Goal: Task Accomplishment & Management: Manage account settings

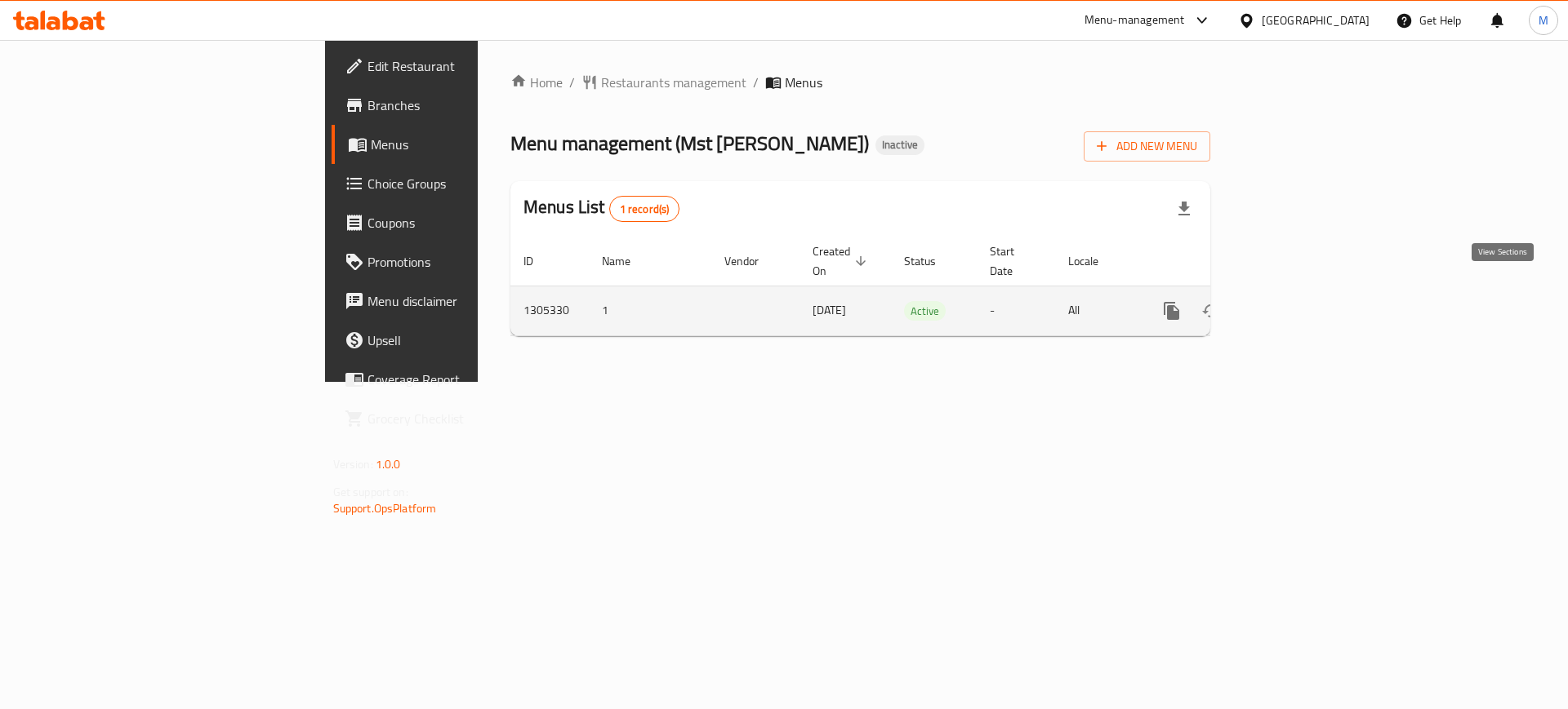
click at [1309, 298] on link "enhanced table" at bounding box center [1289, 310] width 39 height 39
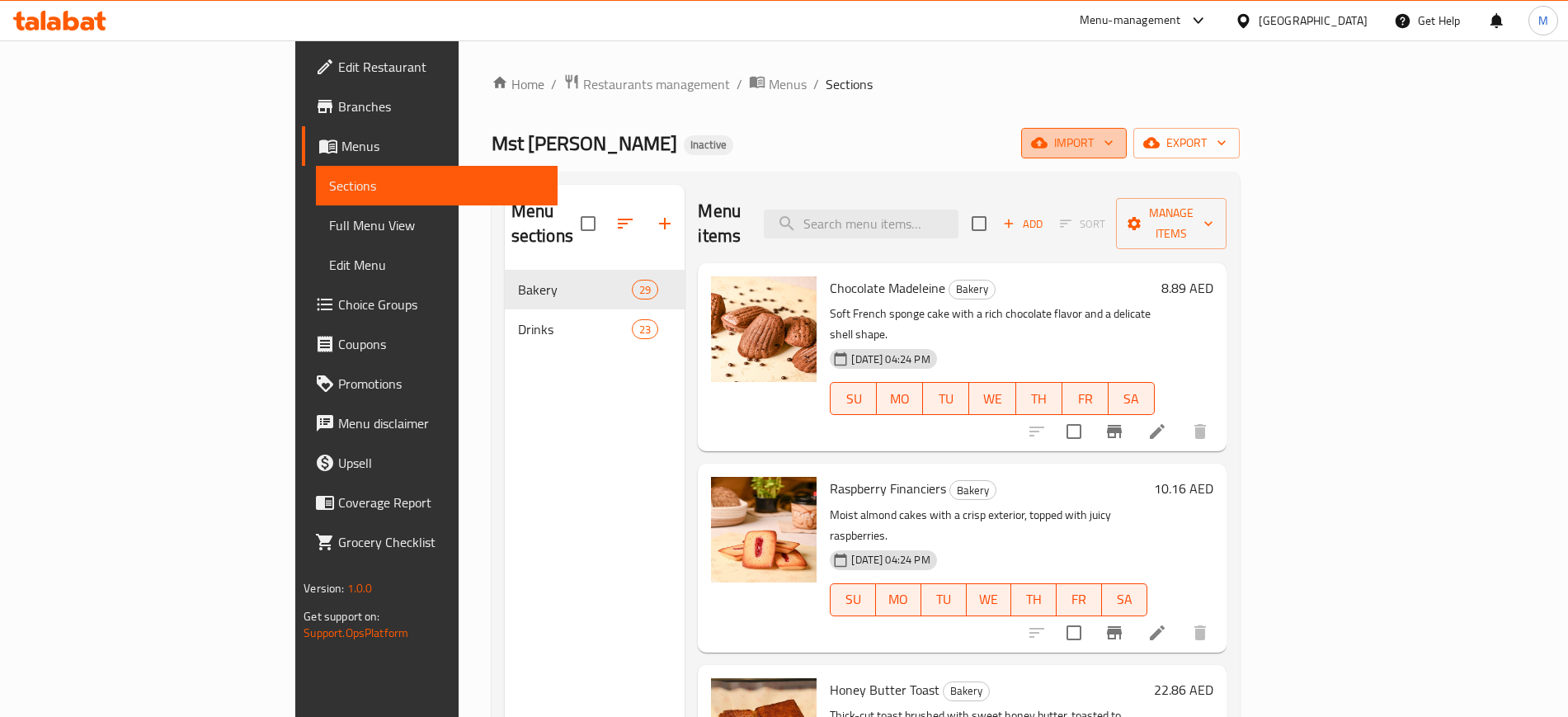
click at [1048, 150] on icon "button" at bounding box center [1039, 142] width 17 height 17
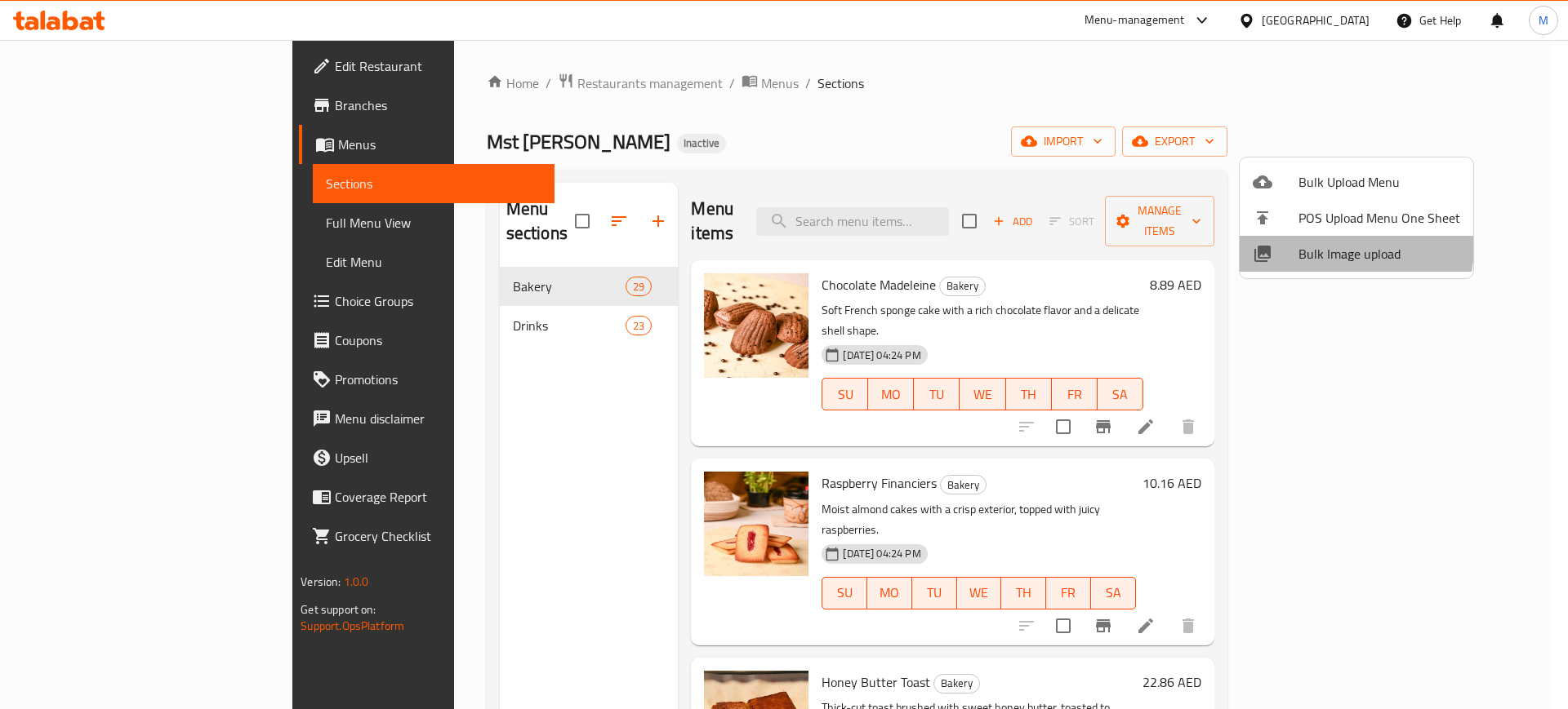
click at [1350, 247] on span "Bulk Image upload" at bounding box center [1379, 254] width 161 height 20
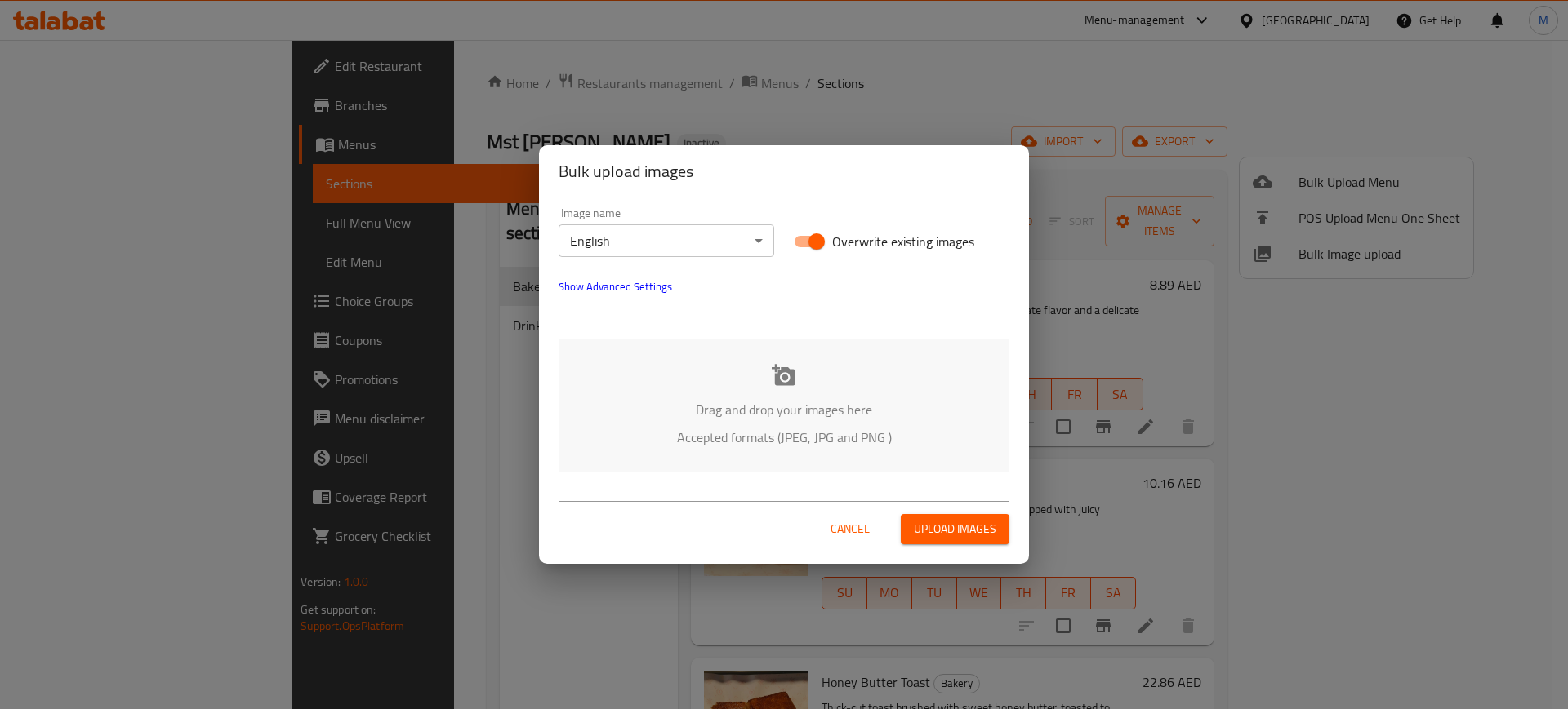
click at [762, 443] on p "Accepted formats (JPEG, JPG and PNG )" at bounding box center [783, 437] width 402 height 20
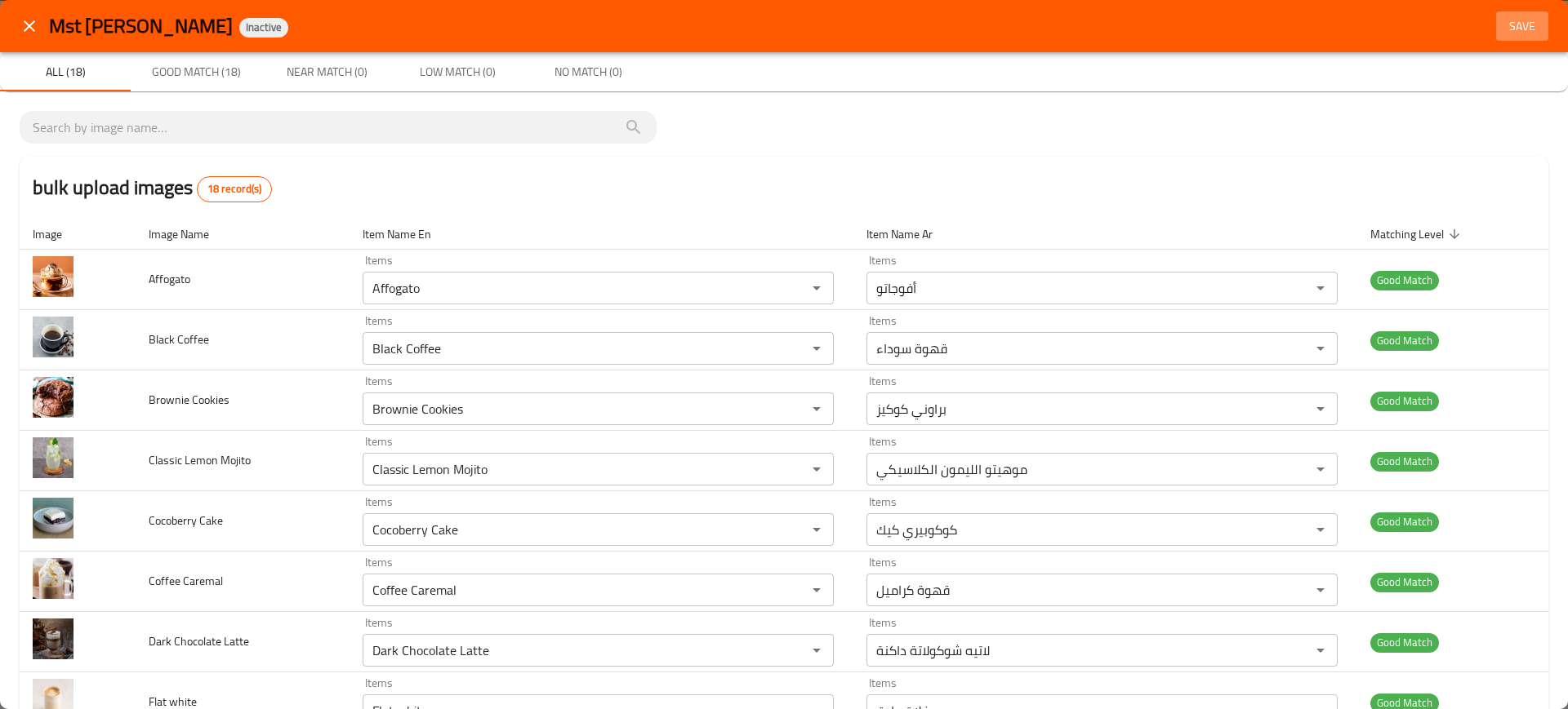
click at [1503, 30] on span "Save" at bounding box center [1522, 27] width 39 height 21
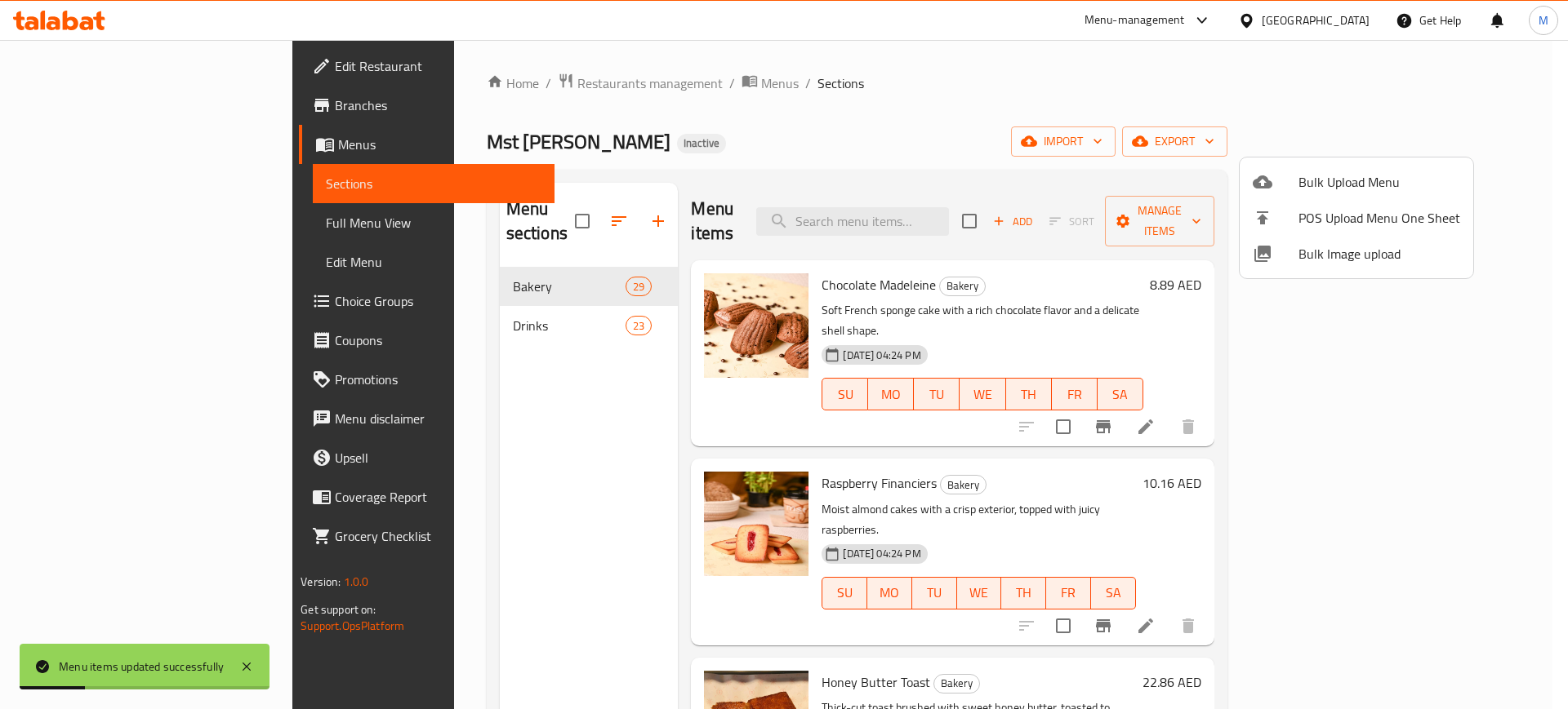
click at [660, 392] on div at bounding box center [784, 354] width 1568 height 709
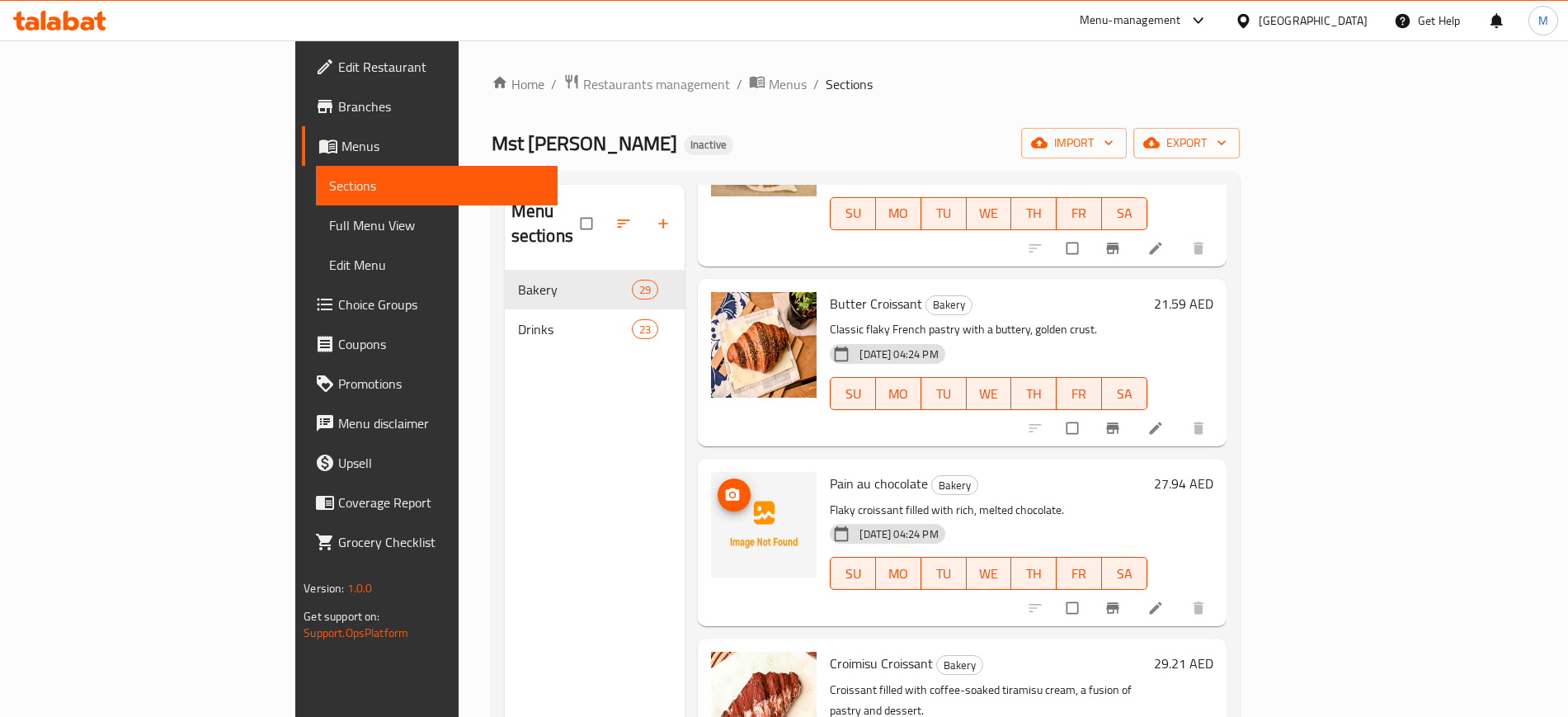
scroll to position [1346, 0]
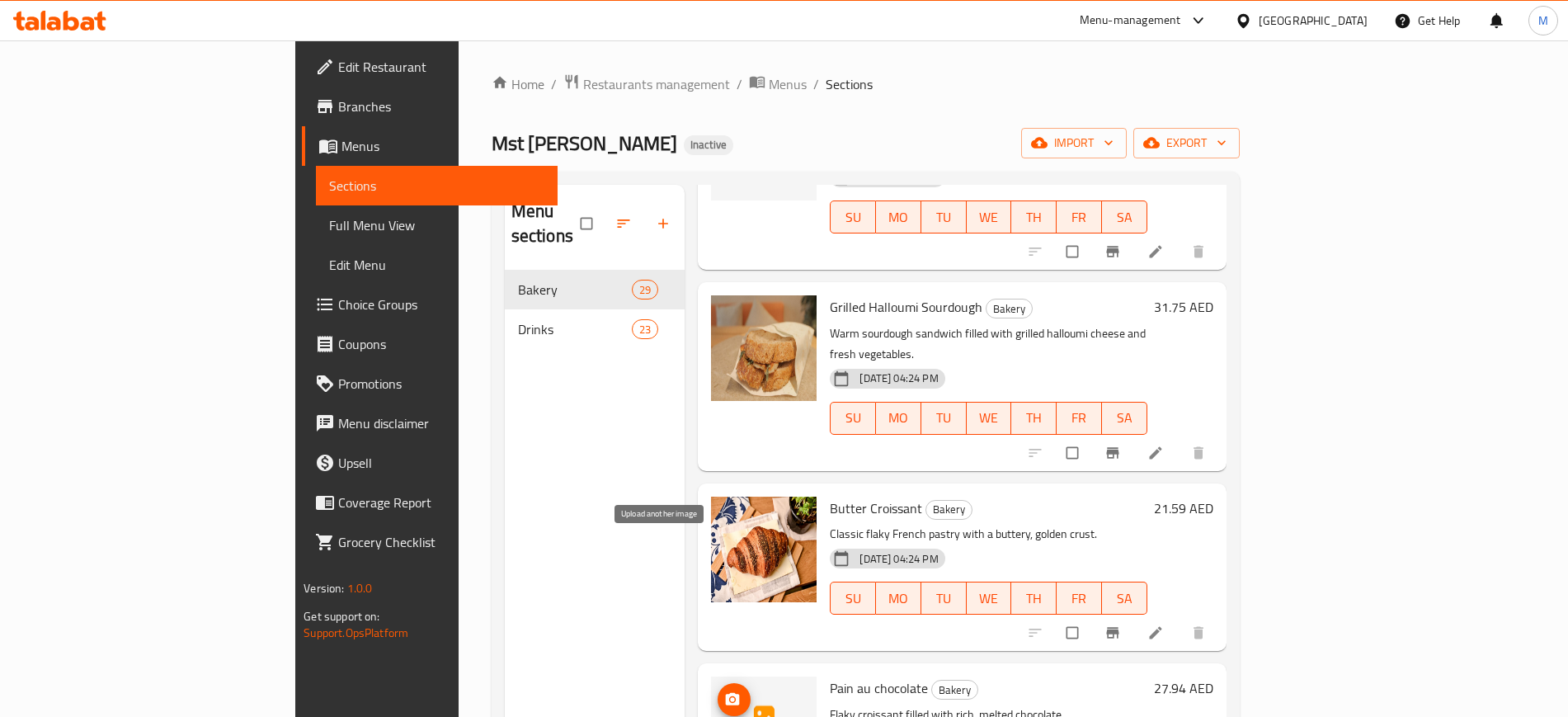
click at [724, 692] on icon "upload picture" at bounding box center [732, 699] width 17 height 17
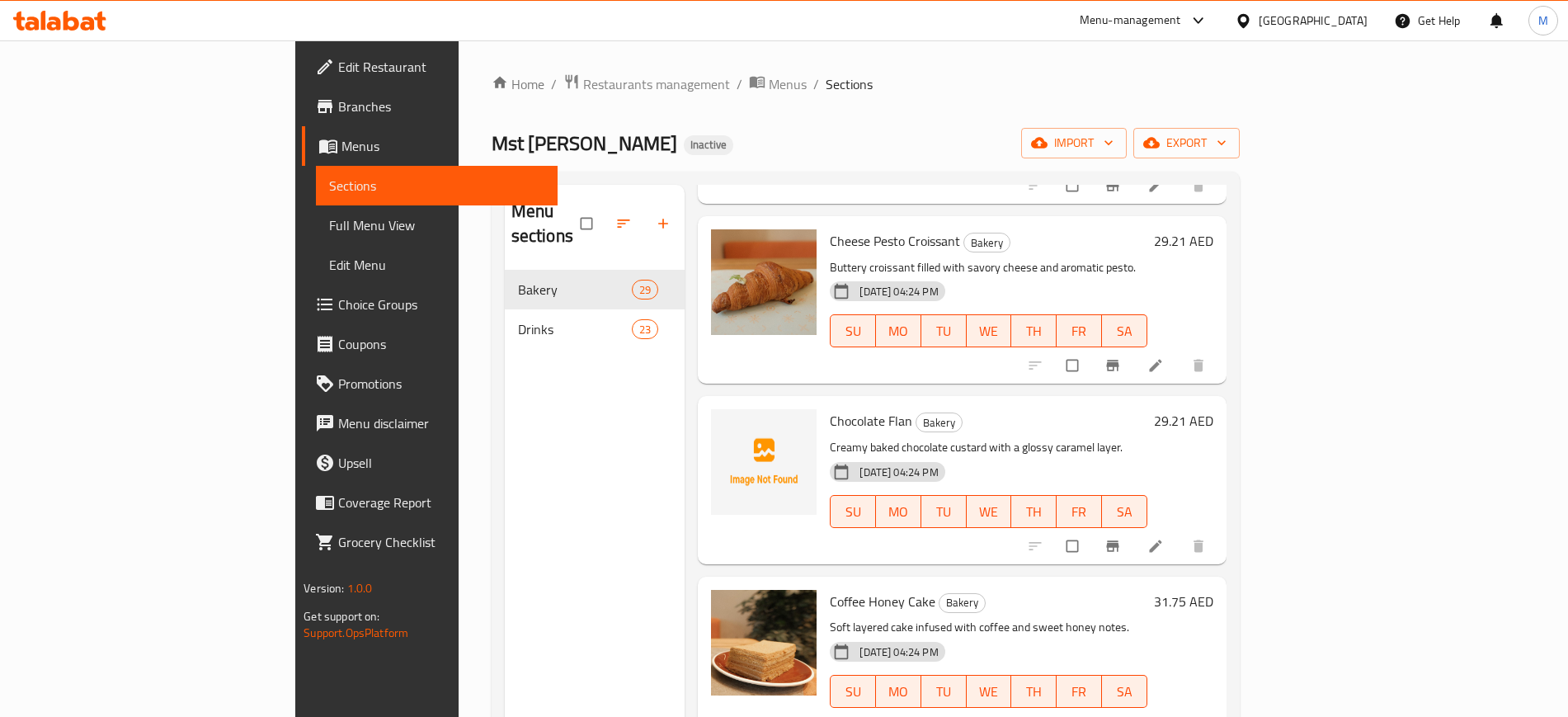
scroll to position [2176, 0]
click at [724, 423] on icon "upload picture" at bounding box center [732, 431] width 17 height 17
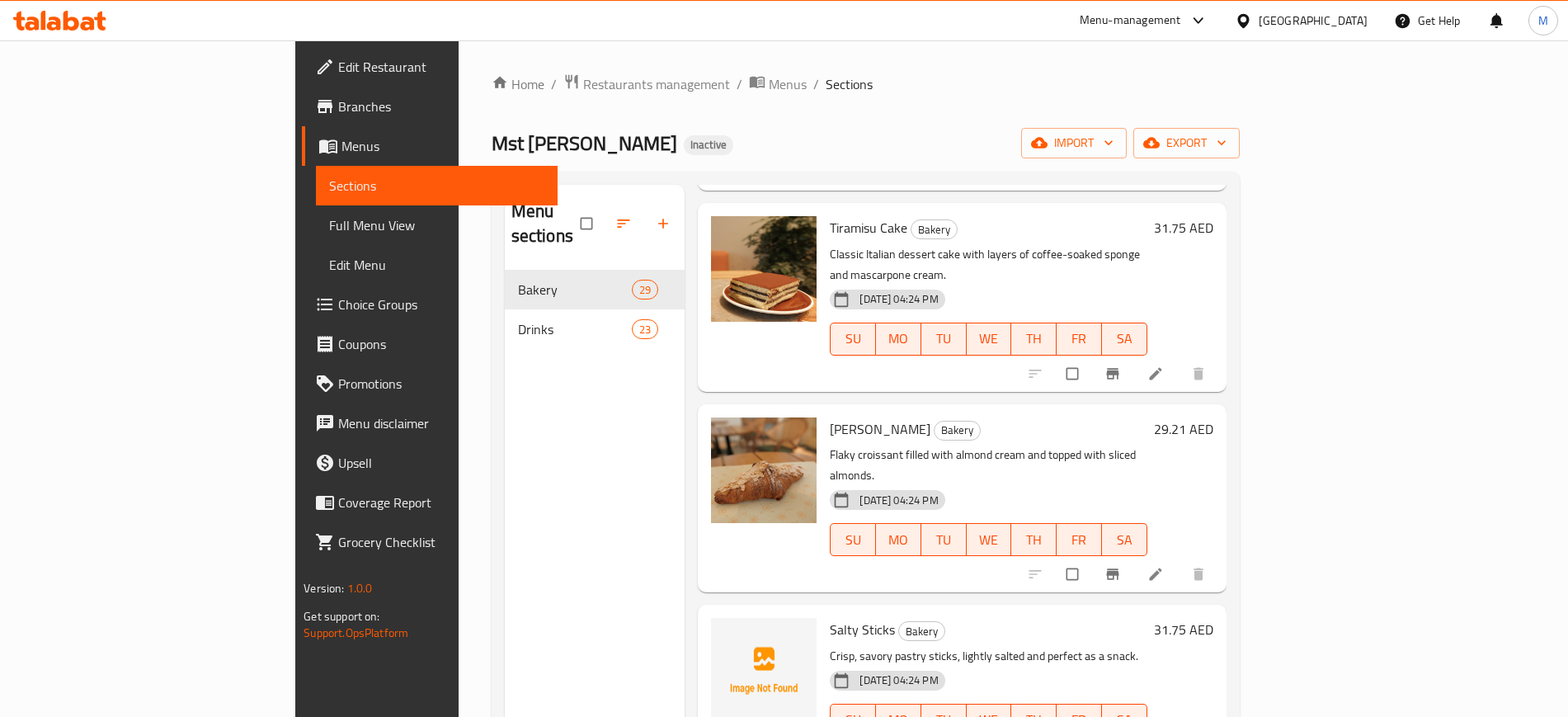
scroll to position [2729, 0]
click at [711, 618] on img at bounding box center [764, 671] width 106 height 106
click at [717, 633] on span "upload picture" at bounding box center [734, 641] width 33 height 17
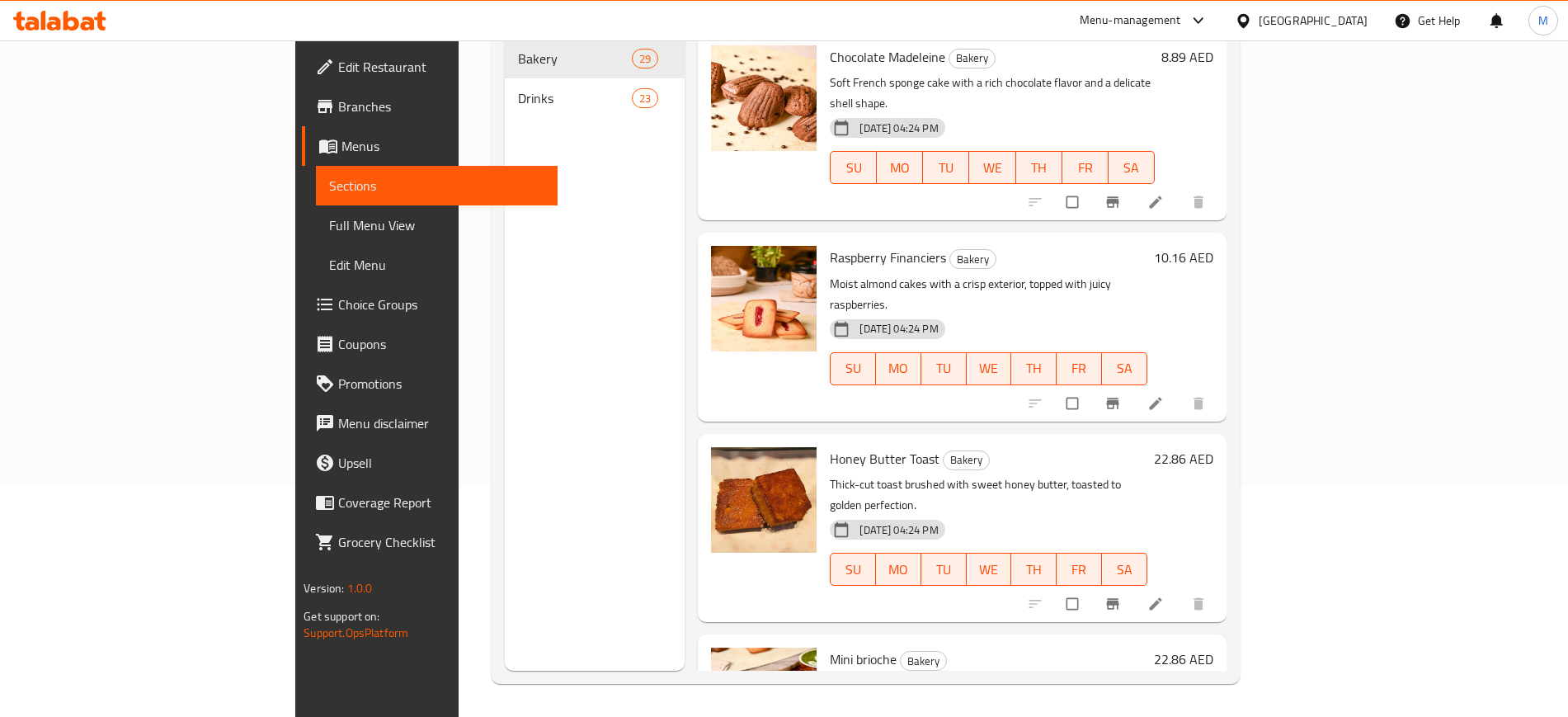
scroll to position [0, 0]
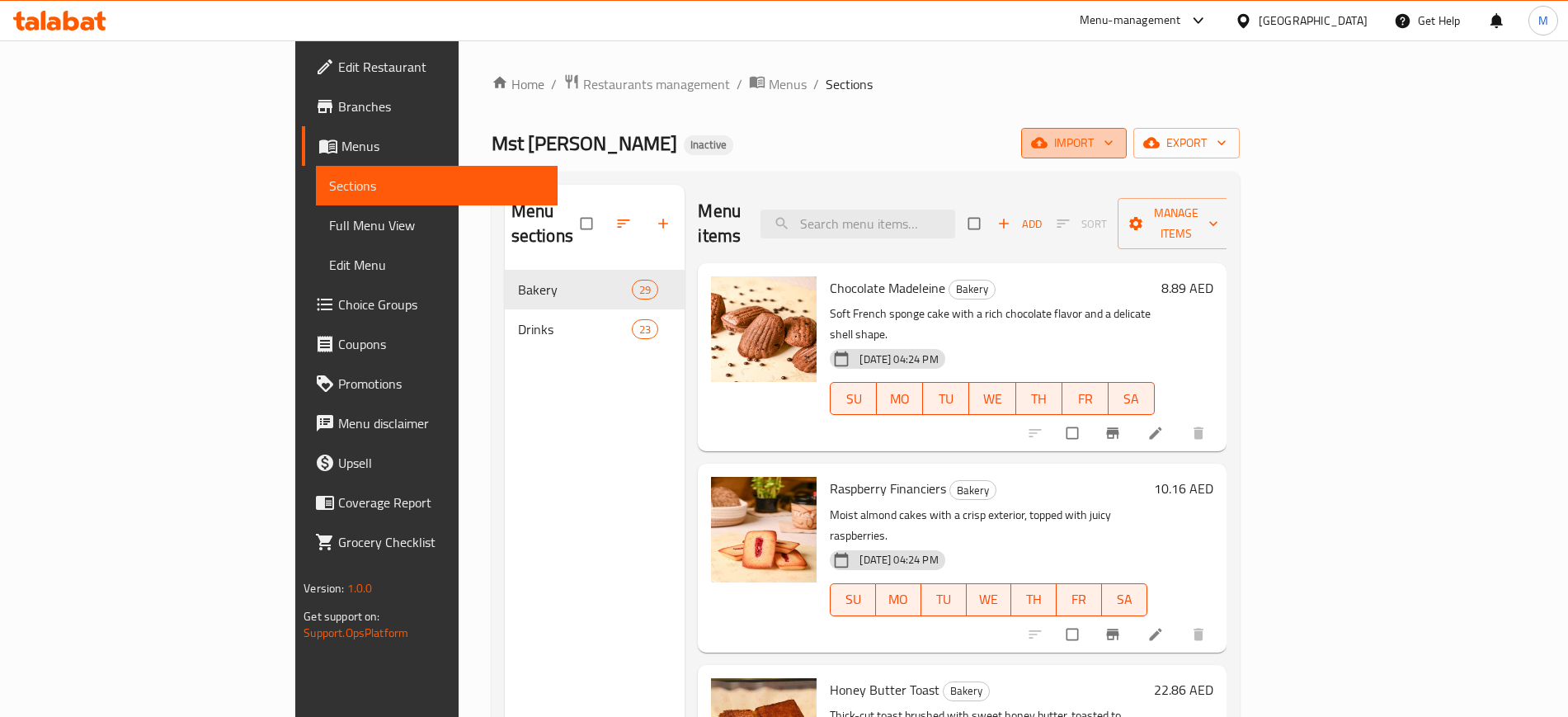
click at [1113, 140] on span "import" at bounding box center [1074, 144] width 79 height 21
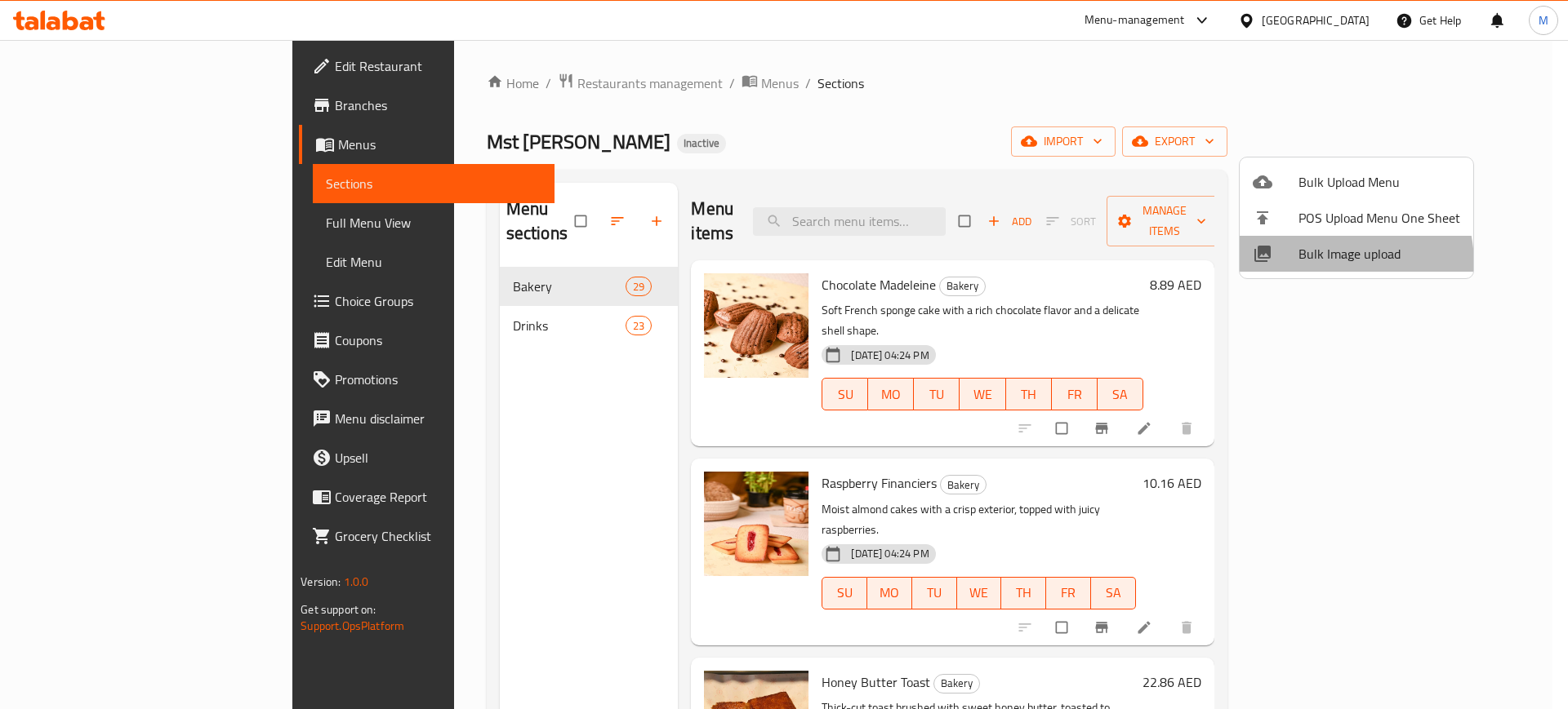
click at [1309, 263] on span "Bulk Image upload" at bounding box center [1379, 254] width 161 height 20
click at [437, 293] on div at bounding box center [784, 354] width 1568 height 709
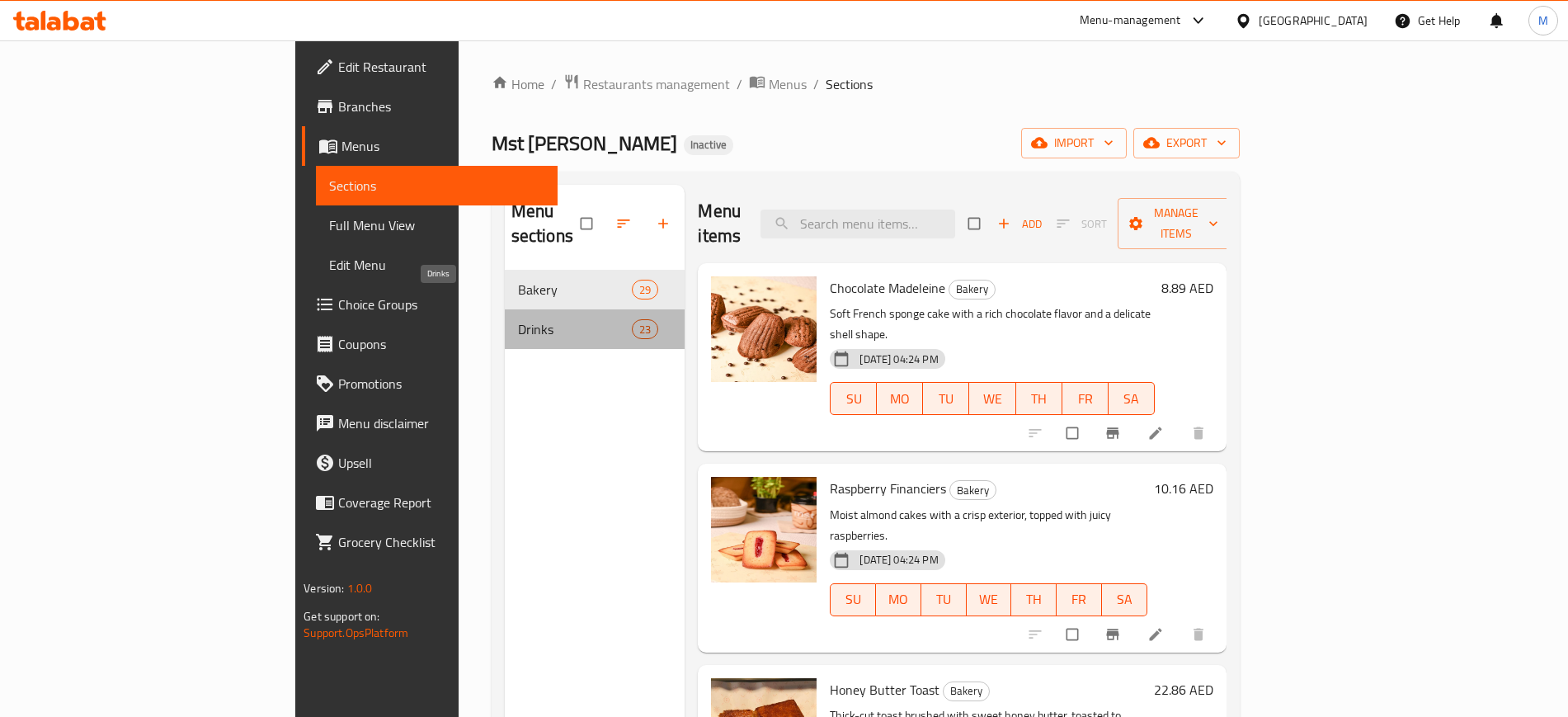
click at [518, 319] on span "Drinks" at bounding box center [575, 329] width 114 height 20
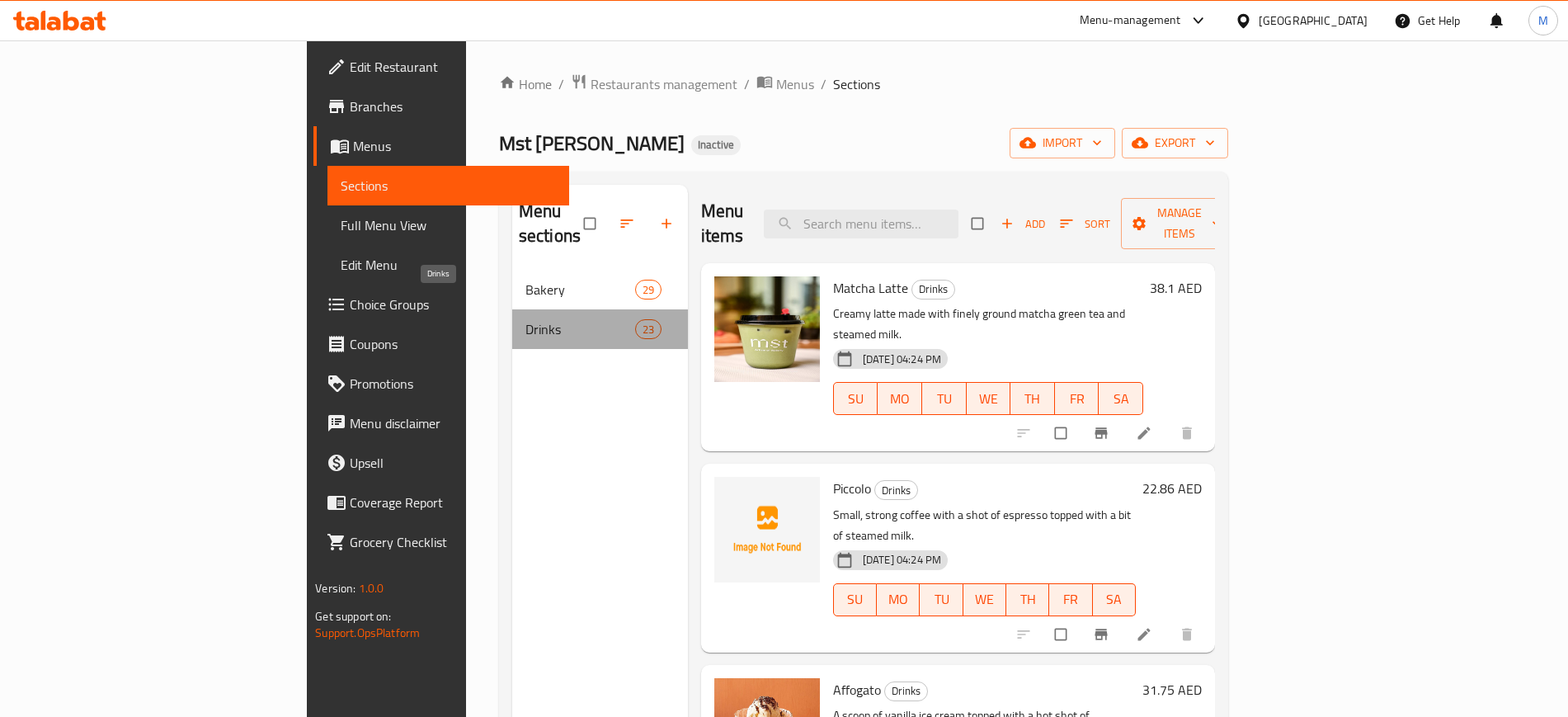
click at [526, 319] on span "Drinks" at bounding box center [580, 329] width 109 height 20
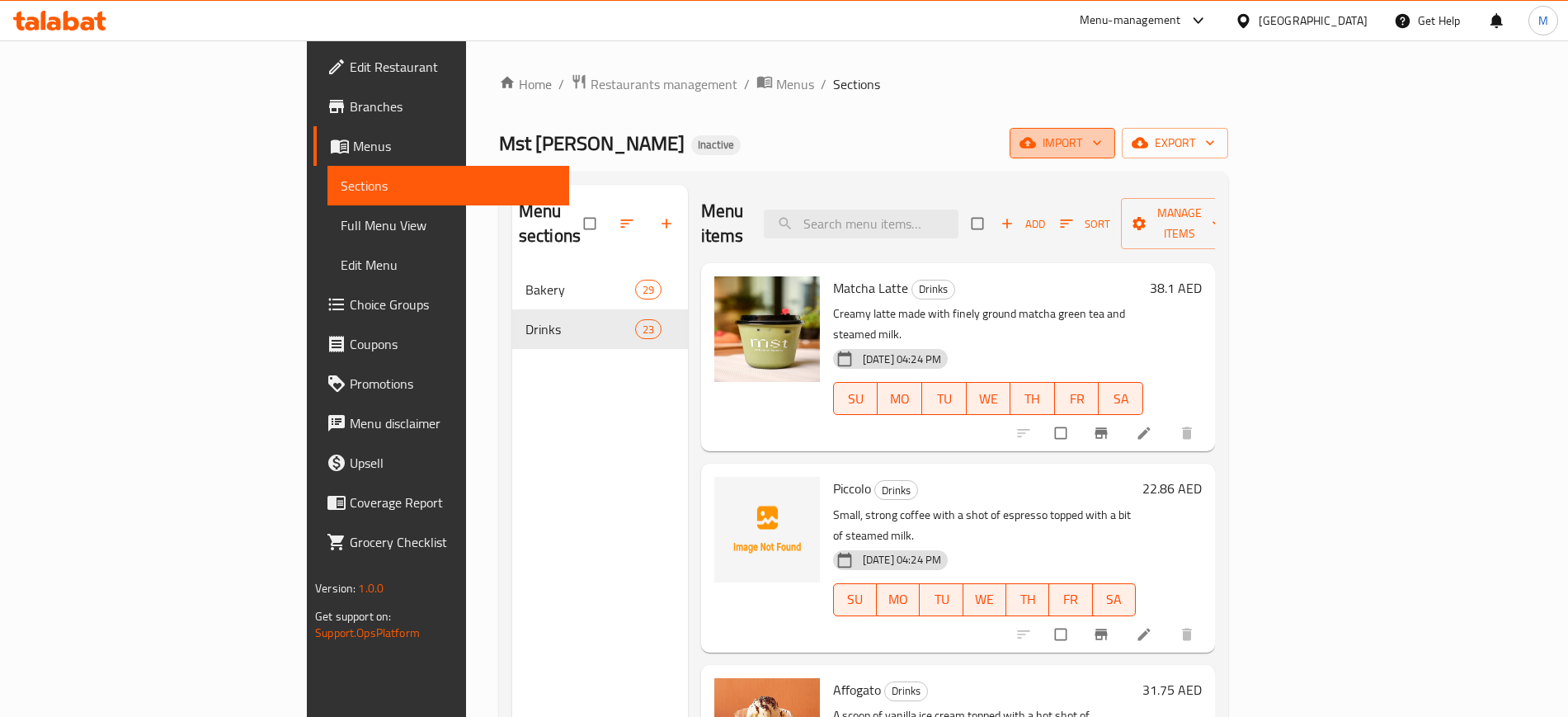
click at [1102, 142] on span "import" at bounding box center [1063, 144] width 79 height 21
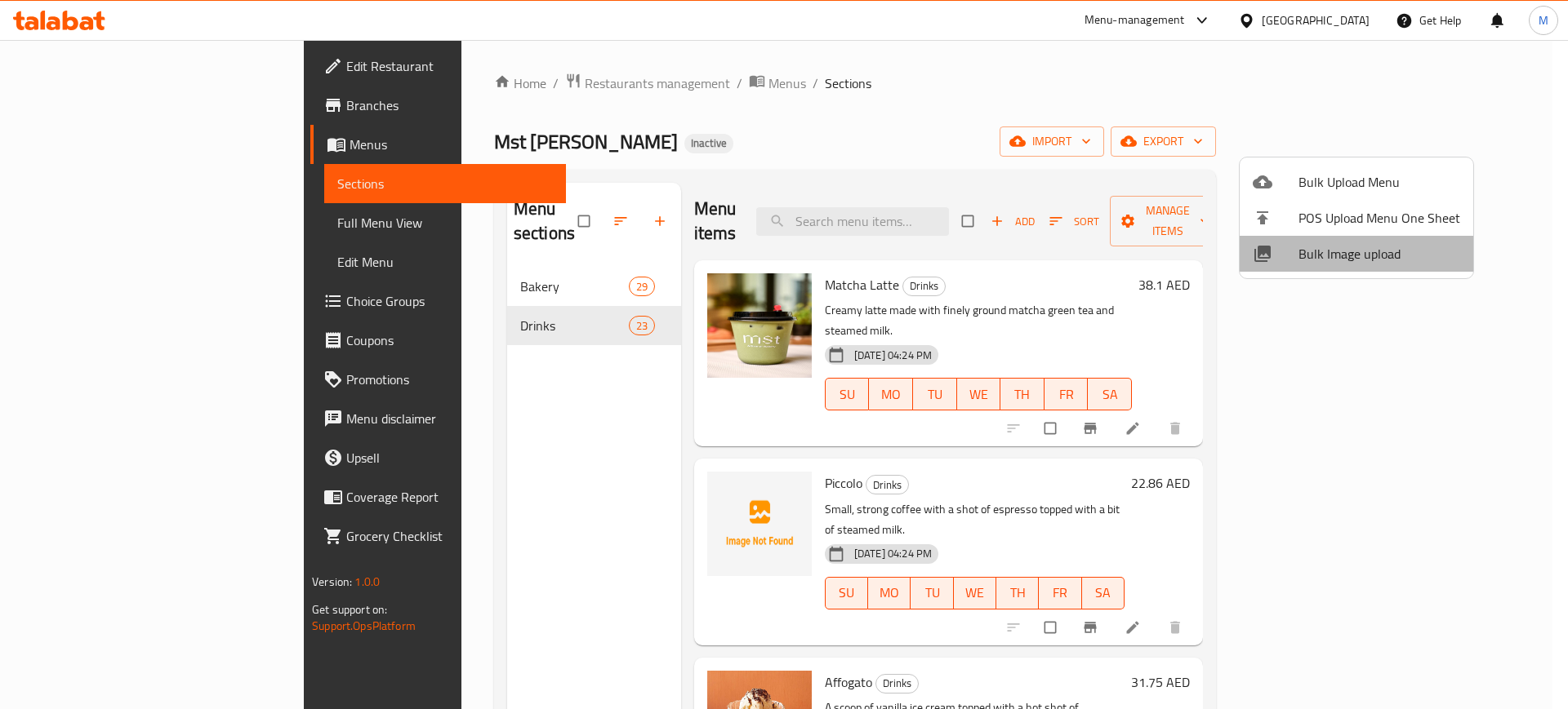
click at [1361, 245] on span "Bulk Image upload" at bounding box center [1379, 254] width 161 height 20
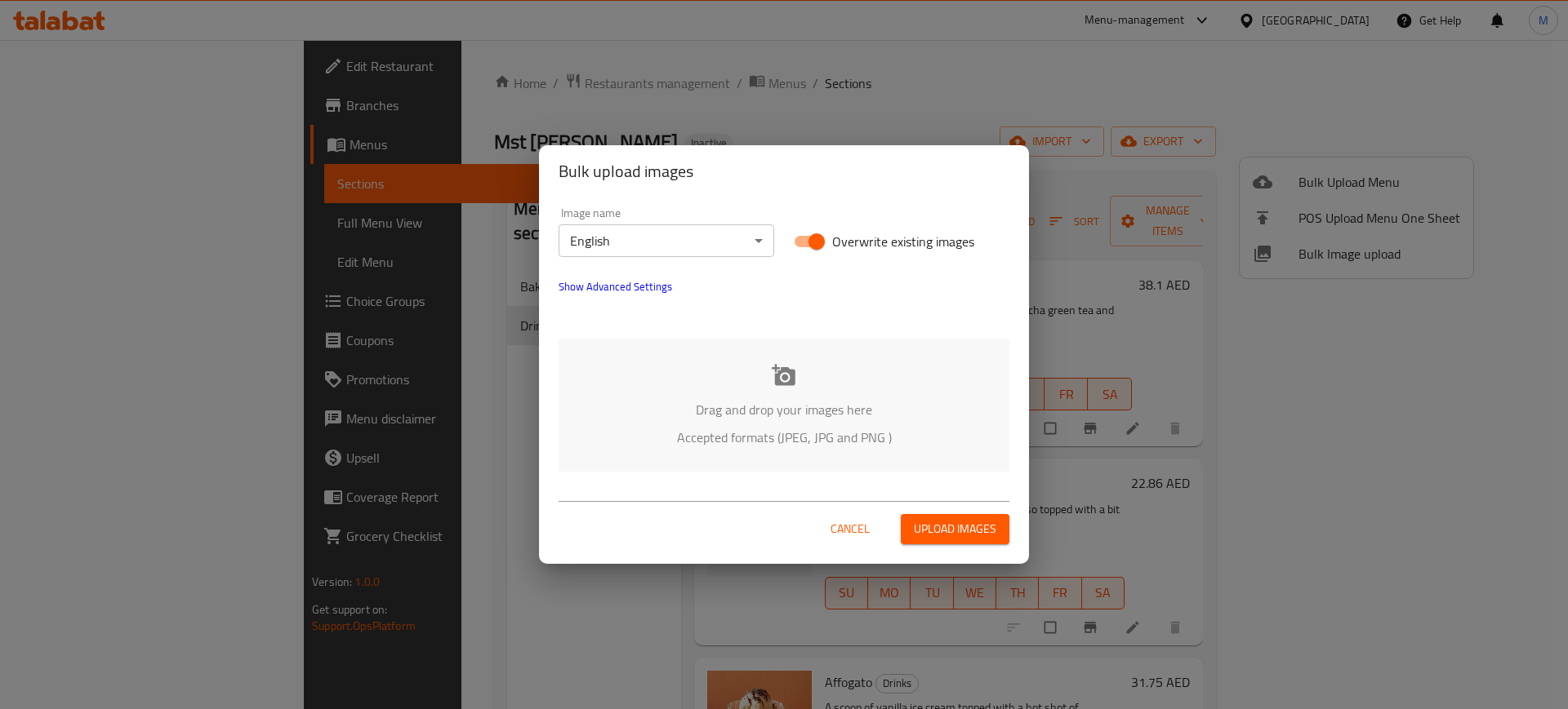
click at [891, 474] on div "Image name English ​ Overwrite existing images Show Advanced Settings Drag and …" at bounding box center [783, 340] width 490 height 284
click at [821, 465] on div "Drag and drop your images here Accepted formats (JPEG, JPG and PNG )" at bounding box center [784, 405] width 451 height 133
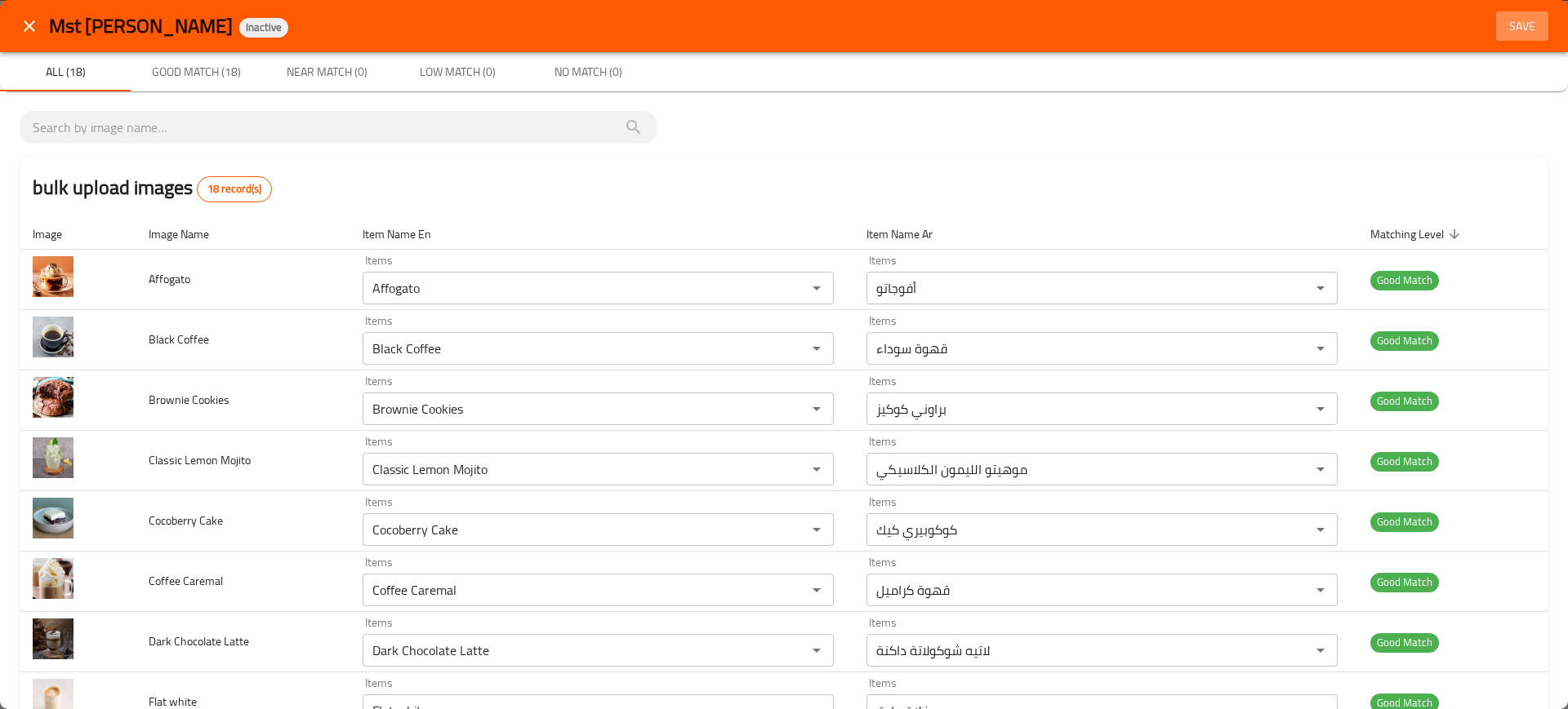
click at [1520, 20] on span "Save" at bounding box center [1522, 27] width 39 height 21
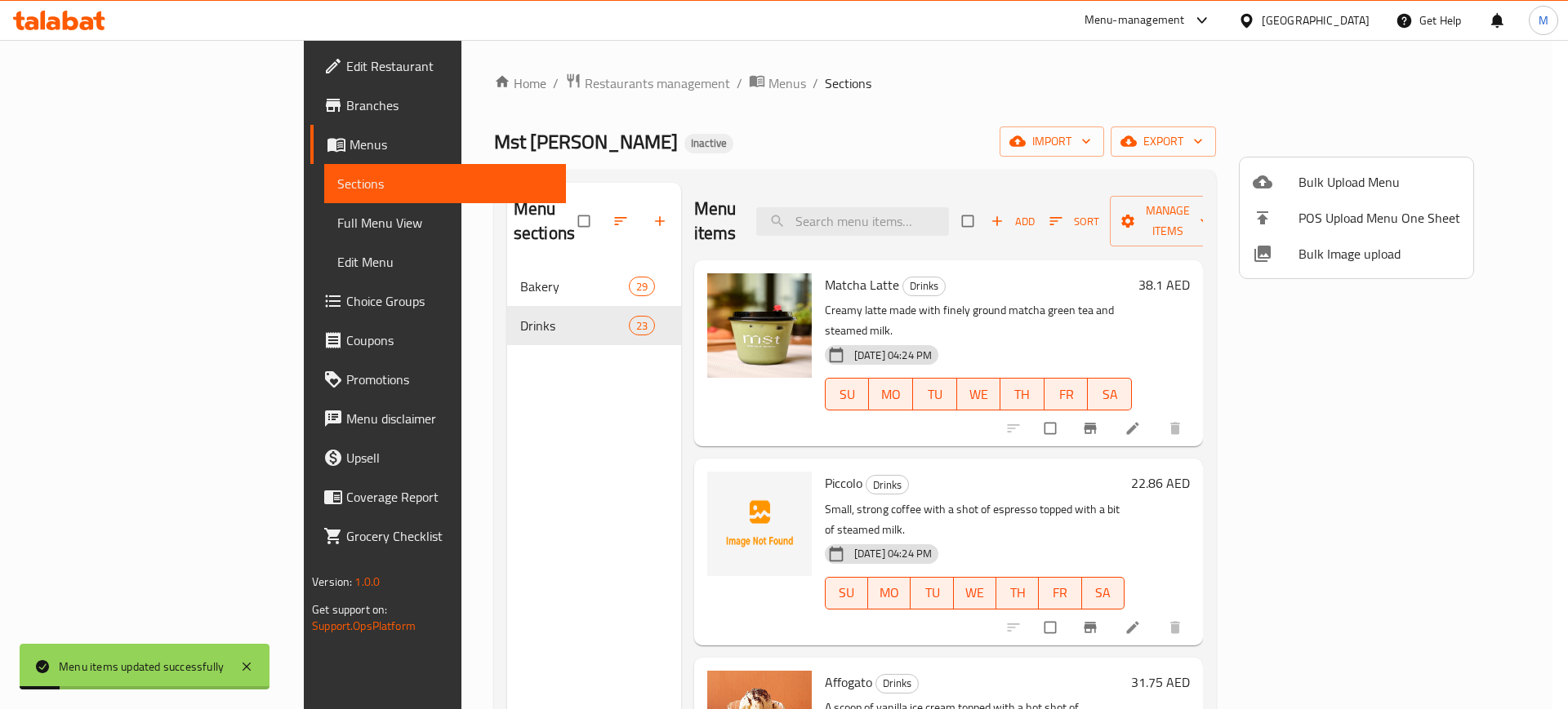
click at [212, 219] on div at bounding box center [784, 354] width 1568 height 709
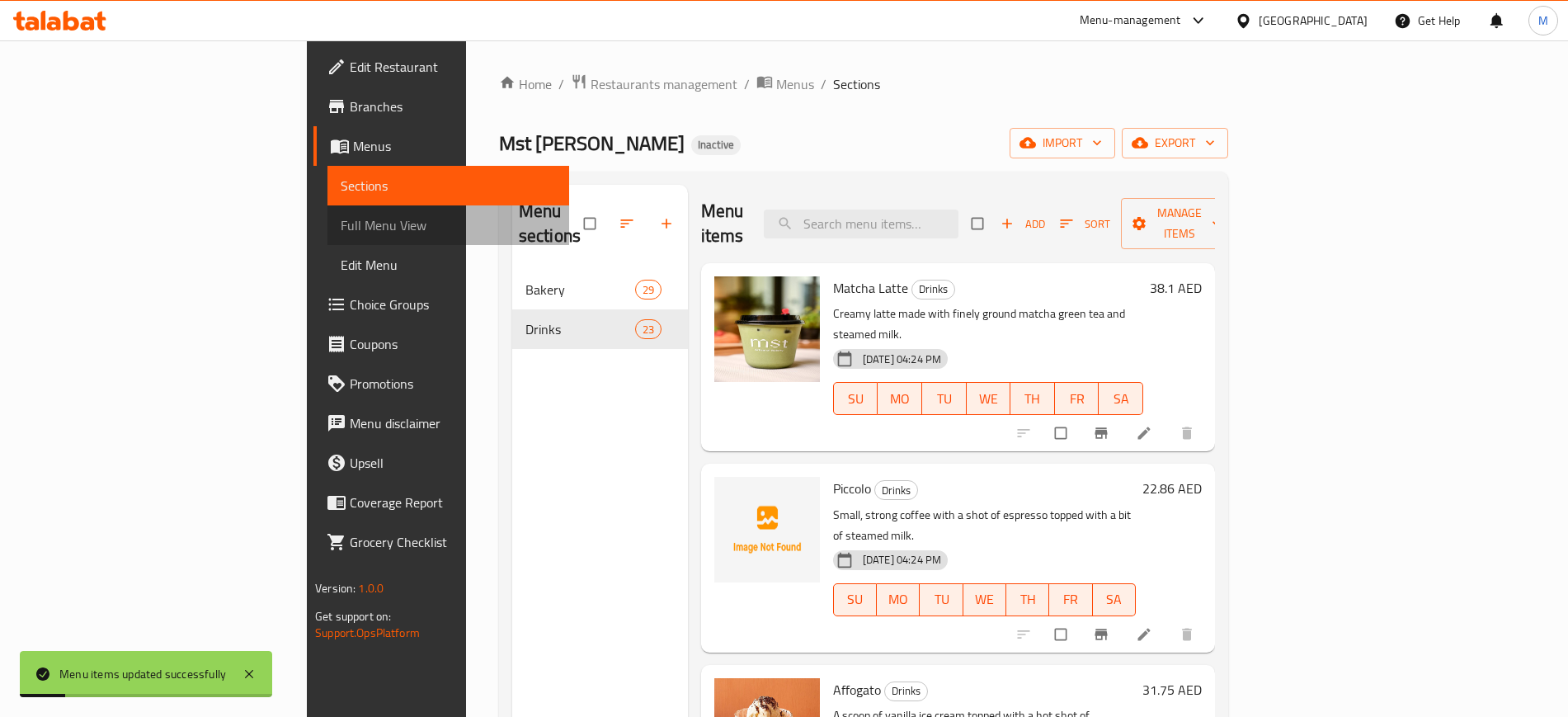
click at [341, 222] on span "Full Menu View" at bounding box center [448, 225] width 215 height 20
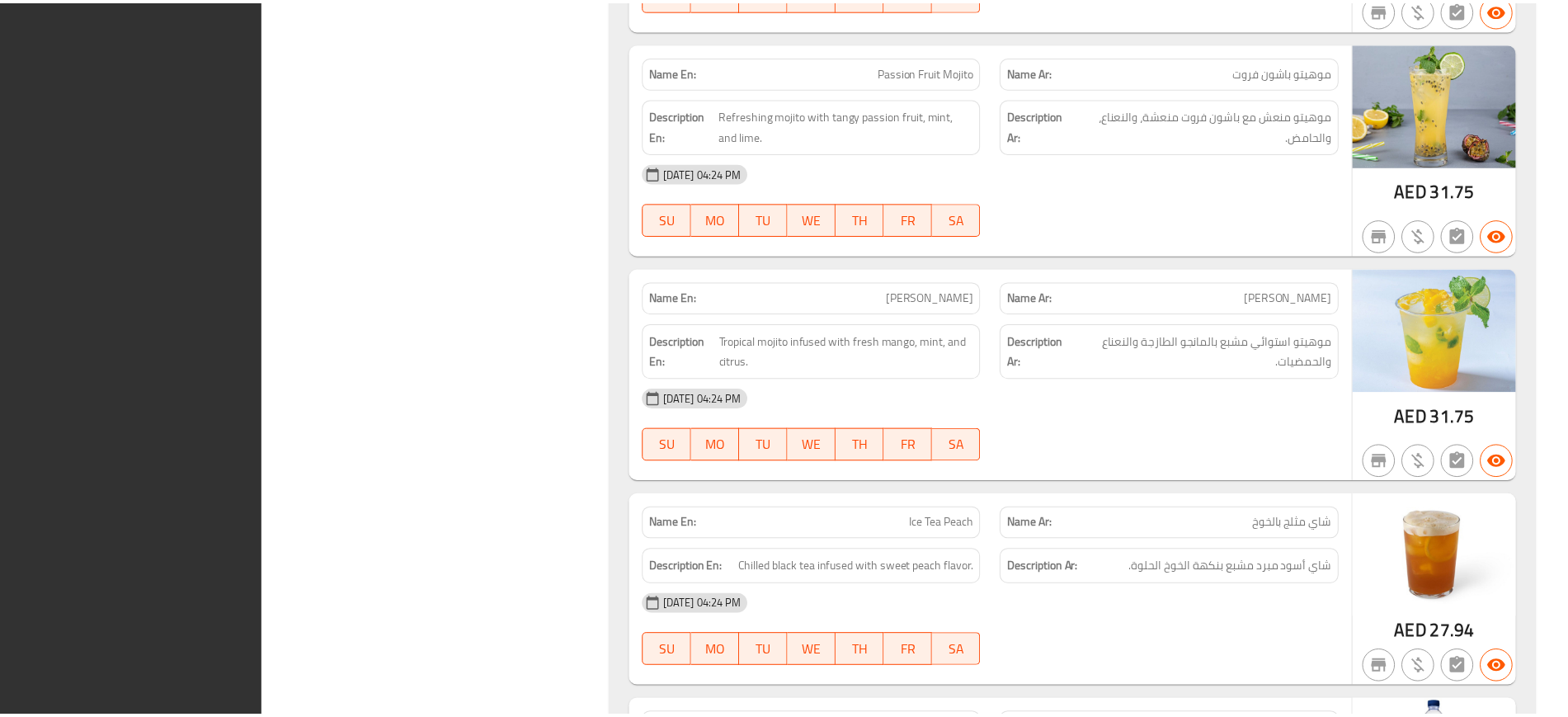
scroll to position [11496, 0]
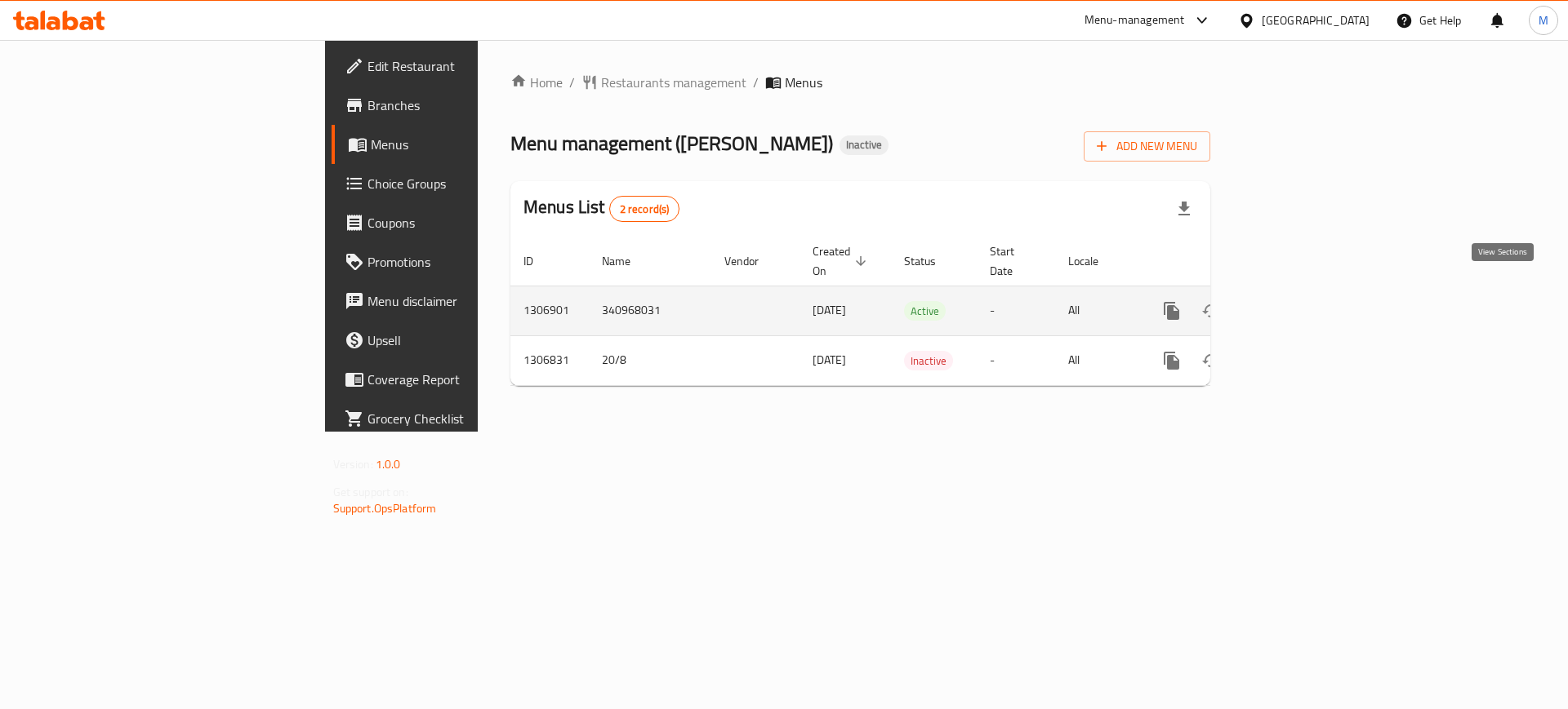
click at [1299, 301] on icon "enhanced table" at bounding box center [1290, 310] width 20 height 20
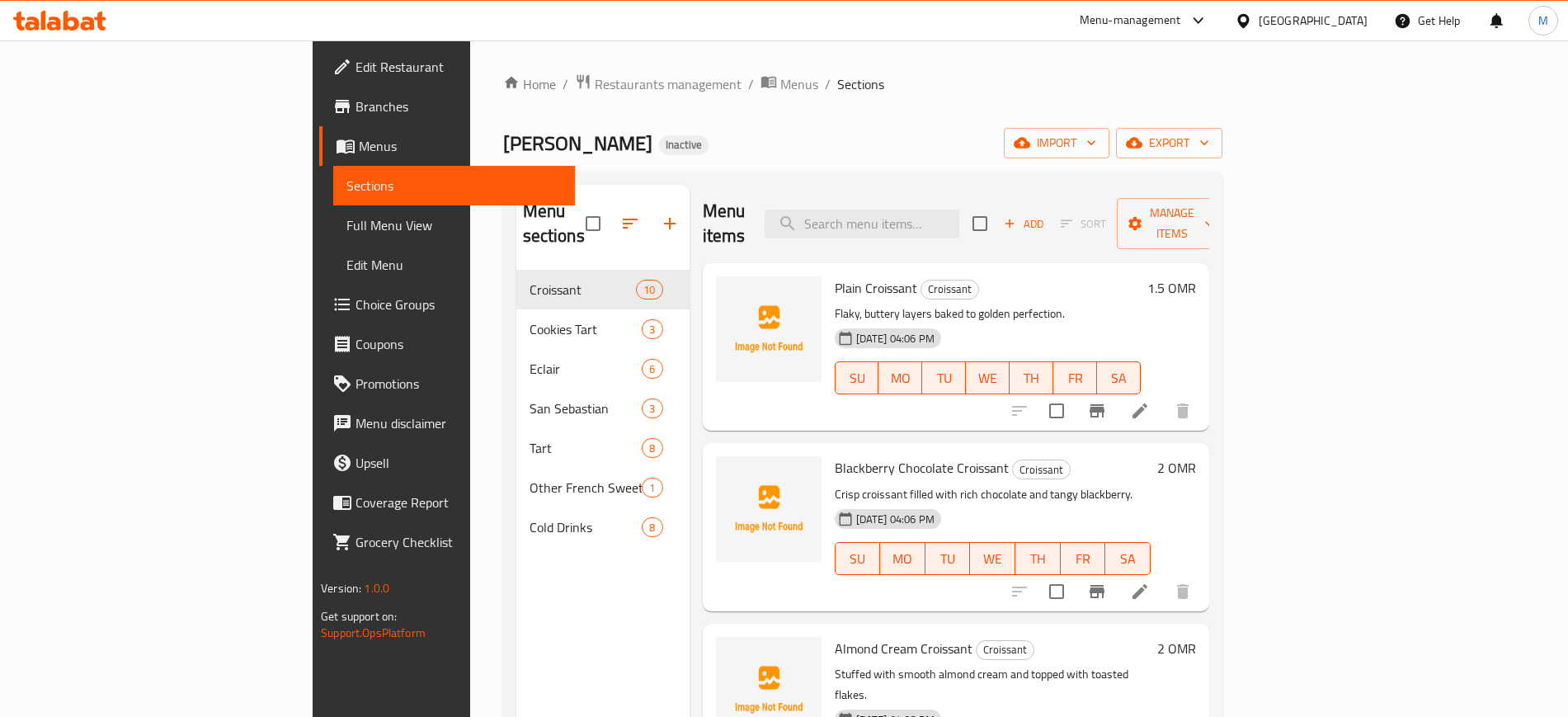
click at [1223, 163] on div "Home / Restaurants management / Menus / Sections [PERSON_NAME] Inactive import …" at bounding box center [862, 494] width 719 height 841
click at [1030, 148] on icon "button" at bounding box center [1021, 142] width 17 height 17
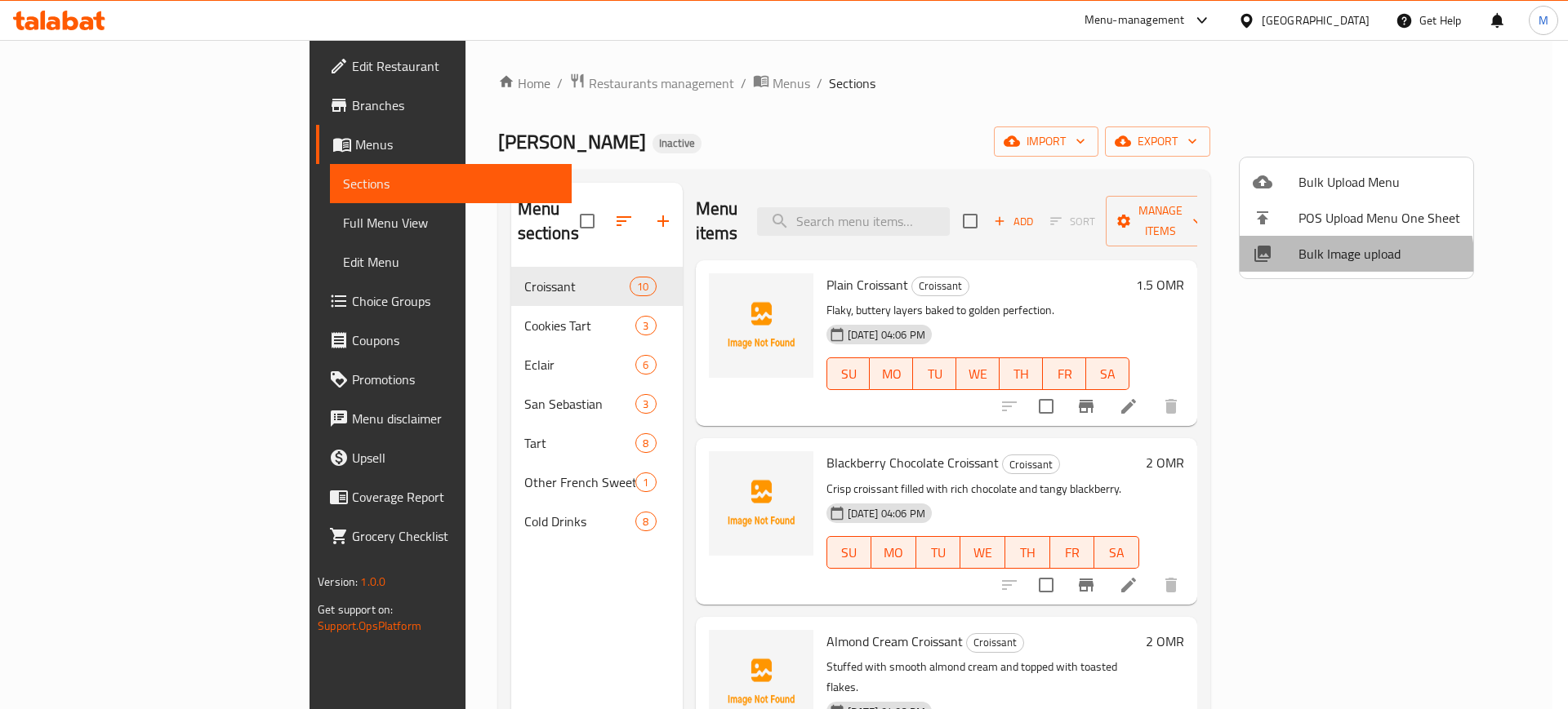
click at [1314, 266] on li "Bulk Image upload" at bounding box center [1356, 253] width 233 height 36
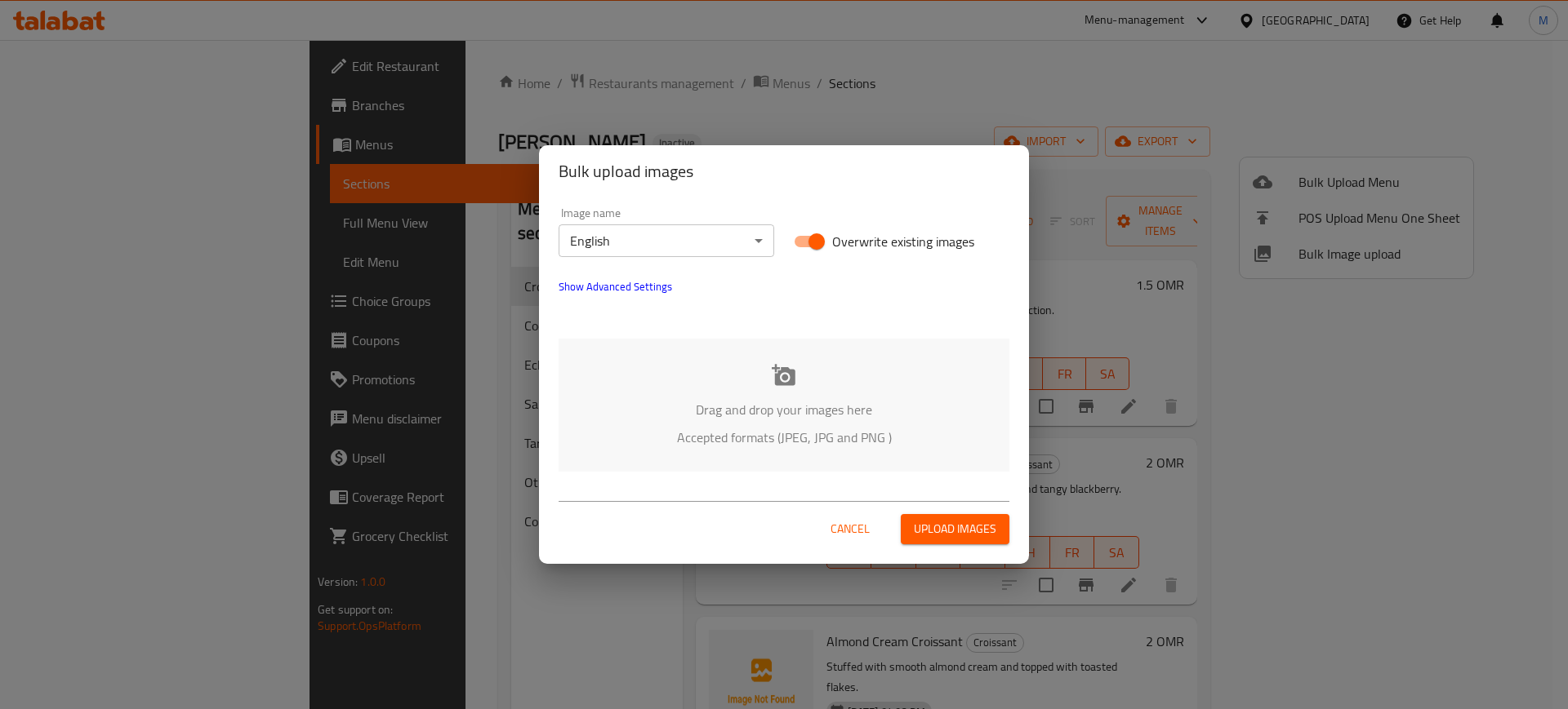
click at [729, 385] on div "Drag and drop your images here Accepted formats (JPEG, JPG and PNG )" at bounding box center [784, 405] width 451 height 133
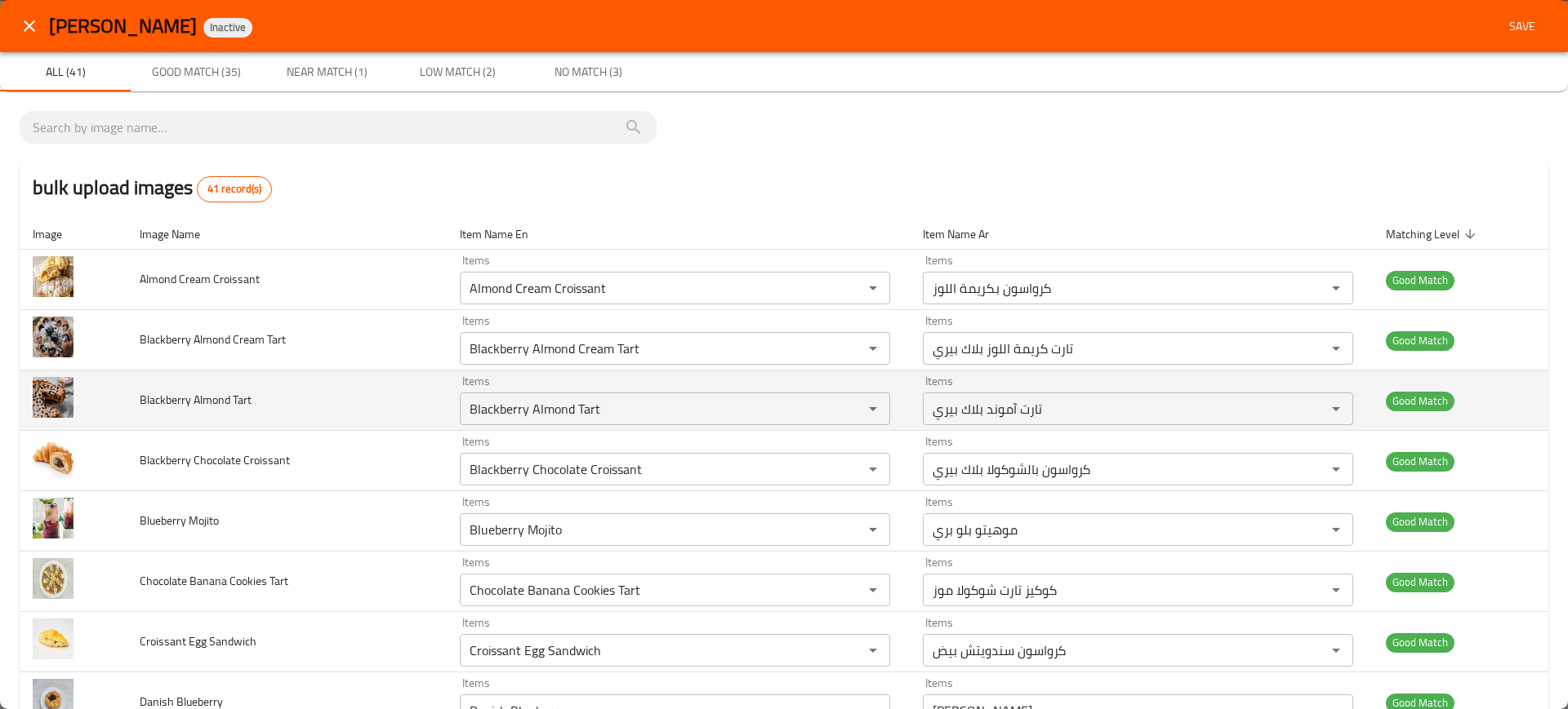
click at [219, 373] on td "Blackberry Almond Tart" at bounding box center [286, 401] width 320 height 61
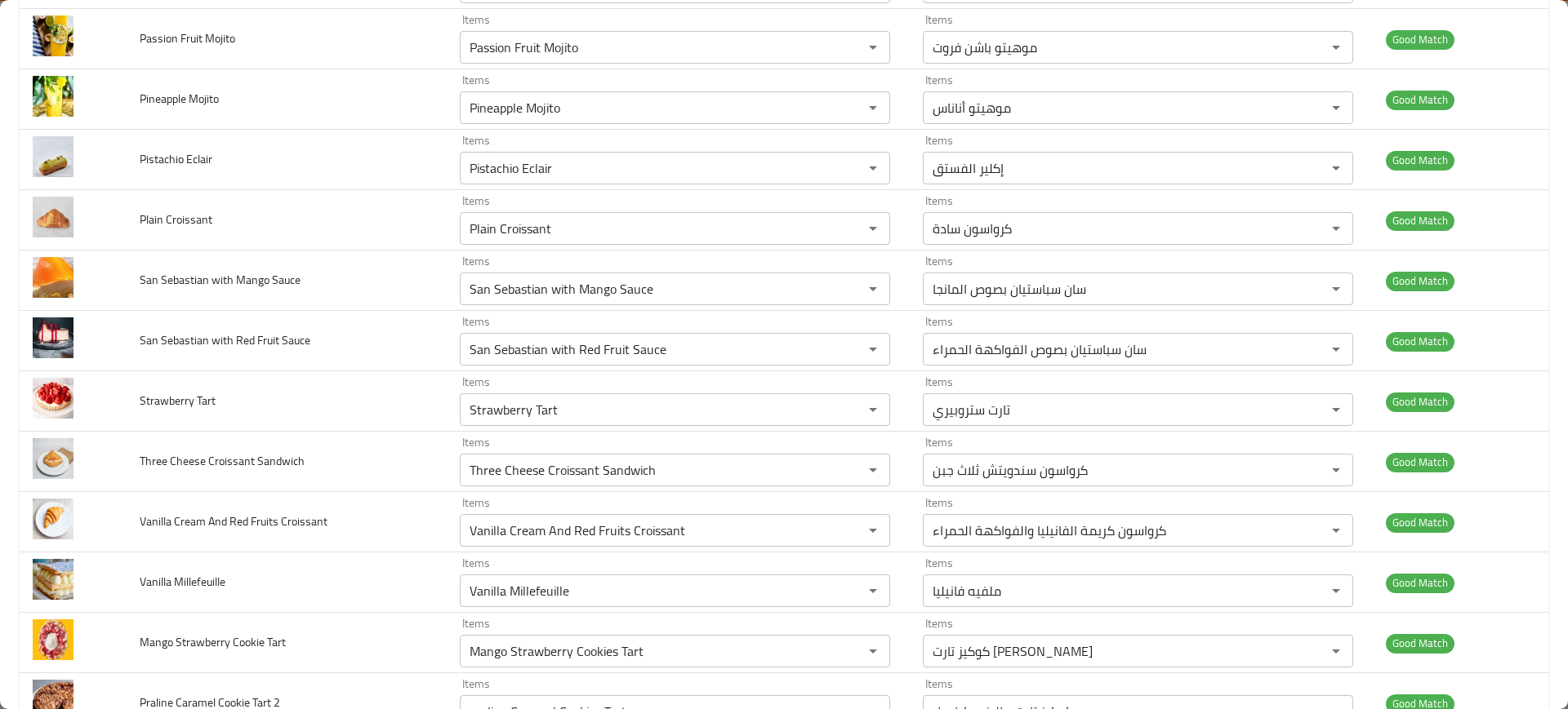
scroll to position [2049, 0]
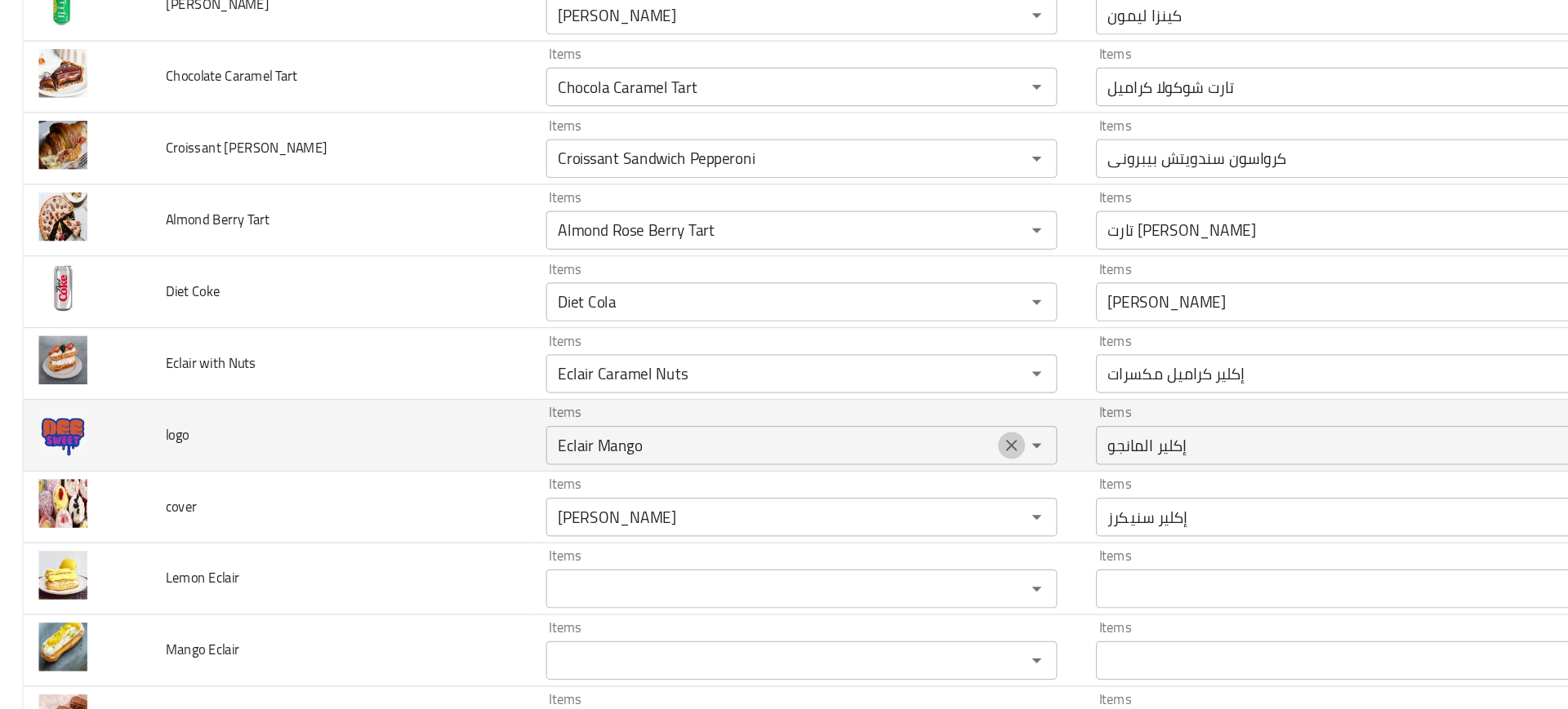
click at [844, 414] on icon "Clear" at bounding box center [852, 413] width 16 height 16
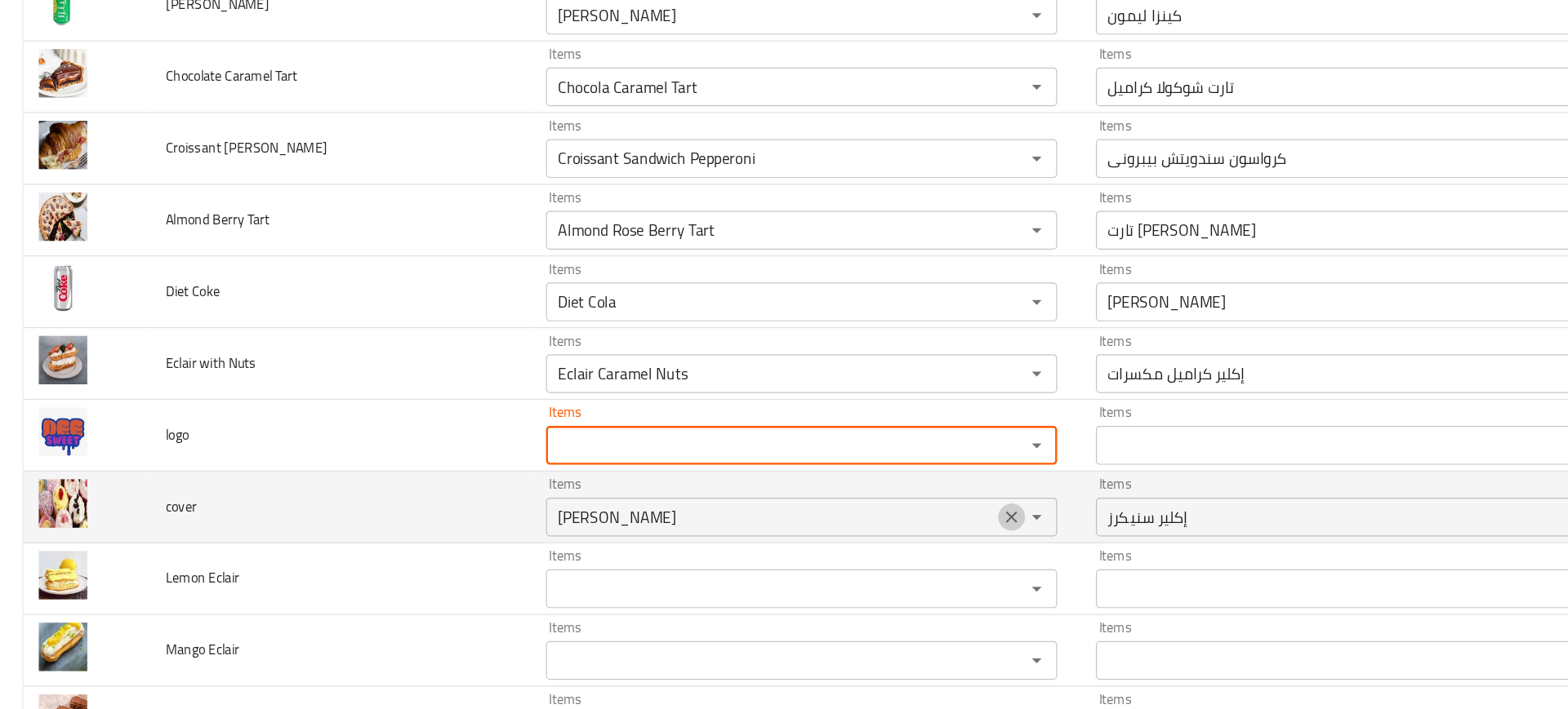
click at [844, 465] on icon "Clear" at bounding box center [852, 473] width 16 height 16
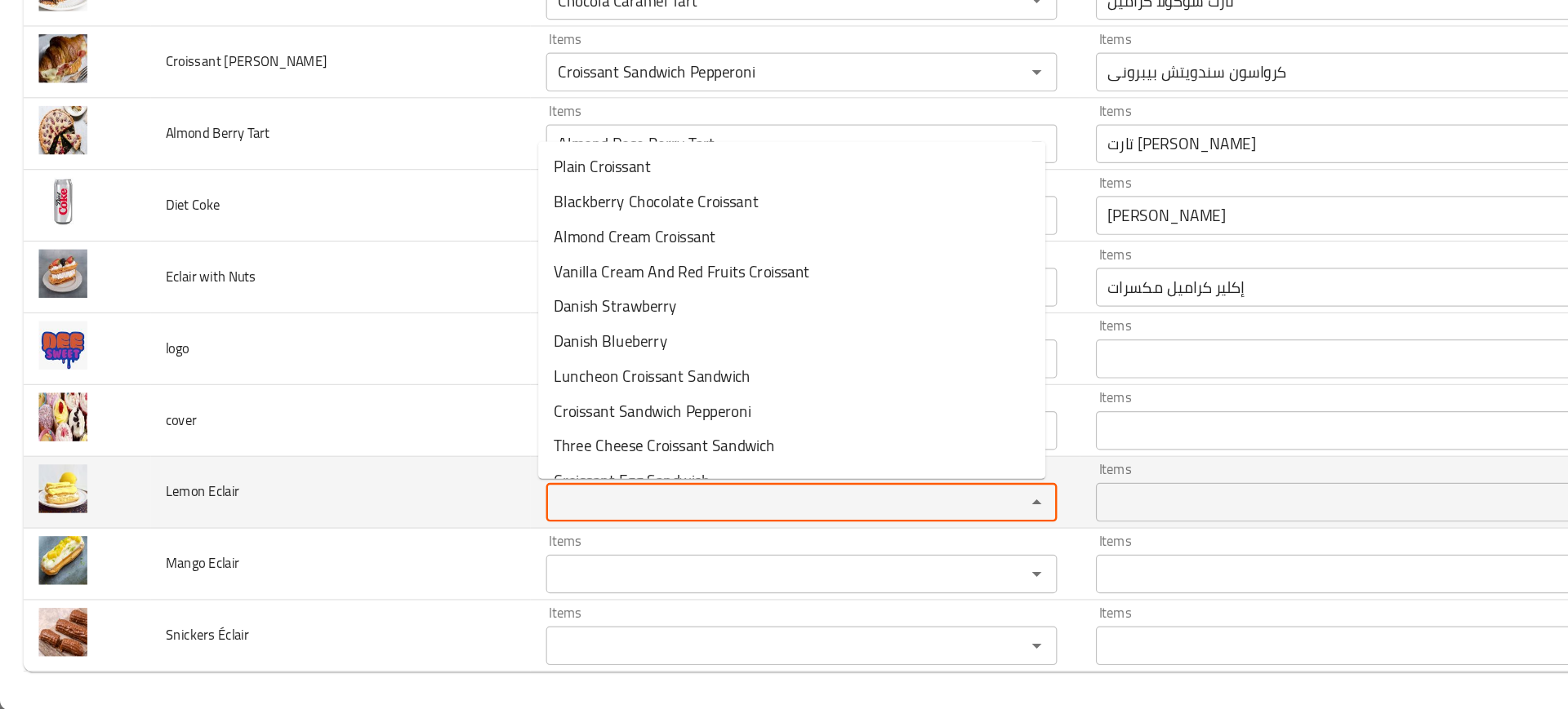
click at [465, 527] on Eclair "Items" at bounding box center [650, 534] width 372 height 23
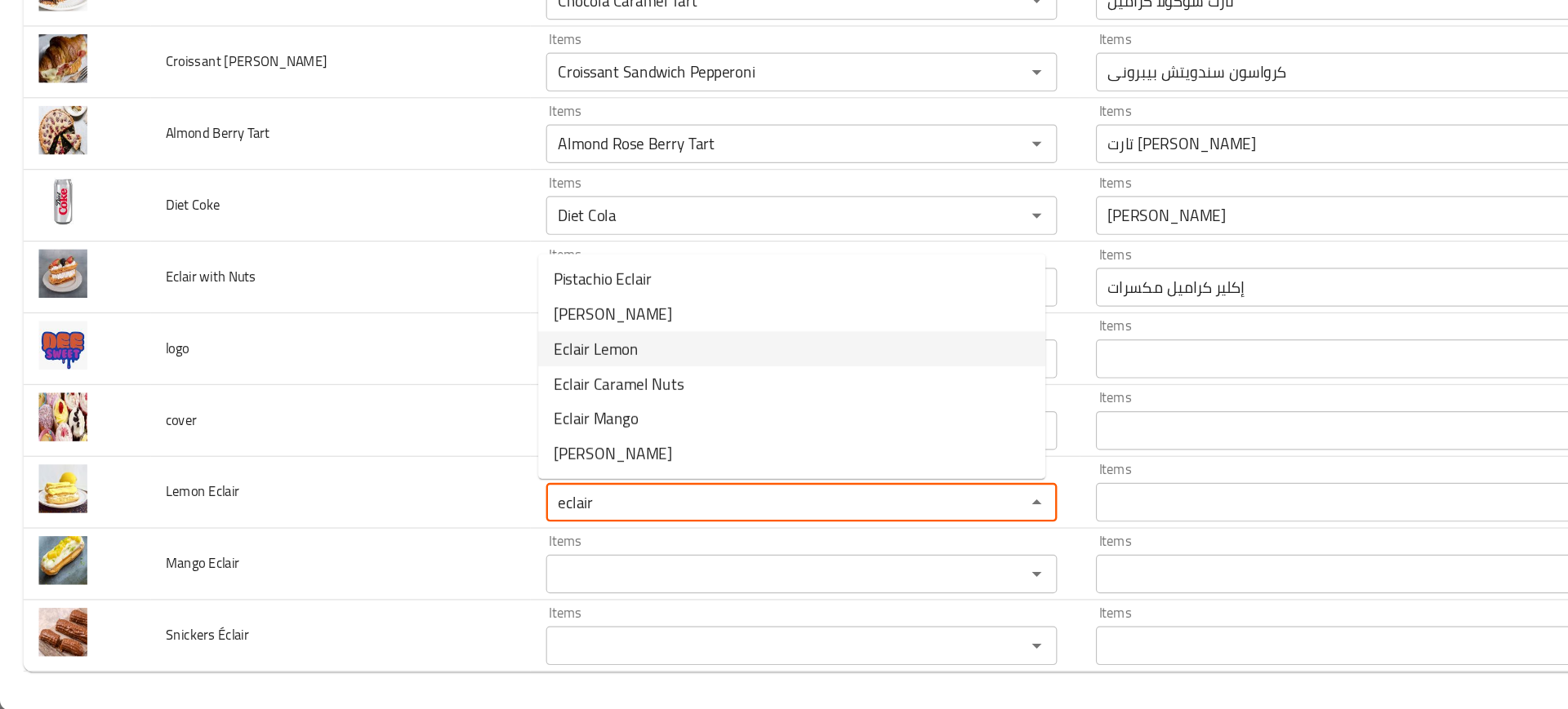
click at [477, 403] on span "Eclair Lemon" at bounding box center [502, 405] width 71 height 20
type Eclair "Eclair Lemon"
type Eclair-ar "إكلير الليمون"
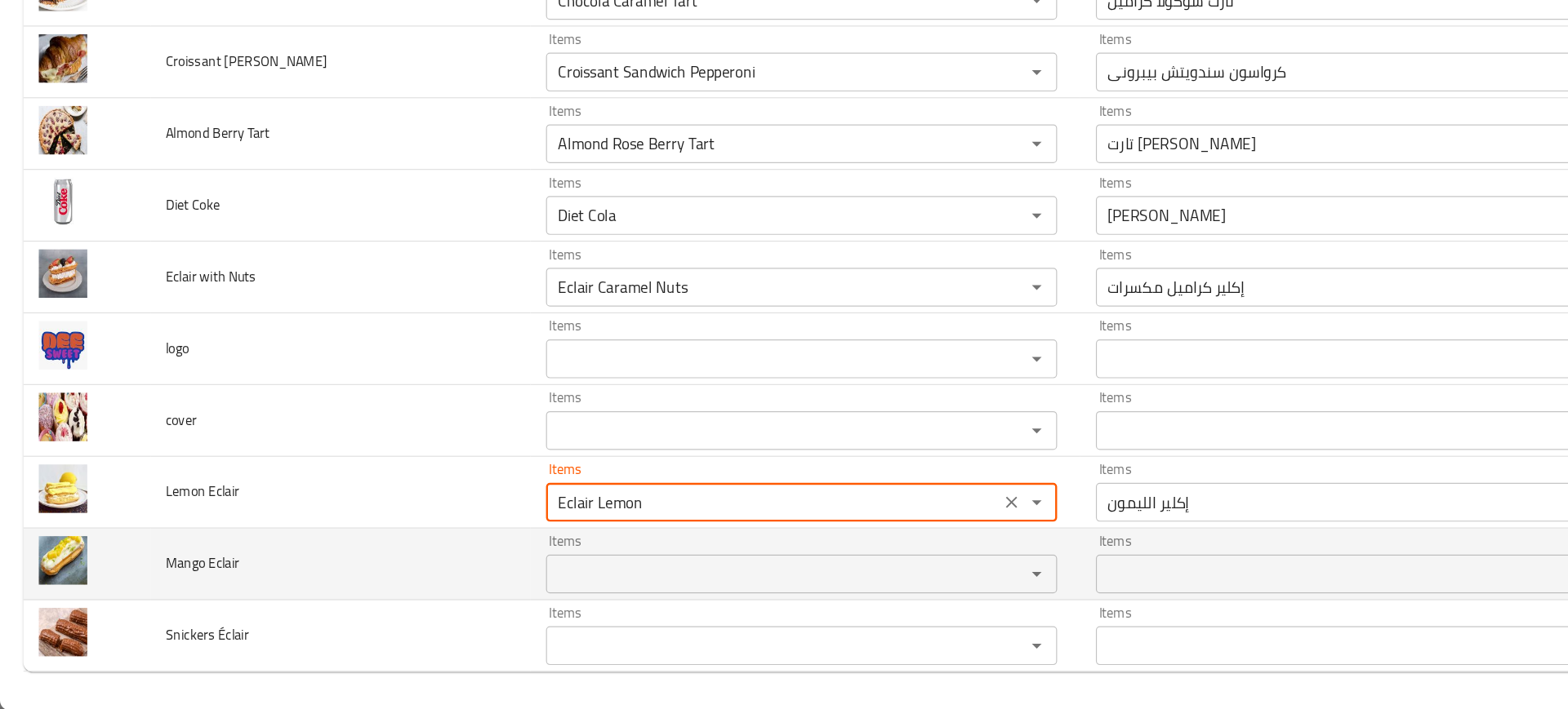
type Eclair "Eclair Lemon"
click at [483, 593] on Eclair "Items" at bounding box center [650, 594] width 372 height 23
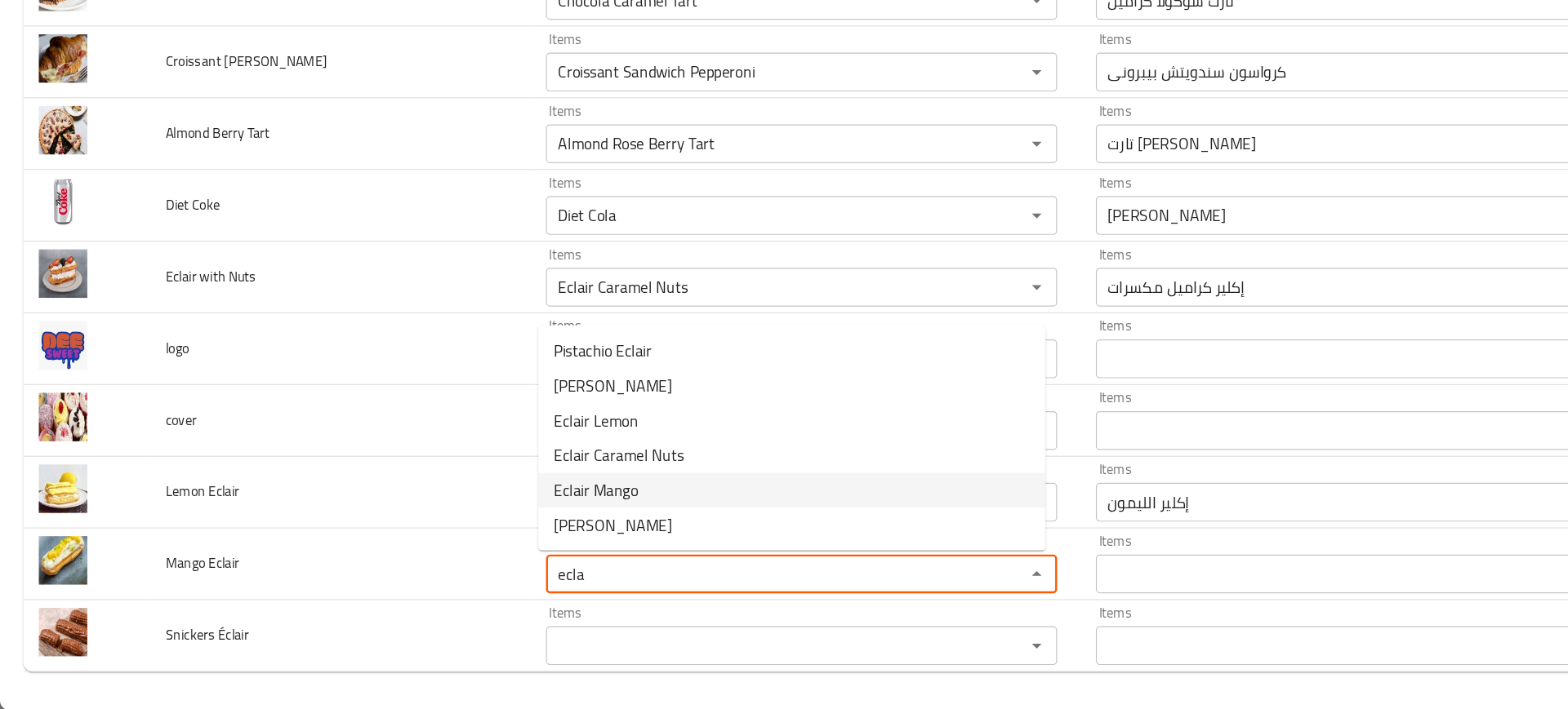
click at [515, 525] on span "Eclair Mango" at bounding box center [502, 524] width 71 height 20
type Eclair "Eclair Mango"
type Eclair-ar "إكلير المانجو"
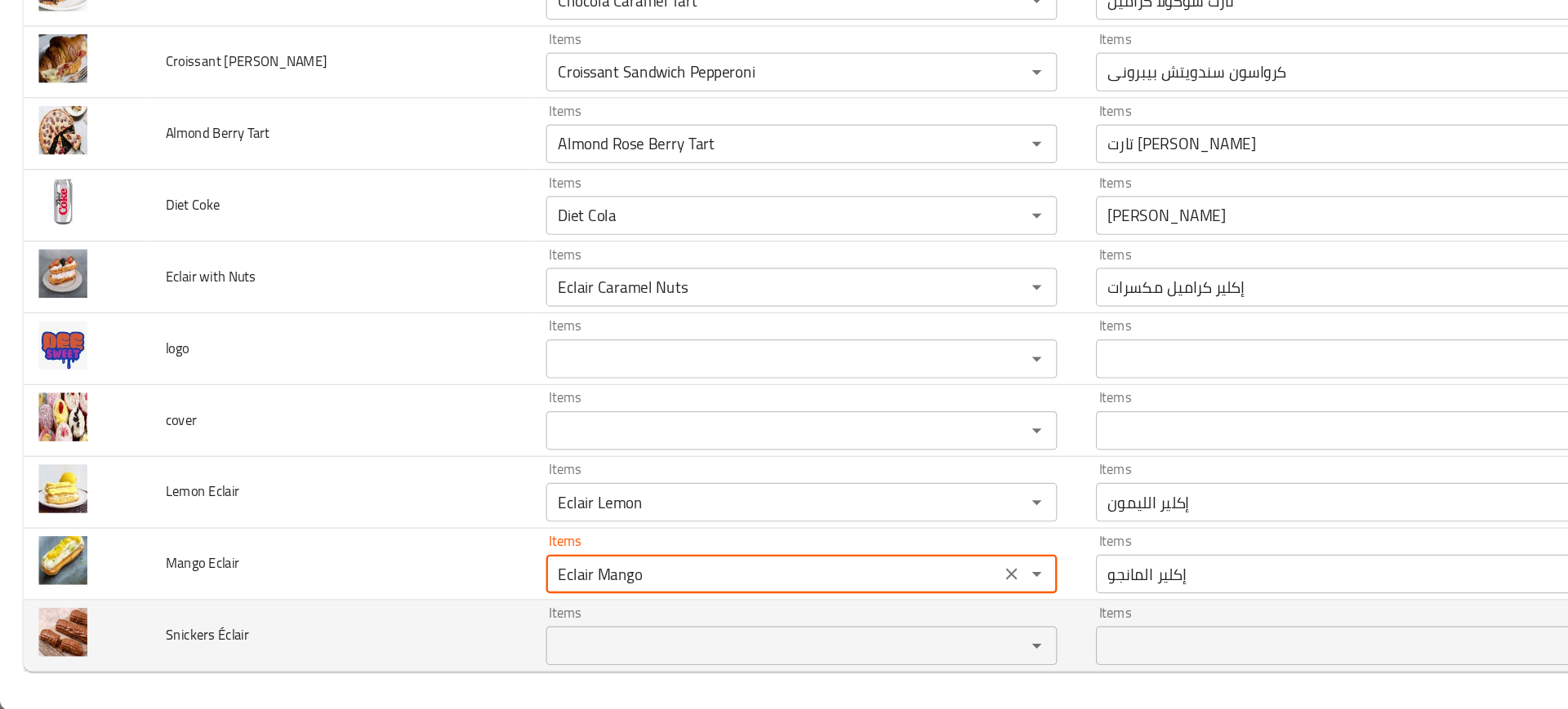
type Eclair "Eclair Mango"
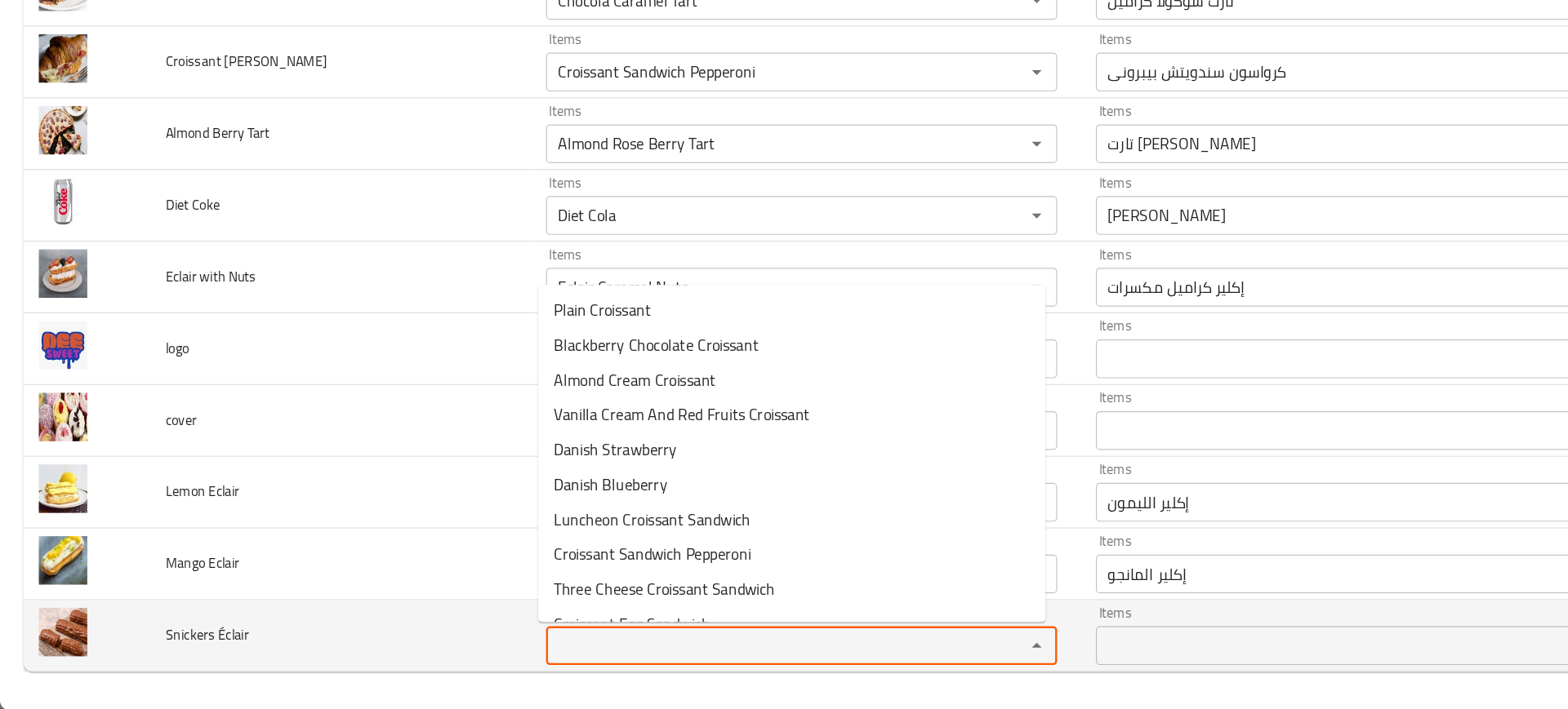
click at [527, 659] on Éclair "Items" at bounding box center [650, 654] width 372 height 23
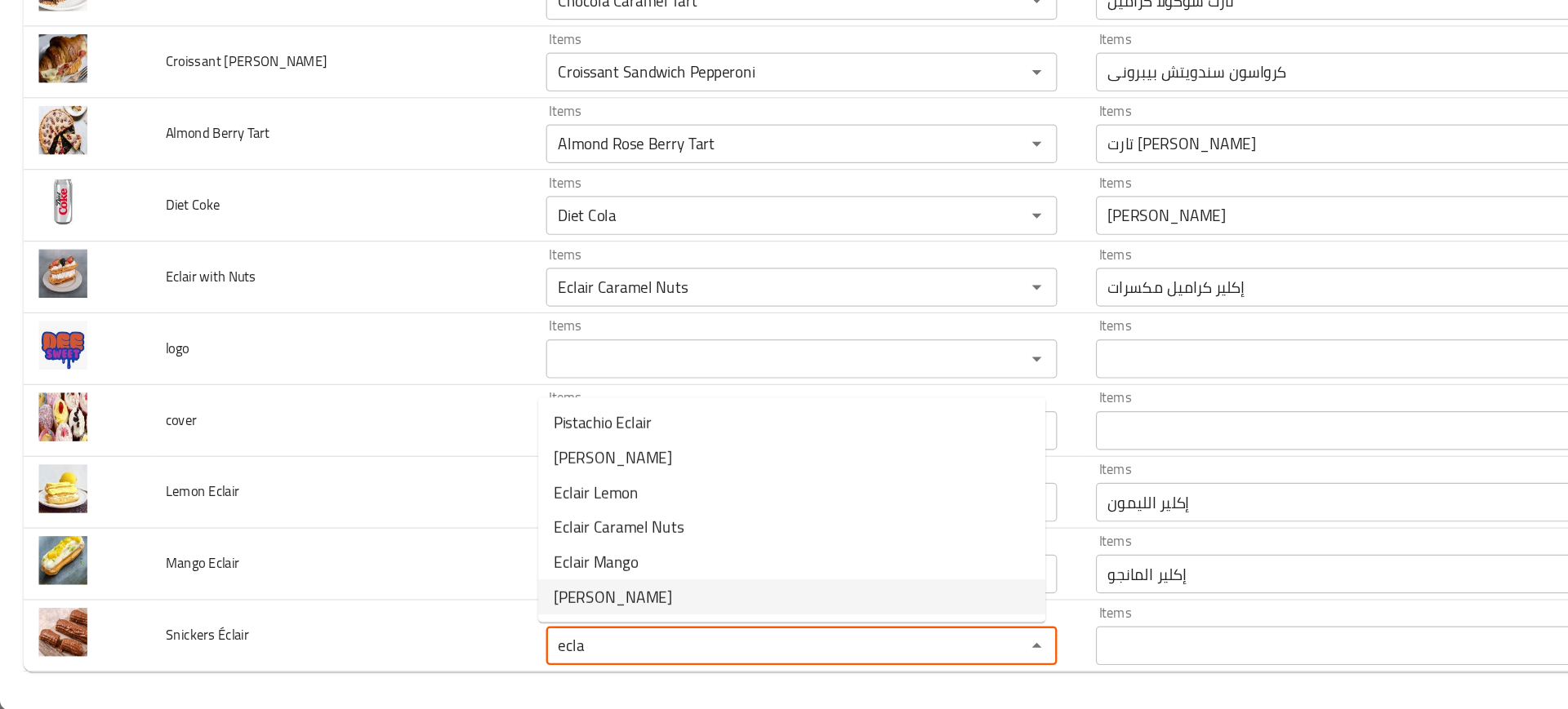
click at [506, 608] on span "Eclair Snickers" at bounding box center [516, 614] width 100 height 20
type Éclair "Eclair Snickers"
type Éclair-ar "إكلير سنيكرز"
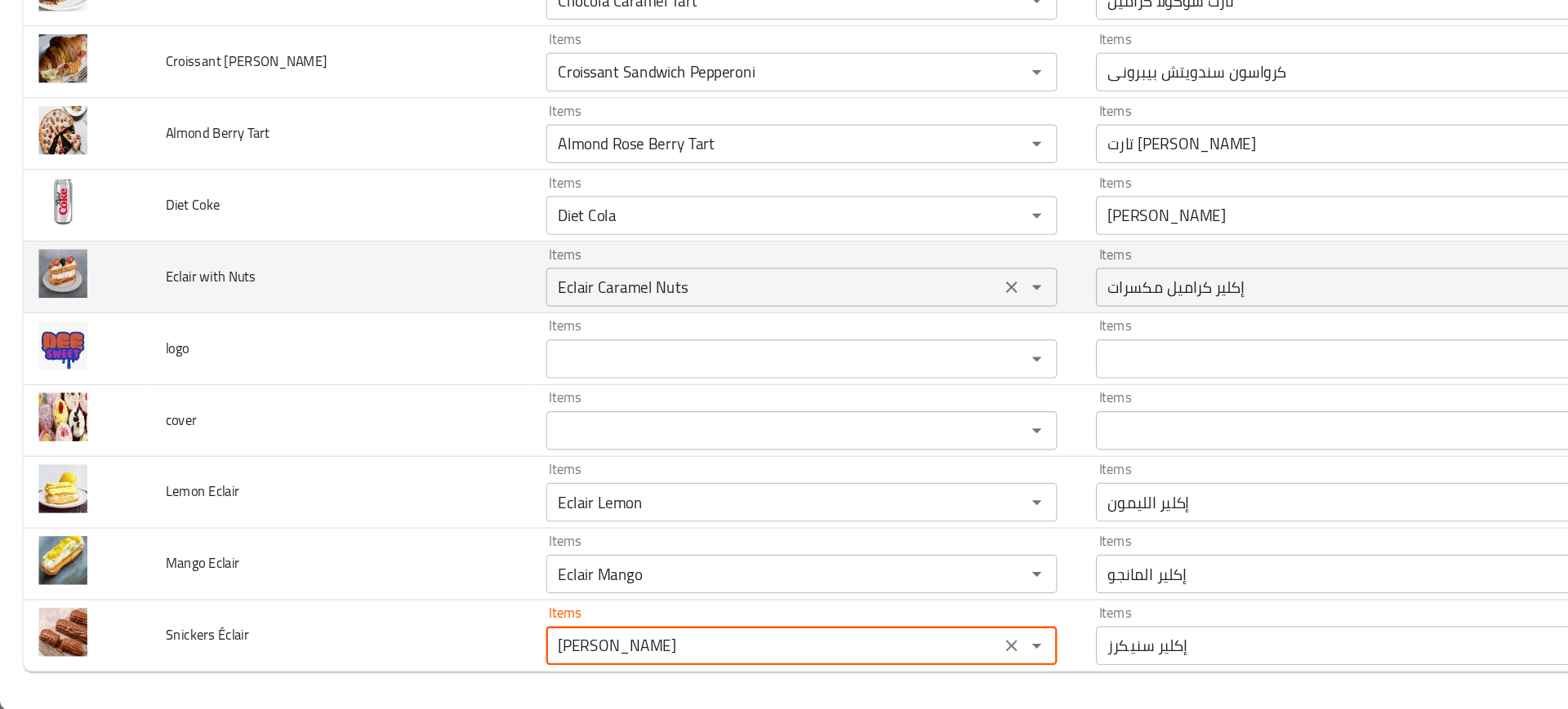
type Éclair "Eclair Snickers"
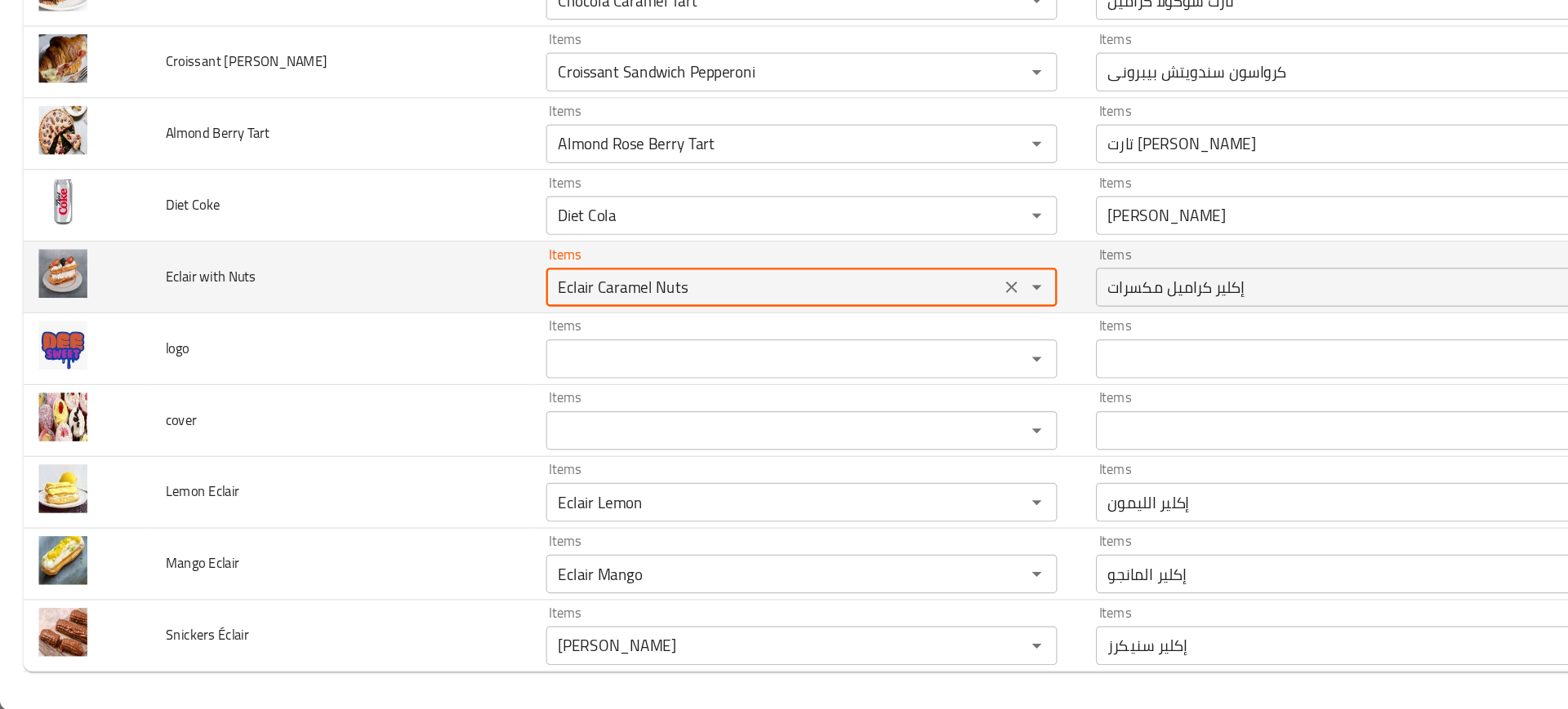
click at [500, 352] on Nuts "Eclair Caramel Nuts" at bounding box center [650, 353] width 372 height 23
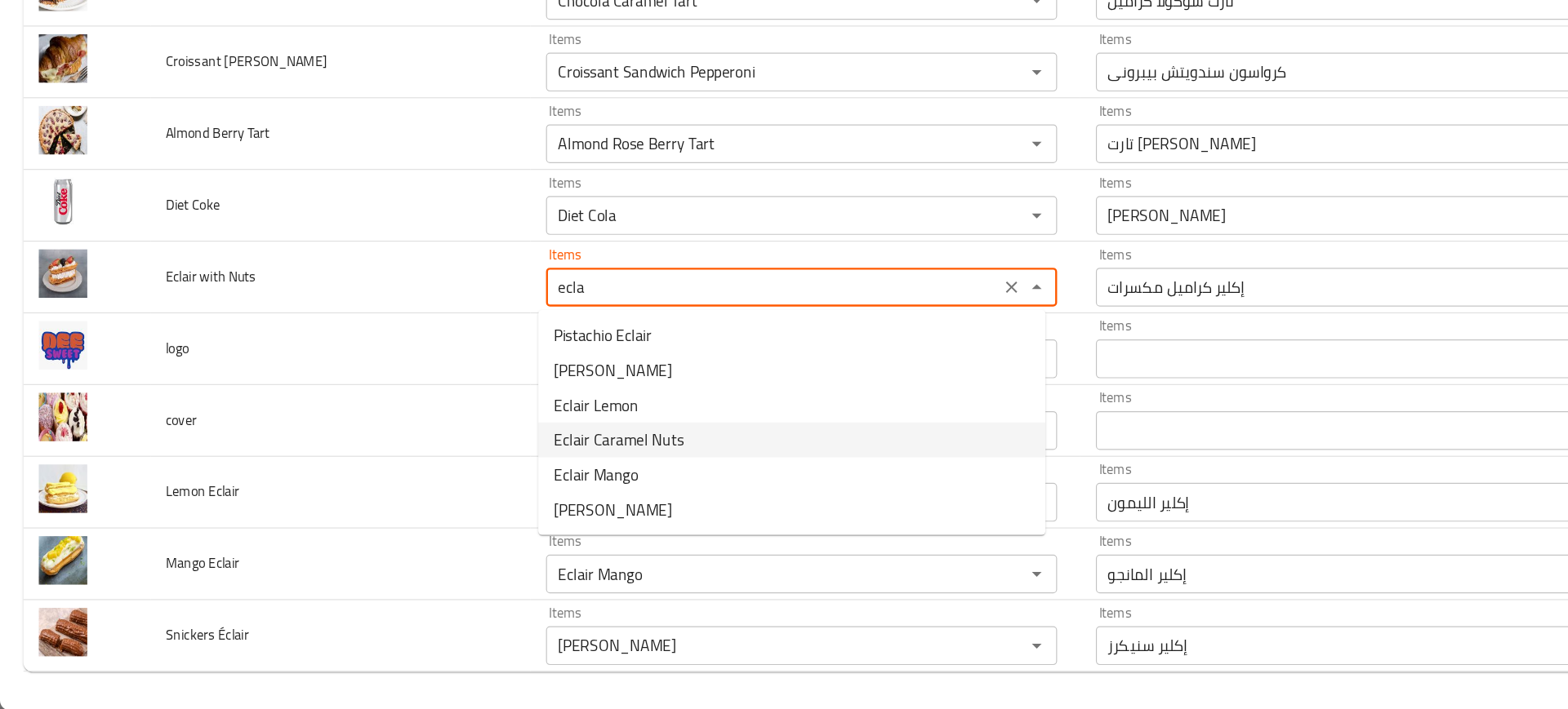
click at [539, 478] on span "Eclair Caramel Nuts" at bounding box center [521, 481] width 109 height 20
type Nuts "Eclair Caramel Nuts"
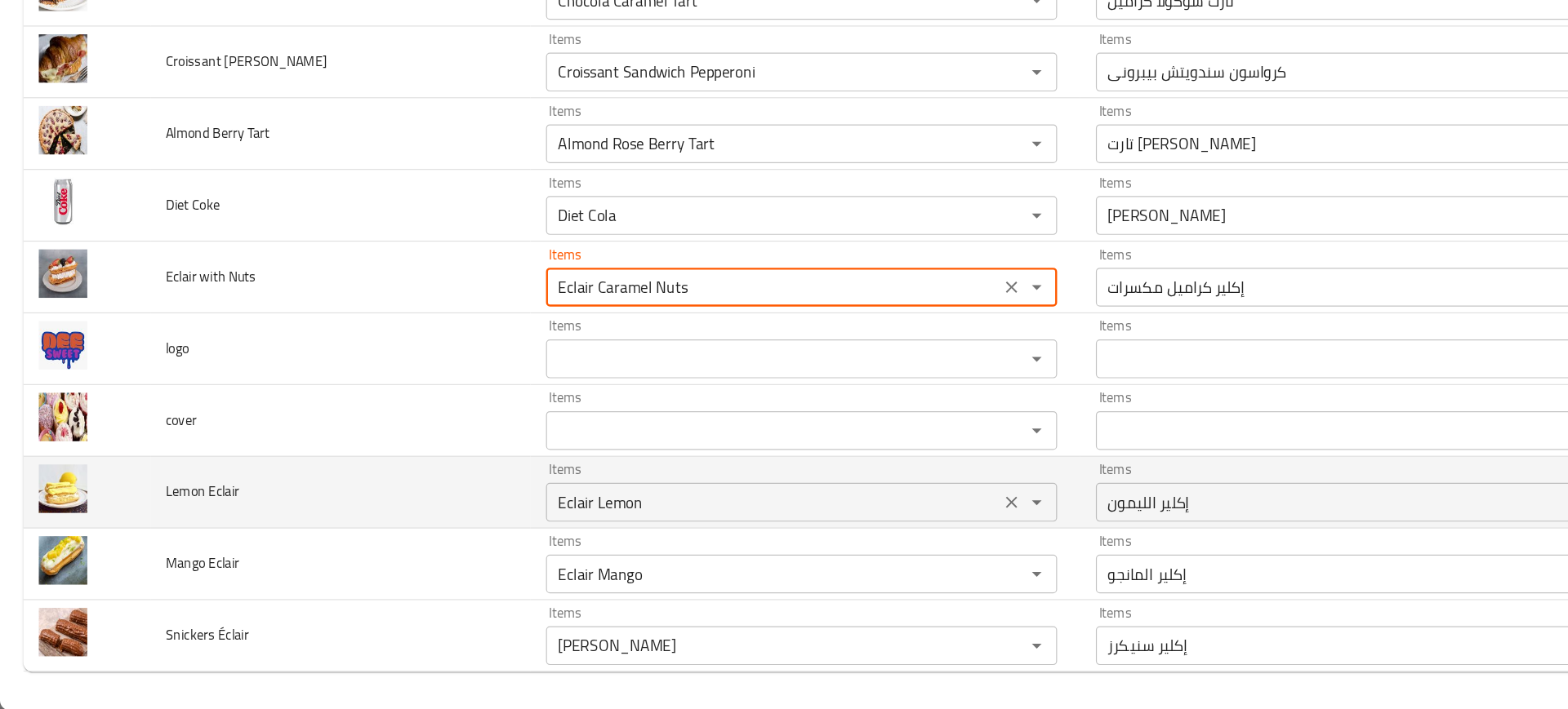
click at [475, 543] on Eclair "Eclair Lemon" at bounding box center [650, 534] width 372 height 23
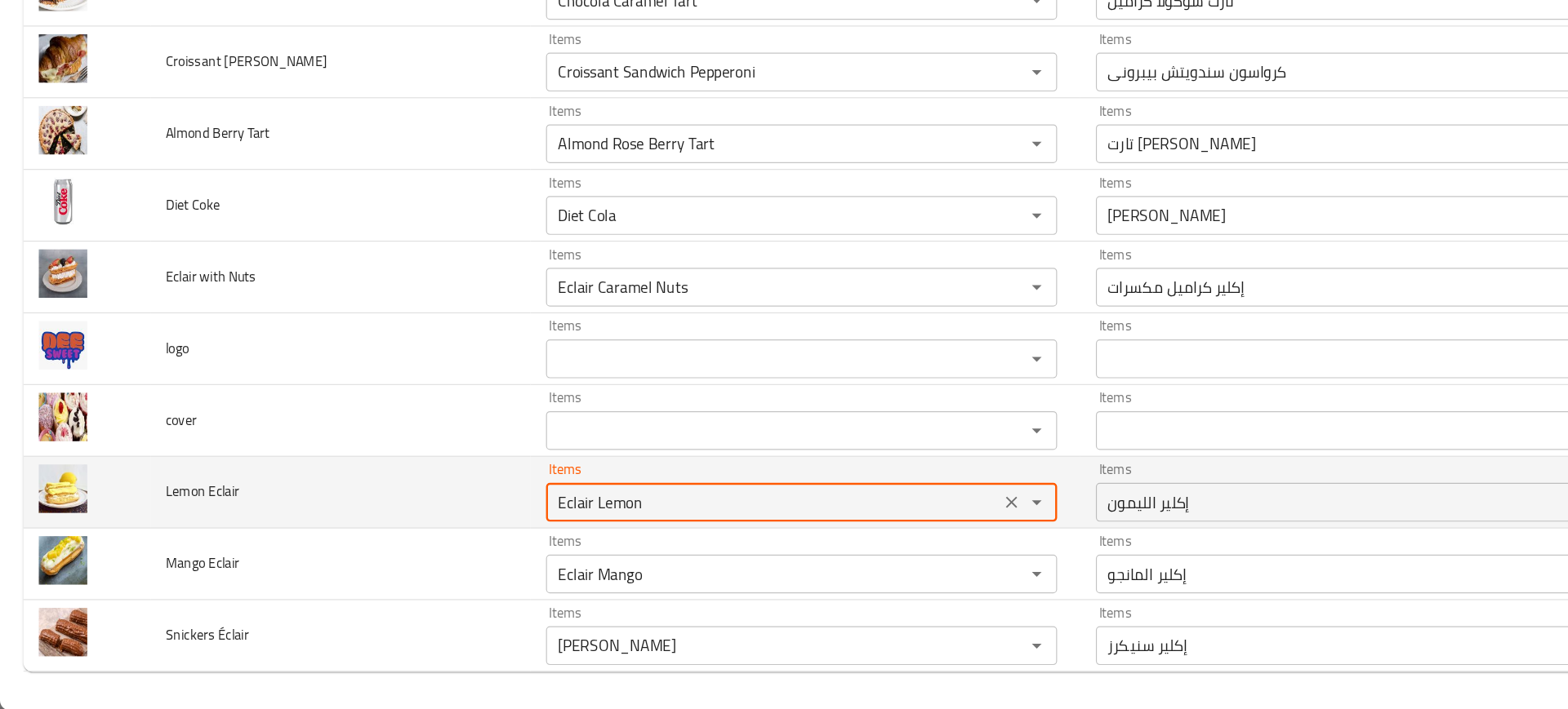
click at [475, 543] on Eclair "Eclair Lemon" at bounding box center [650, 534] width 372 height 23
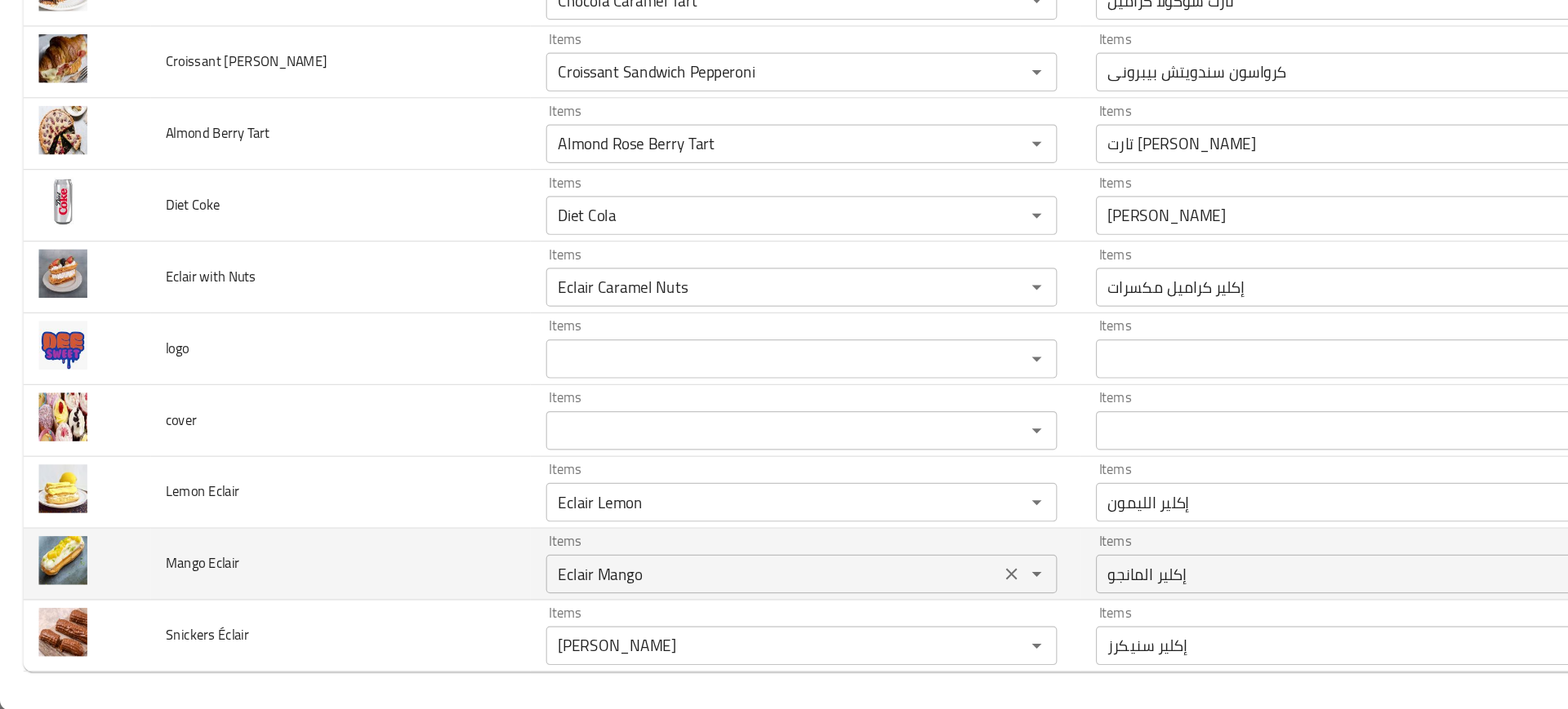
click at [496, 578] on div "Eclair Mango Items" at bounding box center [675, 595] width 430 height 33
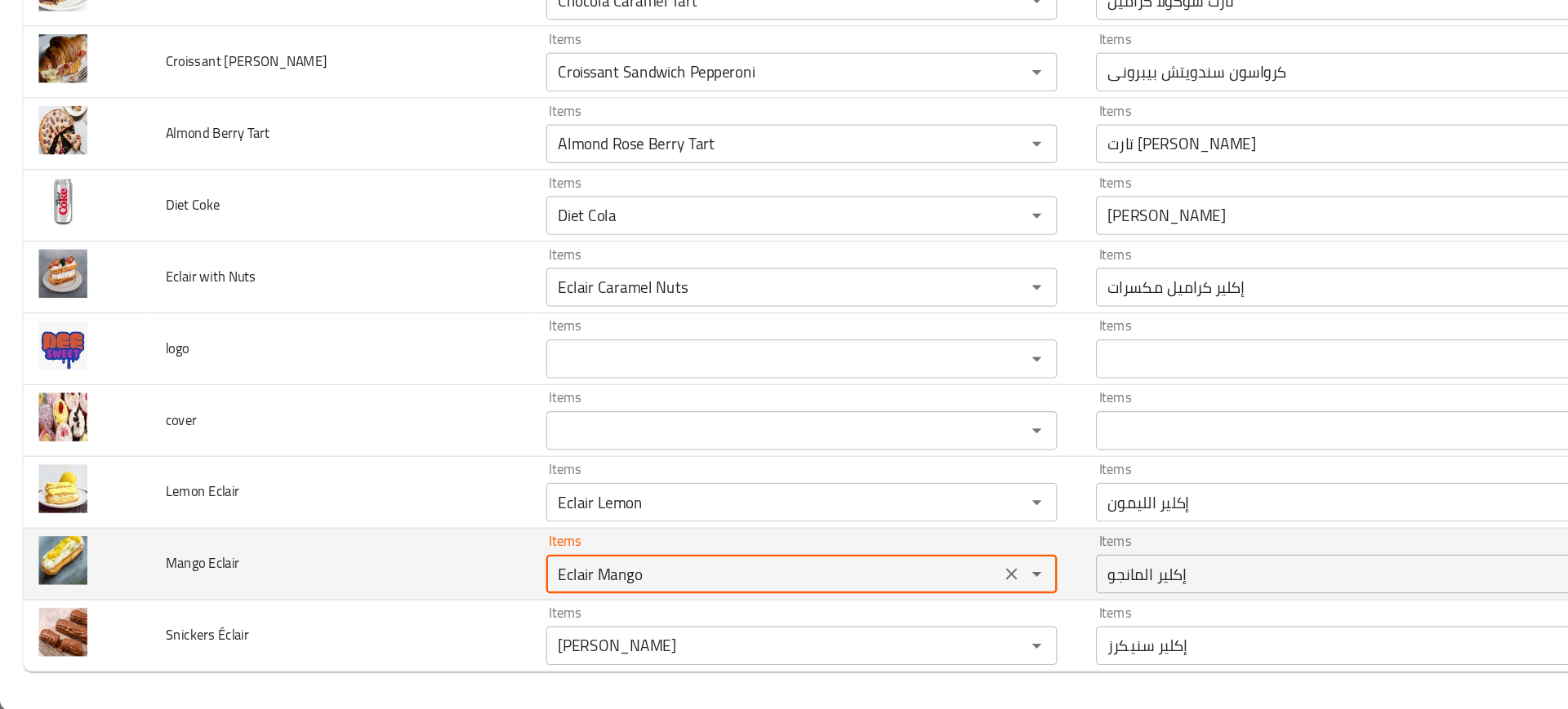
click at [496, 578] on div "Eclair Mango Items" at bounding box center [675, 595] width 430 height 33
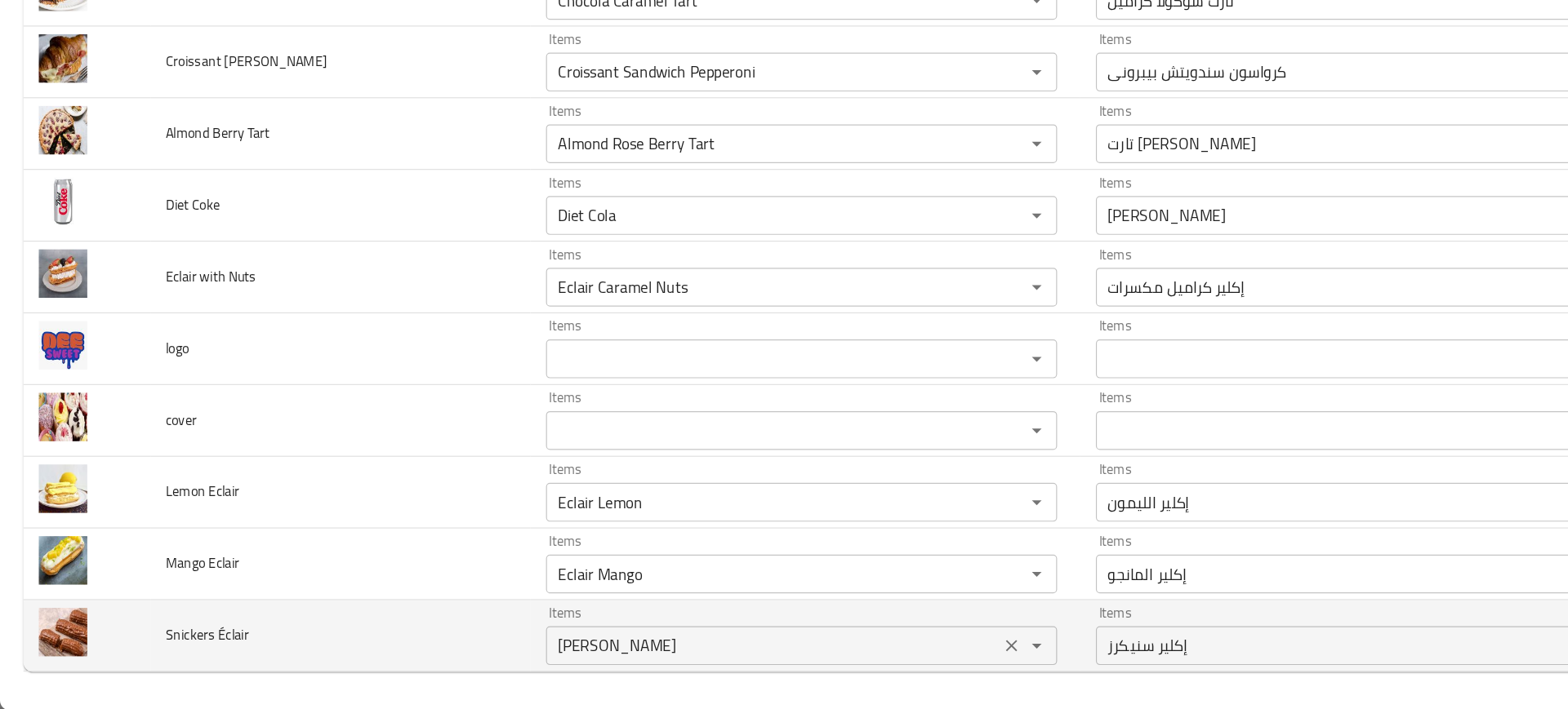
click at [502, 645] on Éclair "Eclair Snickers" at bounding box center [650, 654] width 372 height 23
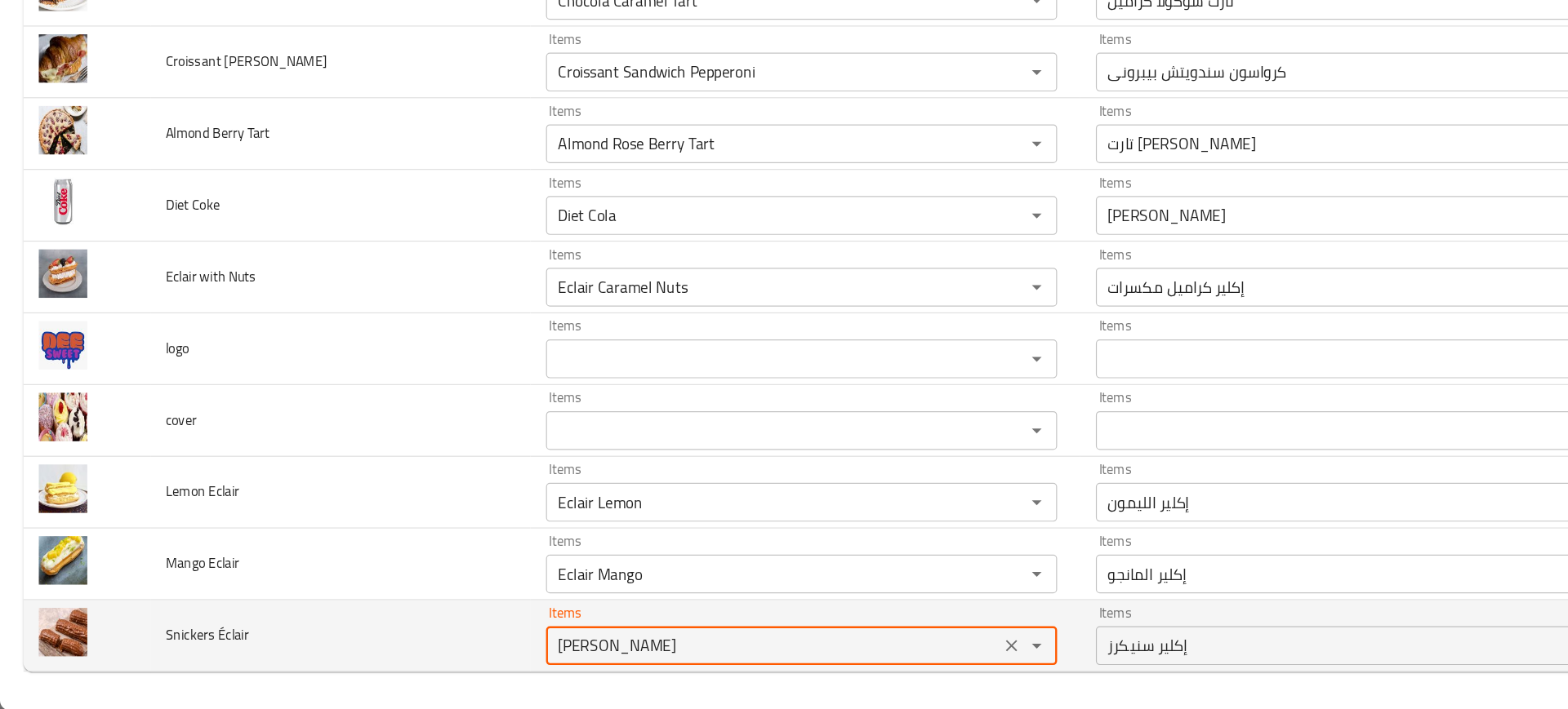
click at [502, 645] on Éclair "Eclair Snickers" at bounding box center [650, 654] width 372 height 23
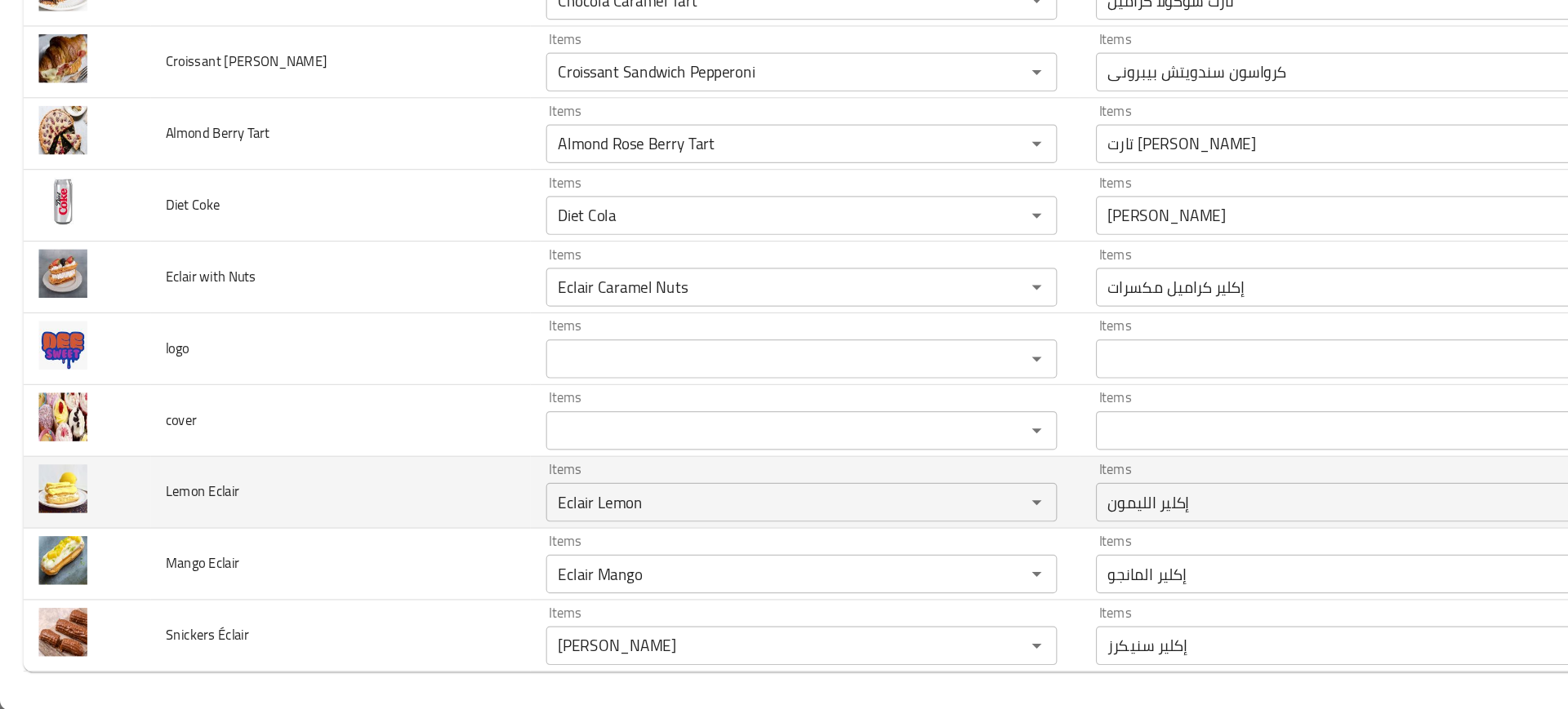
click at [322, 526] on td "Lemon Eclair" at bounding box center [286, 526] width 320 height 61
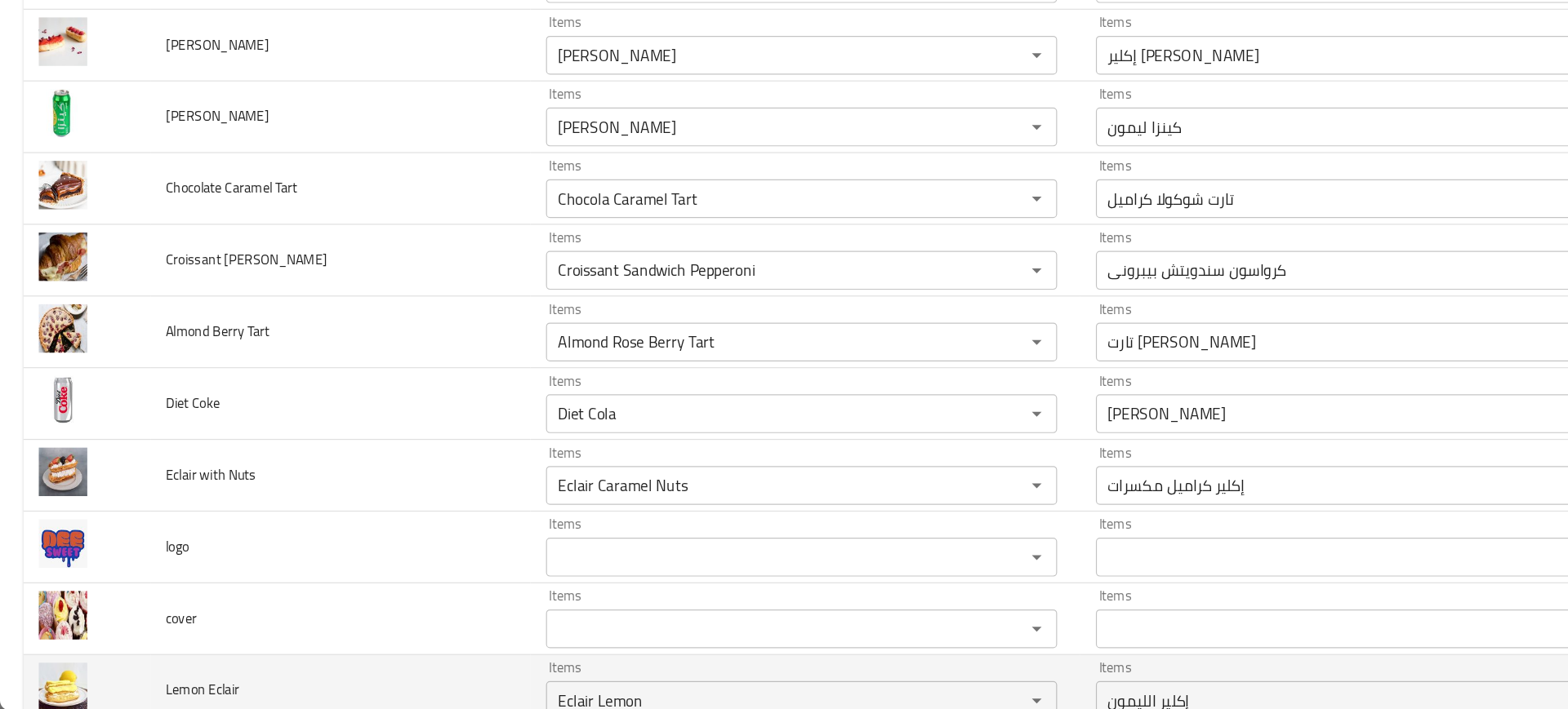
scroll to position [1881, 0]
click at [322, 526] on td "Eclair with Nuts" at bounding box center [286, 513] width 320 height 61
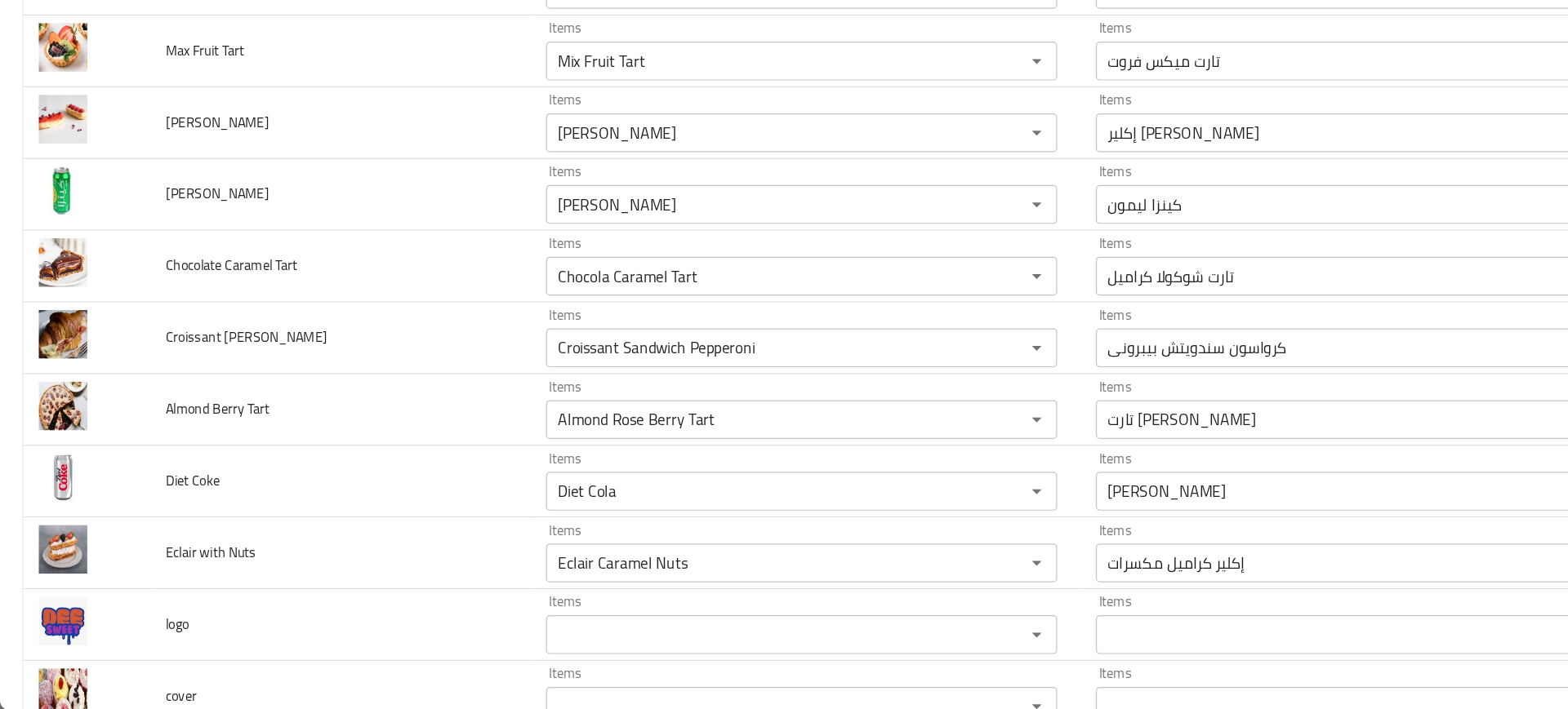
scroll to position [2049, 0]
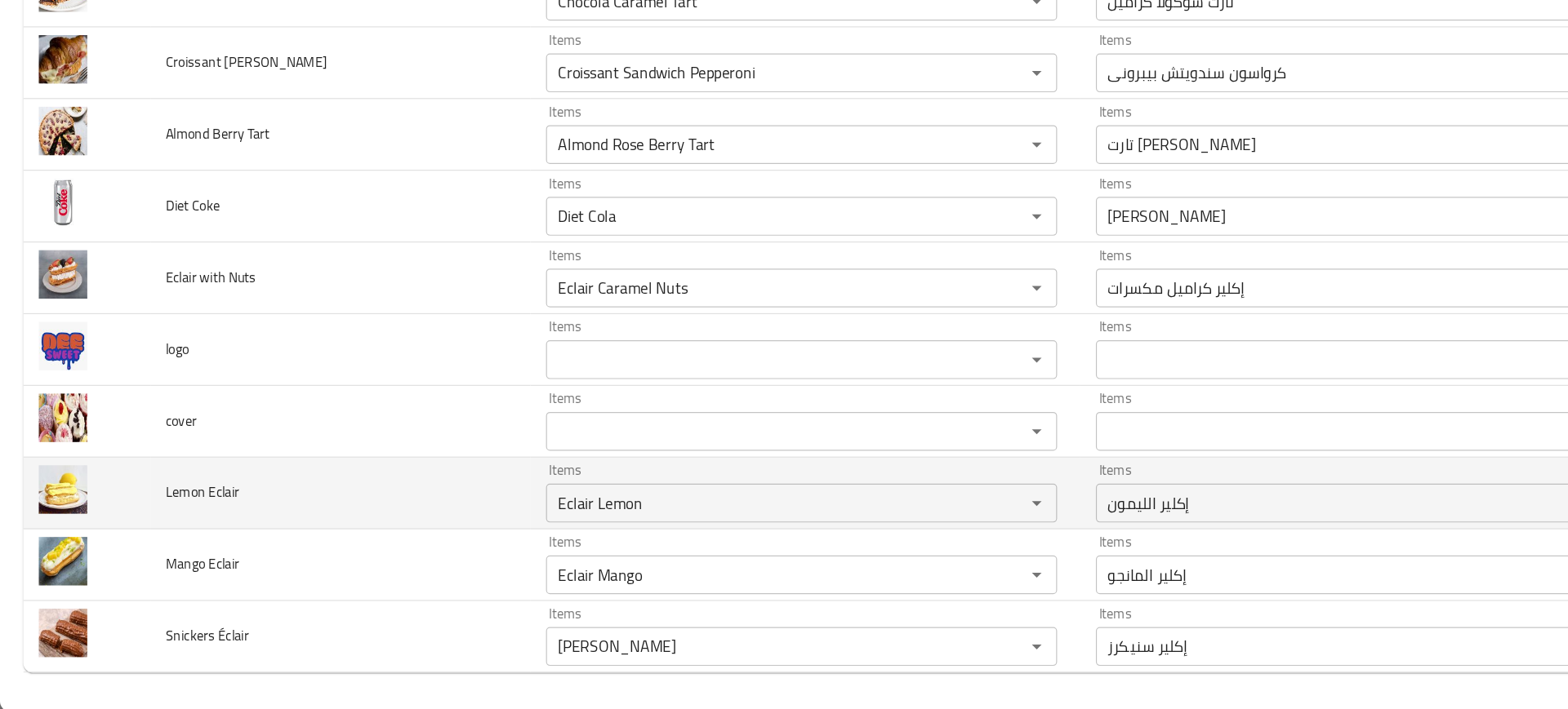
click at [296, 525] on td "Lemon Eclair" at bounding box center [286, 526] width 320 height 61
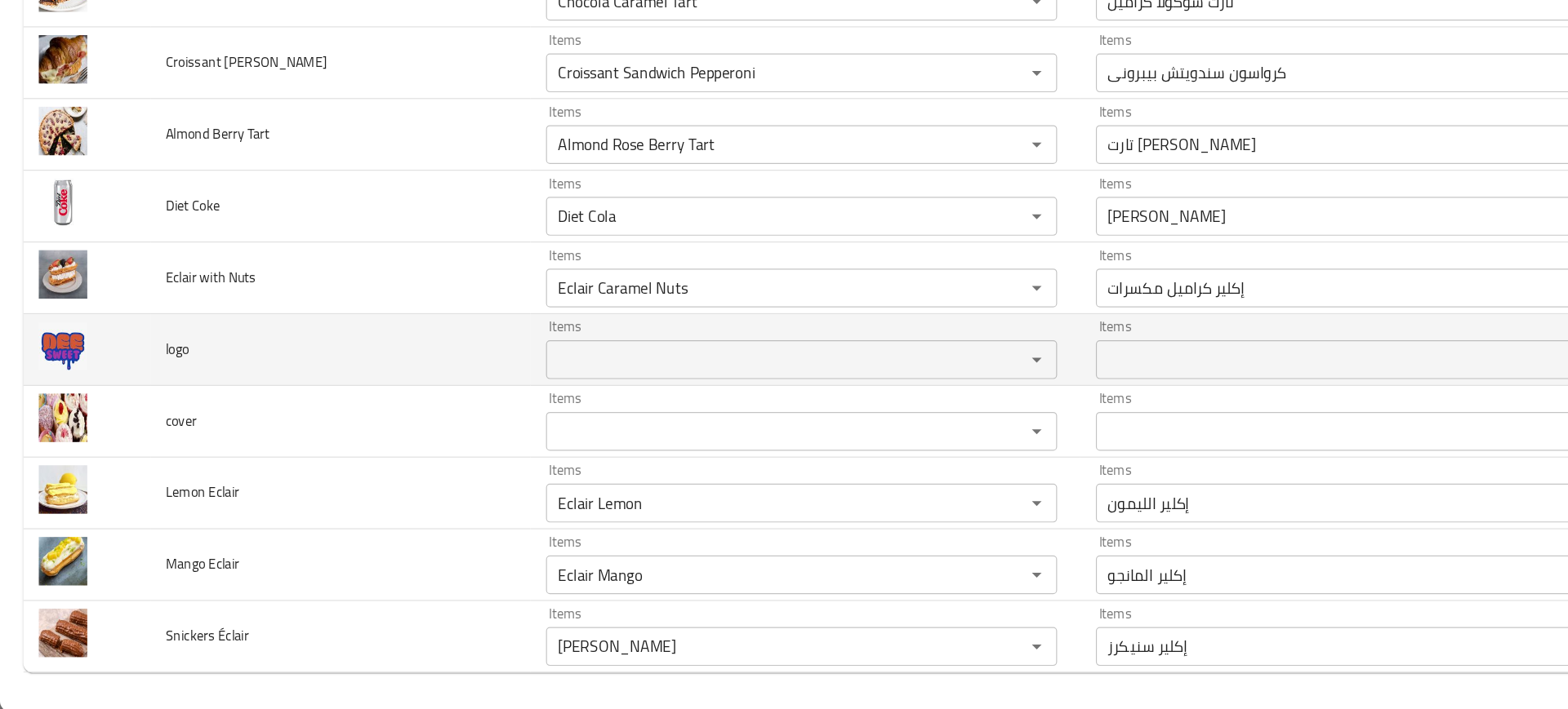
click at [331, 433] on td "logo" at bounding box center [286, 405] width 320 height 61
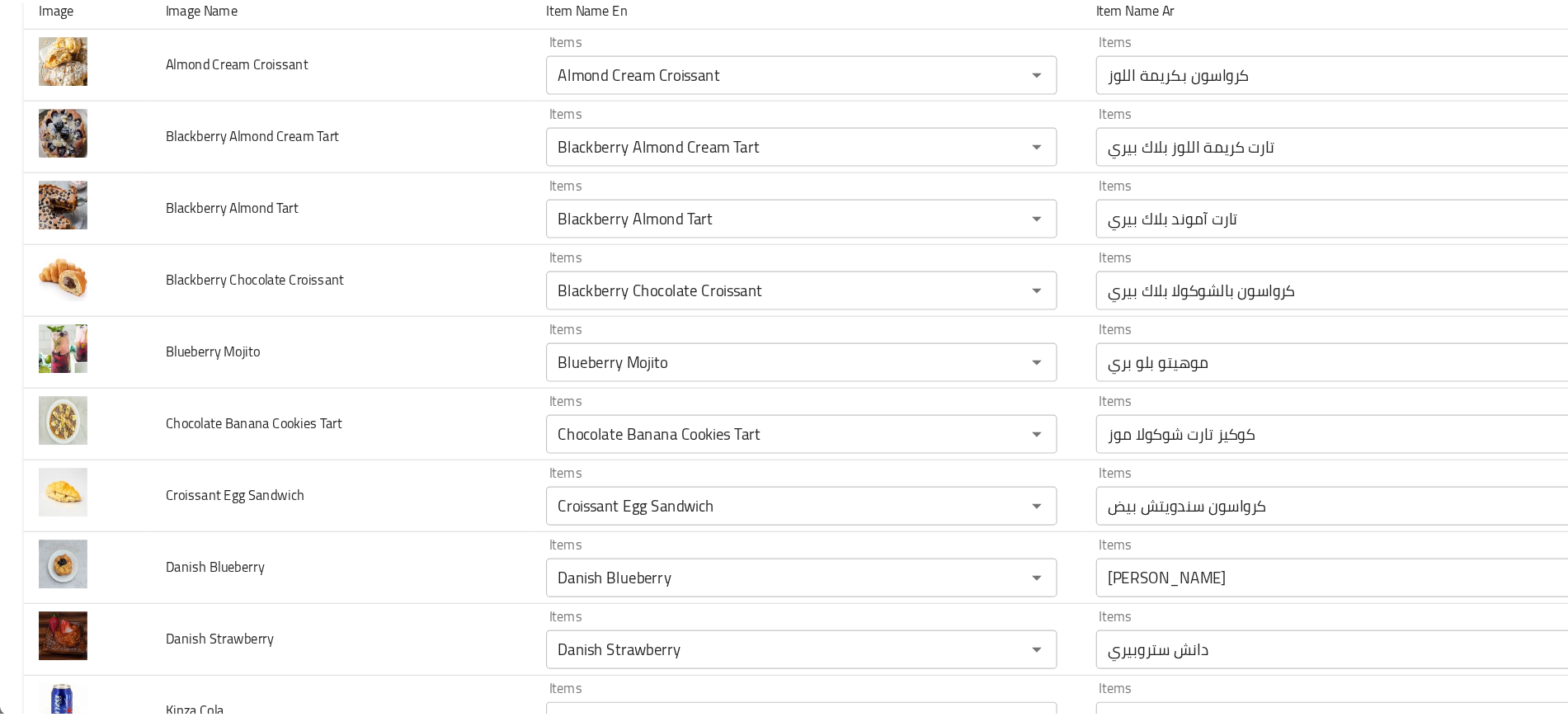
scroll to position [0, 0]
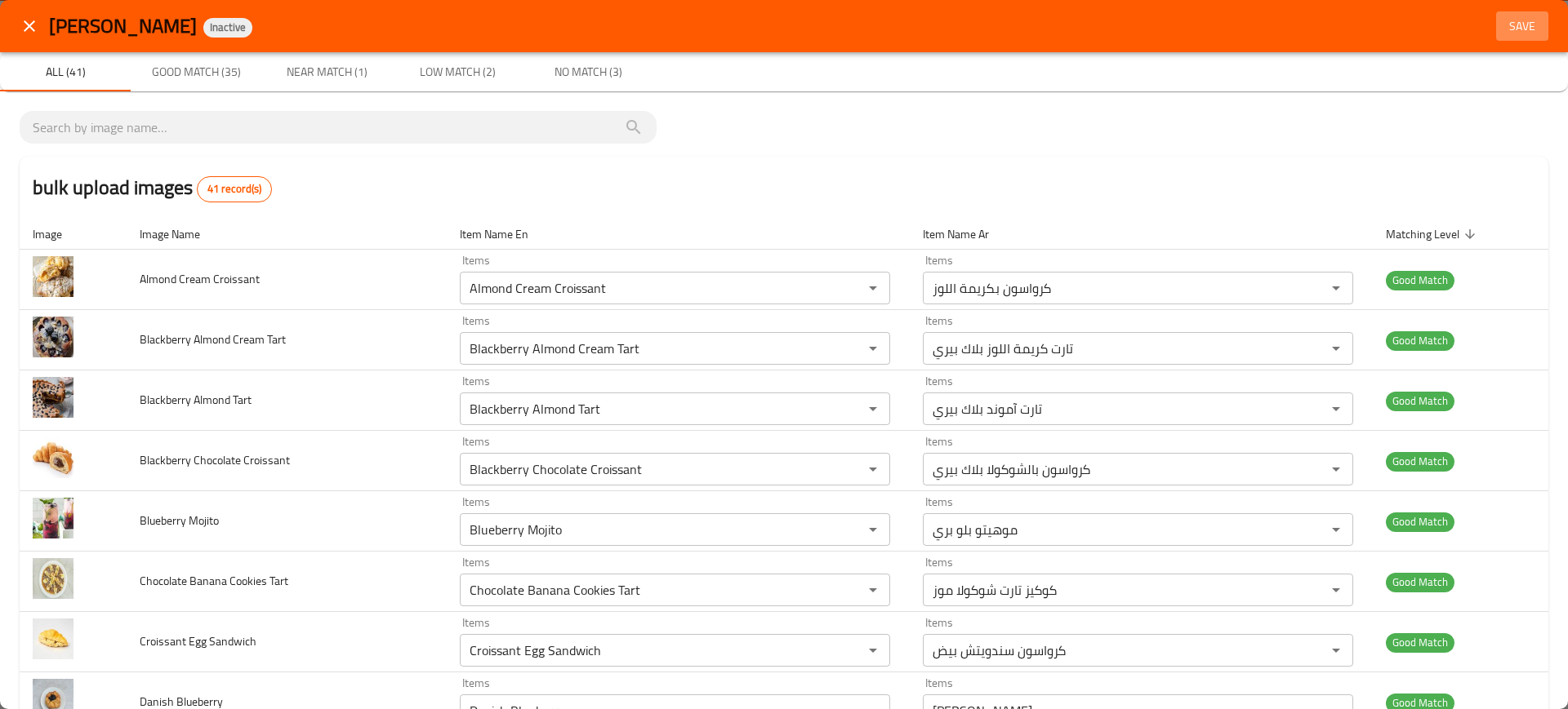
click at [1519, 30] on span "Save" at bounding box center [1522, 27] width 39 height 21
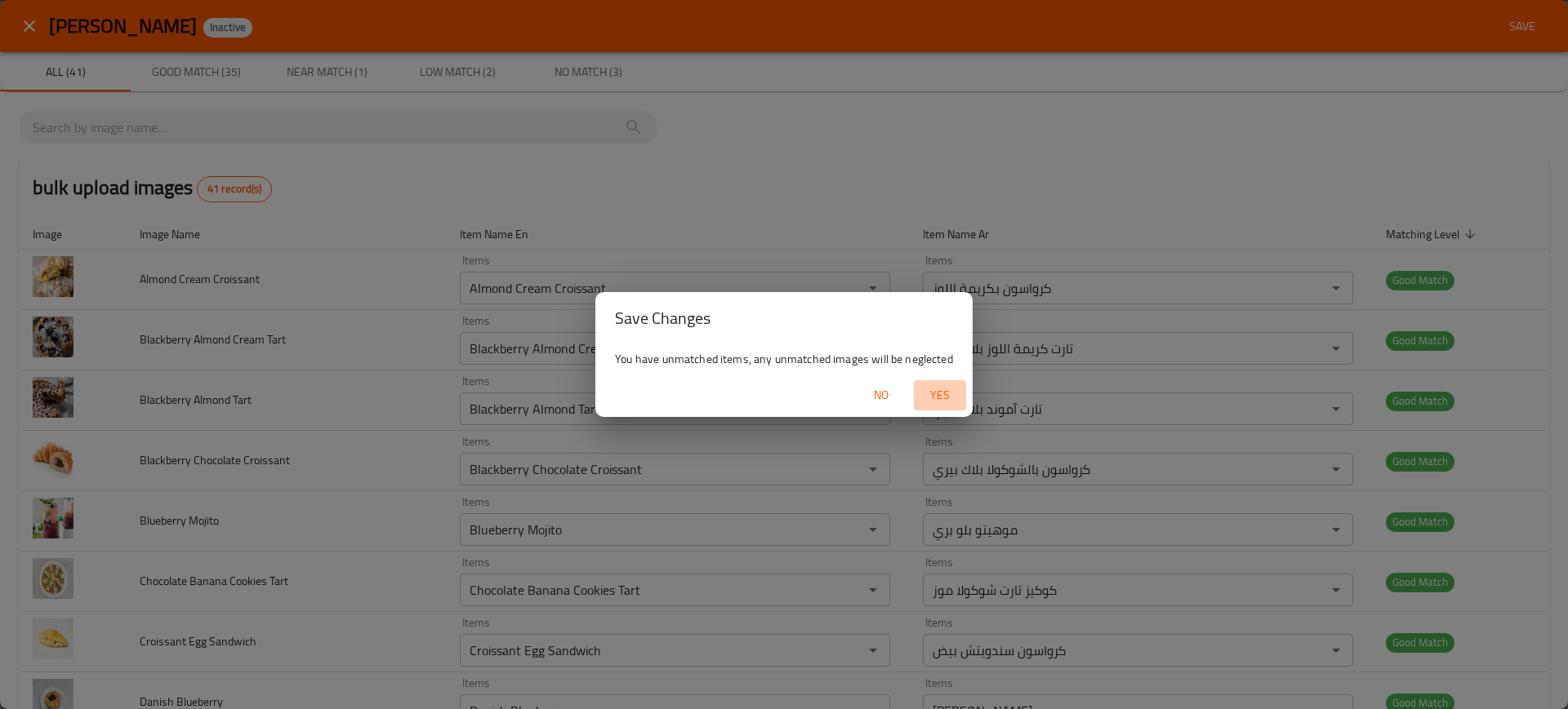
click at [944, 381] on button "Yes" at bounding box center [940, 395] width 52 height 30
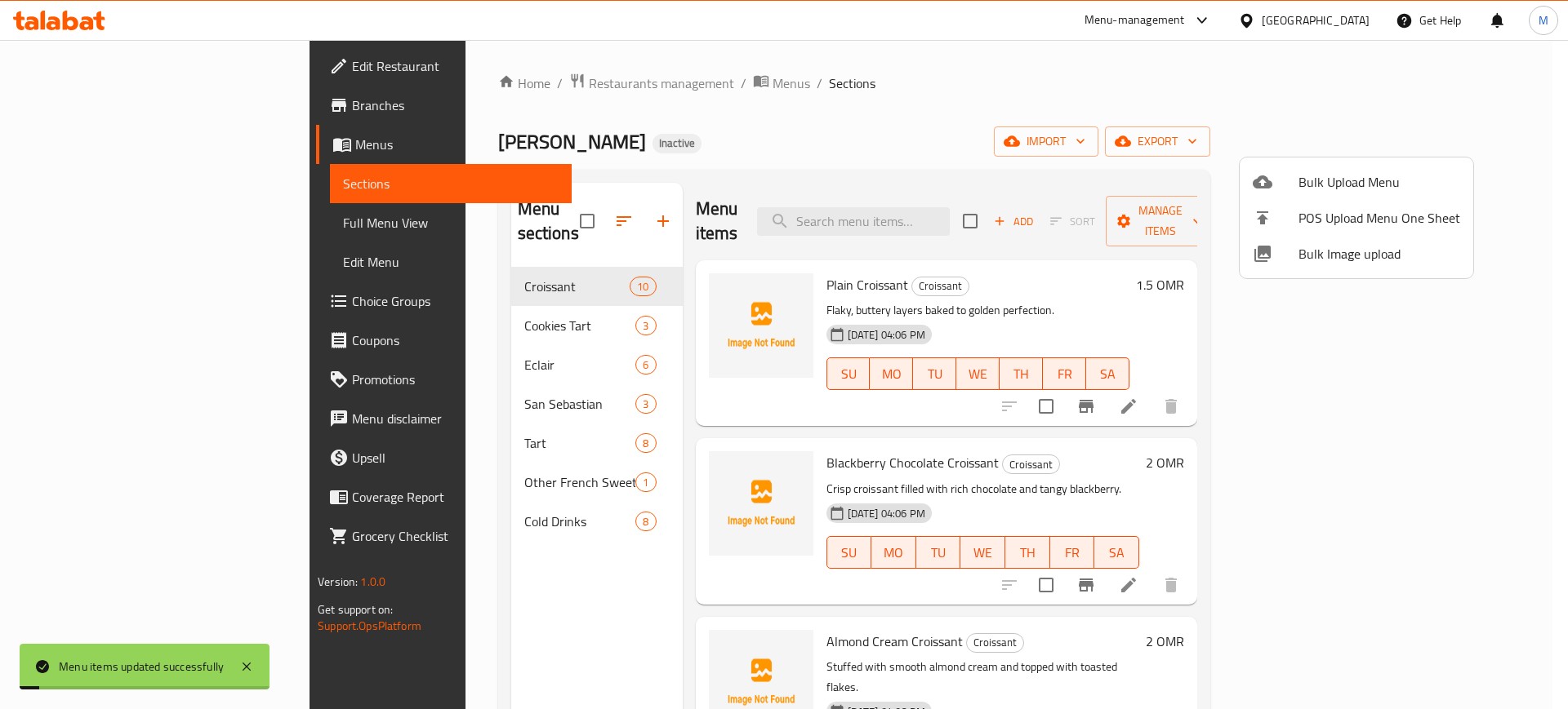
click at [527, 555] on div at bounding box center [784, 354] width 1568 height 709
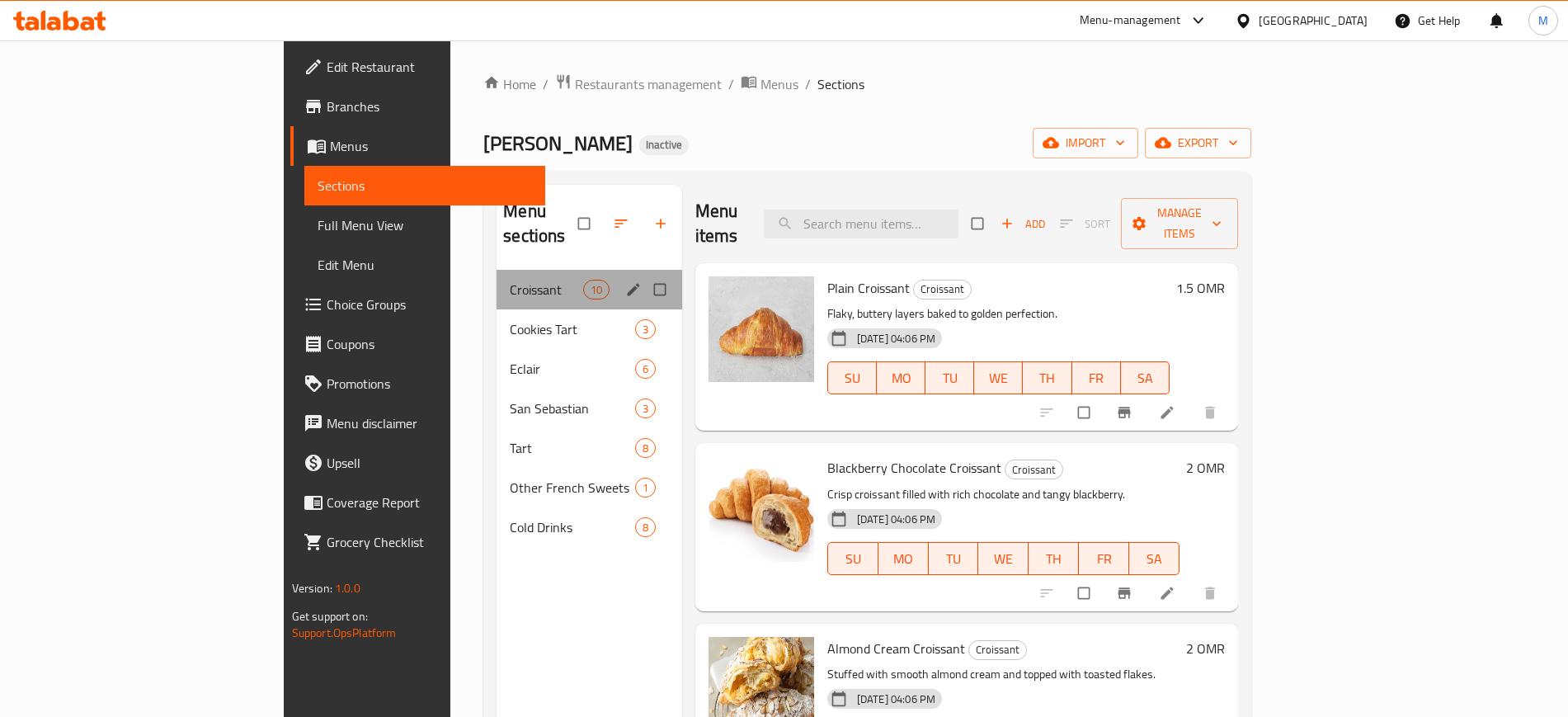
click at [497, 280] on div "Croissant 10" at bounding box center [590, 289] width 186 height 39
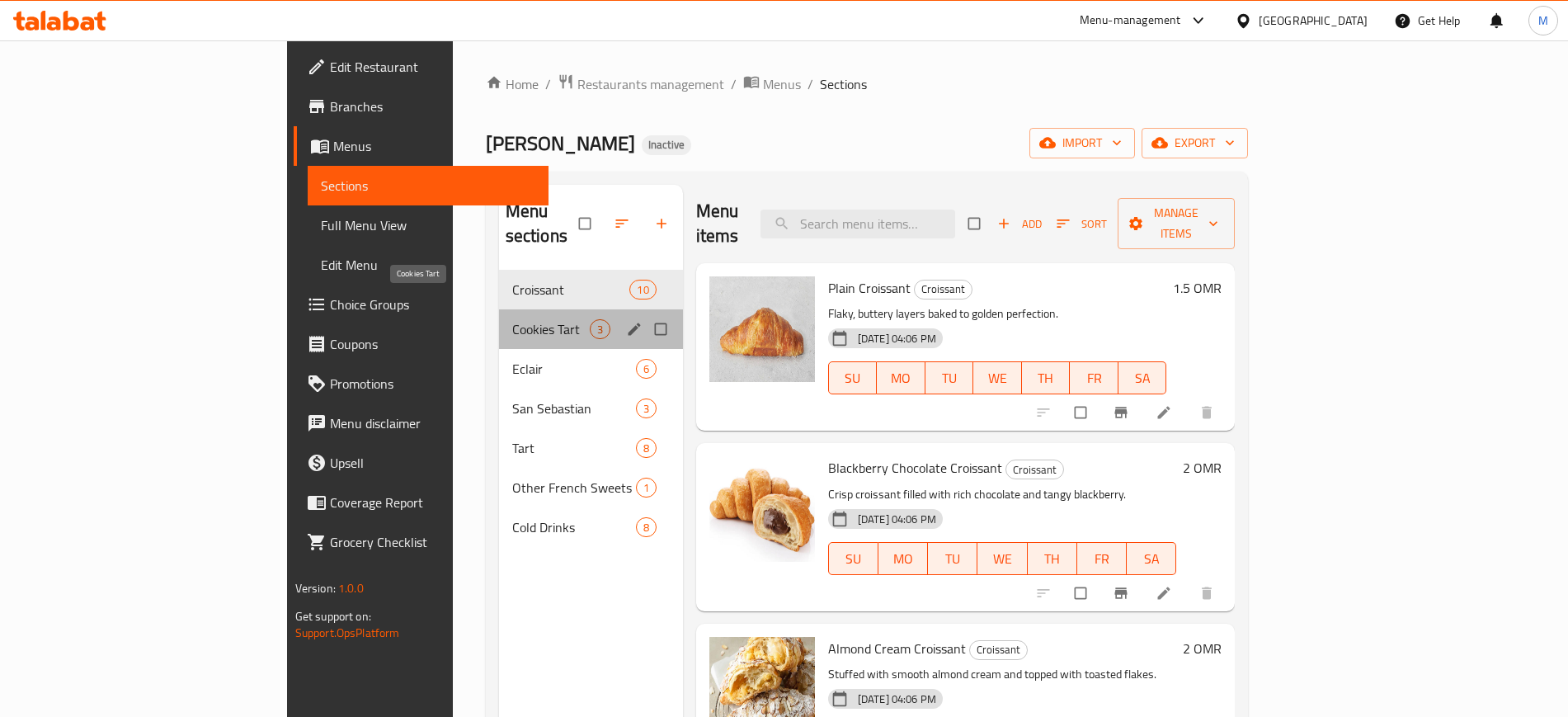
click at [512, 319] on span "Cookies Tart" at bounding box center [551, 329] width 78 height 20
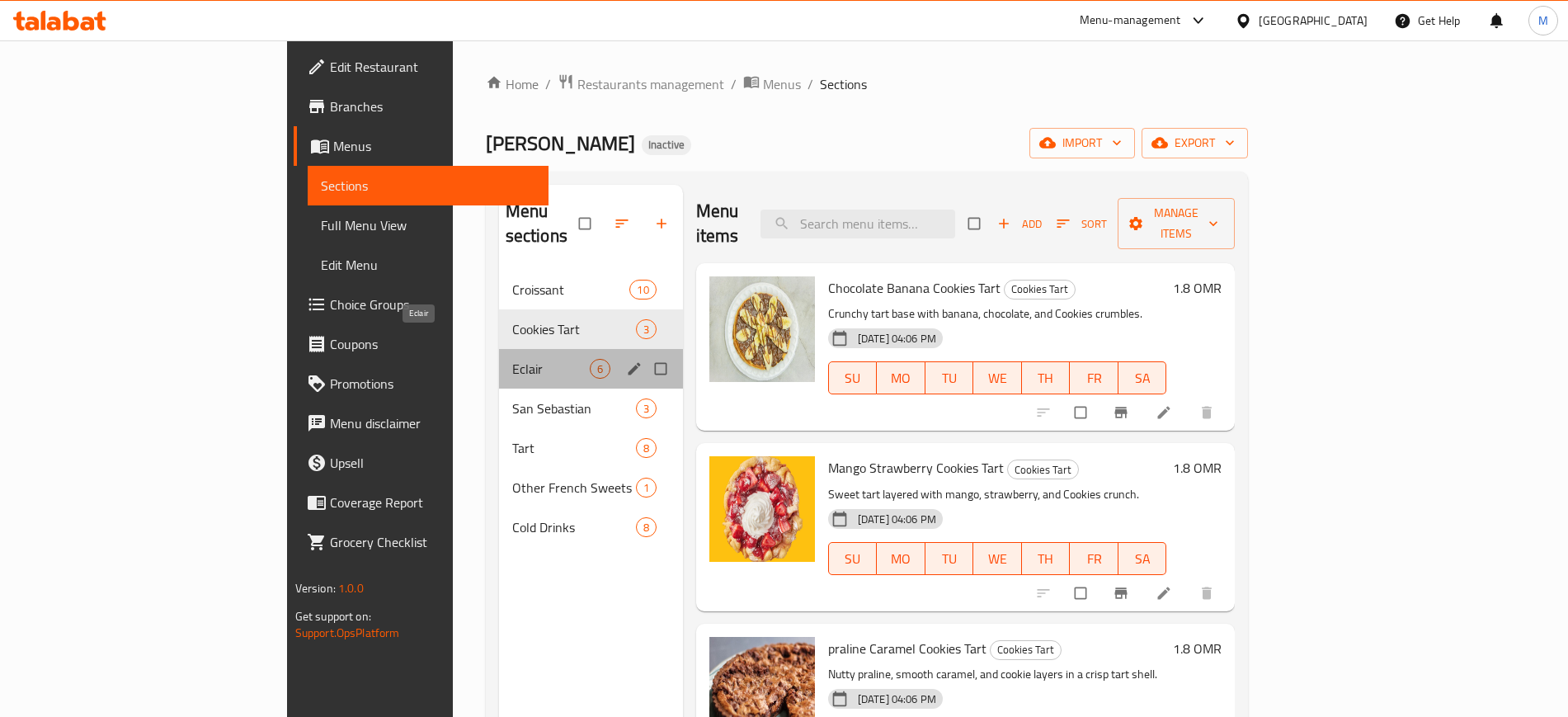
click at [512, 359] on span "Eclair" at bounding box center [551, 369] width 78 height 20
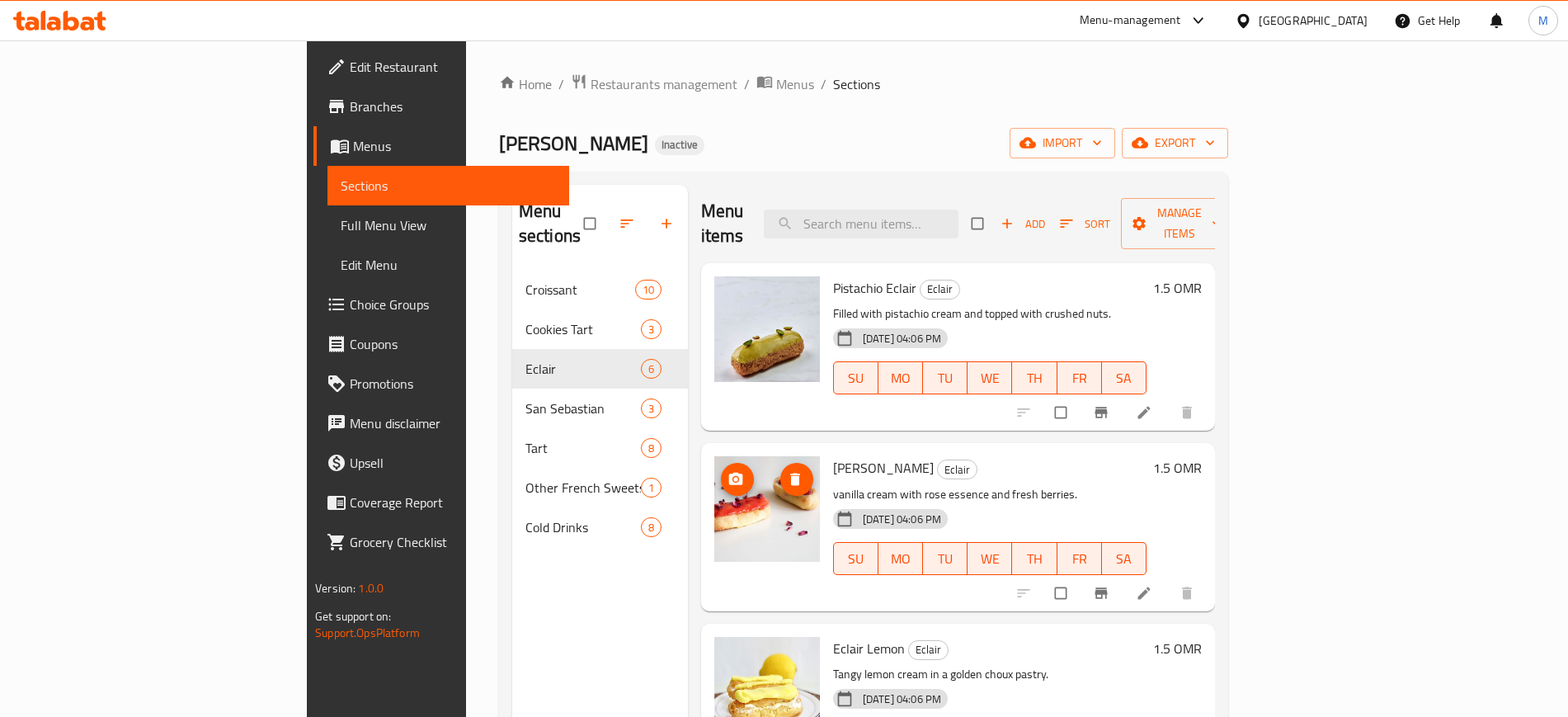
scroll to position [1, 0]
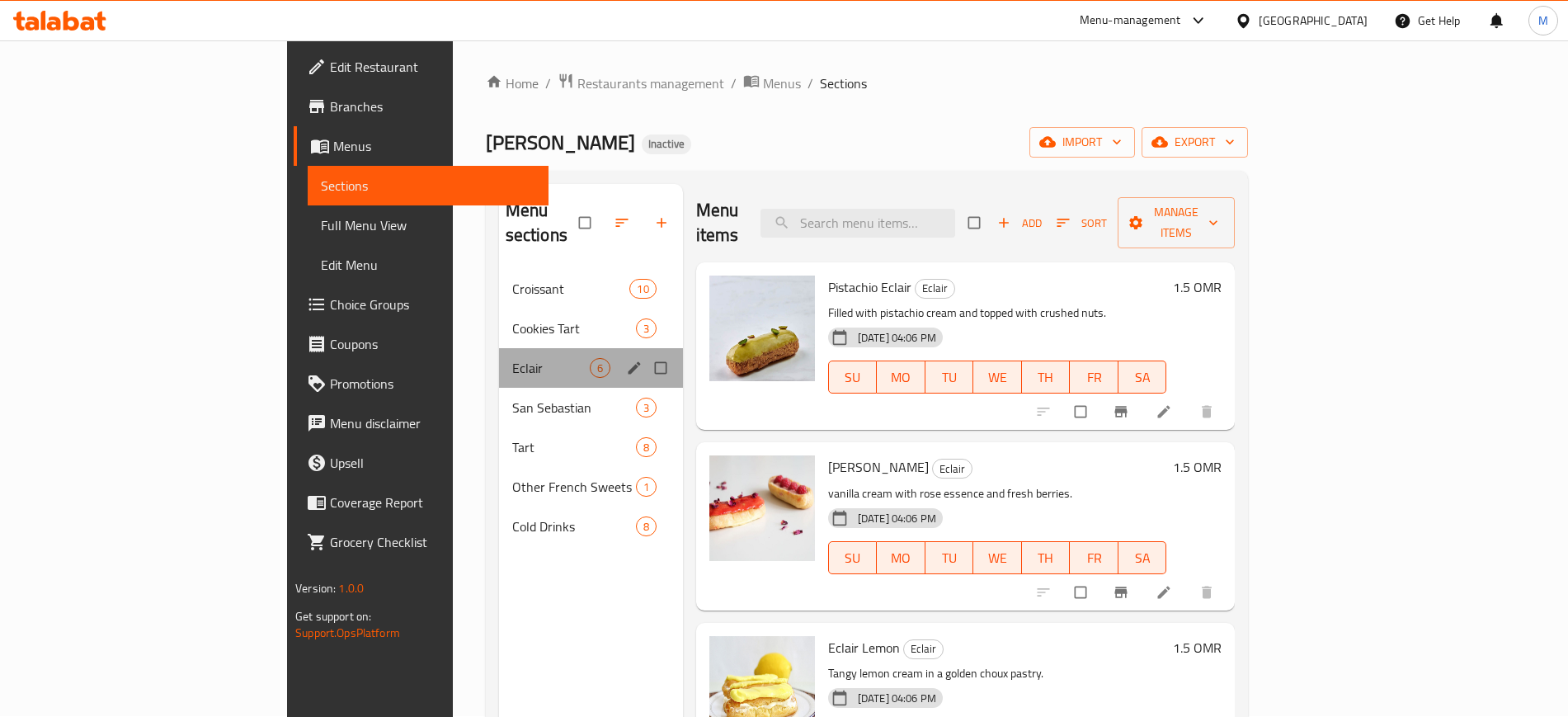
click at [499, 361] on div "Eclair 6" at bounding box center [591, 367] width 184 height 39
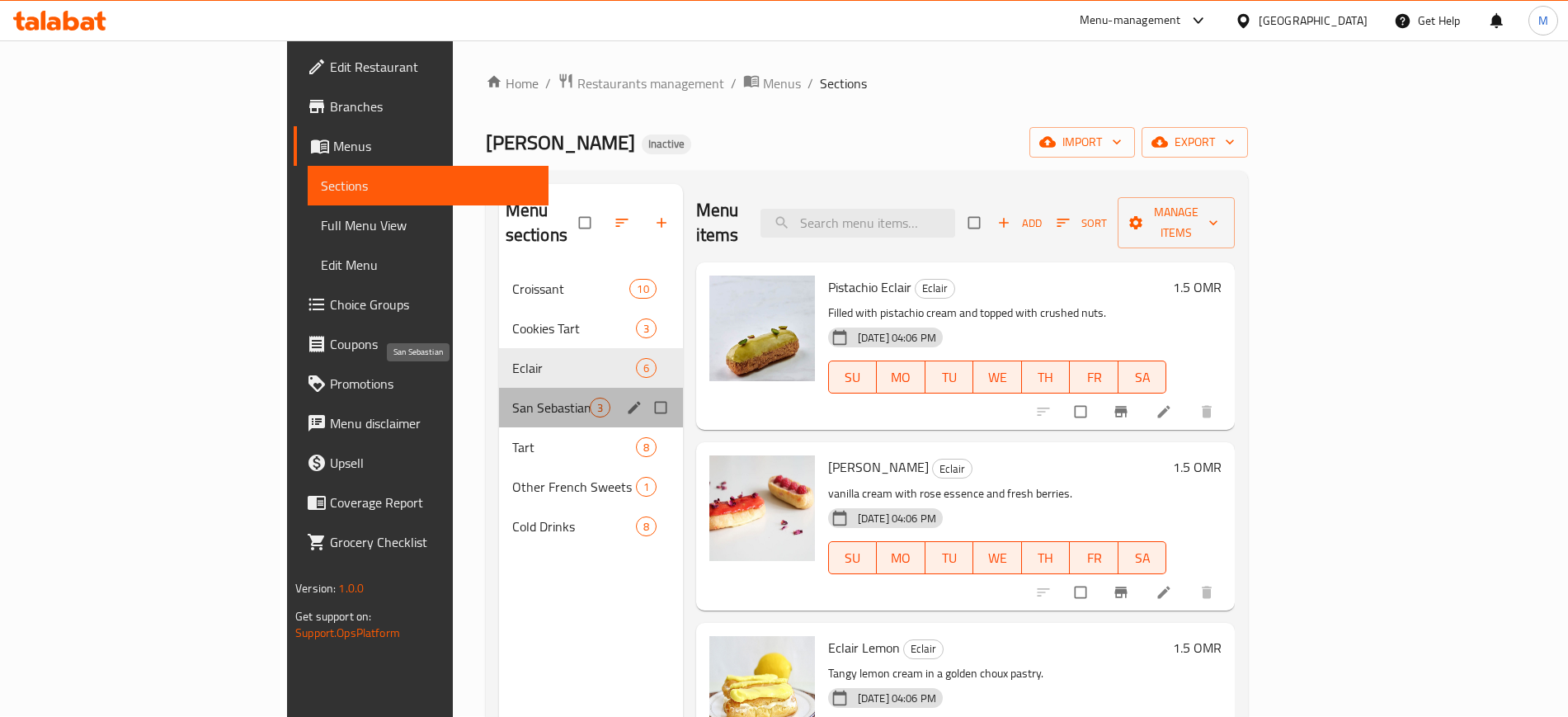
click at [512, 398] on span "San Sebastian" at bounding box center [551, 408] width 78 height 20
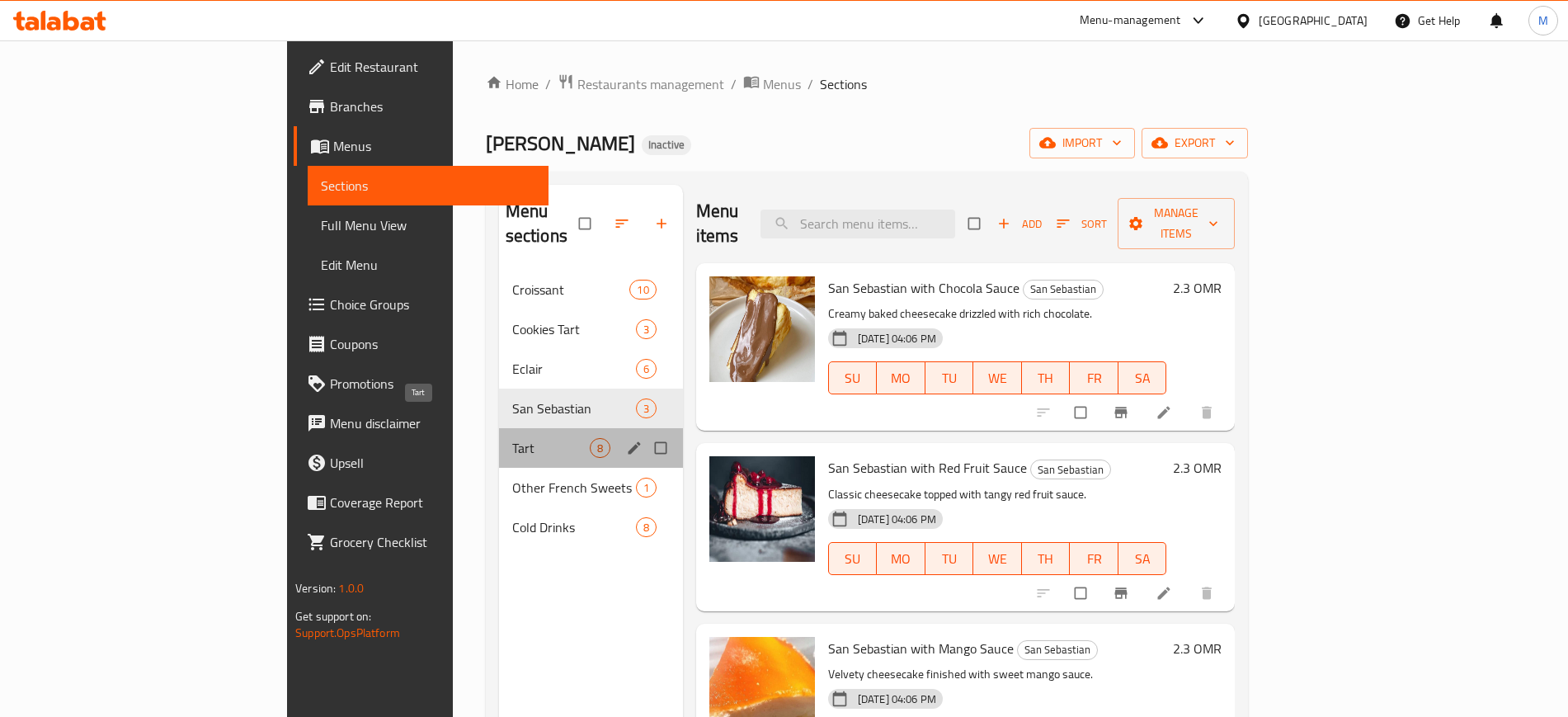
click at [512, 438] on span "Tart" at bounding box center [551, 448] width 78 height 20
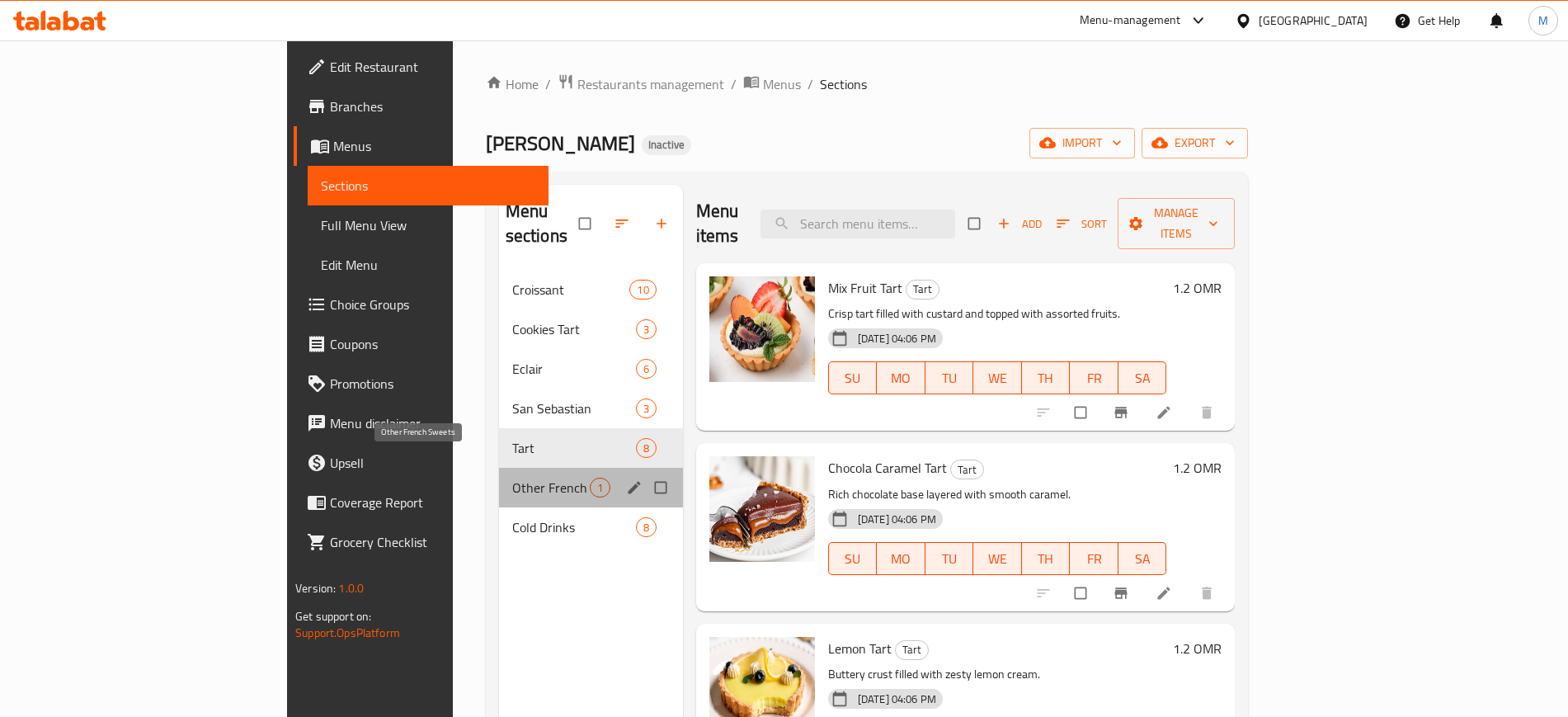
click at [512, 478] on span "Other French Sweets" at bounding box center [551, 487] width 78 height 20
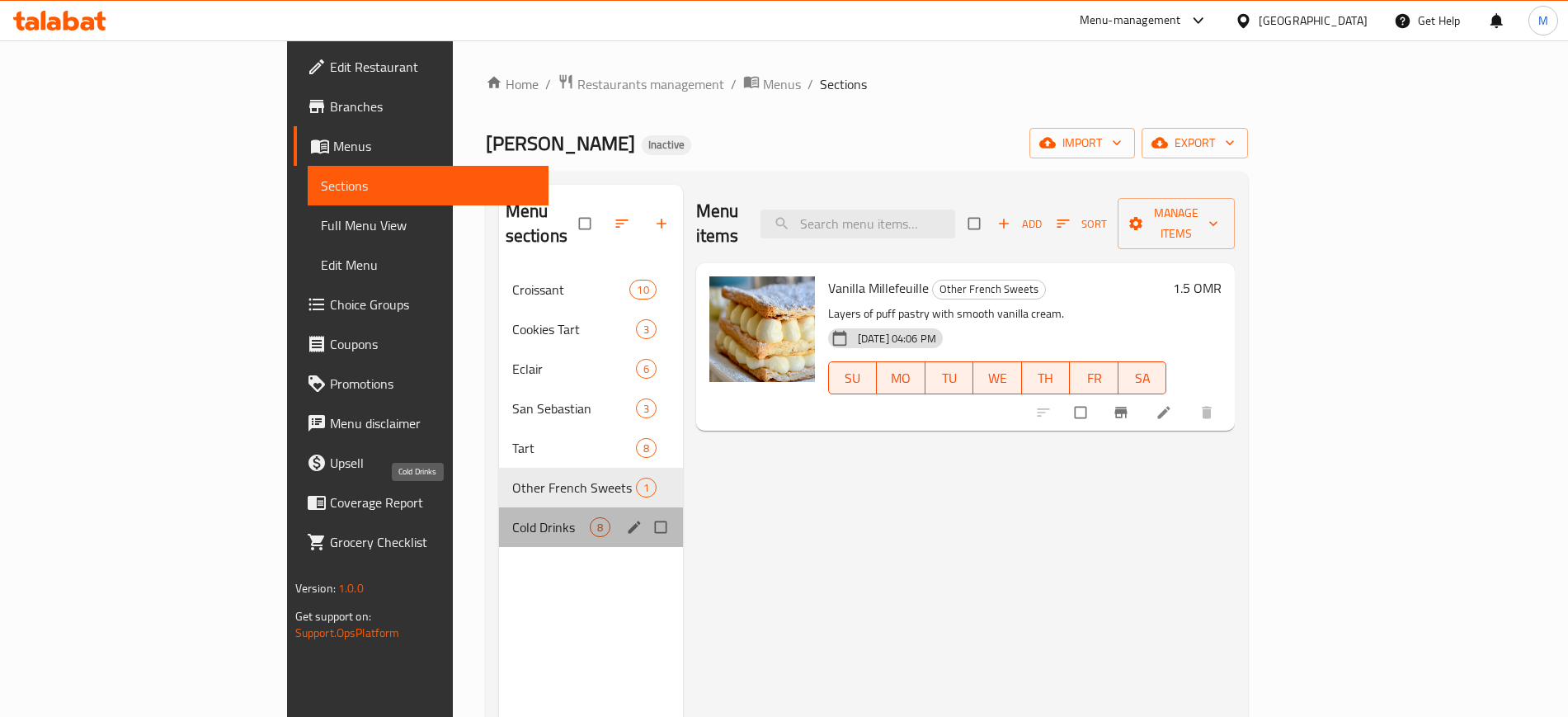
click at [512, 517] on span "Cold Drinks" at bounding box center [551, 527] width 78 height 20
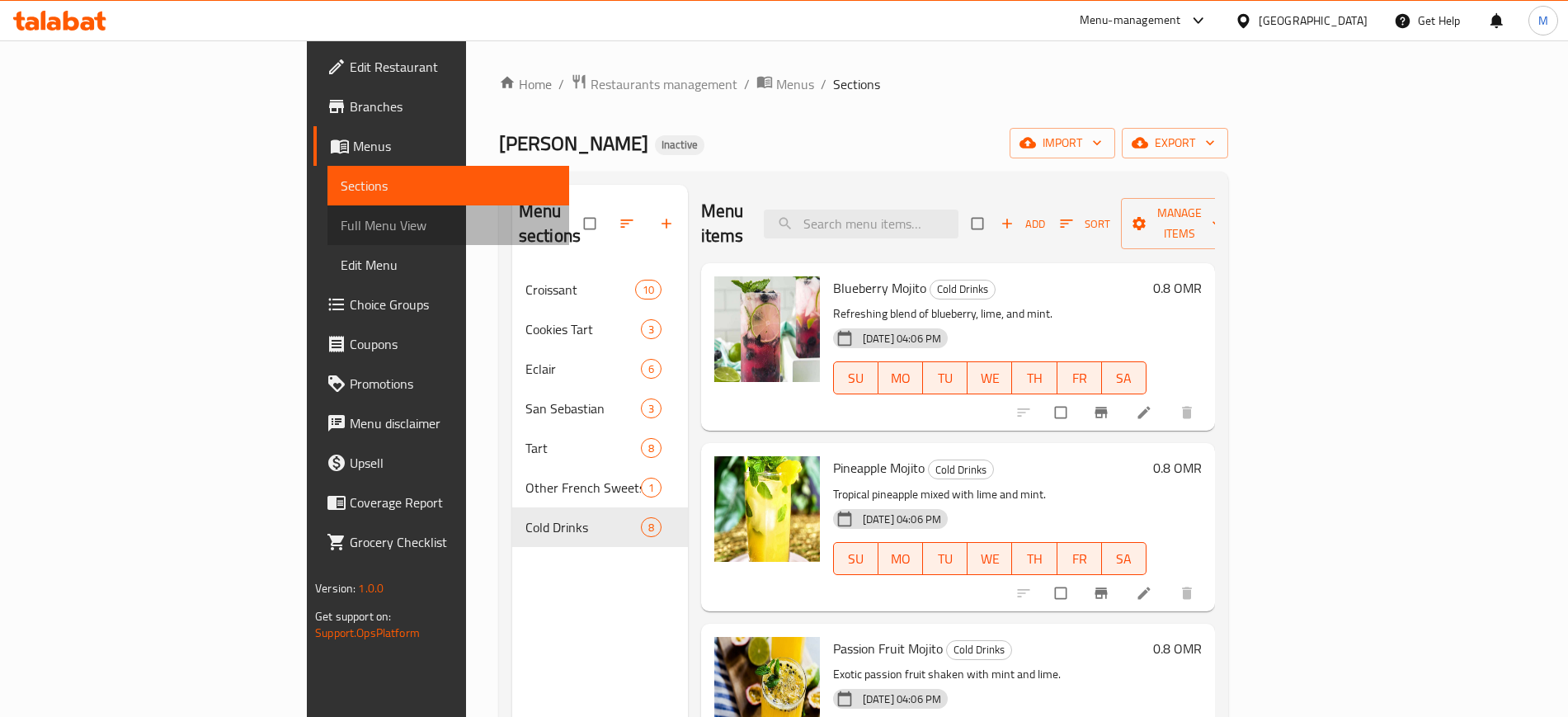
click at [341, 233] on span "Full Menu View" at bounding box center [448, 225] width 215 height 20
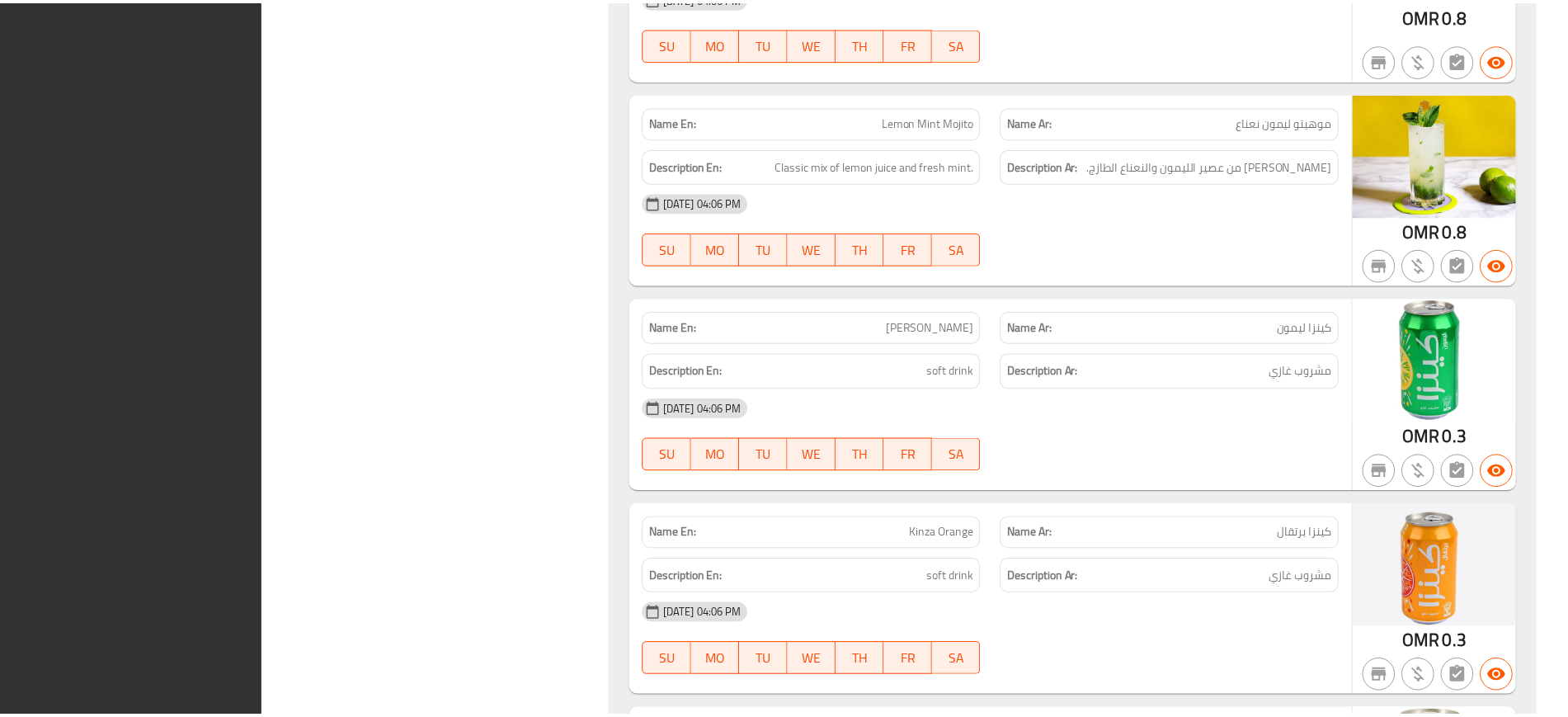
scroll to position [8648, 0]
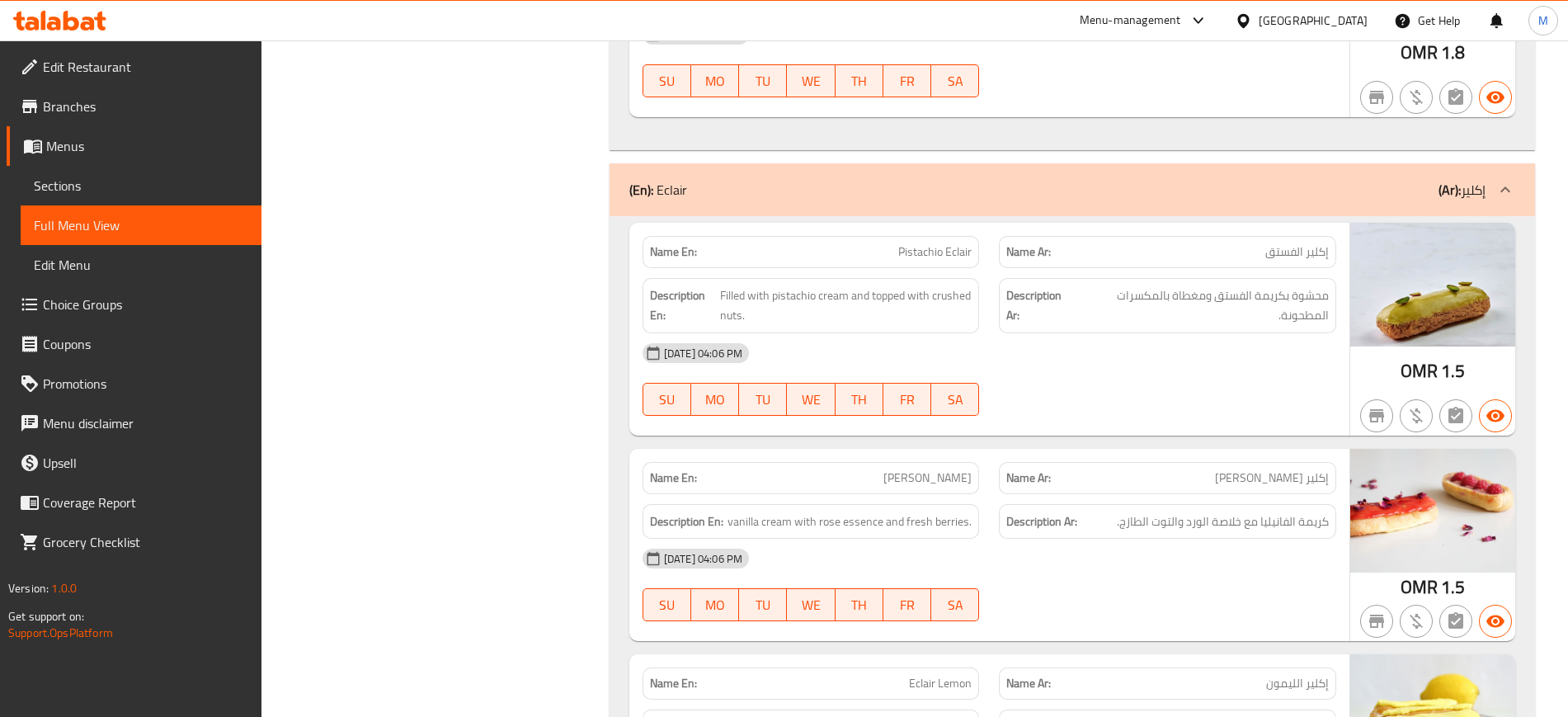
scroll to position [3006, 0]
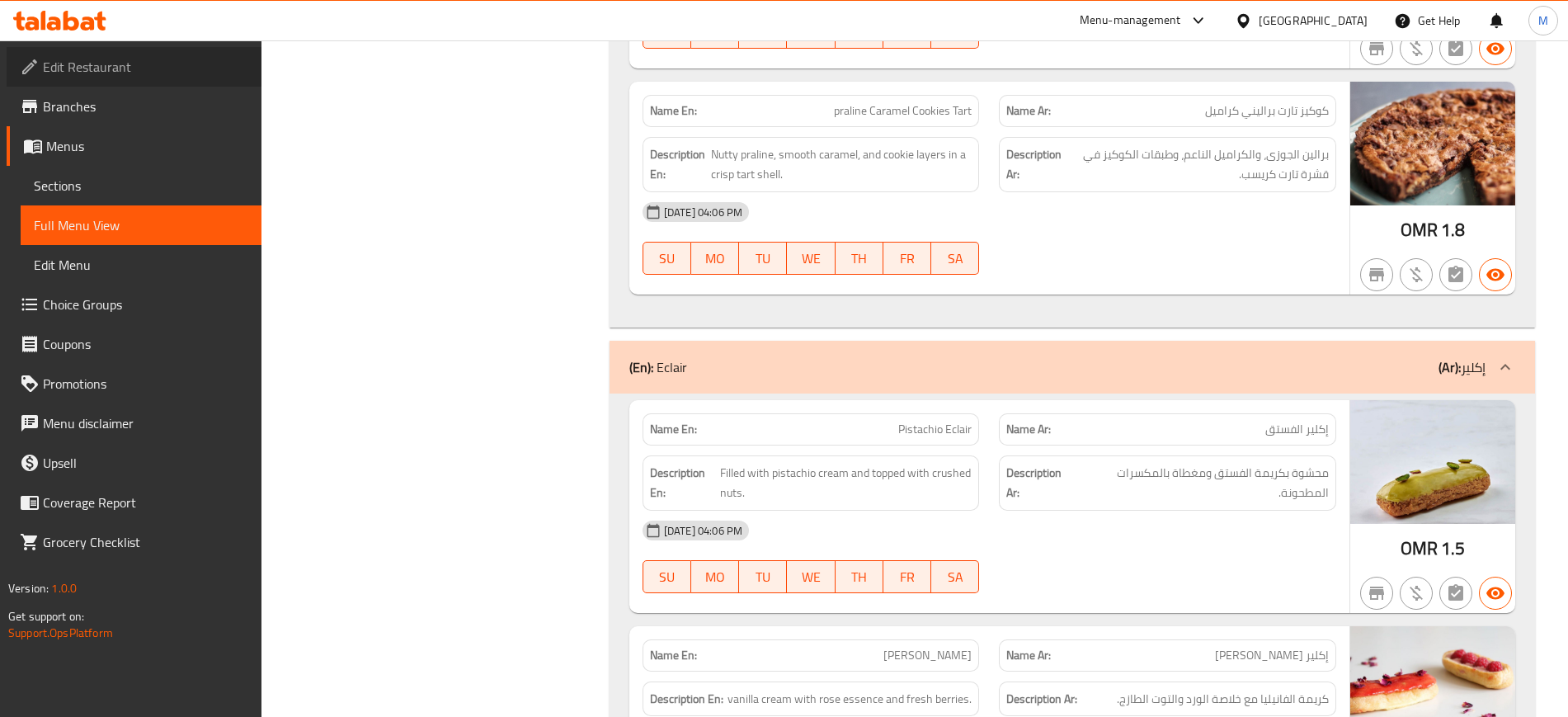
click at [135, 53] on link "Edit Restaurant" at bounding box center [134, 67] width 255 height 39
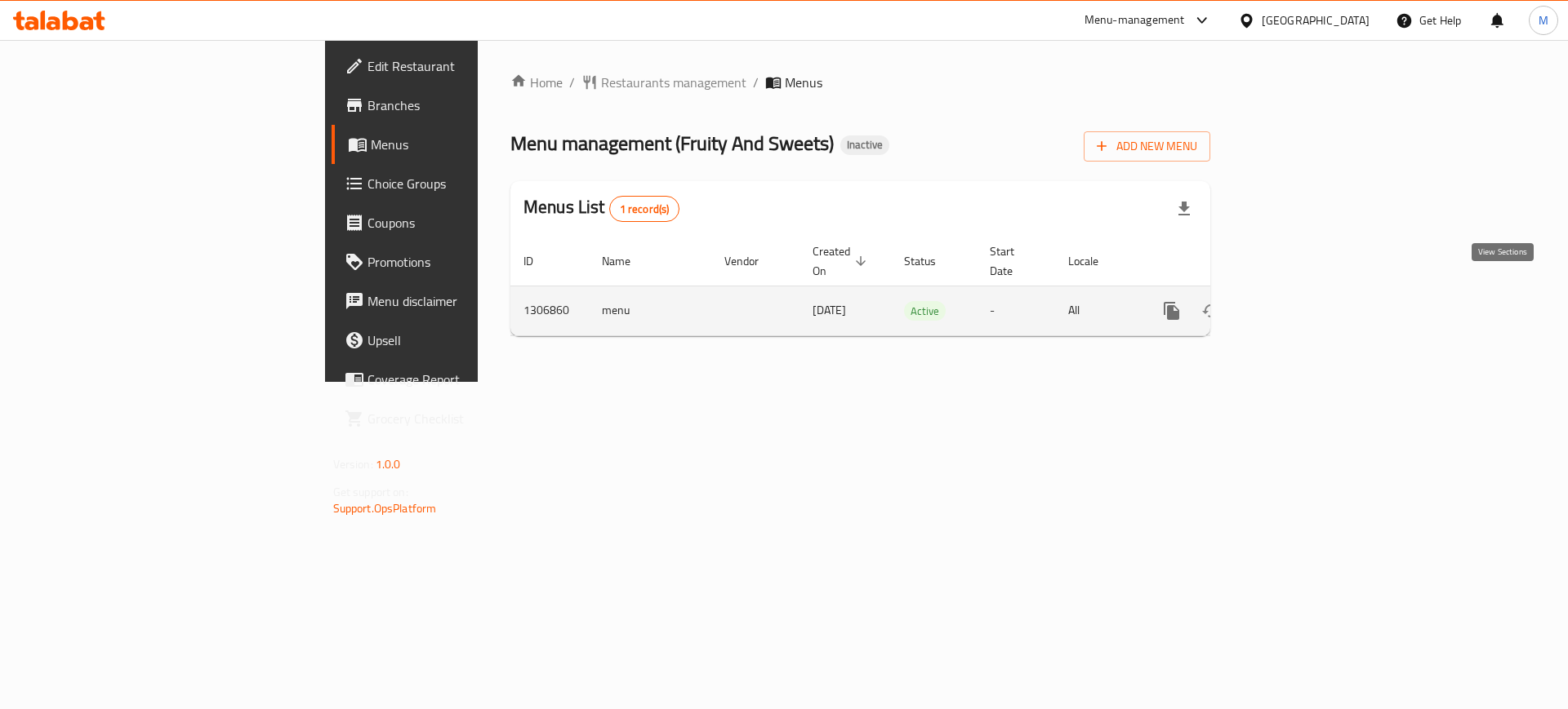
click at [1299, 301] on icon "enhanced table" at bounding box center [1290, 310] width 20 height 20
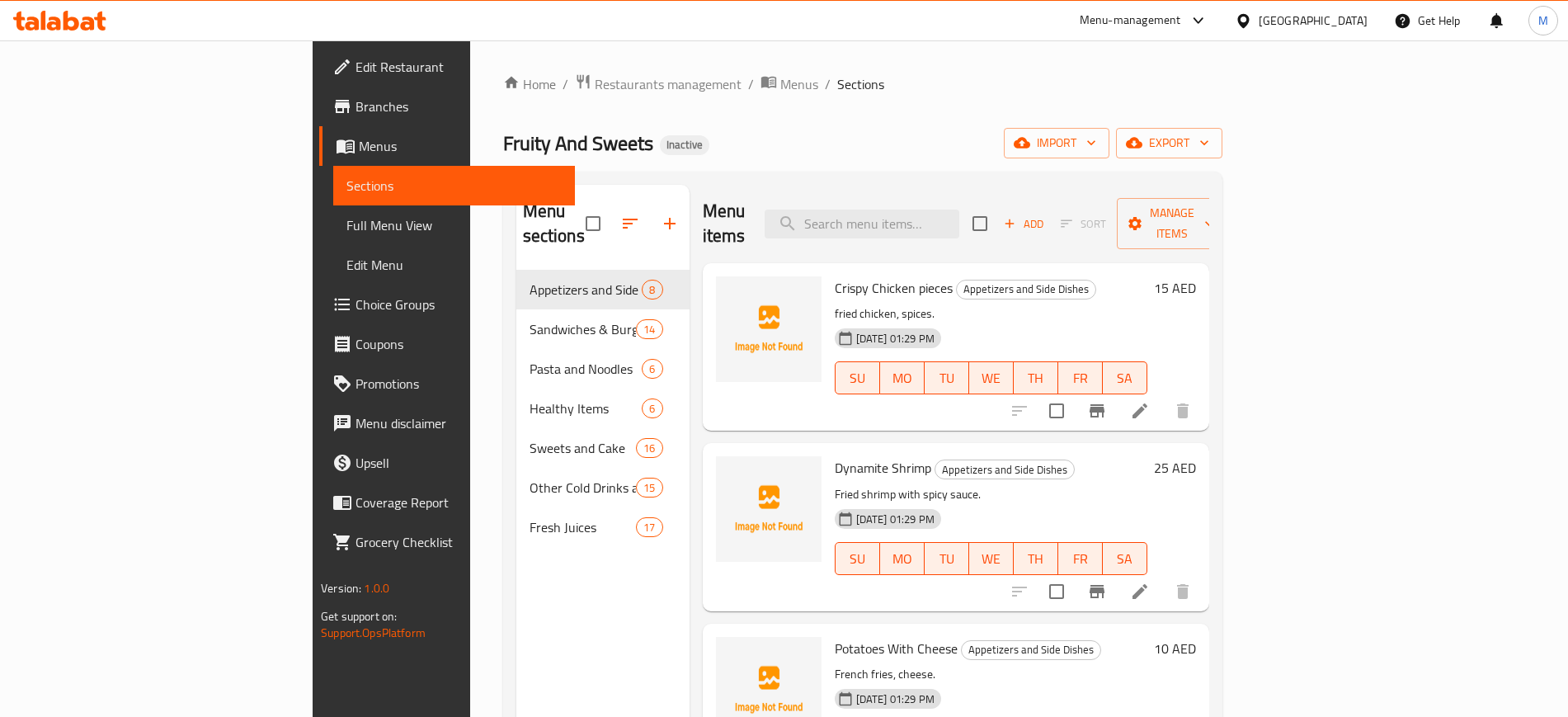
click at [569, 634] on div "Menu sections Appetizers and Side Dishes 8 Sandwiches & Burgers 14 Pasta and No…" at bounding box center [603, 543] width 173 height 717
click at [1096, 143] on span "import" at bounding box center [1056, 144] width 79 height 21
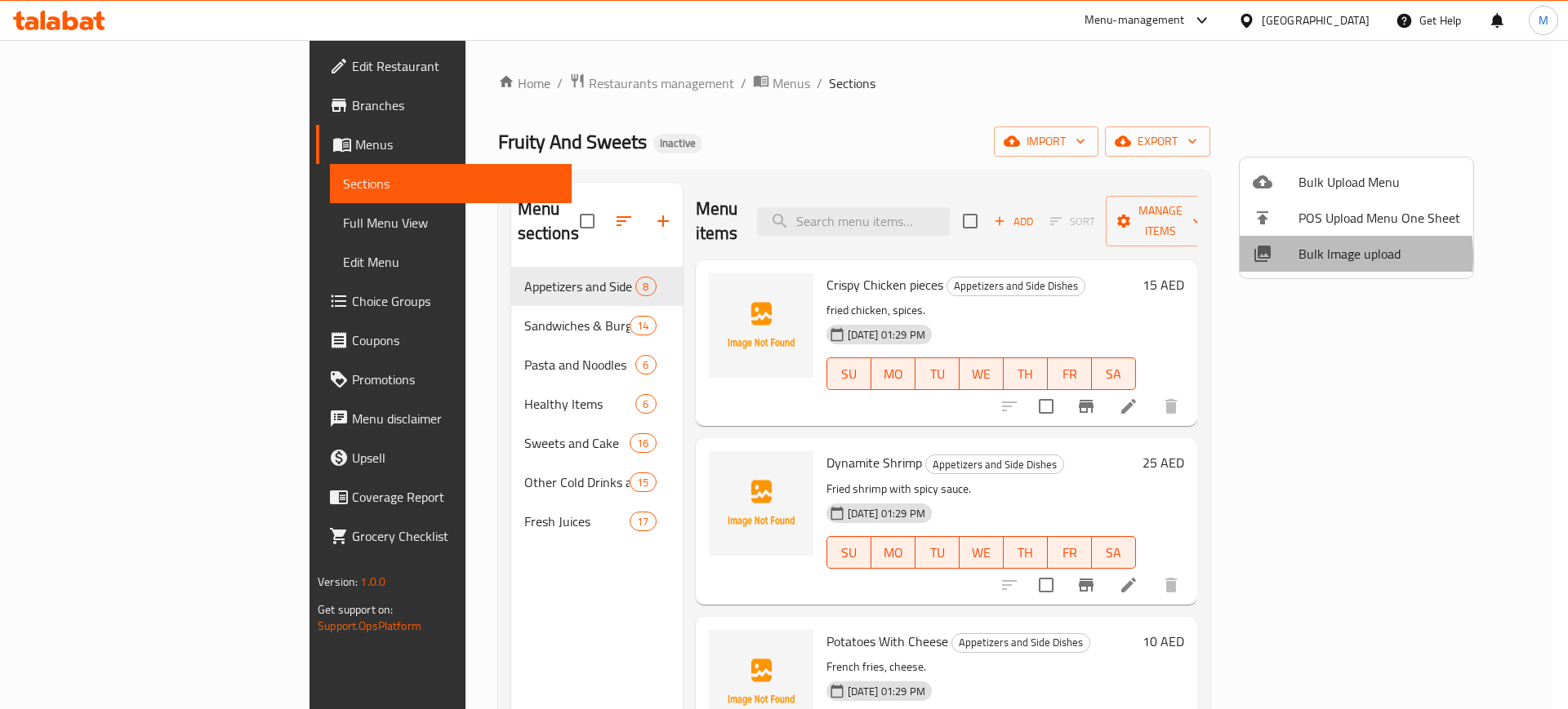
click at [1309, 257] on span "Bulk Image upload" at bounding box center [1379, 254] width 161 height 20
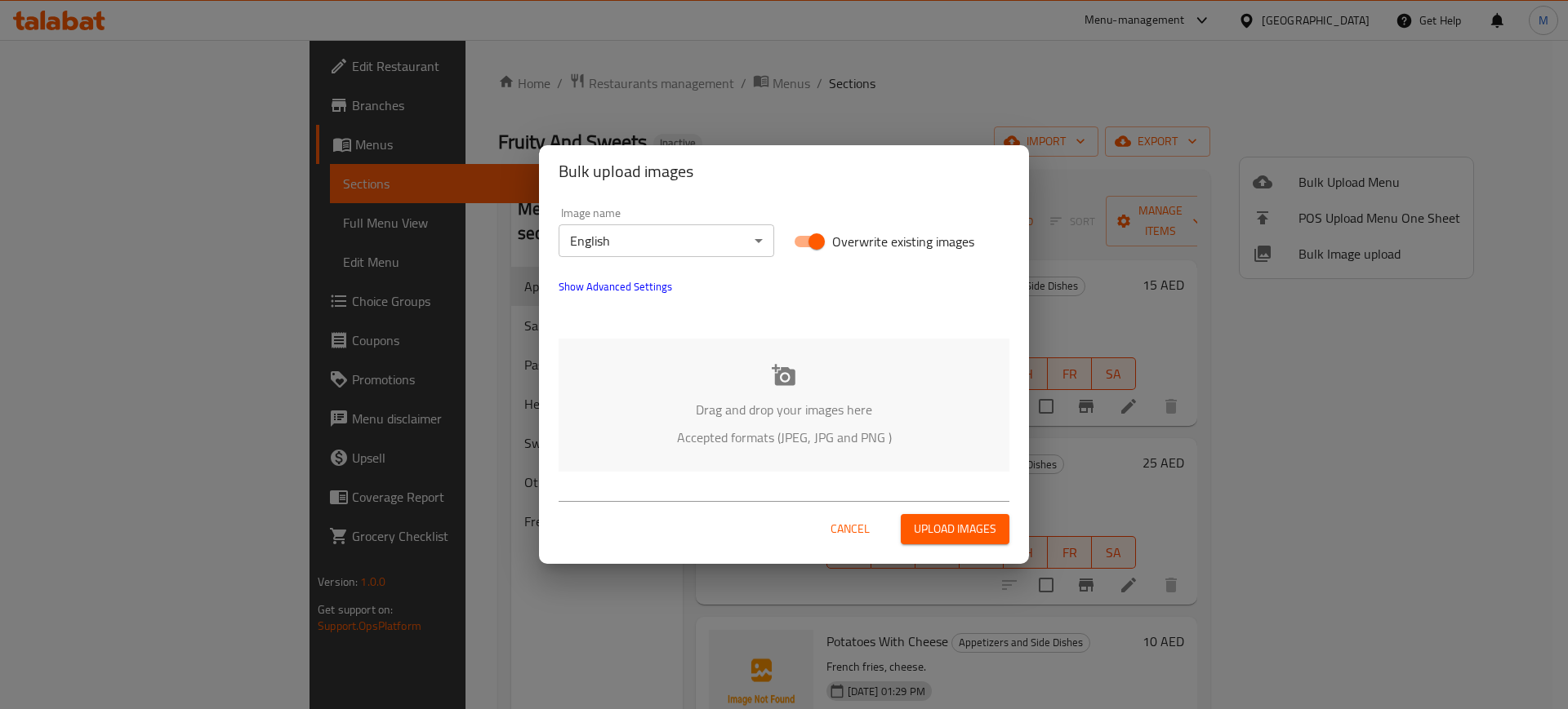
click at [805, 400] on p "Drag and drop your images here" at bounding box center [783, 409] width 402 height 20
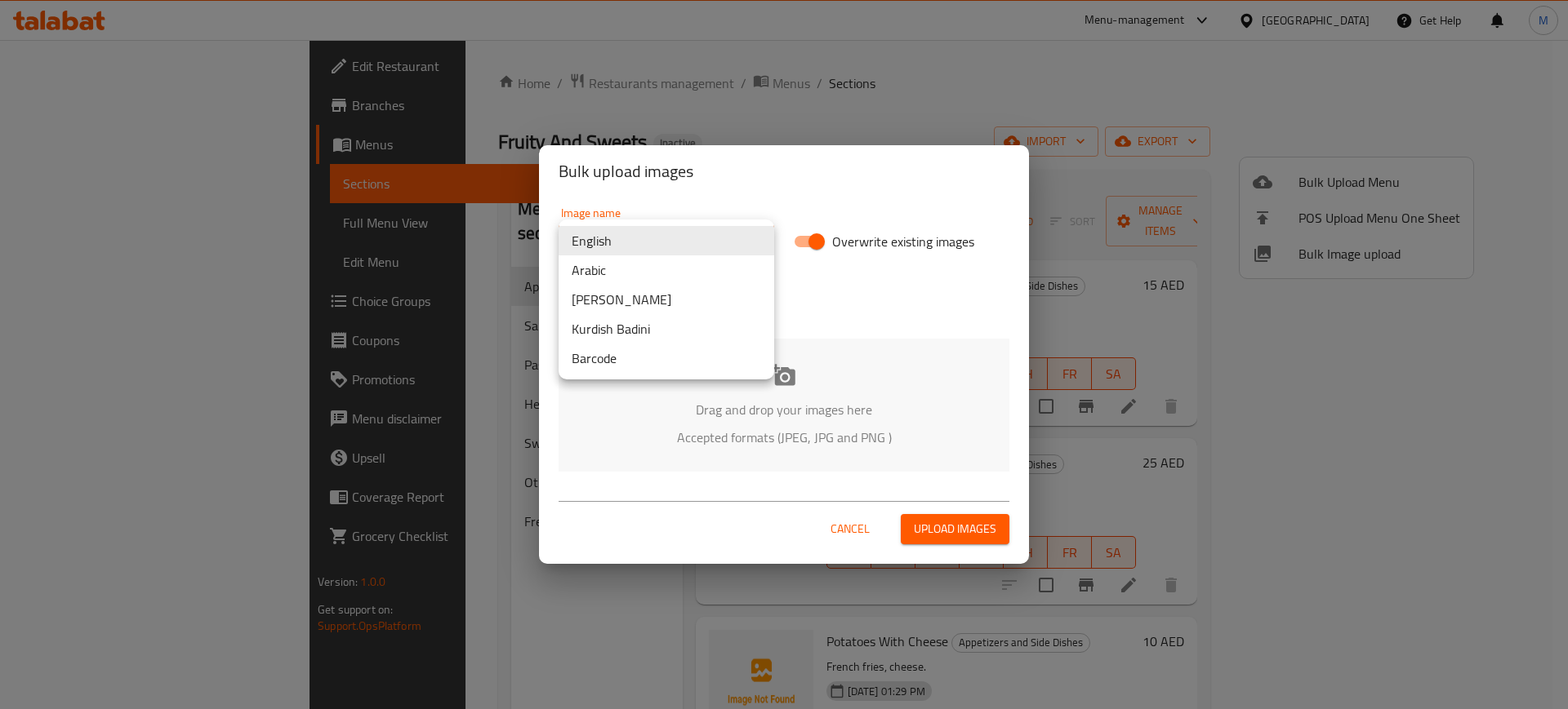
click at [694, 245] on body "​ Menu-management [GEOGRAPHIC_DATA] Get Help M Edit Restaurant Branches Menus S…" at bounding box center [784, 374] width 1568 height 669
click at [699, 254] on li "English" at bounding box center [666, 241] width 216 height 29
click at [670, 240] on body "​ Menu-management [GEOGRAPHIC_DATA] Get Help M Edit Restaurant Branches Menus S…" at bounding box center [784, 374] width 1568 height 669
click at [693, 273] on li "Arabic" at bounding box center [666, 270] width 216 height 29
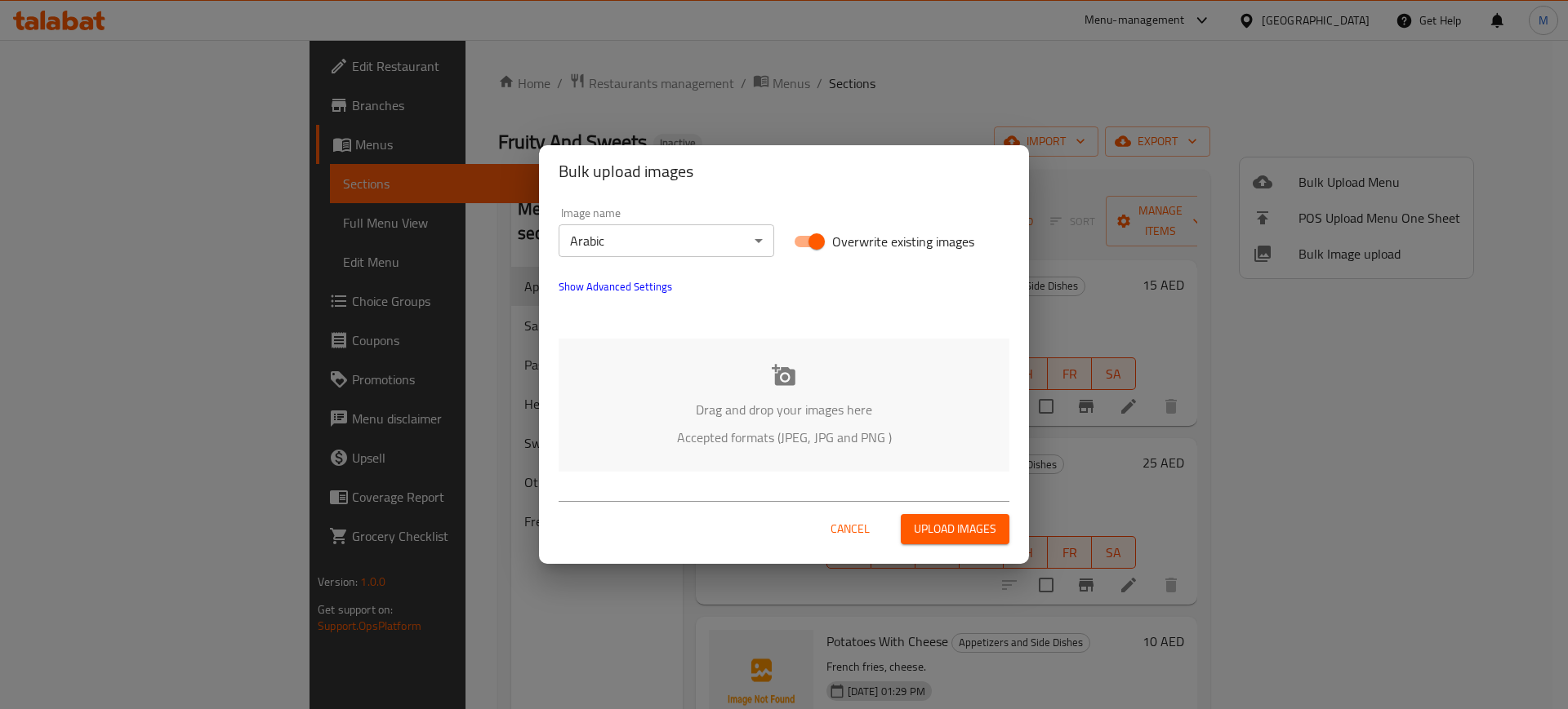
click at [774, 390] on div "Drag and drop your images here Accepted formats (JPEG, JPG and PNG )" at bounding box center [784, 405] width 451 height 133
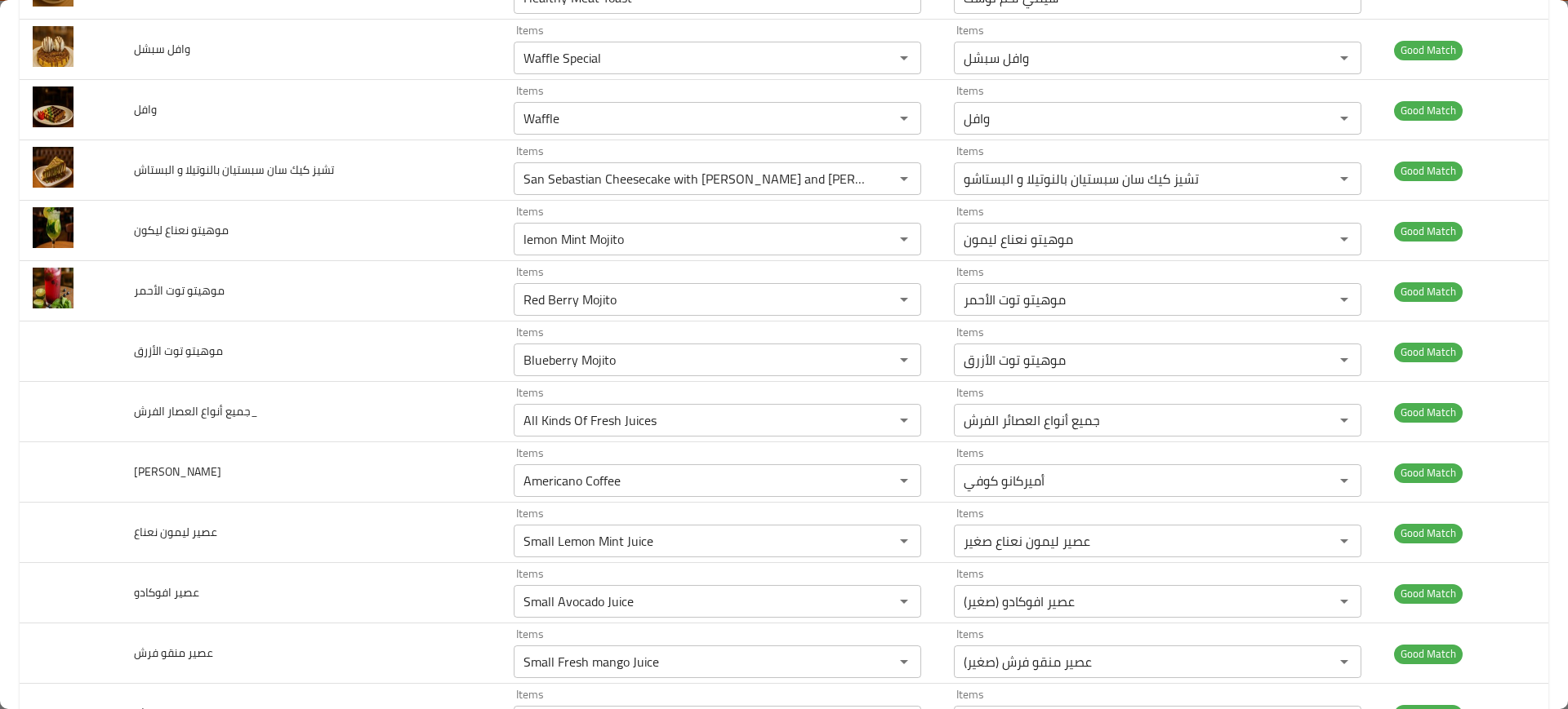
scroll to position [4284, 0]
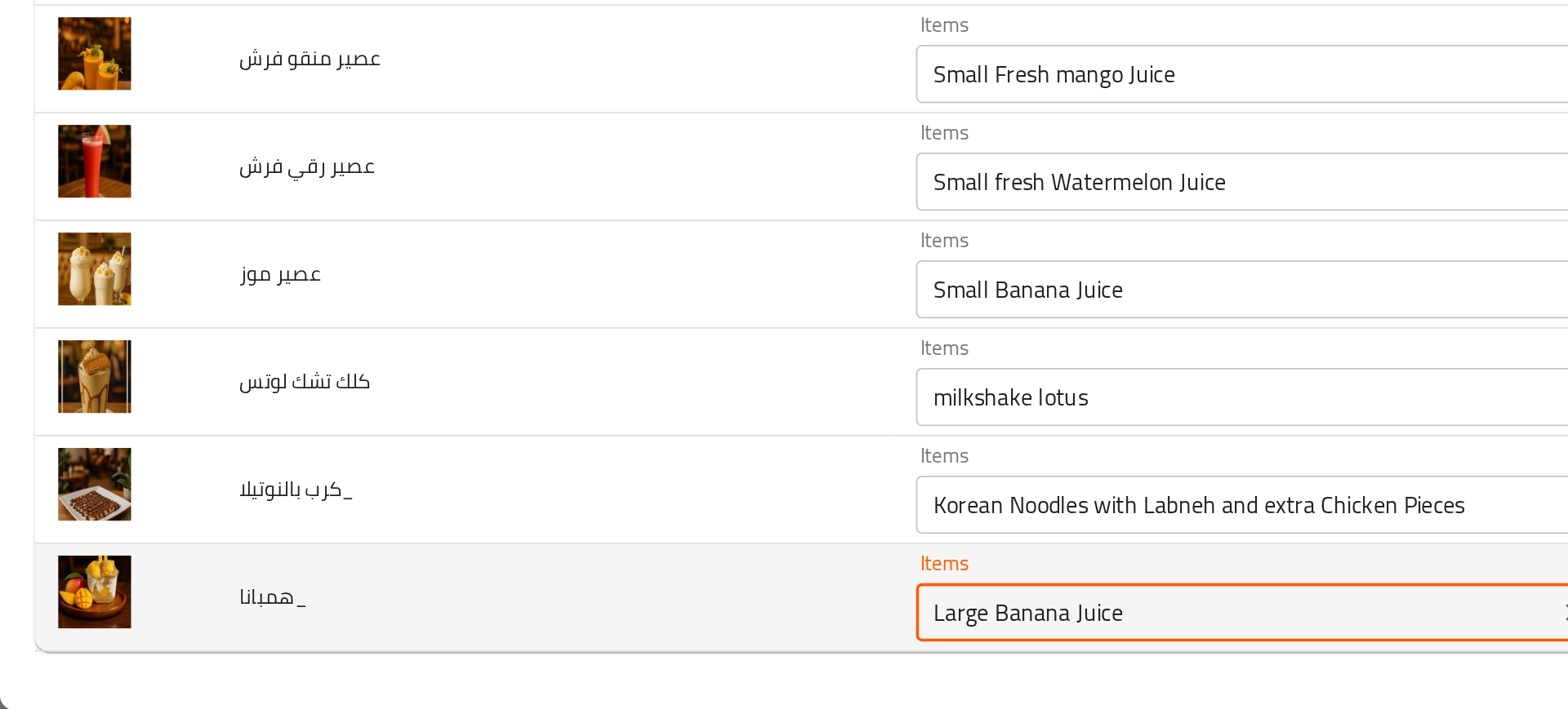
click at [564, 656] on input "Large Banana Juice" at bounding box center [693, 654] width 350 height 23
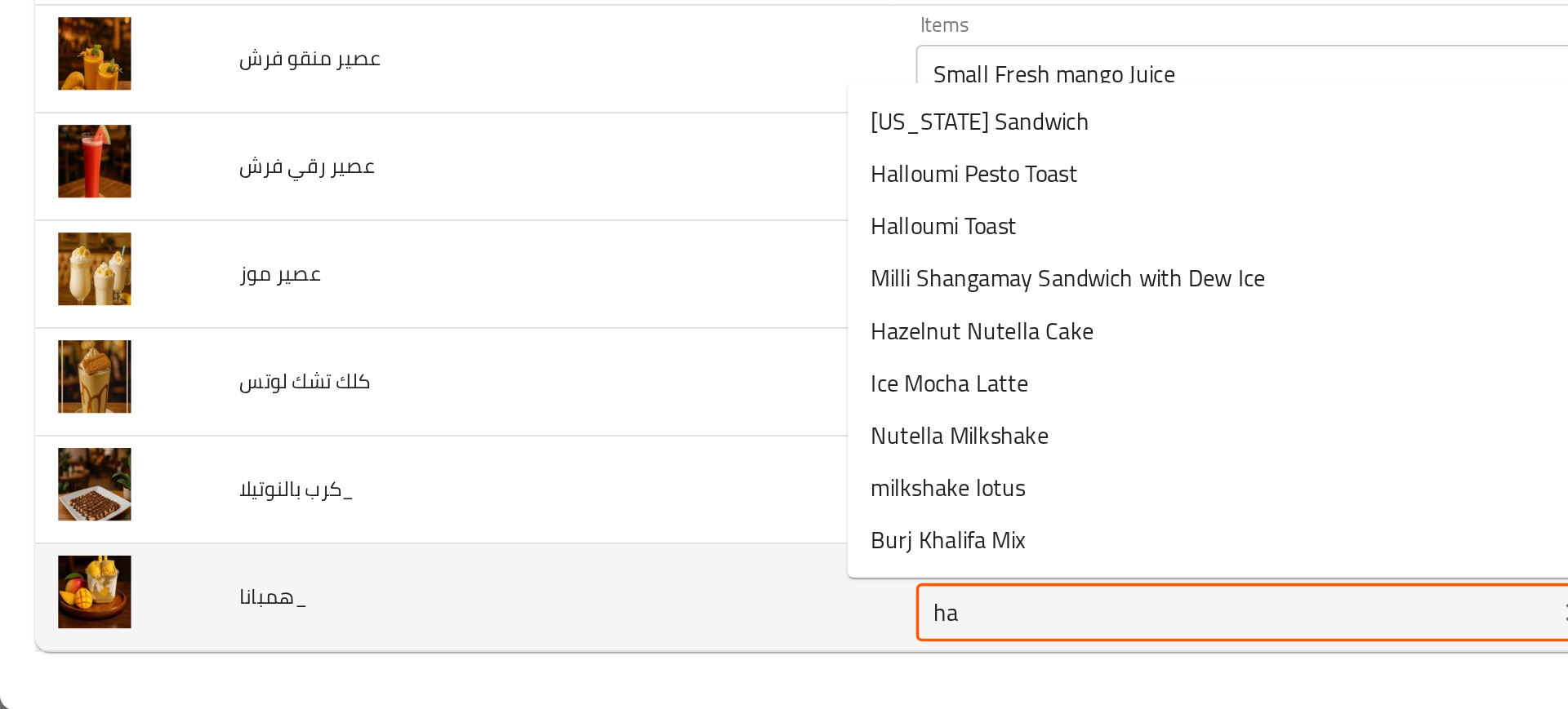
type input "h"
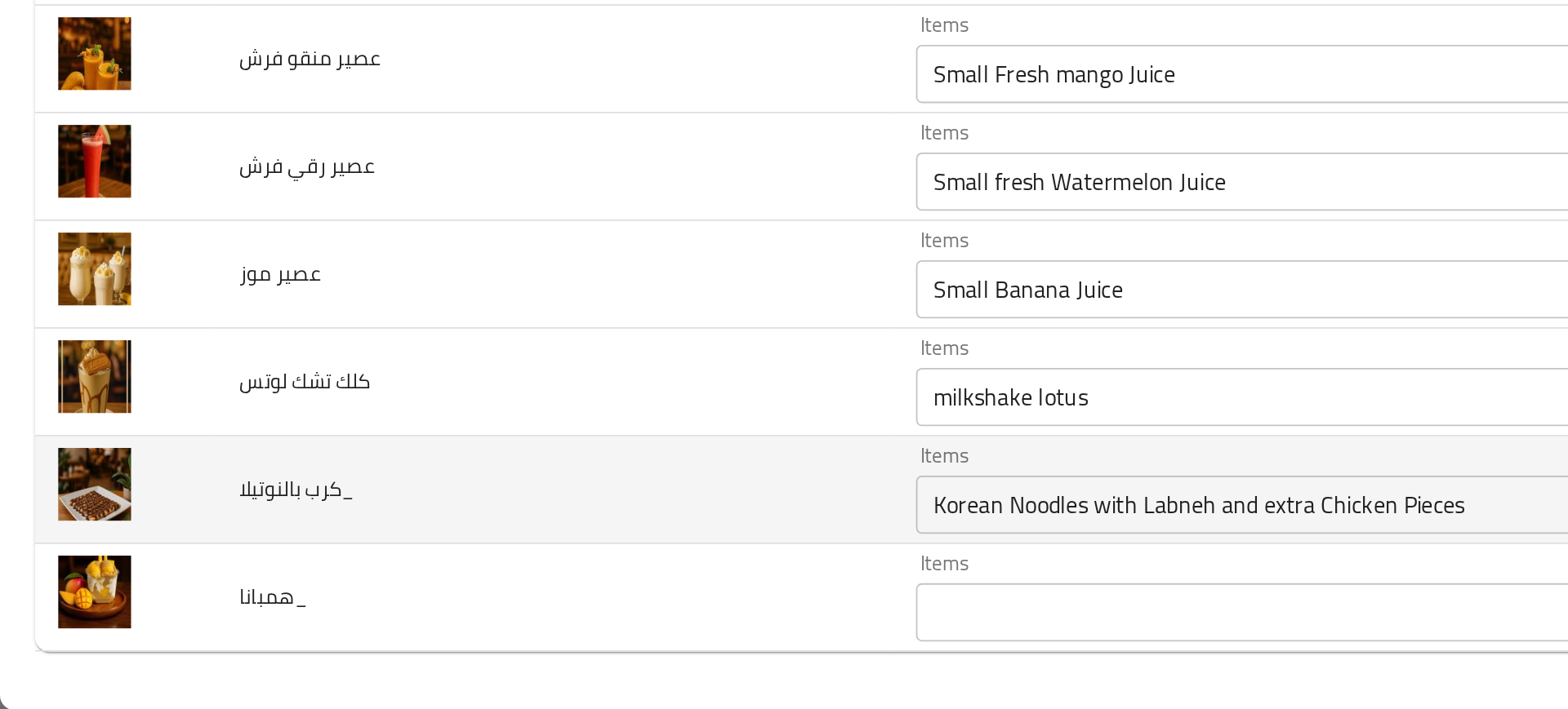
click at [383, 602] on td "كرب بالنوتيلا_" at bounding box center [310, 586] width 380 height 61
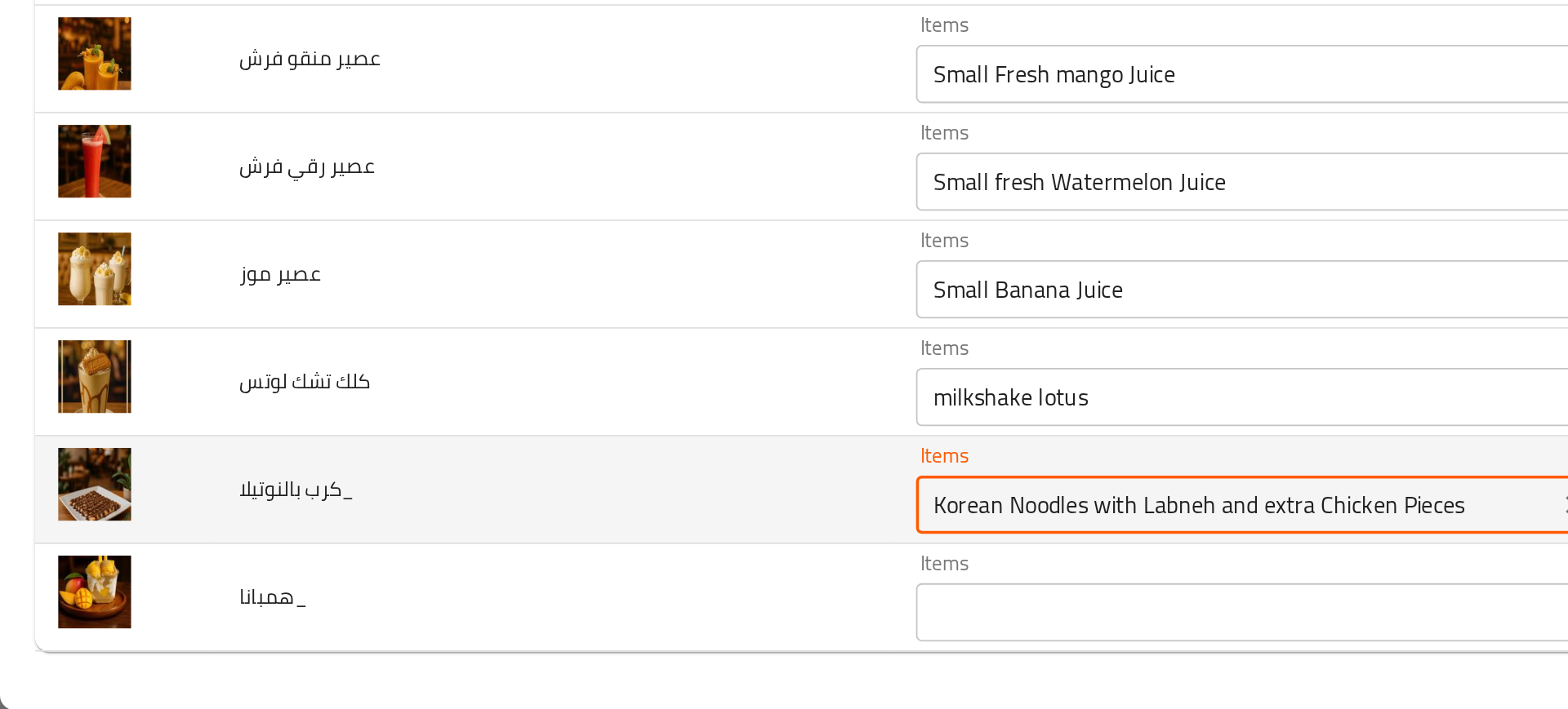
click at [526, 594] on بالنوتيلا_ "Korean Noodles with Labneh and extra Chicken Pieces" at bounding box center [693, 594] width 350 height 23
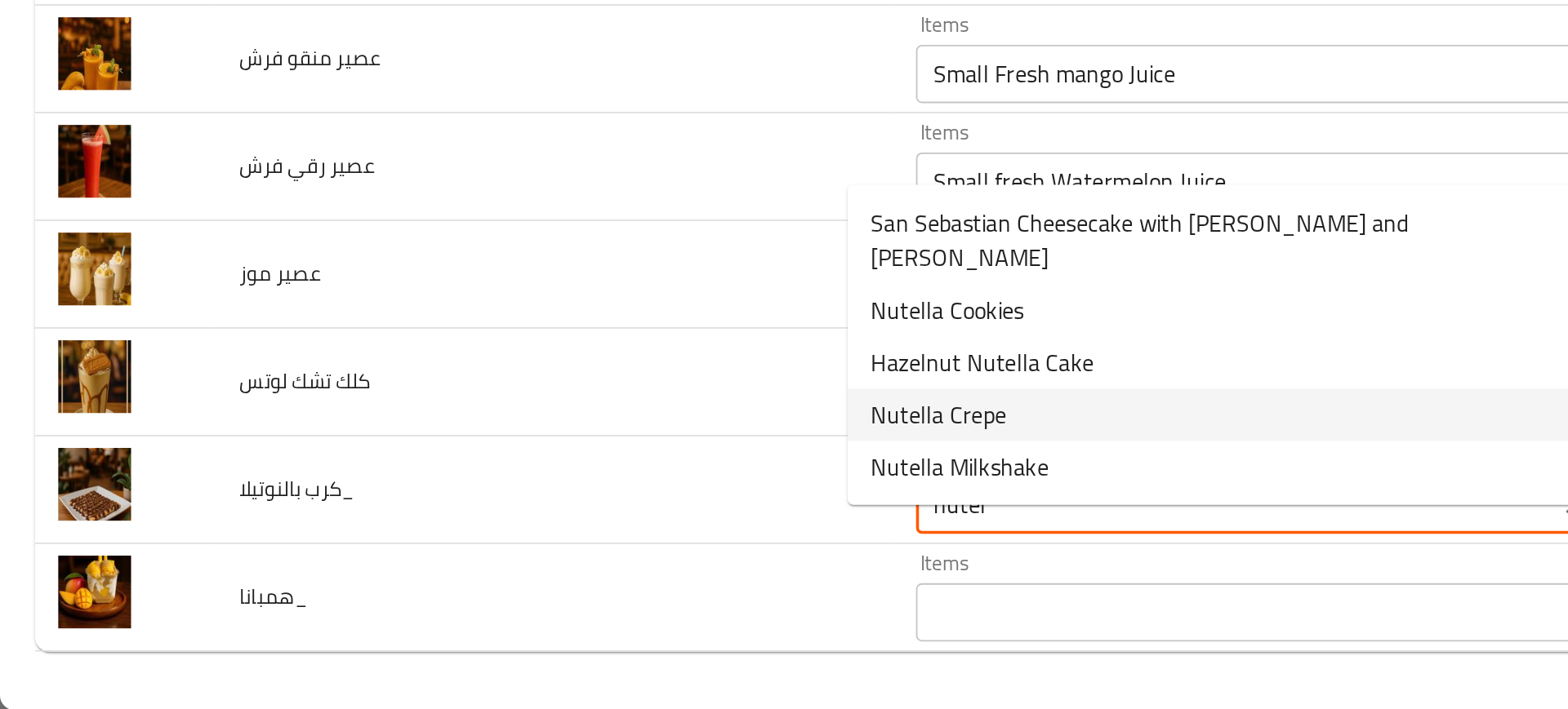
click at [509, 534] on span "Nutella Crepe" at bounding box center [526, 543] width 76 height 20
type بالنوتيلا_ "Nutella Crepe"
type بالنوتيلا_-ar "كرب بالنوتيلا"
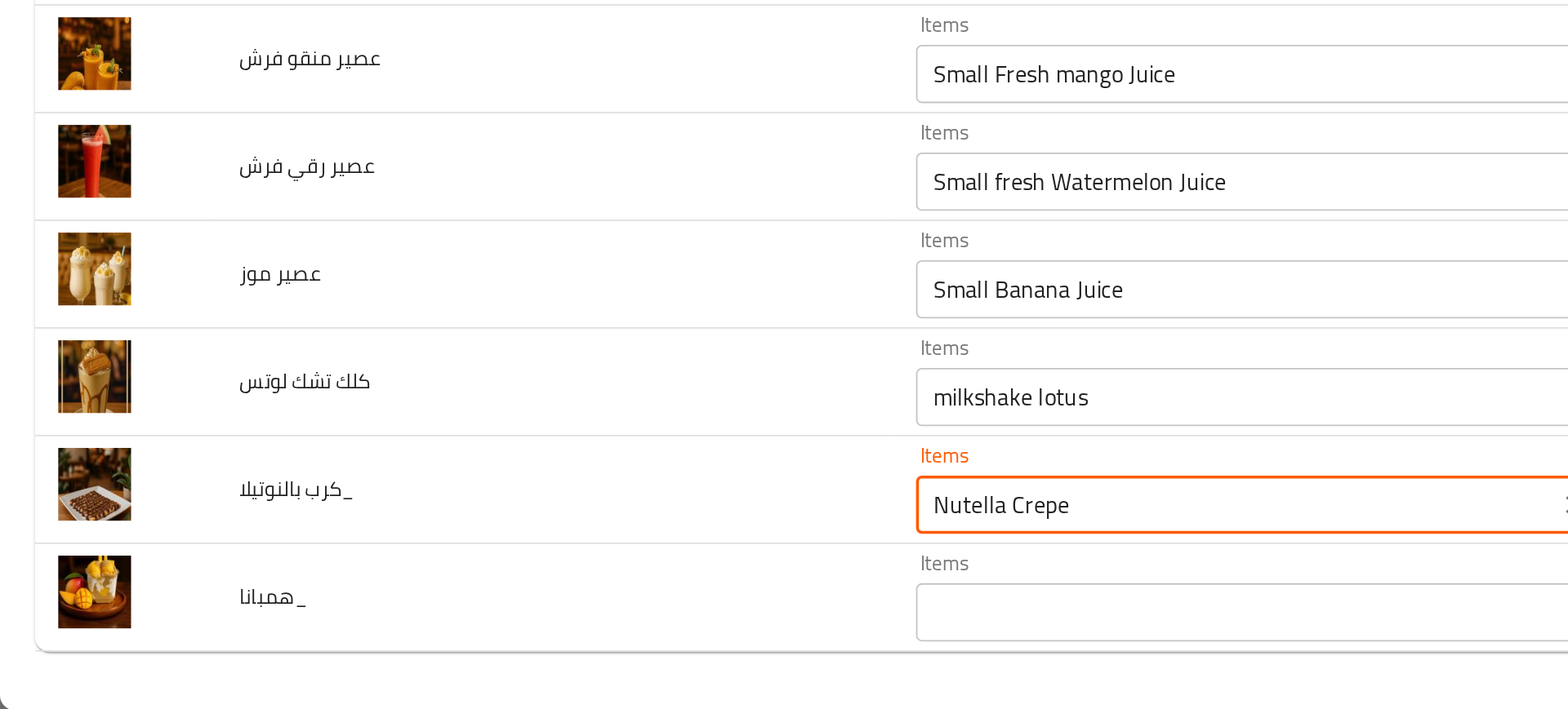
type بالنوتيلا_ "Nutella Crepe"
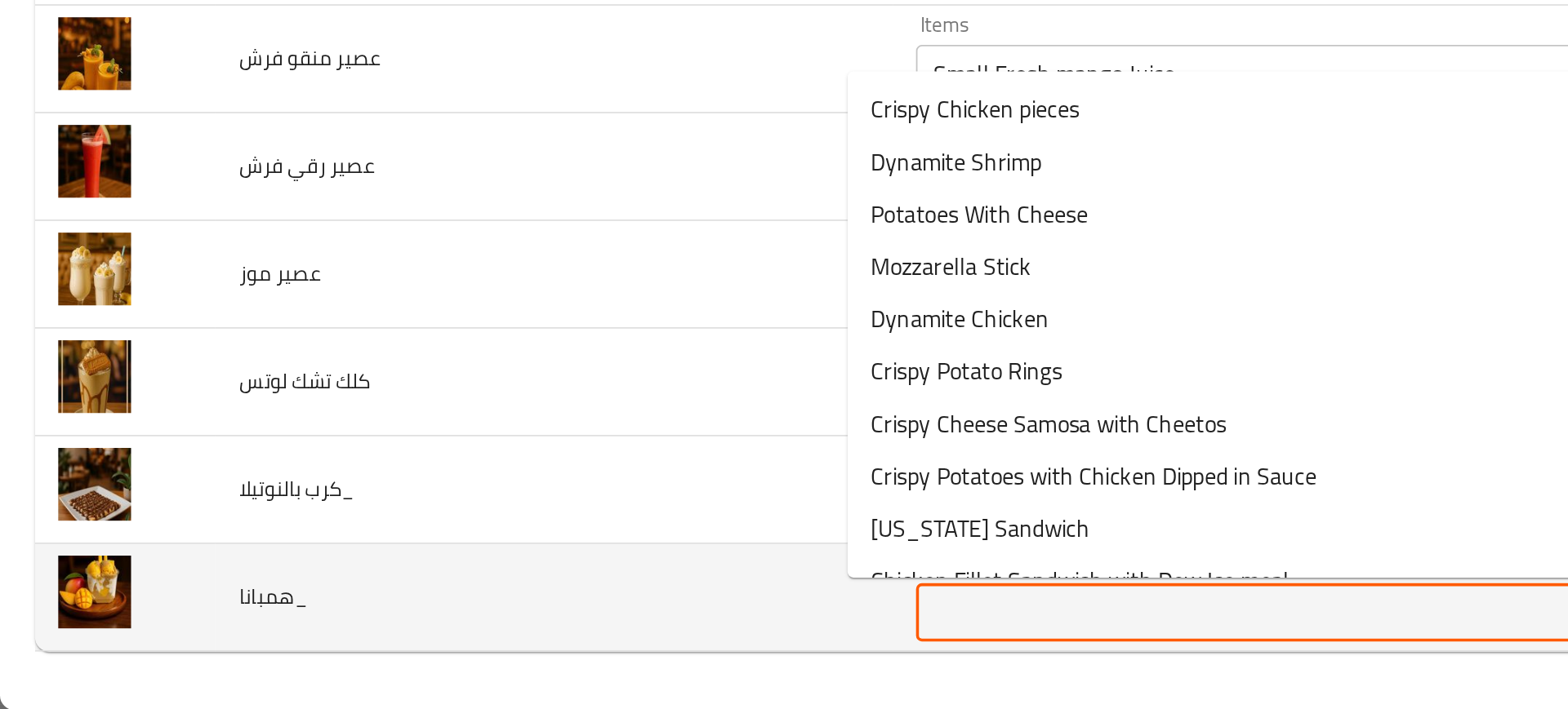
click at [519, 655] on input "Items" at bounding box center [693, 654] width 350 height 23
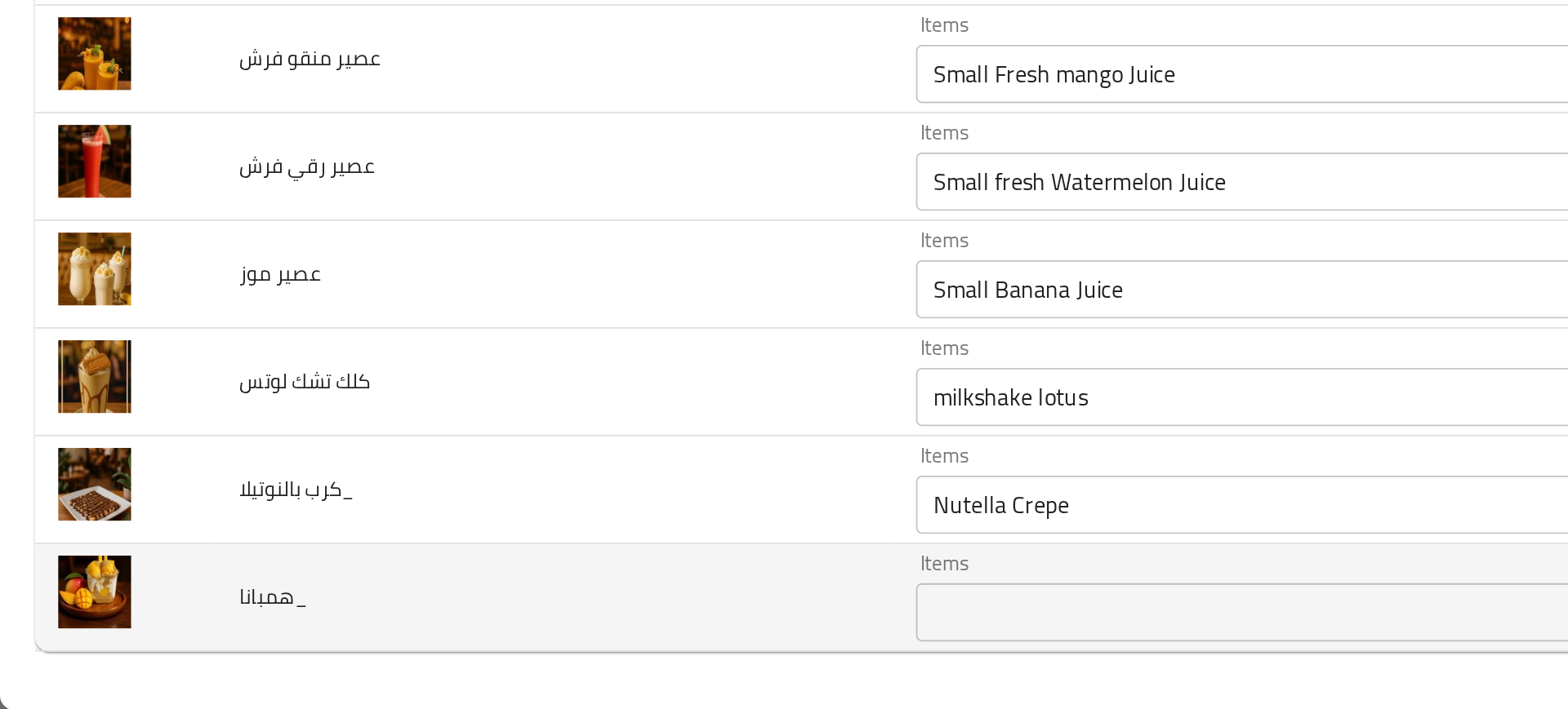
click at [150, 643] on span "همبانا_" at bounding box center [153, 646] width 38 height 21
copy span "همبانا_"
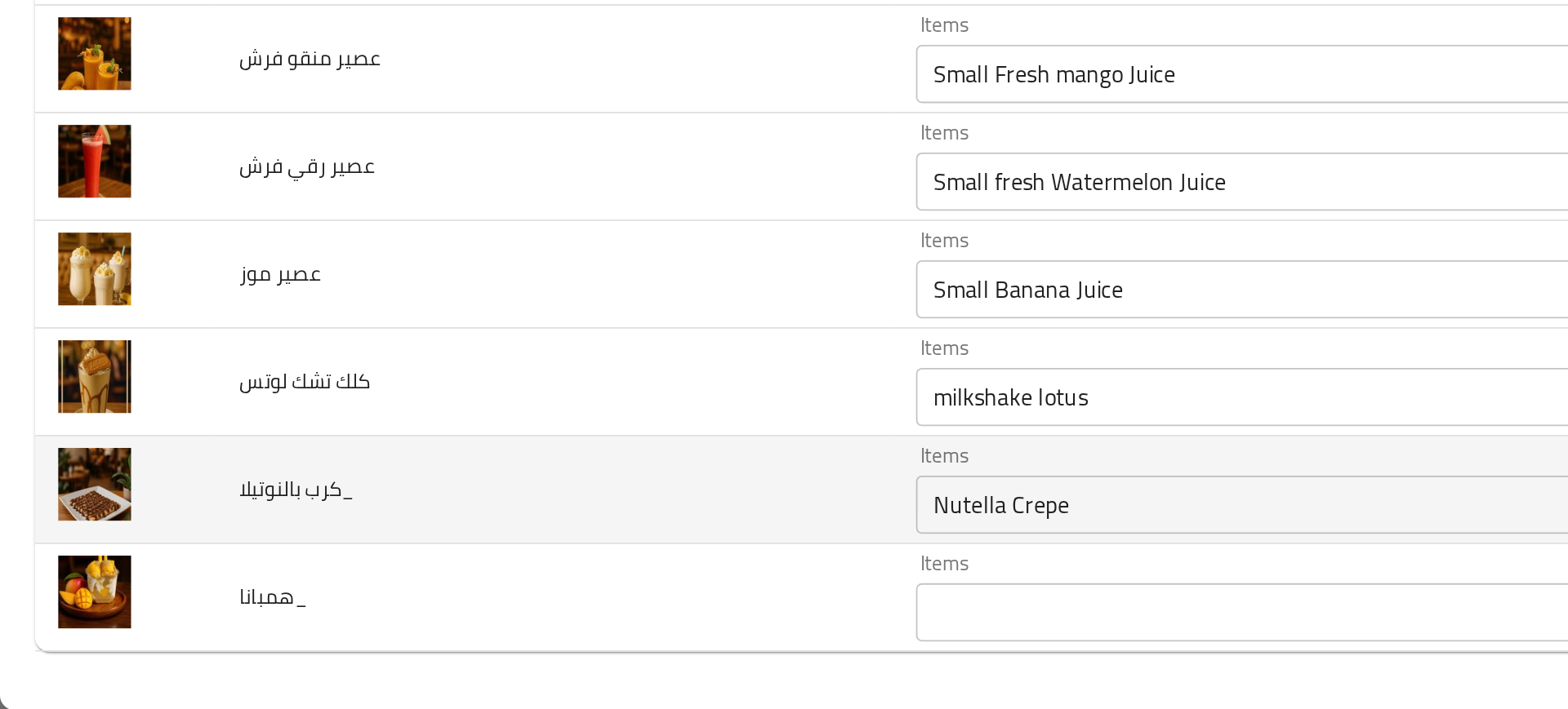
click at [328, 567] on td "كرب بالنوتيلا_" at bounding box center [310, 586] width 380 height 61
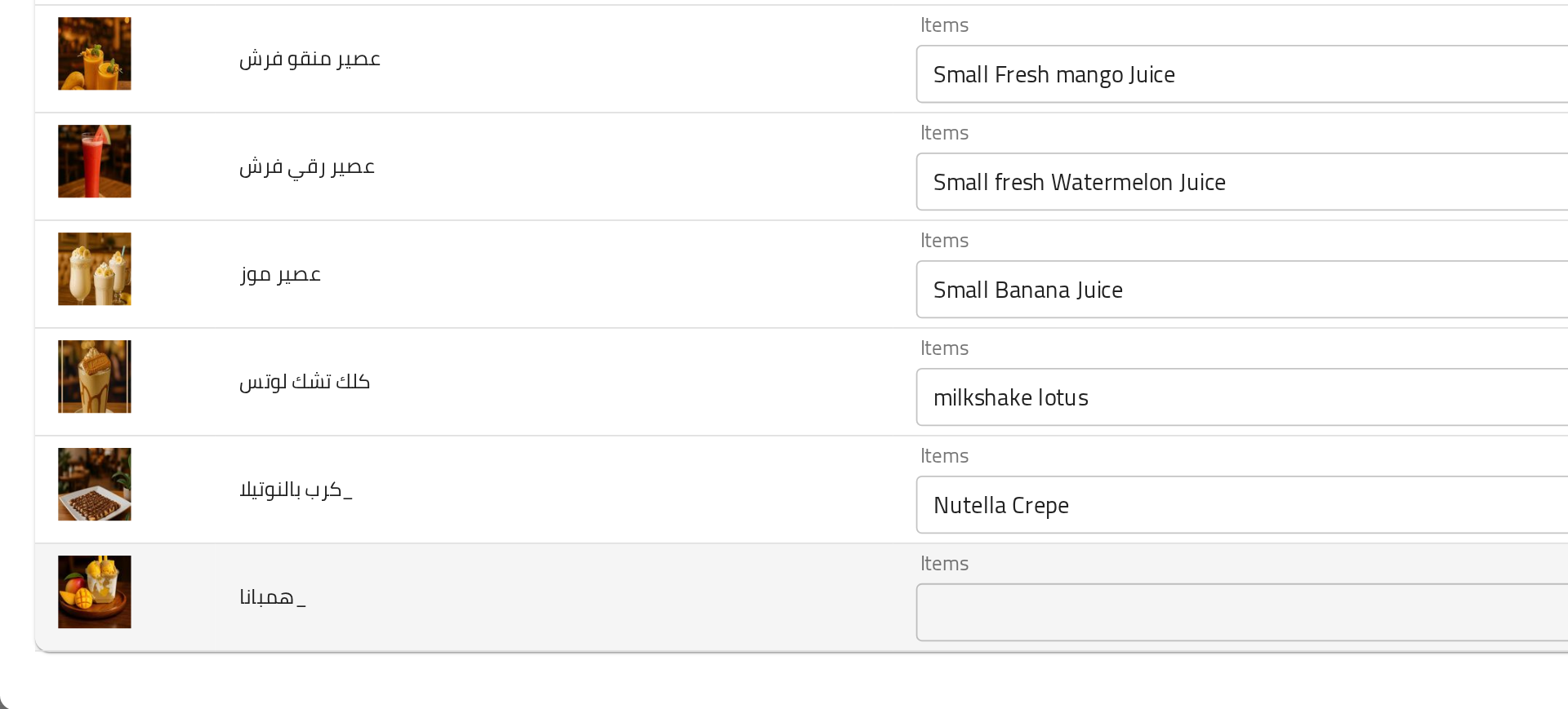
click at [426, 616] on td "همبانا_" at bounding box center [310, 647] width 380 height 61
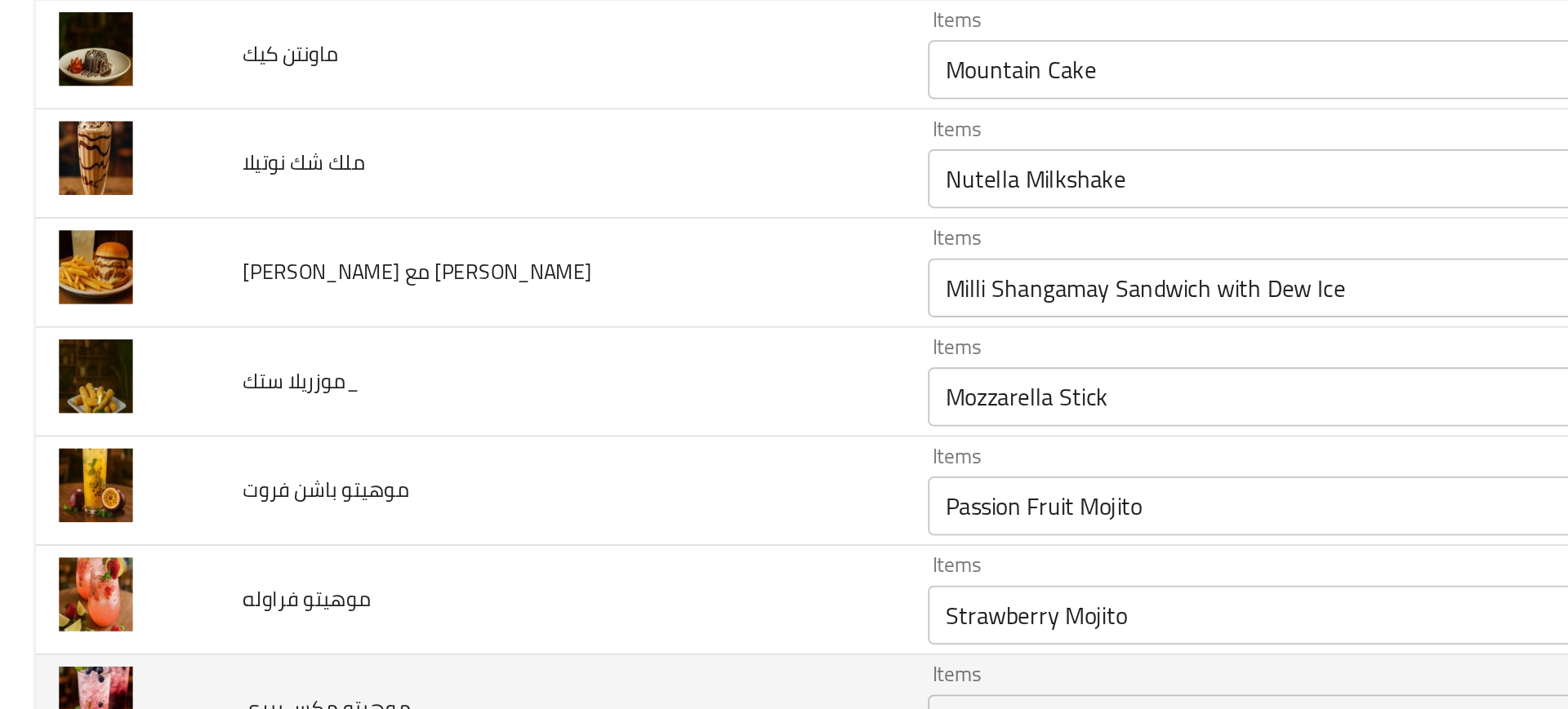
scroll to position [2839, 0]
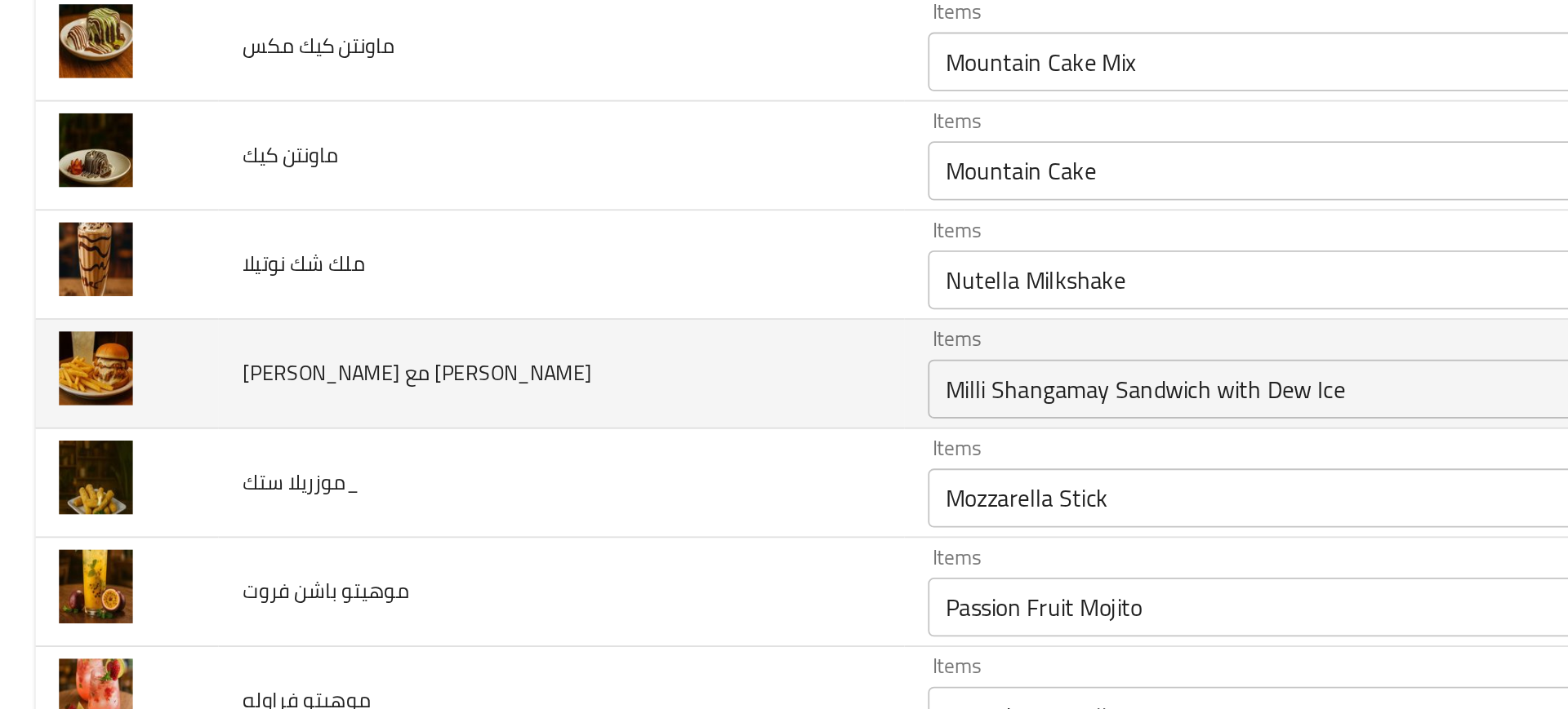
click at [166, 345] on span "ملي شنقماي ساندوتش مع ديو ايس" at bounding box center [230, 339] width 193 height 21
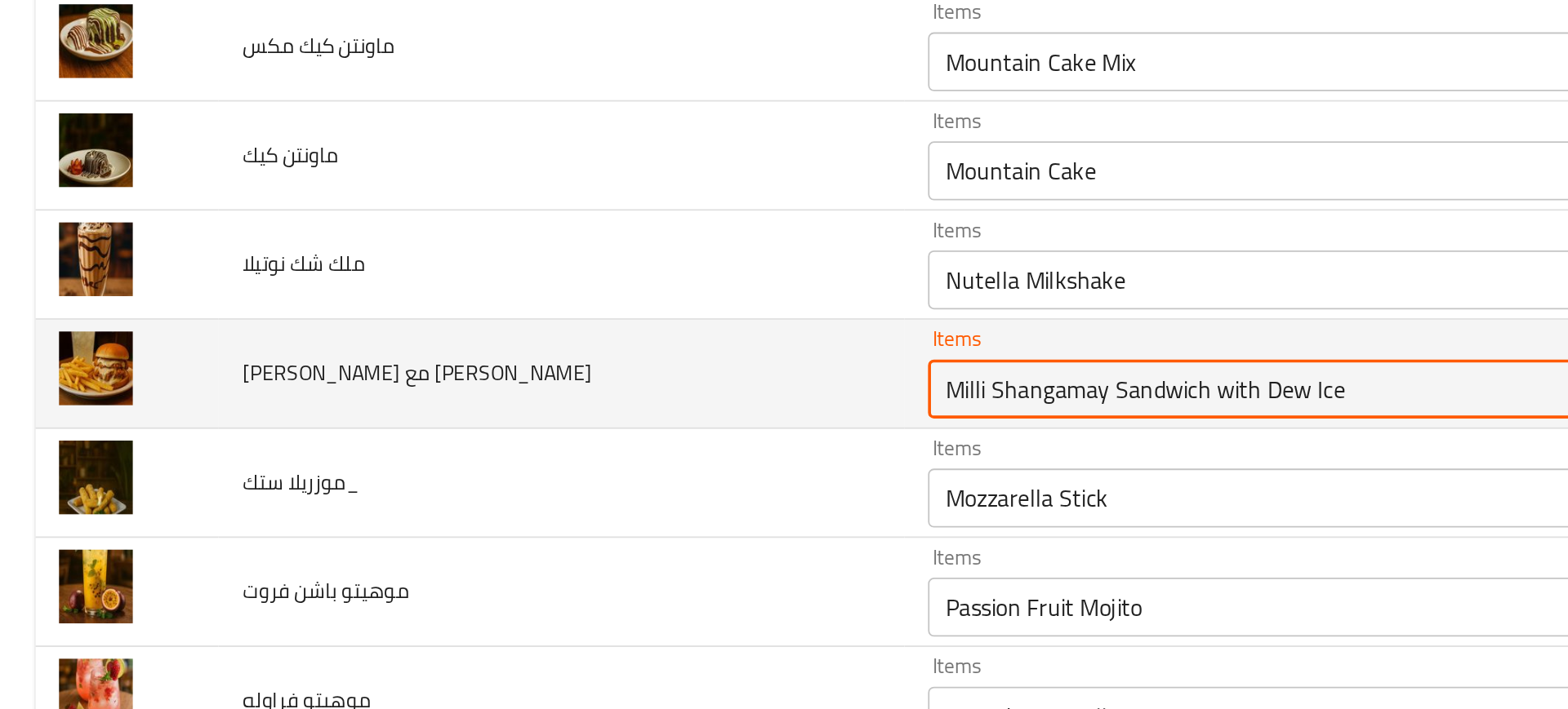
click at [565, 358] on ايس "Milli Shangamay Sandwich with Dew Ice" at bounding box center [693, 348] width 350 height 23
click at [595, 342] on ايس "Milli Shangamay Sandwich with Dew Ice" at bounding box center [693, 348] width 350 height 23
type ايس "Milli Shangamay Sndwich with Dew Ice"
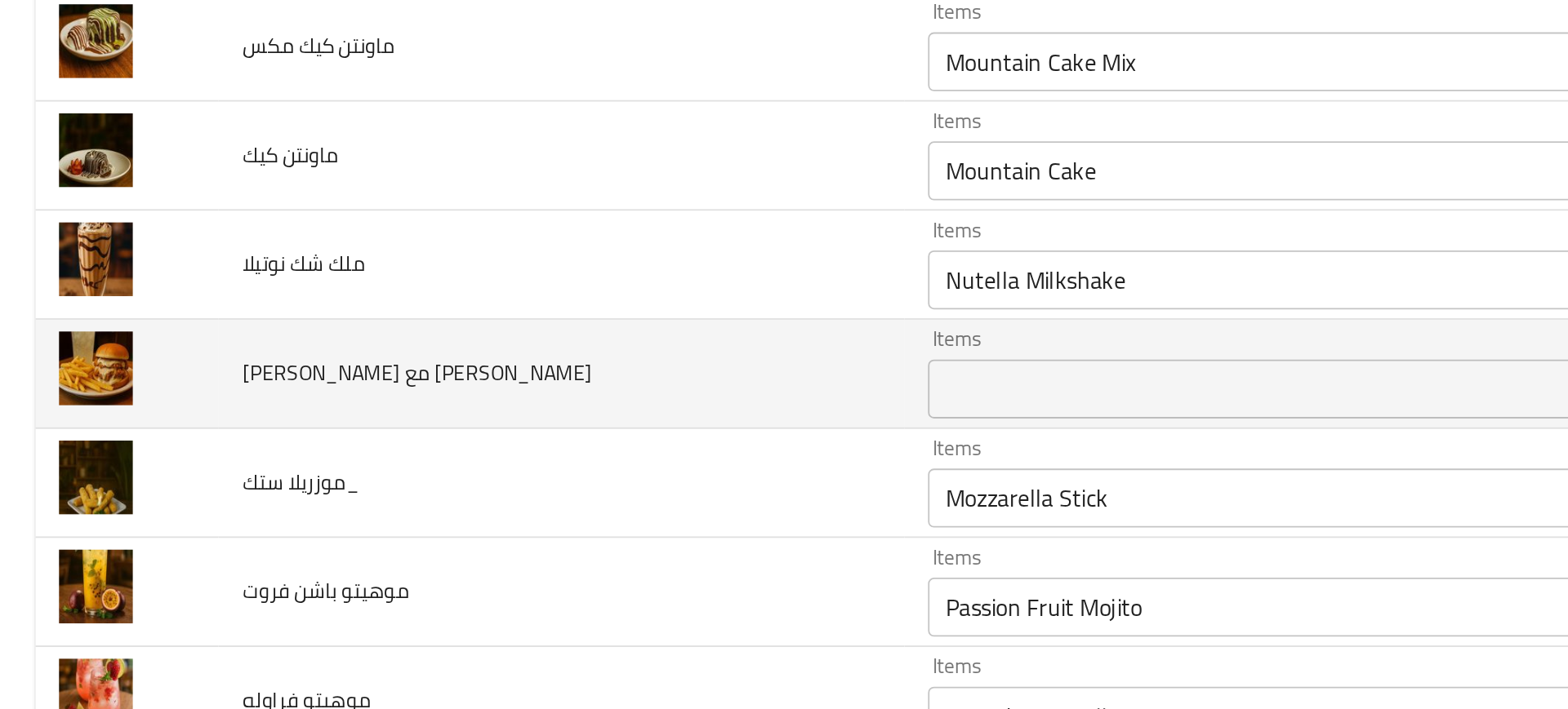
click at [163, 342] on span "ملي شنقماي ساندوتش مع ديو ايس" at bounding box center [230, 339] width 193 height 21
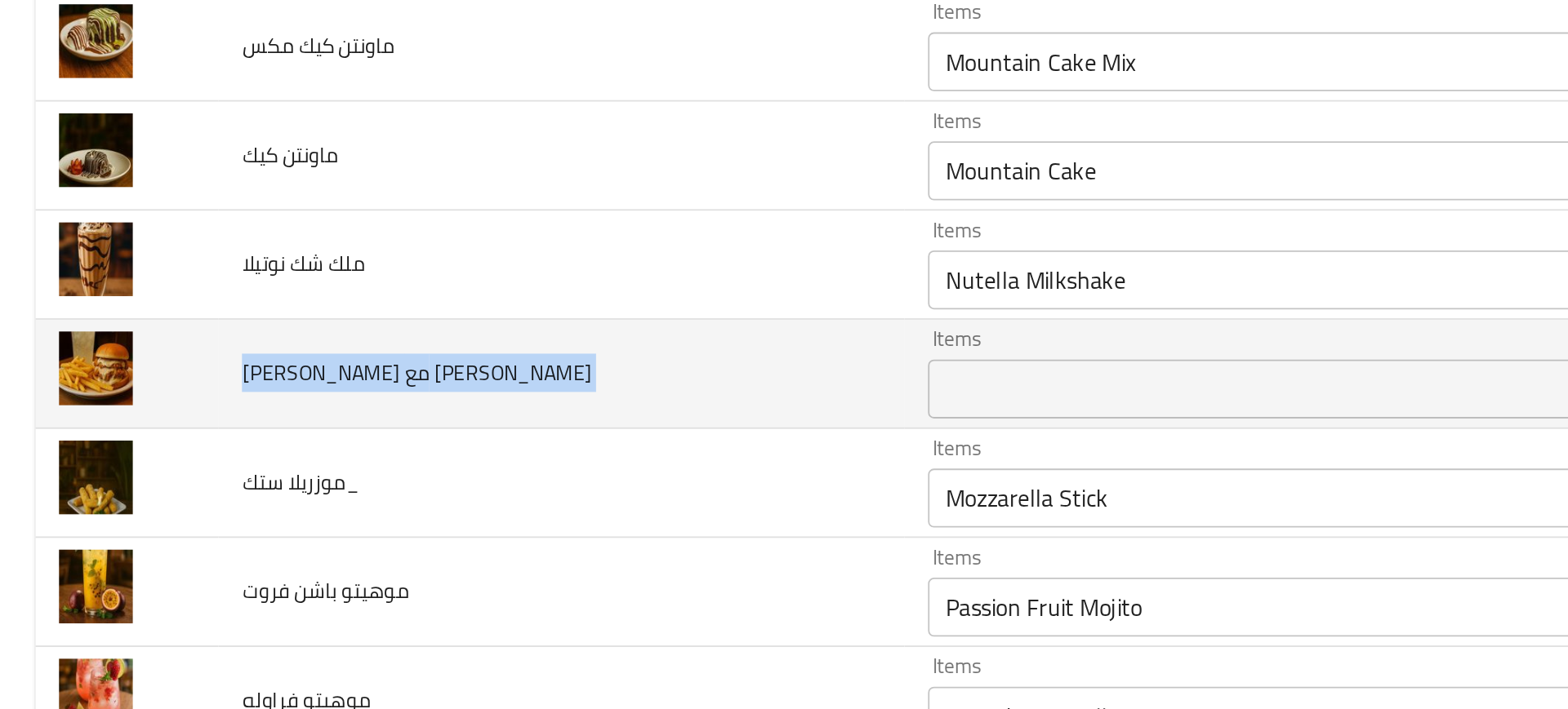
click at [163, 342] on span "ملي شنقماي ساندوتش مع ديو ايس" at bounding box center [230, 339] width 193 height 21
copy span "ملي شنقماي ساندوتش مع ديو ايس"
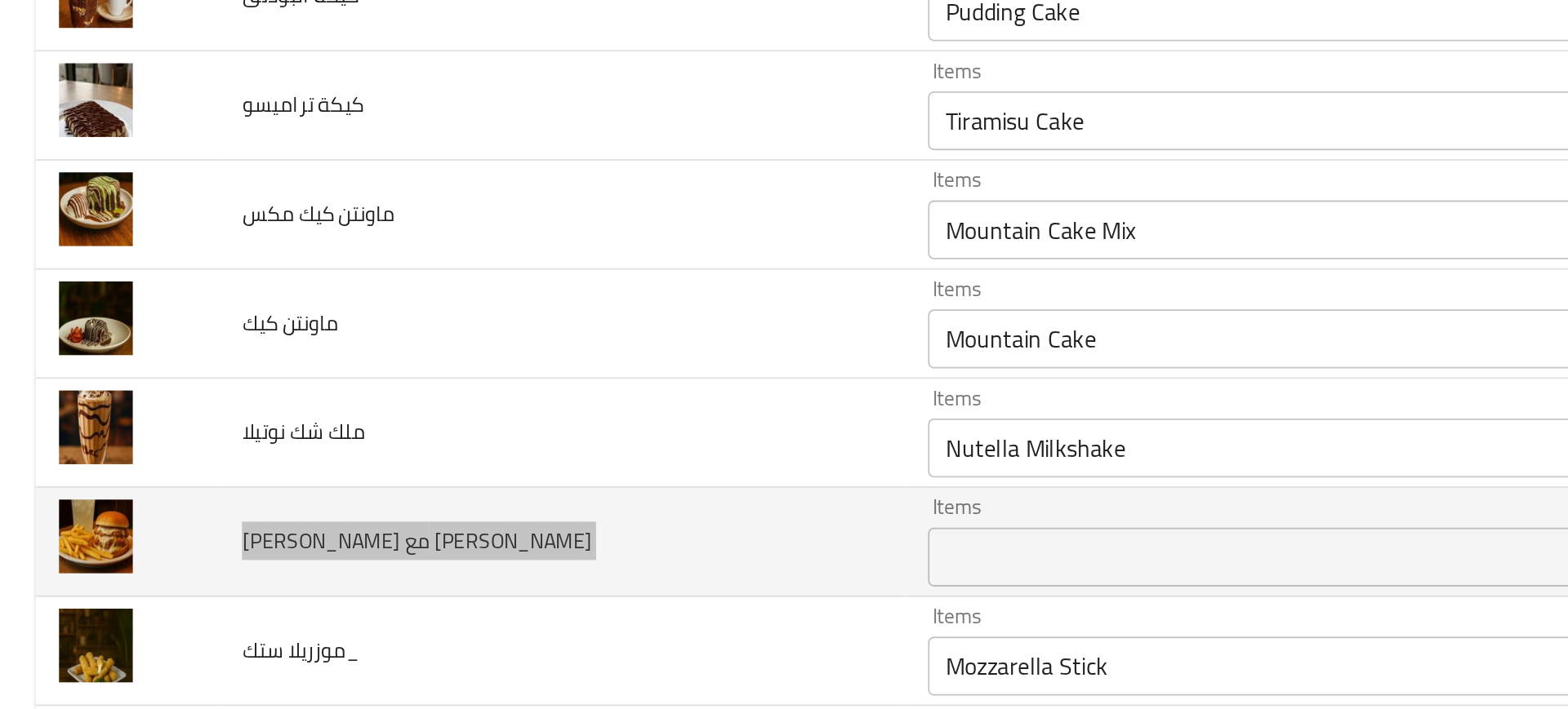
scroll to position [2746, 0]
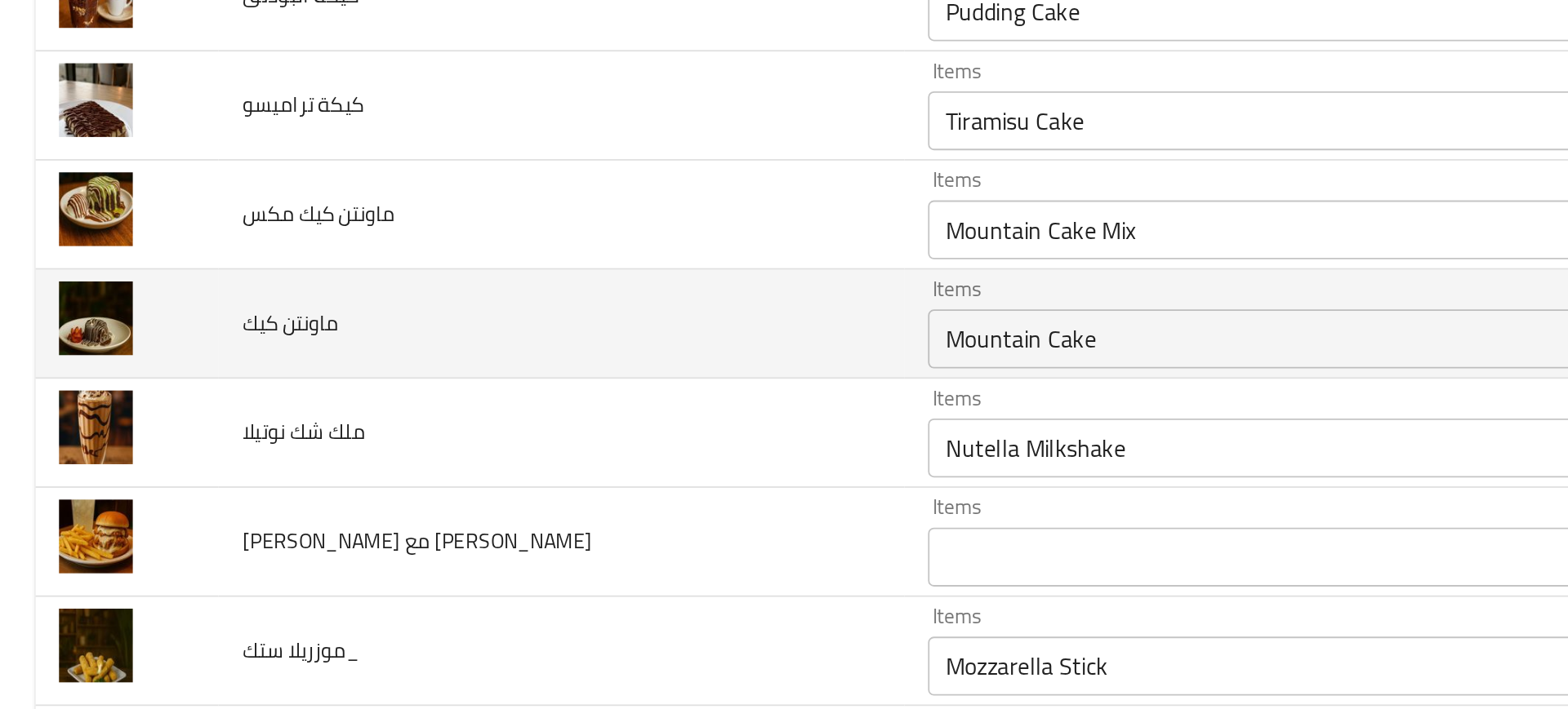
click at [124, 321] on td "ماونتن كيك" at bounding box center [310, 313] width 380 height 61
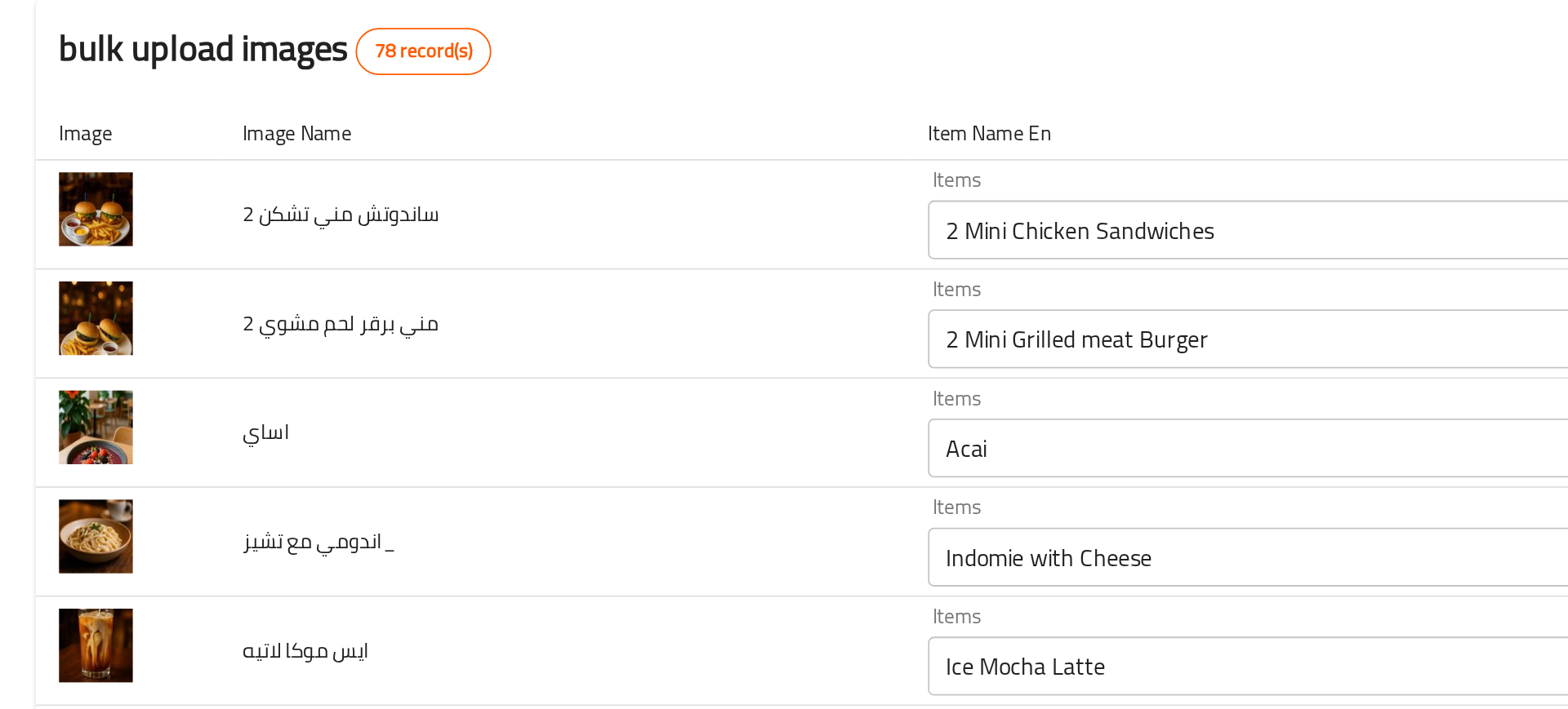
scroll to position [0, 0]
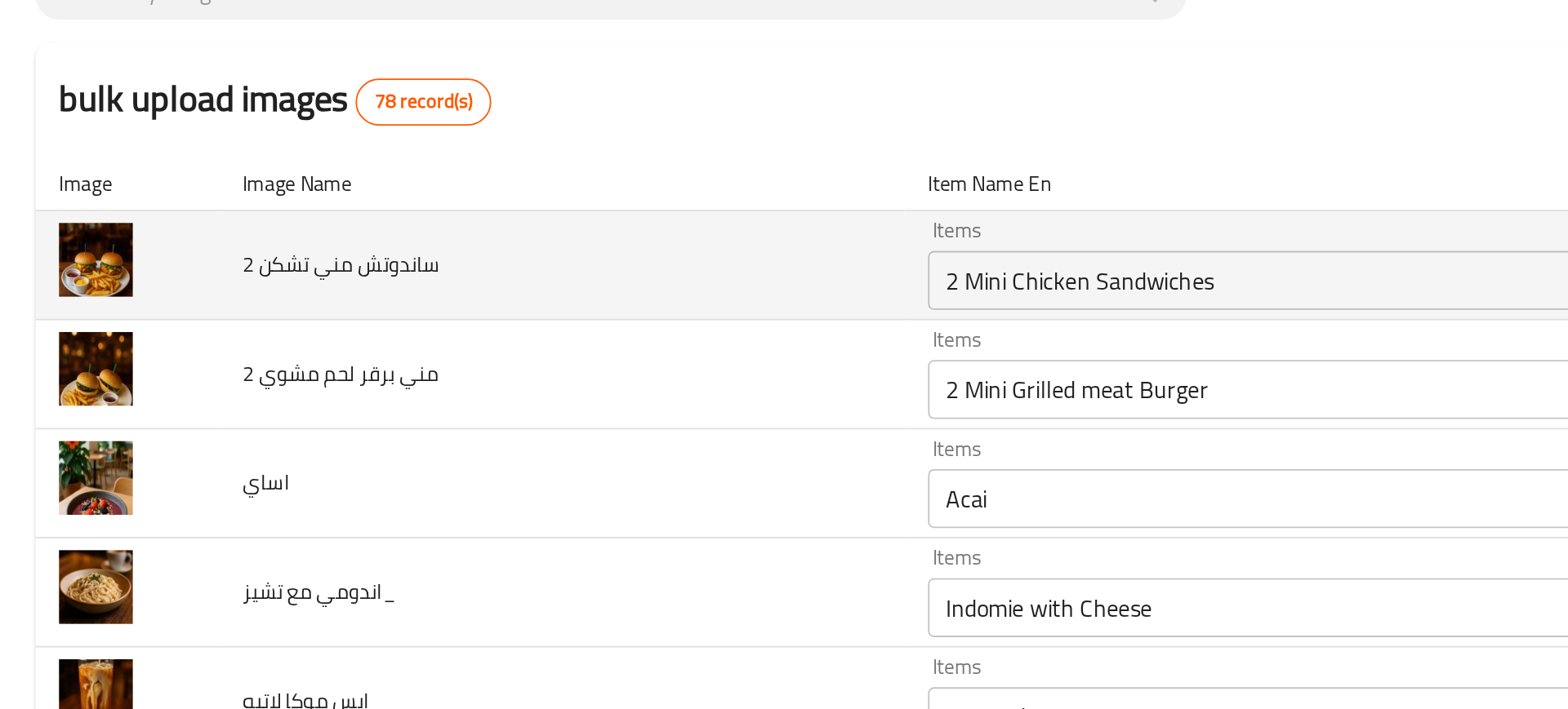
click at [579, 301] on div "2 Mini Chicken Sandwiches Items" at bounding box center [717, 289] width 408 height 33
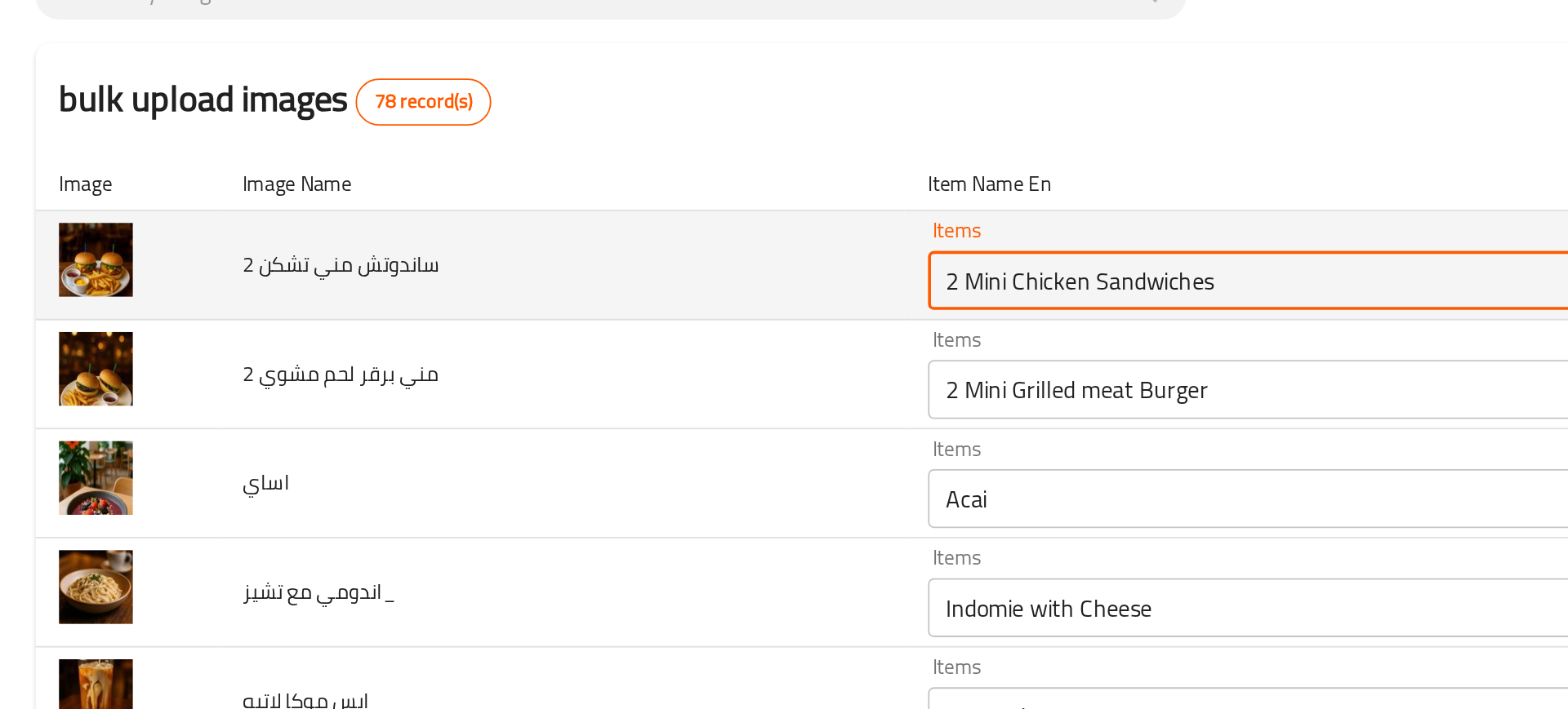
click at [171, 284] on span "2 ساندوتش مني تشكن" at bounding box center [188, 279] width 109 height 21
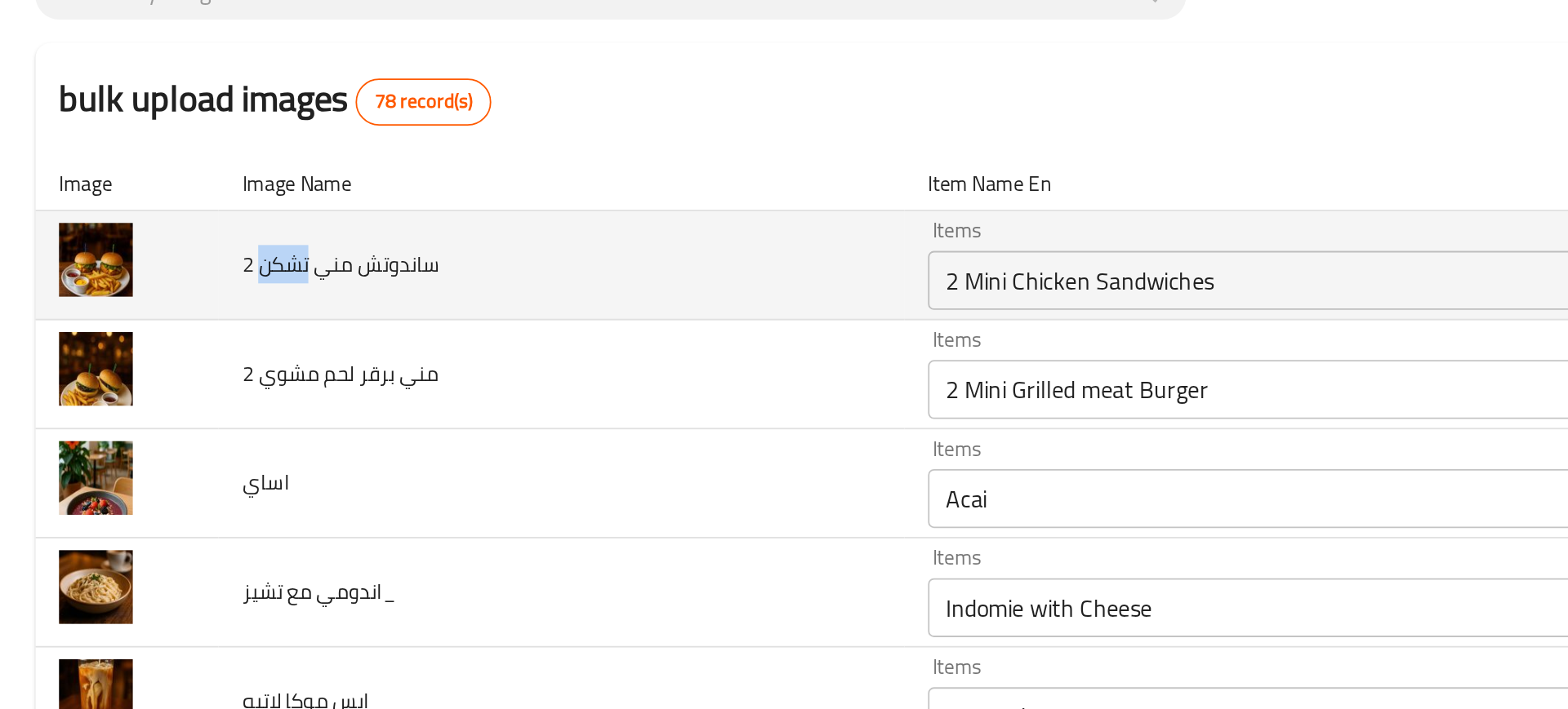
click at [171, 284] on span "2 ساندوتش مني تشكن" at bounding box center [188, 279] width 109 height 21
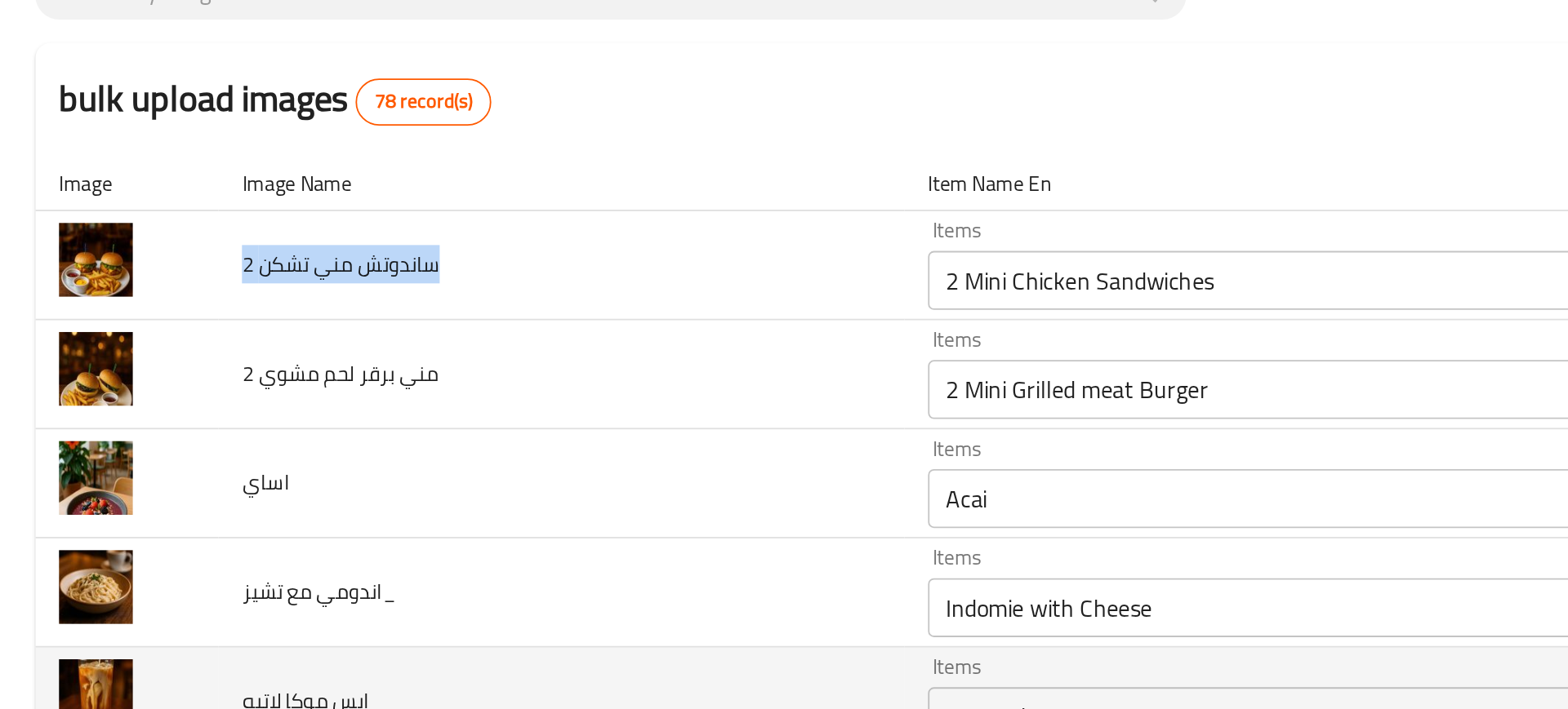
copy span "2 ساندوتش مني تشكن"
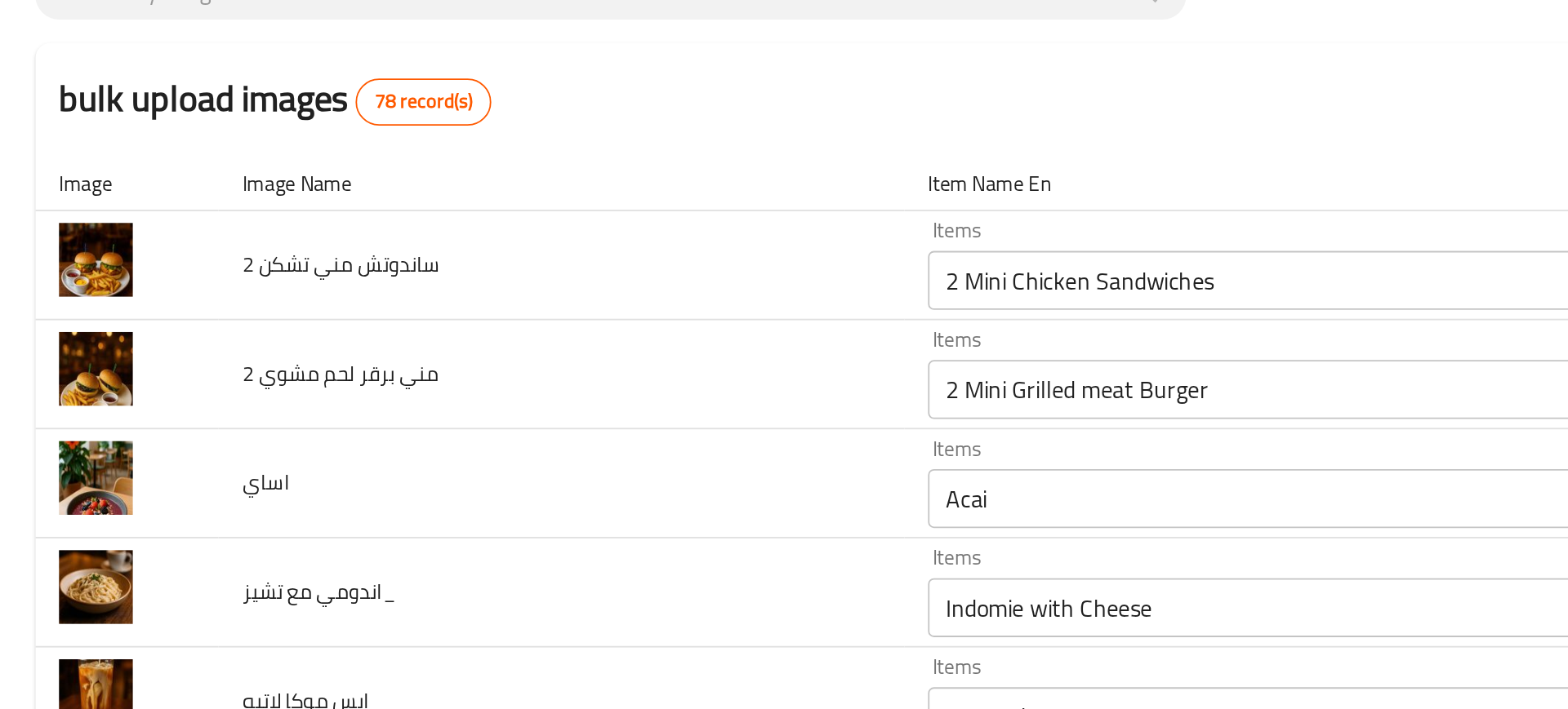
click at [436, 195] on div "bulk upload images 78 record(s)" at bounding box center [784, 188] width 1529 height 62
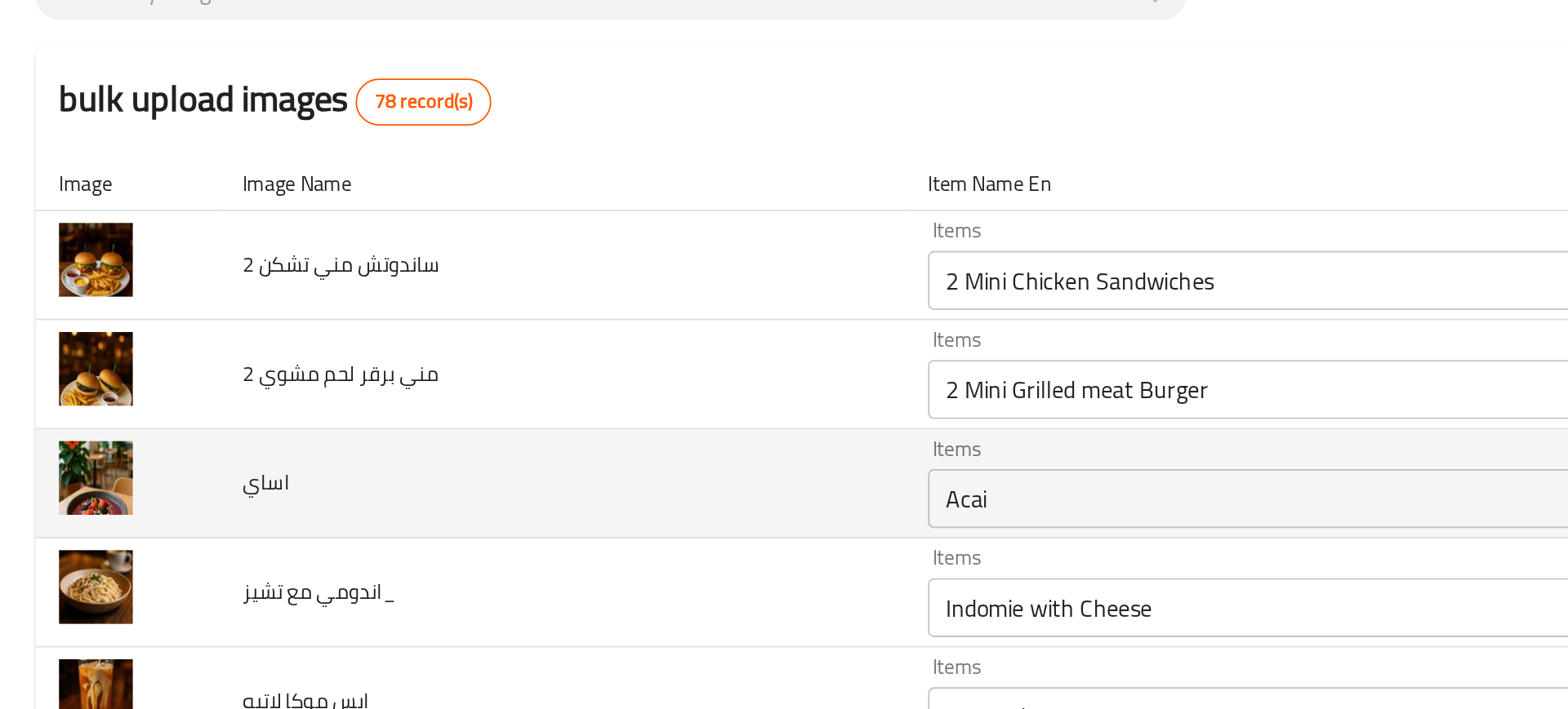
click at [362, 413] on td "اساي" at bounding box center [310, 401] width 380 height 61
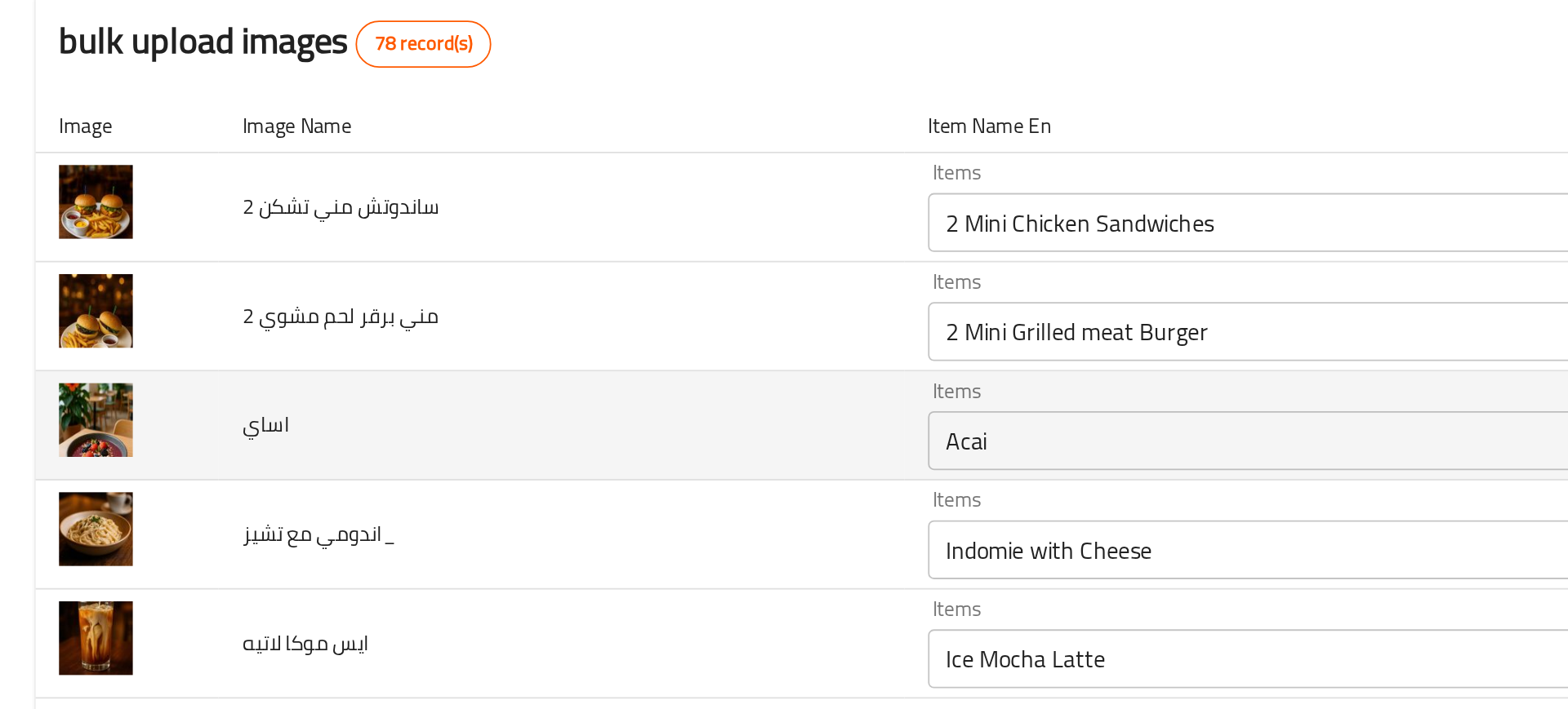
scroll to position [33, 0]
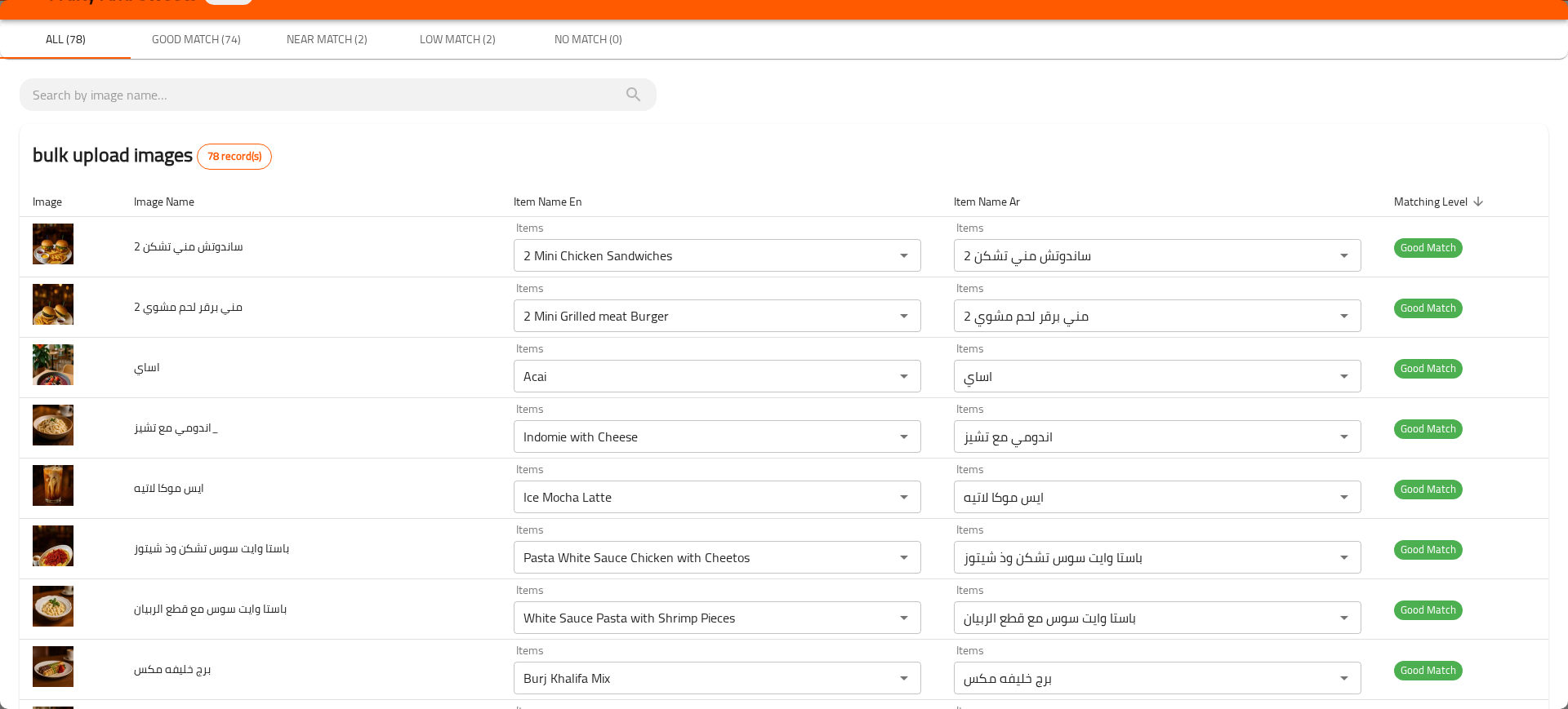
click at [1474, 43] on div "All (78) Good Match (74) Near Match (2) Low Match (2) No Match (0)" at bounding box center [784, 39] width 1568 height 39
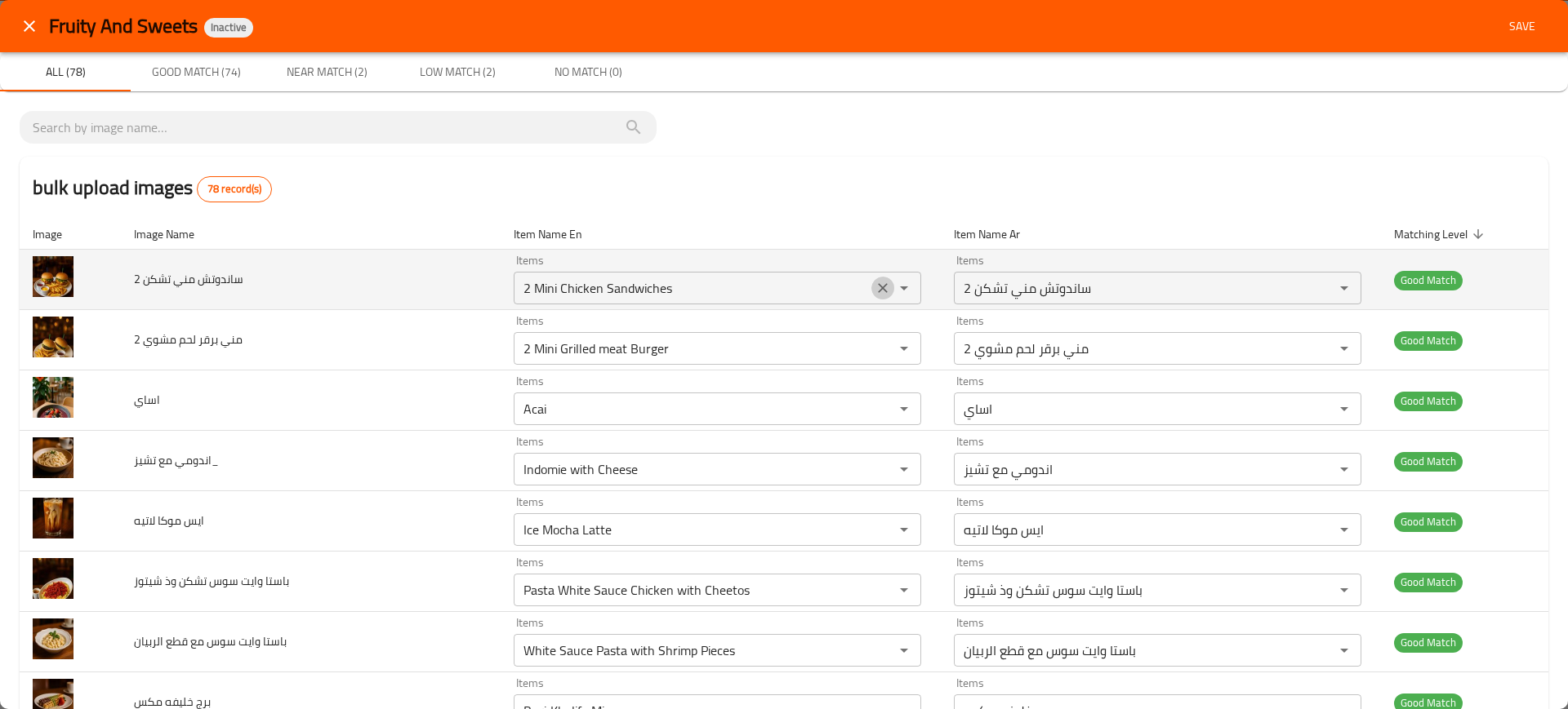
click at [872, 276] on button "Clear" at bounding box center [883, 288] width 23 height 23
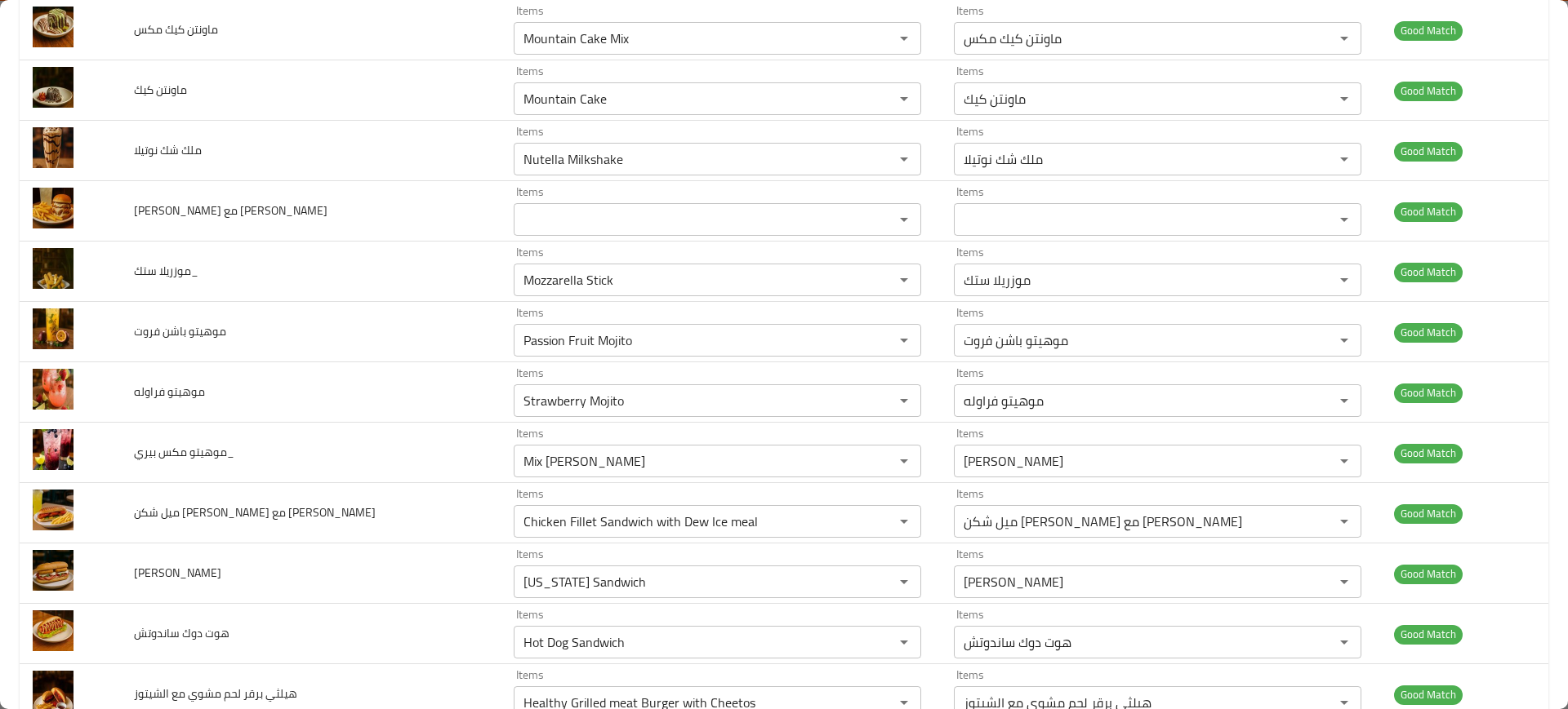
scroll to position [2969, 0]
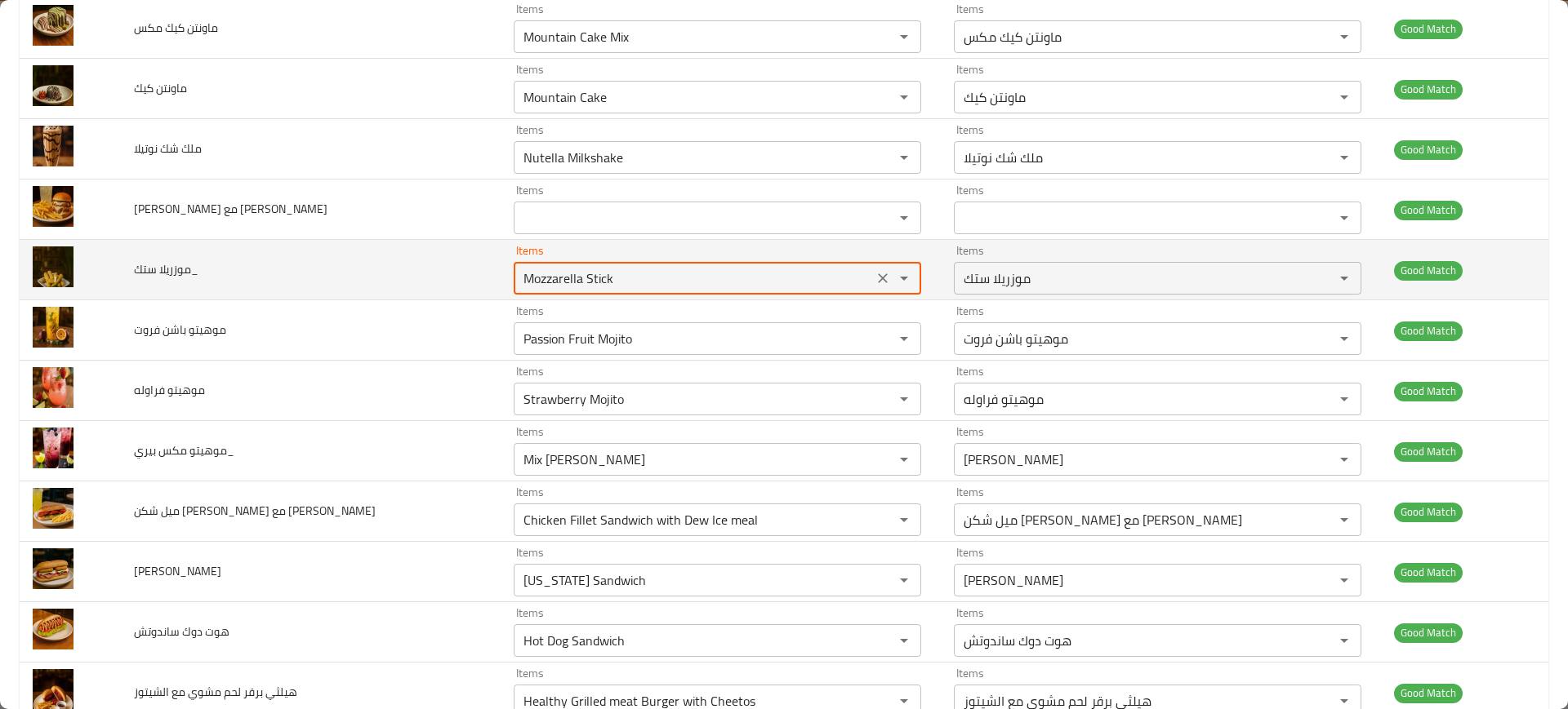
click at [618, 288] on ستك_ "Mozzarella Stick" at bounding box center [693, 278] width 350 height 23
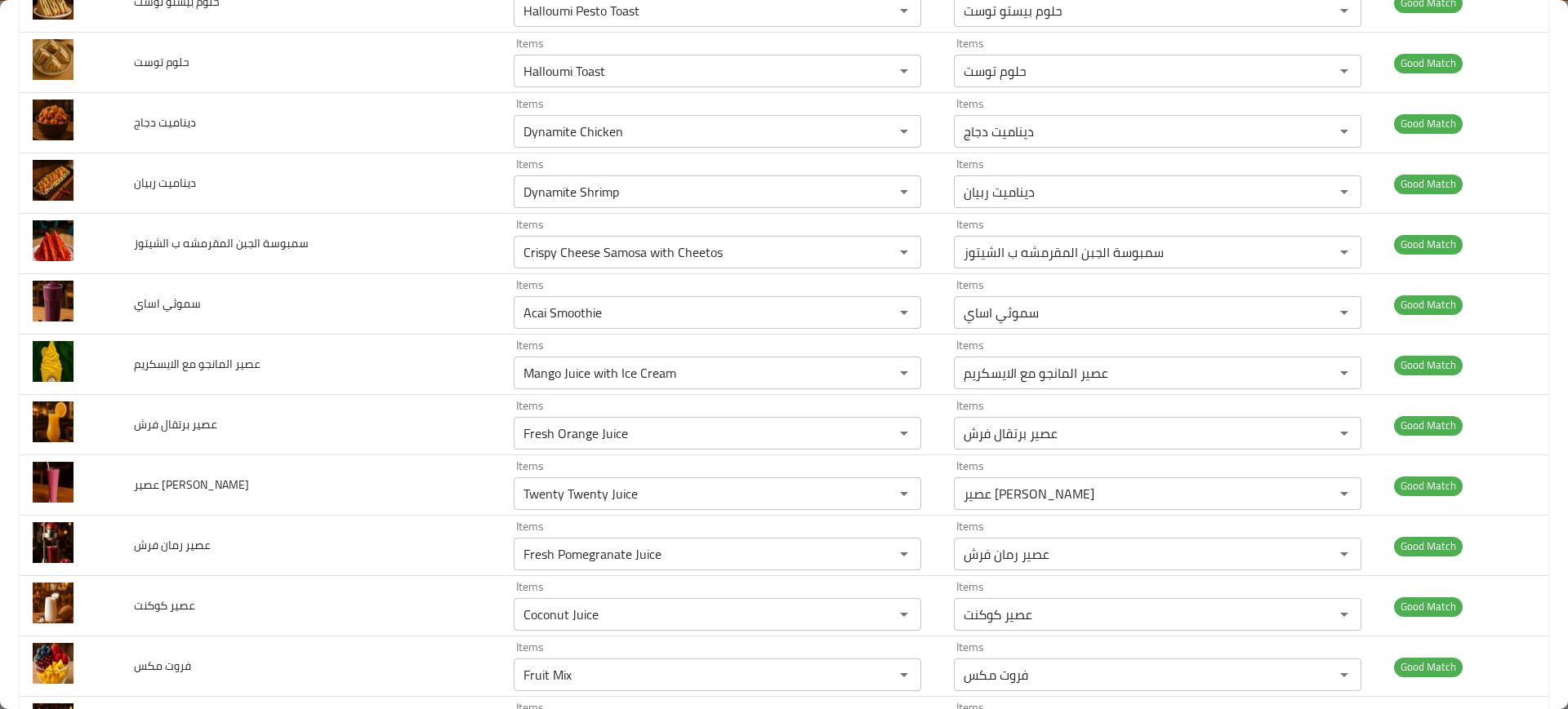
scroll to position [0, 0]
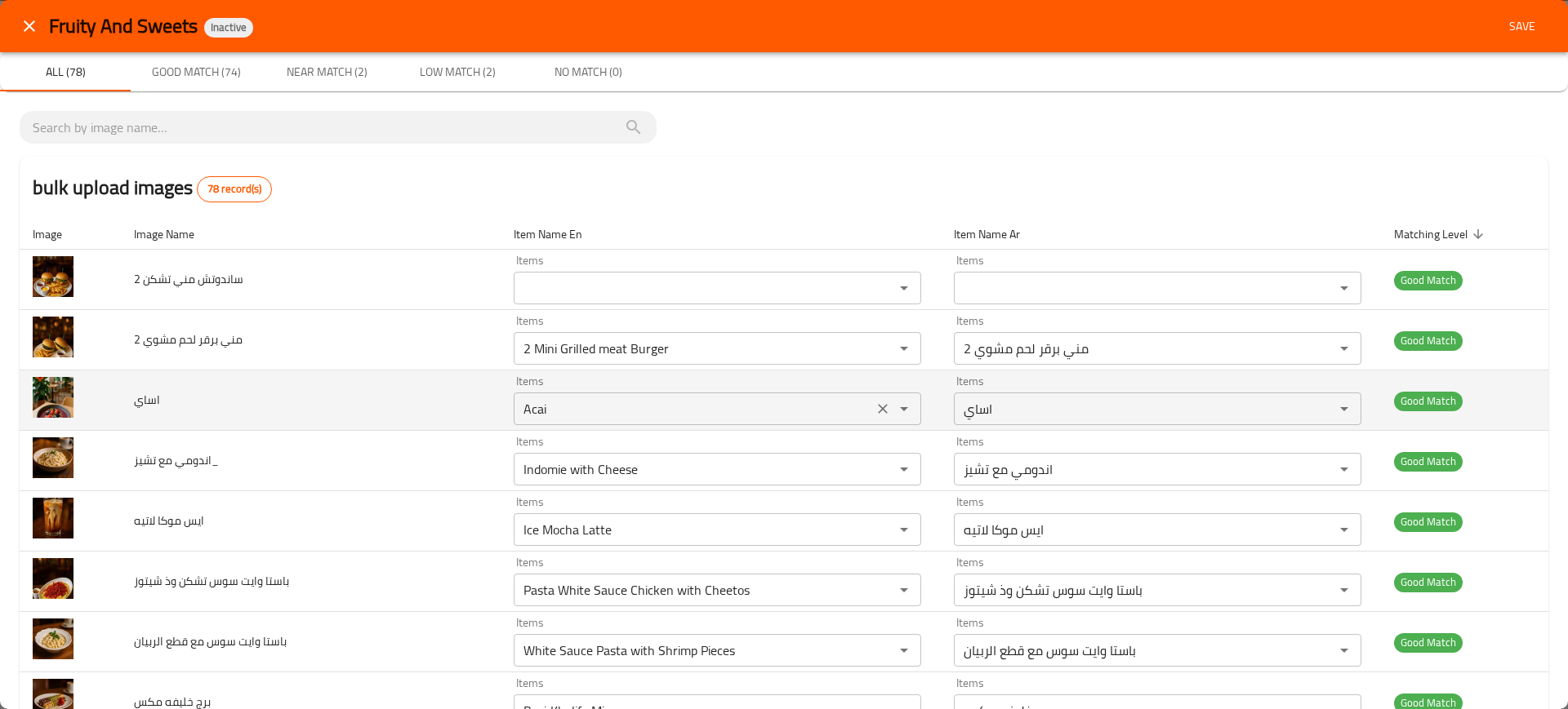
type ستك_ "Mozzarella Stick"
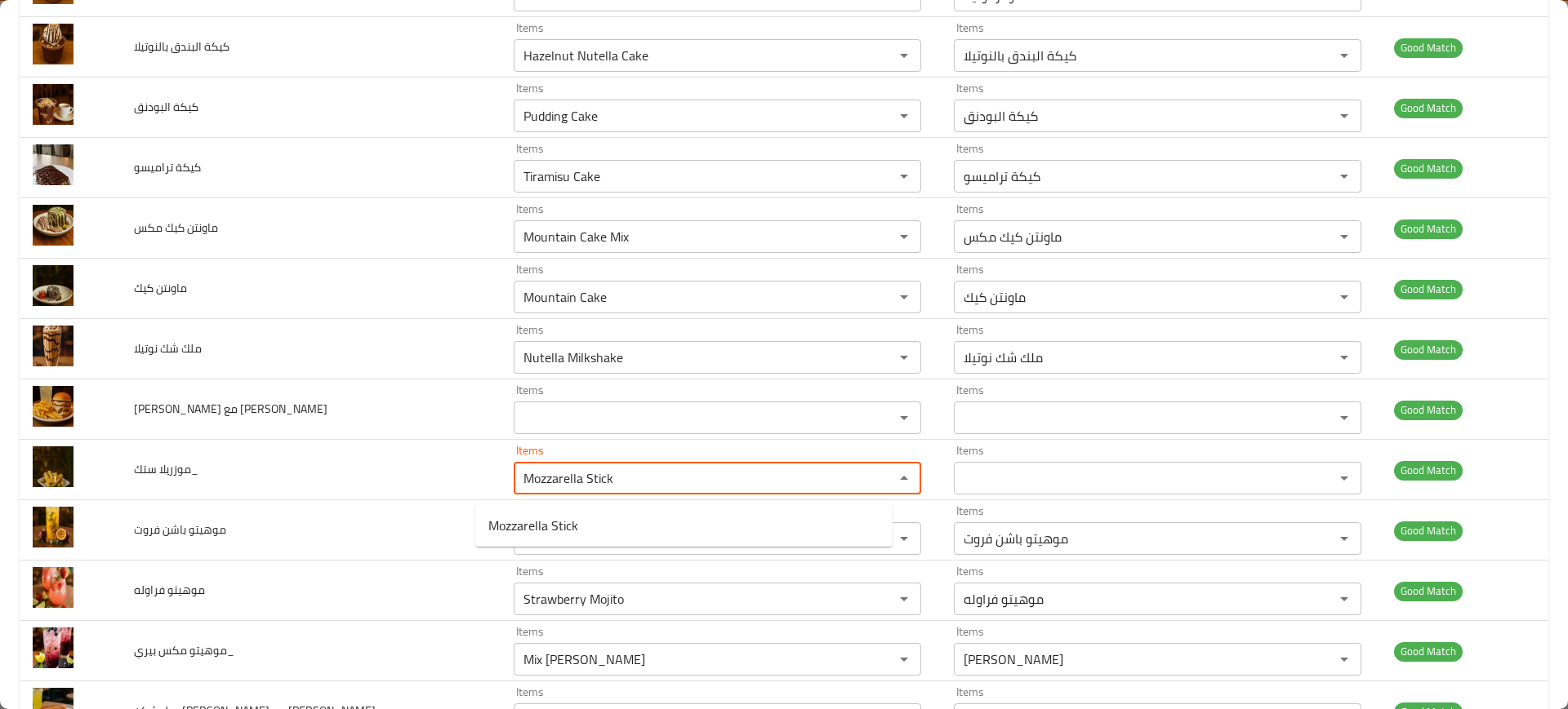
scroll to position [2770, 0]
click at [531, 511] on span "Mozzarella Stick" at bounding box center [533, 518] width 90 height 20
type ستك_-ar "موزريلا ستك"
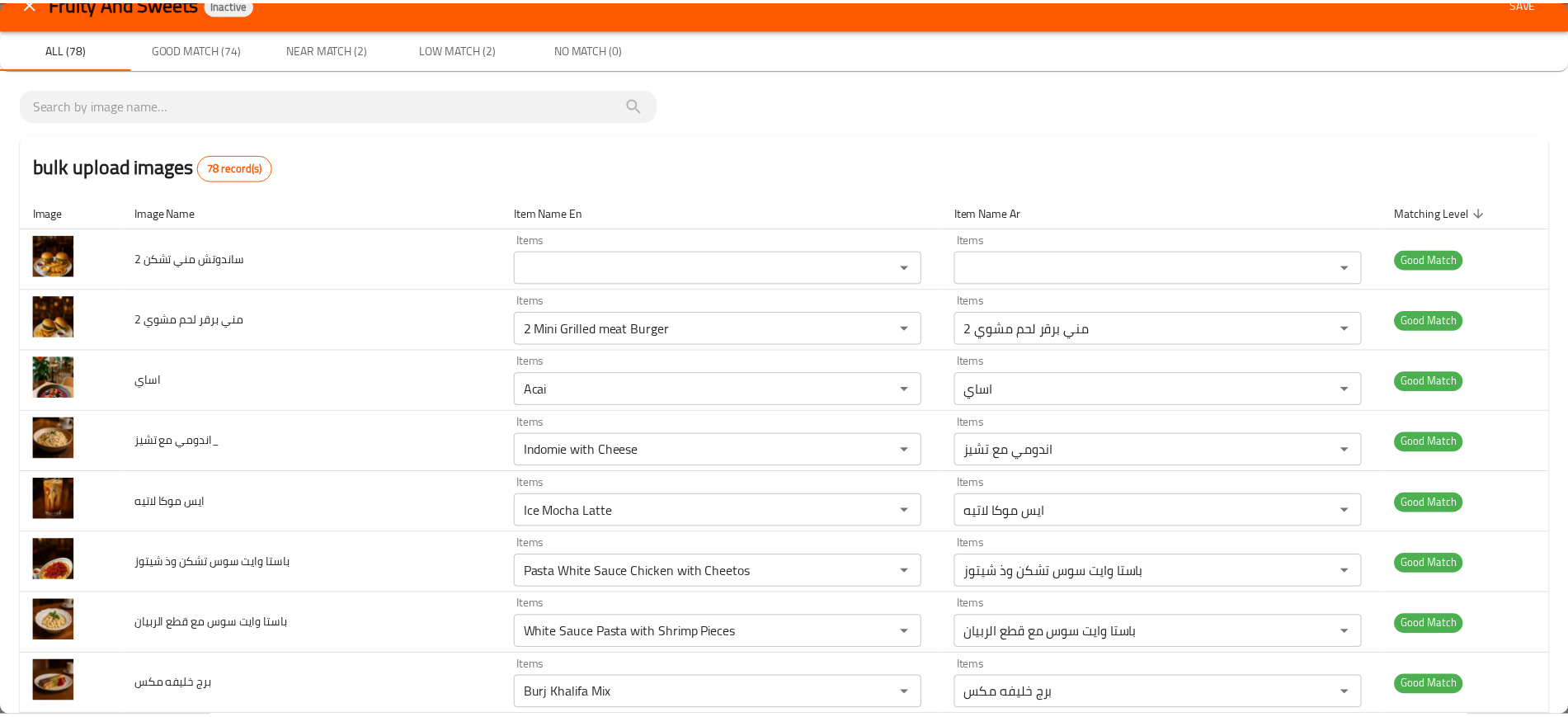
scroll to position [0, 0]
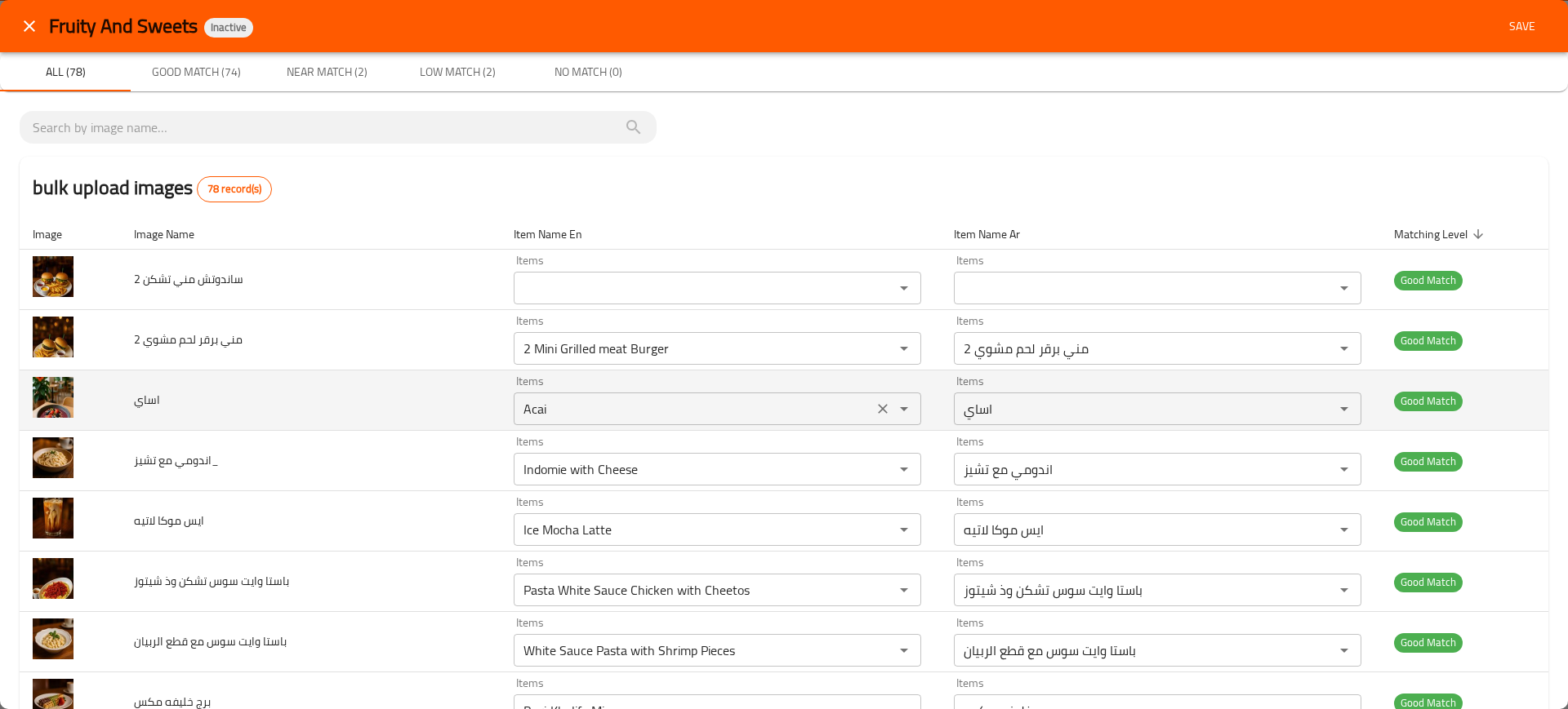
click at [519, 412] on input "Acai" at bounding box center [693, 409] width 350 height 23
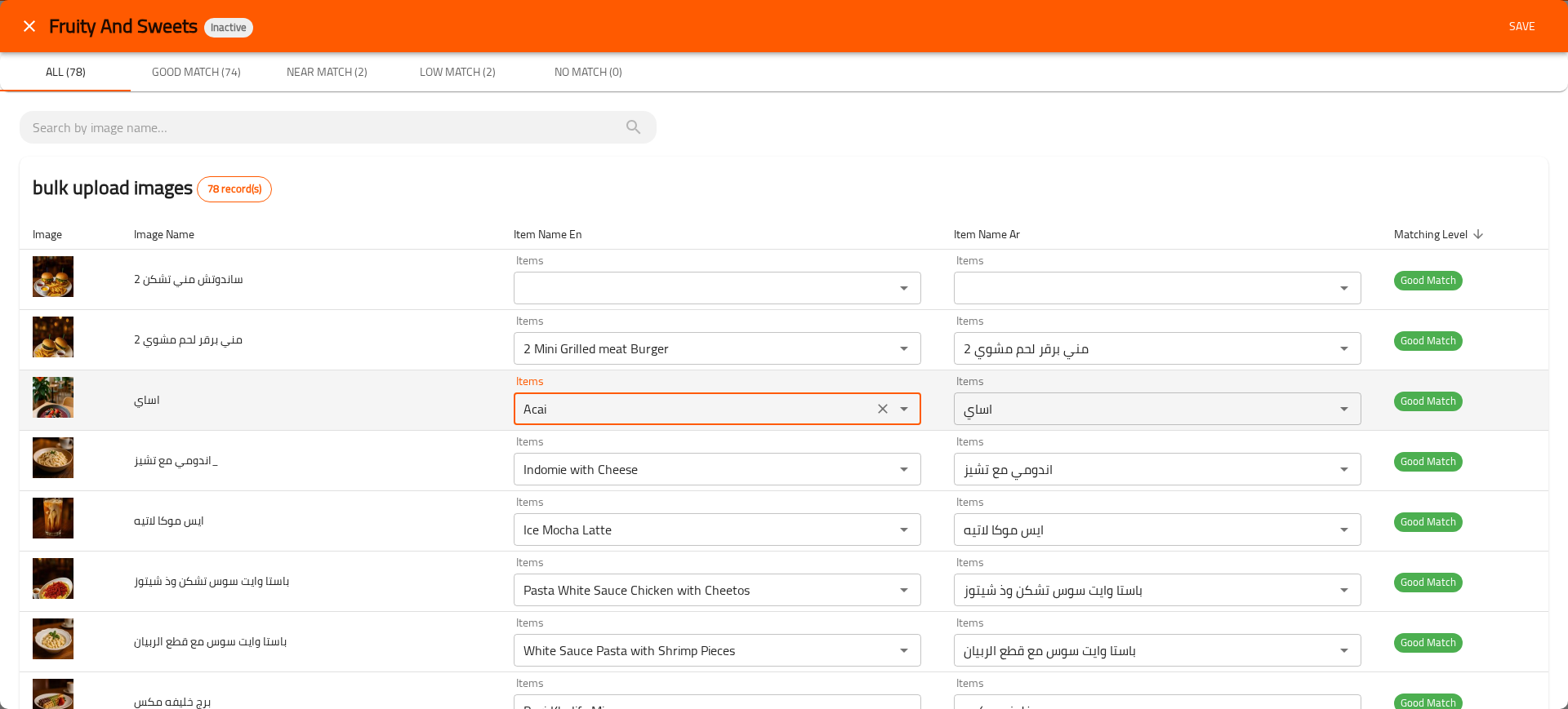
click at [519, 412] on input "Acai" at bounding box center [693, 409] width 350 height 23
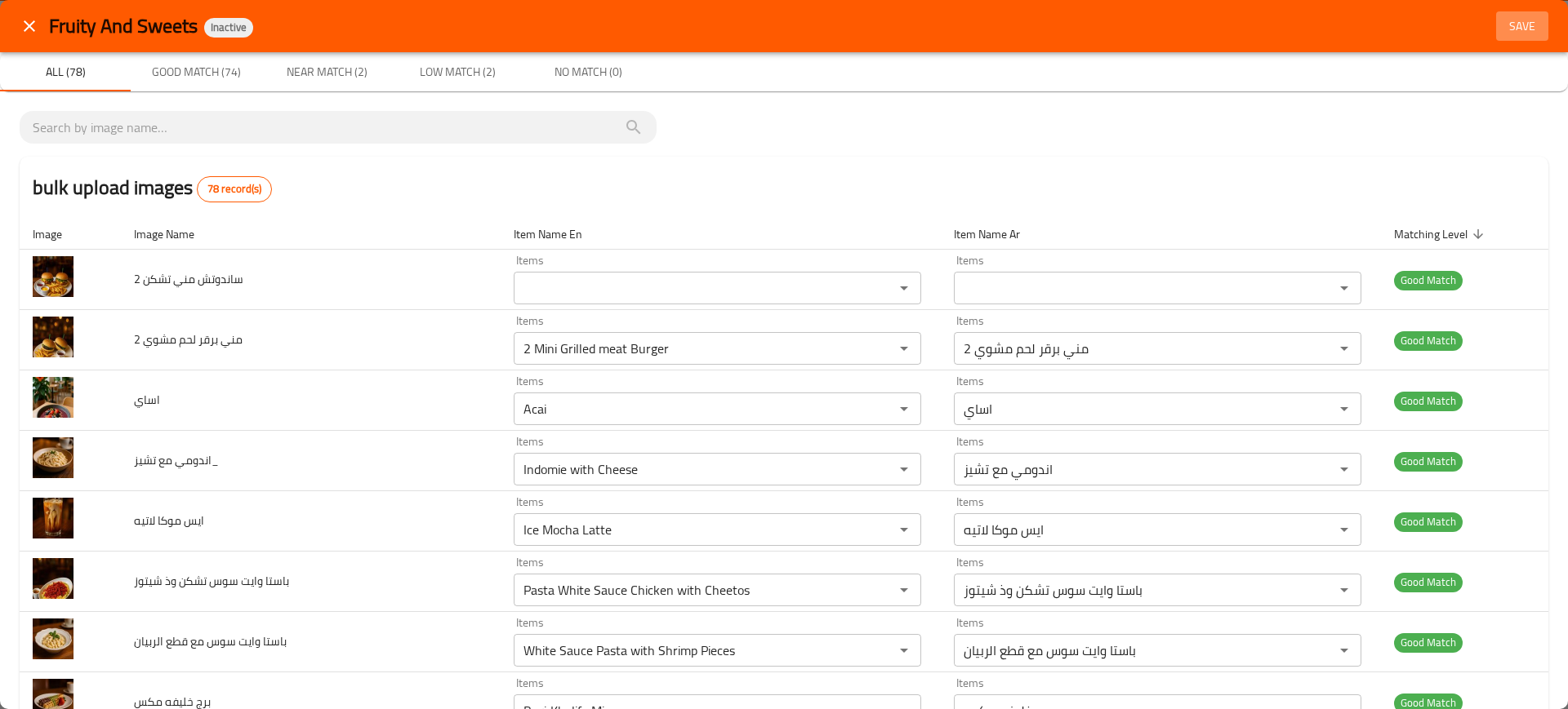
click at [1503, 35] on span "Save" at bounding box center [1522, 27] width 39 height 21
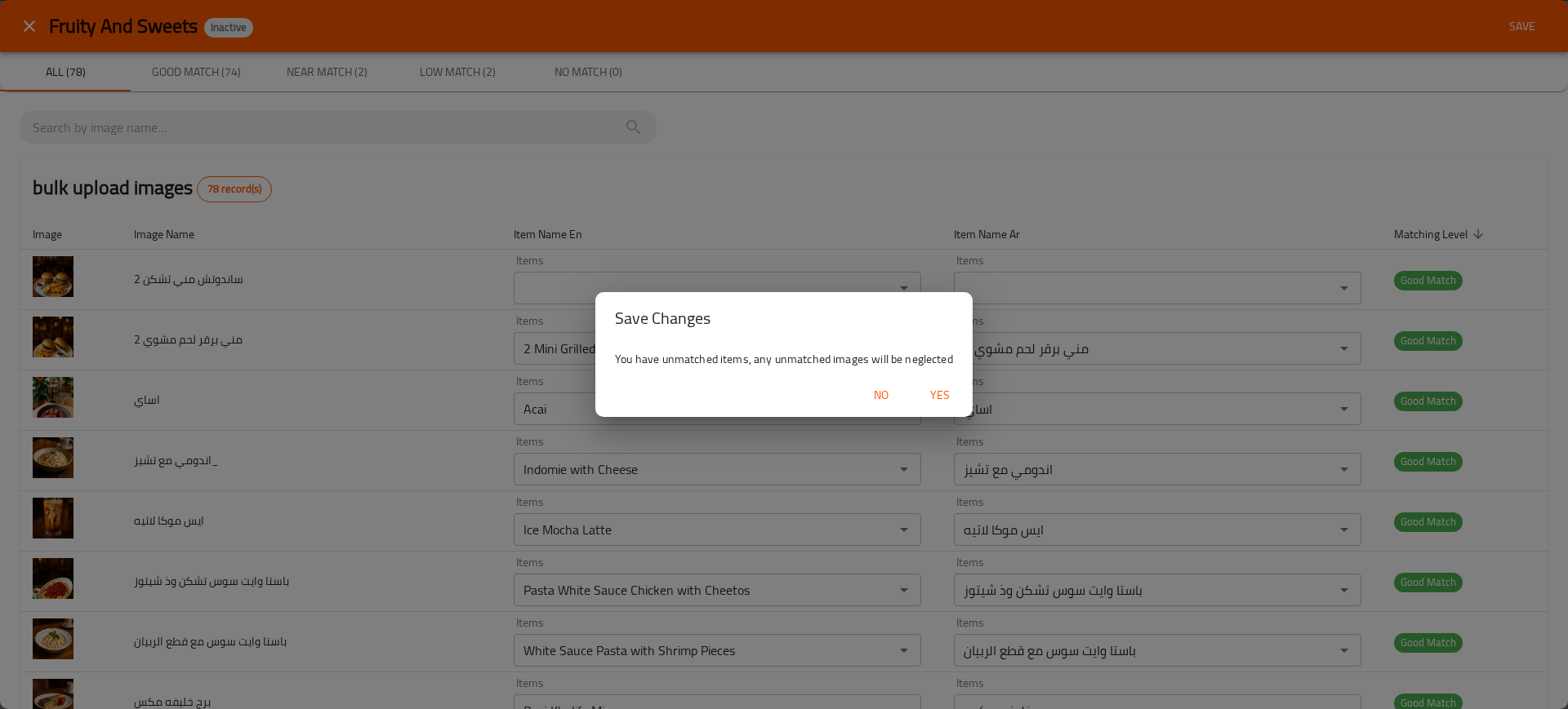
click at [920, 388] on span "Yes" at bounding box center [939, 395] width 39 height 21
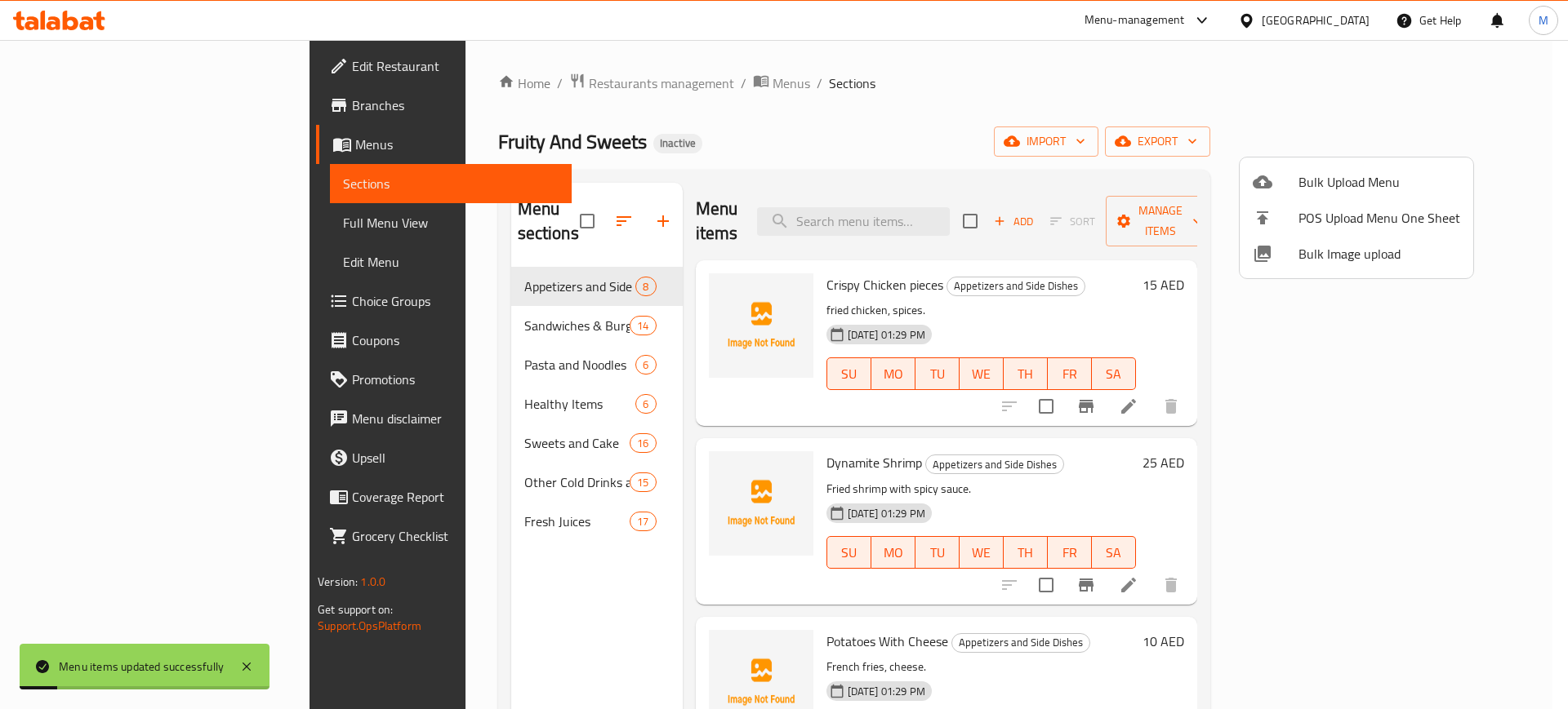
click at [936, 215] on div at bounding box center [784, 354] width 1568 height 709
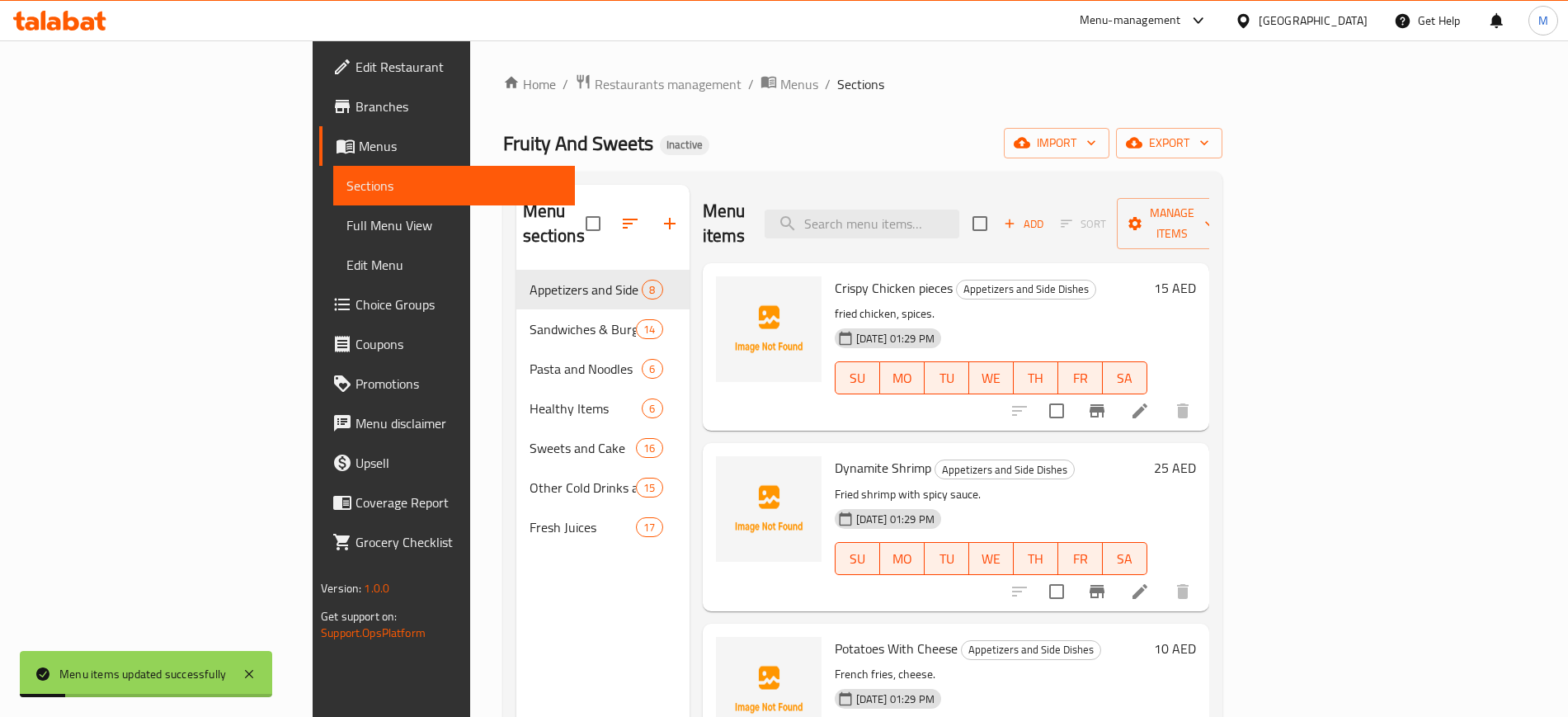
click at [945, 217] on input "search" at bounding box center [862, 224] width 194 height 29
paste input "Acai"
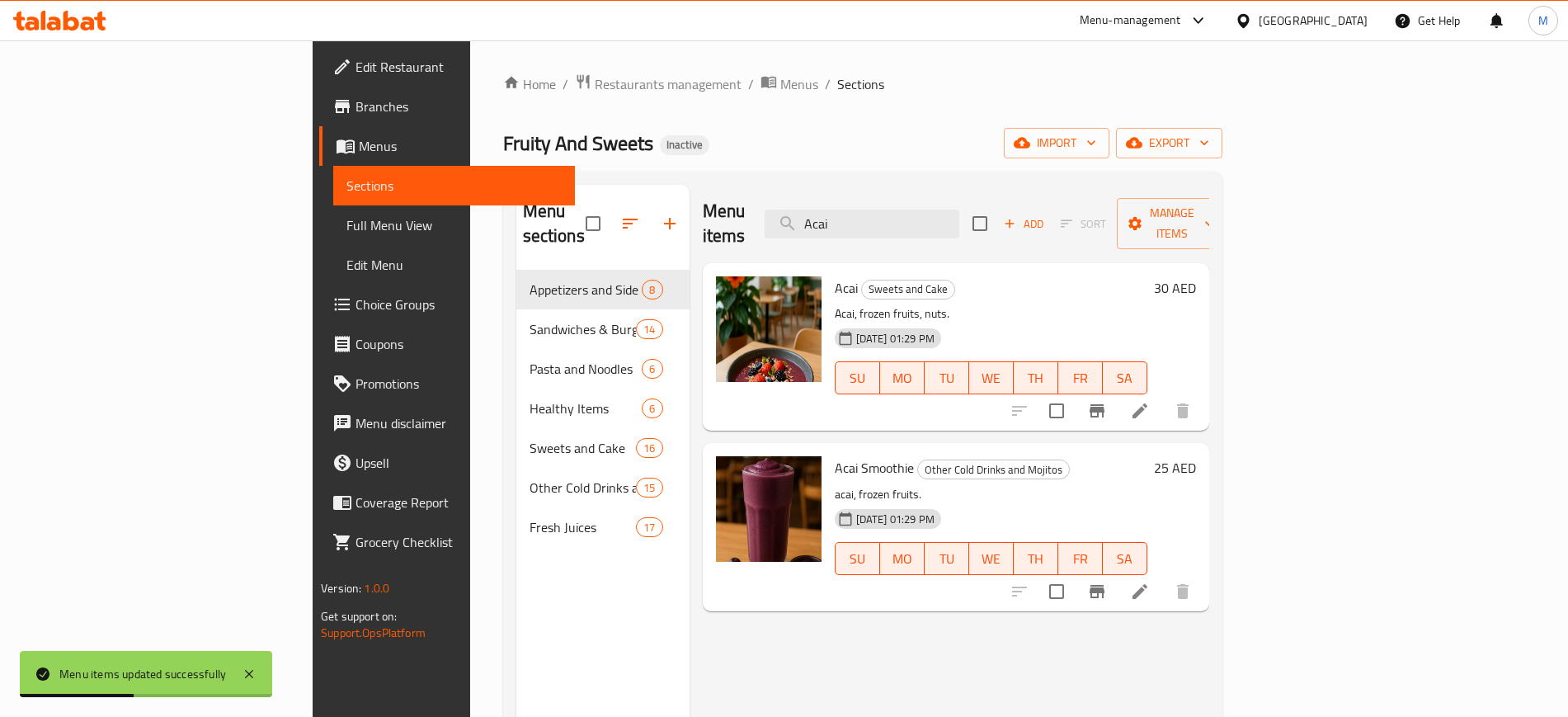
type input "Acai"
click at [691, 640] on div "Menu items Acai Add Sort Manage items Acai Sweets and Cake Acai, frozen fruits,…" at bounding box center [949, 543] width 519 height 717
click at [333, 237] on link "Full Menu View" at bounding box center [453, 224] width 241 height 39
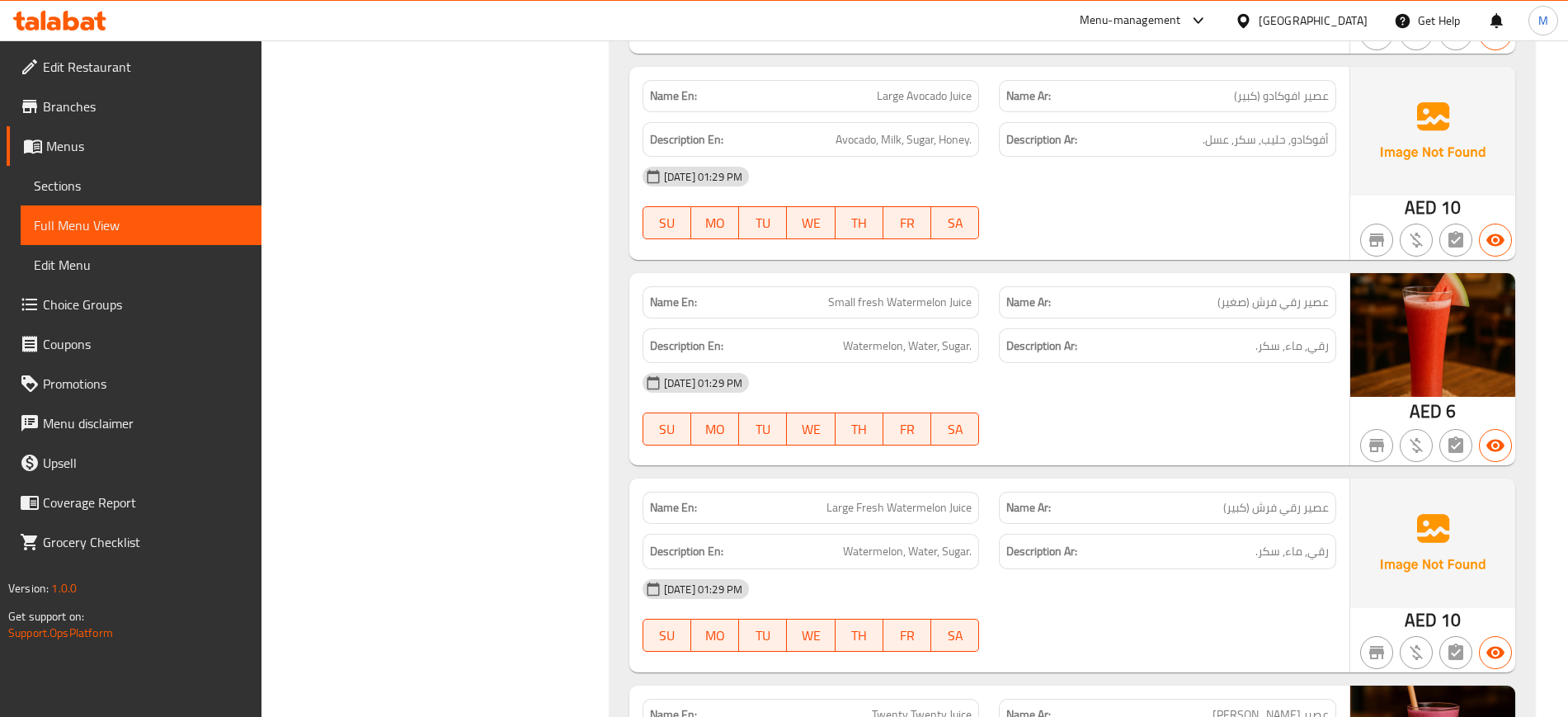
scroll to position [16291, 0]
click at [93, 177] on span "Sections" at bounding box center [141, 186] width 215 height 20
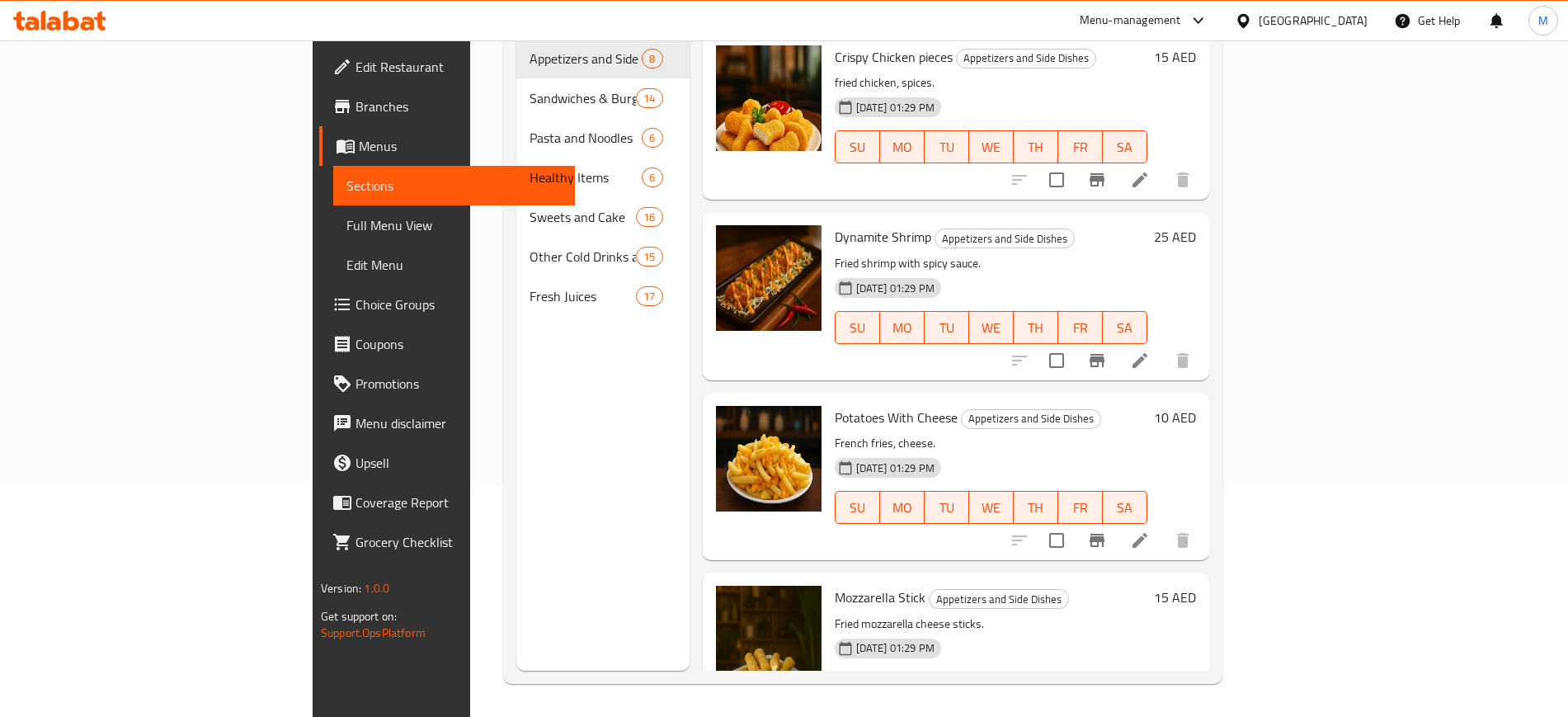
scroll to position [231, 0]
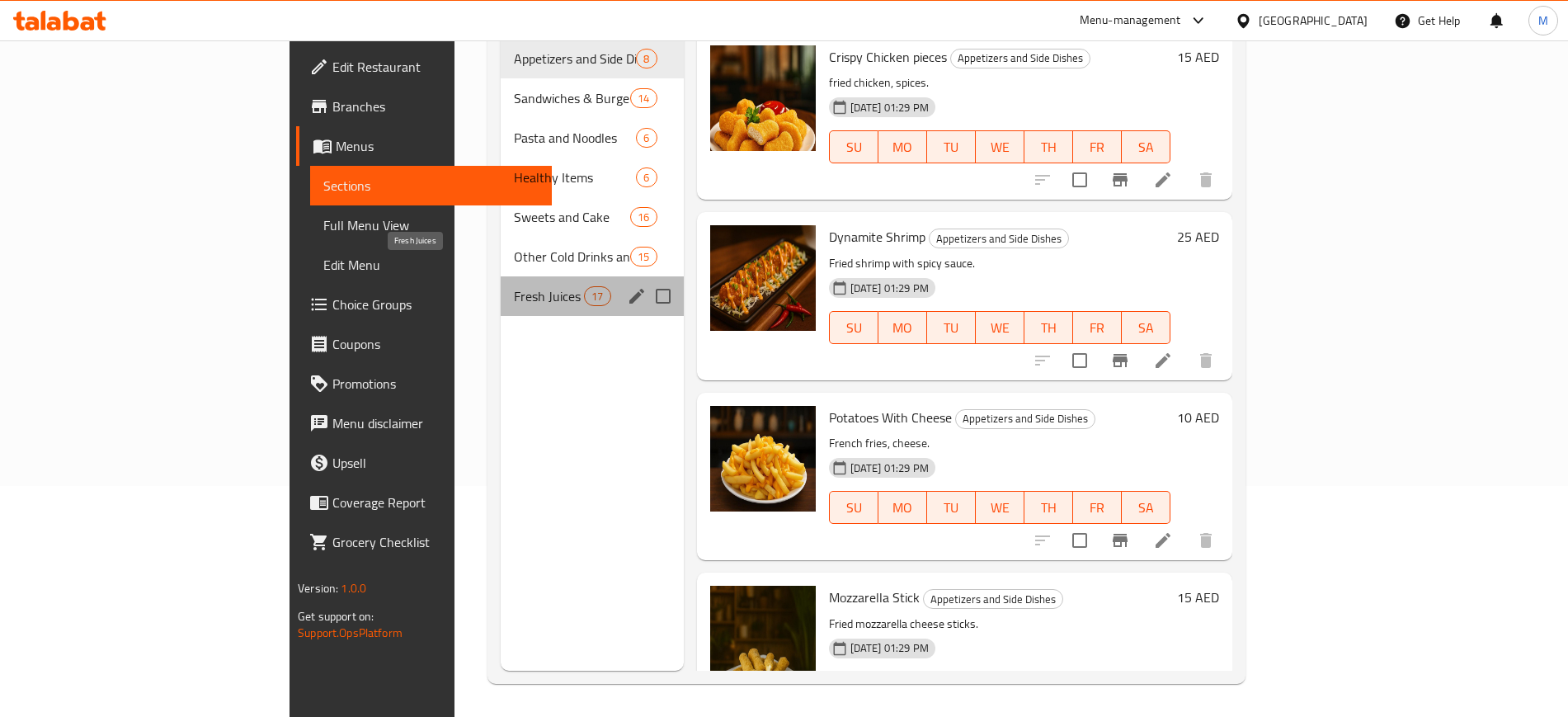
click at [514, 287] on span "Fresh Juices" at bounding box center [549, 296] width 70 height 20
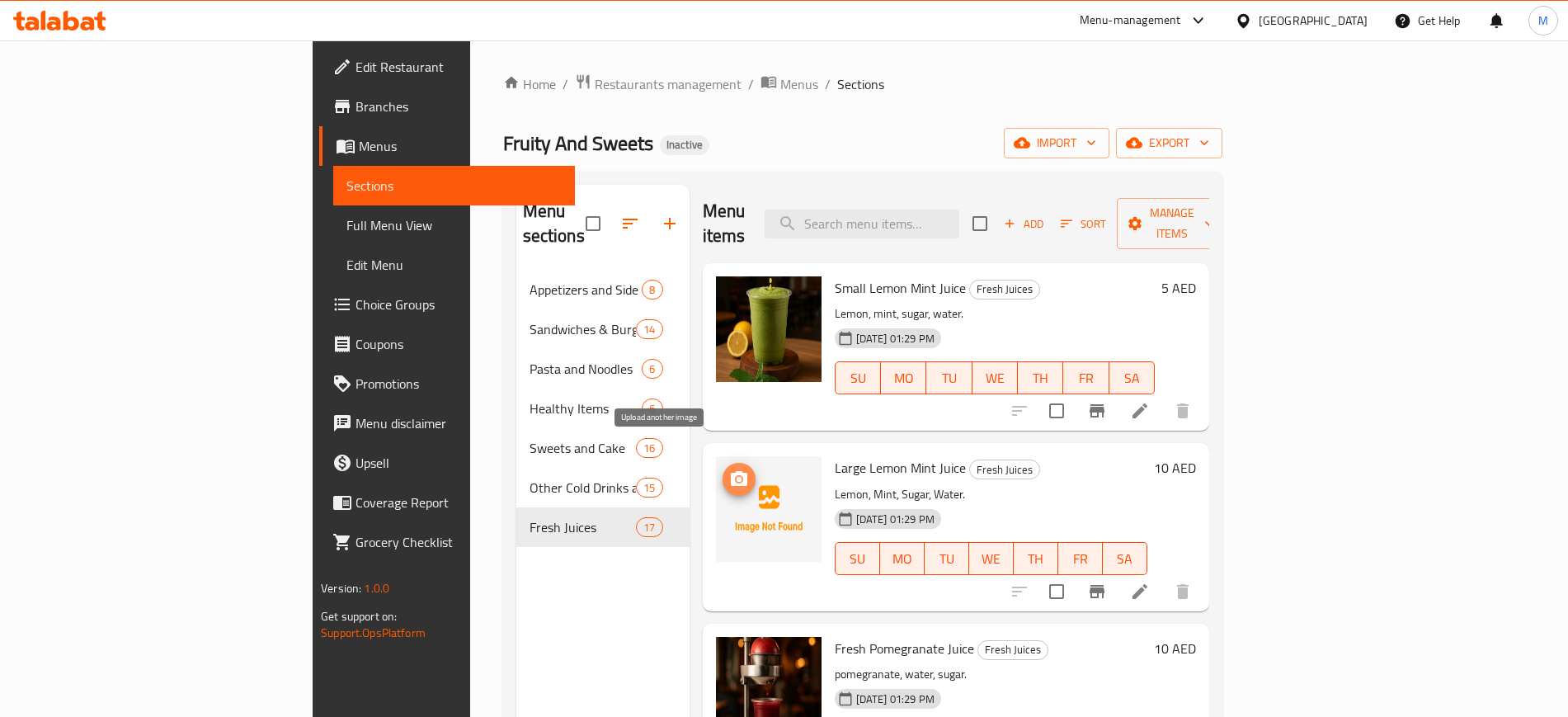
click at [731, 472] on icon "upload picture" at bounding box center [738, 479] width 17 height 15
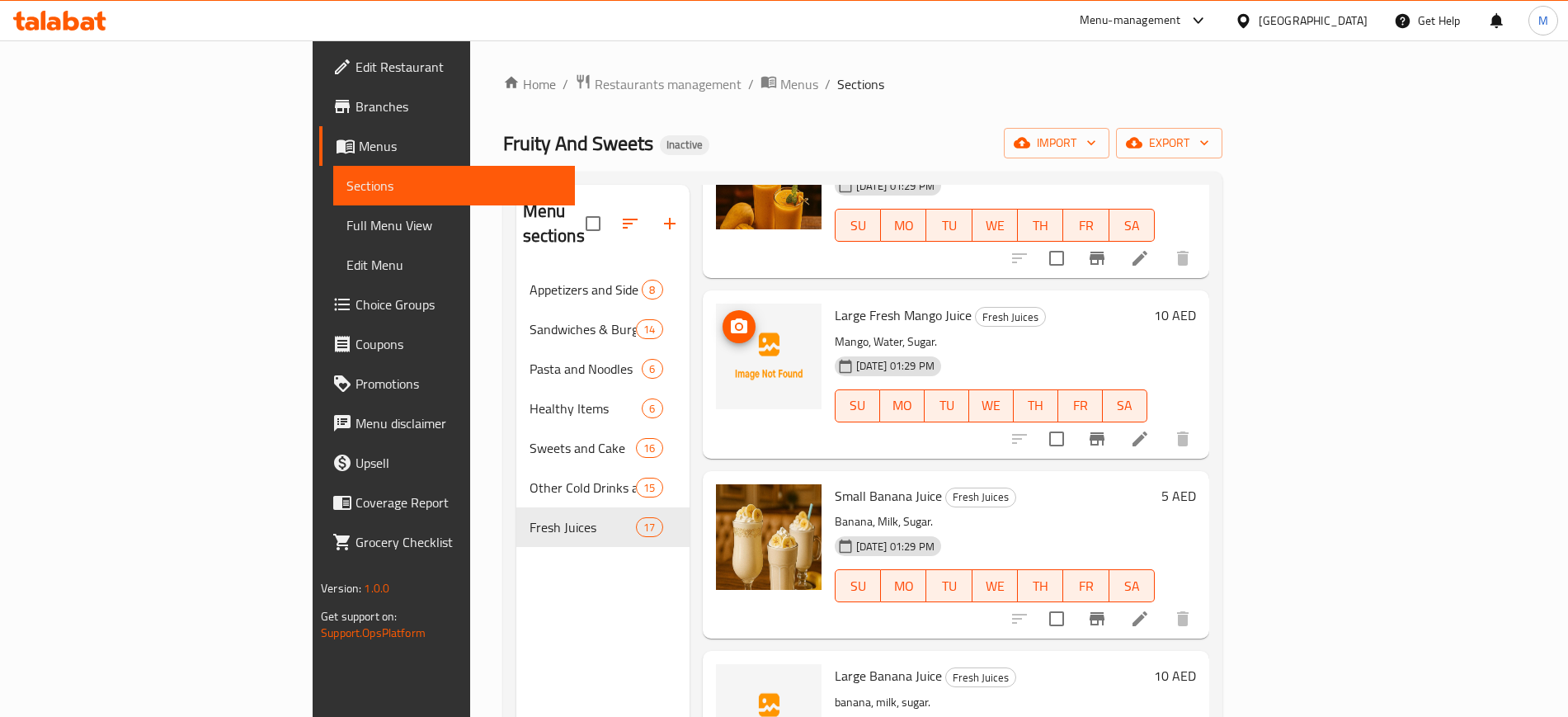
scroll to position [781, 0]
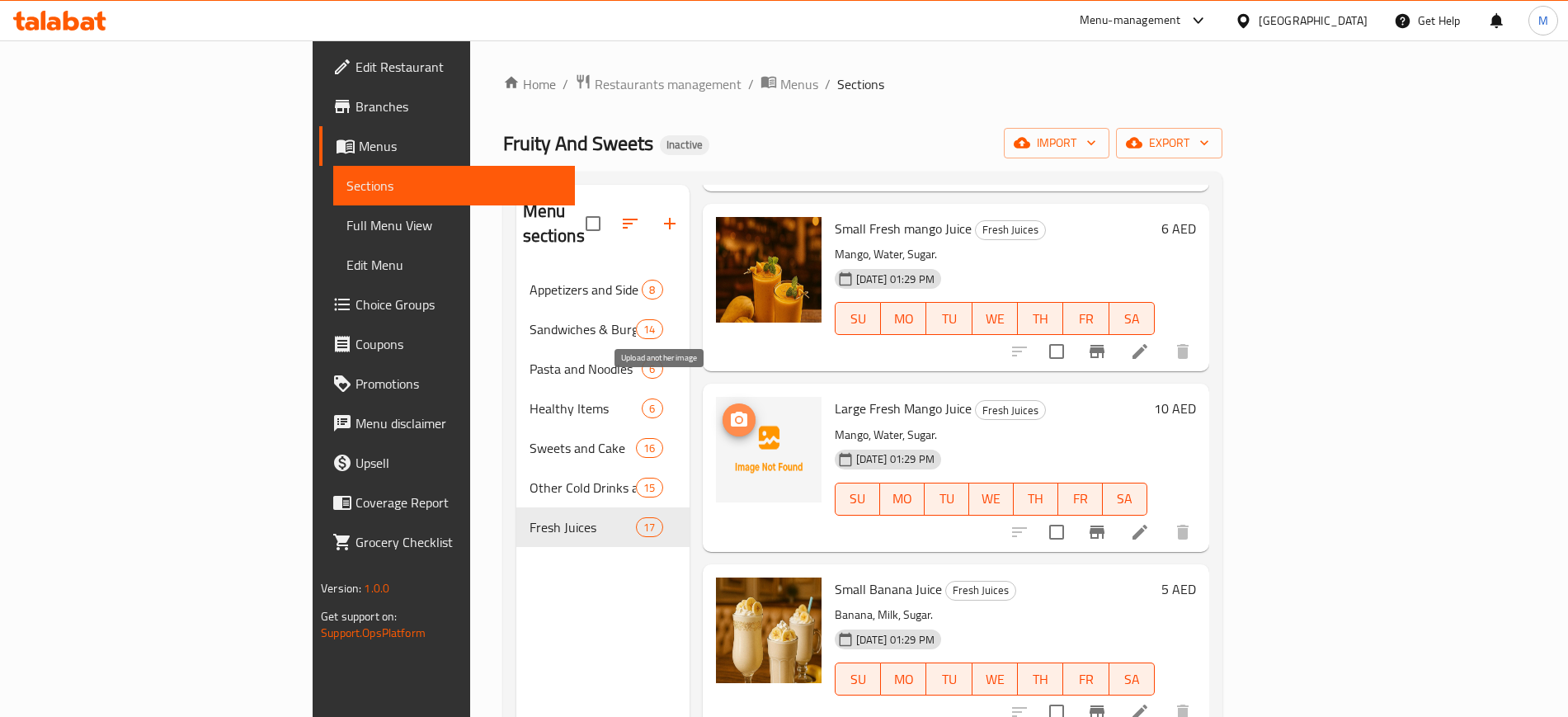
click at [729, 410] on icon "upload picture" at bounding box center [738, 420] width 20 height 20
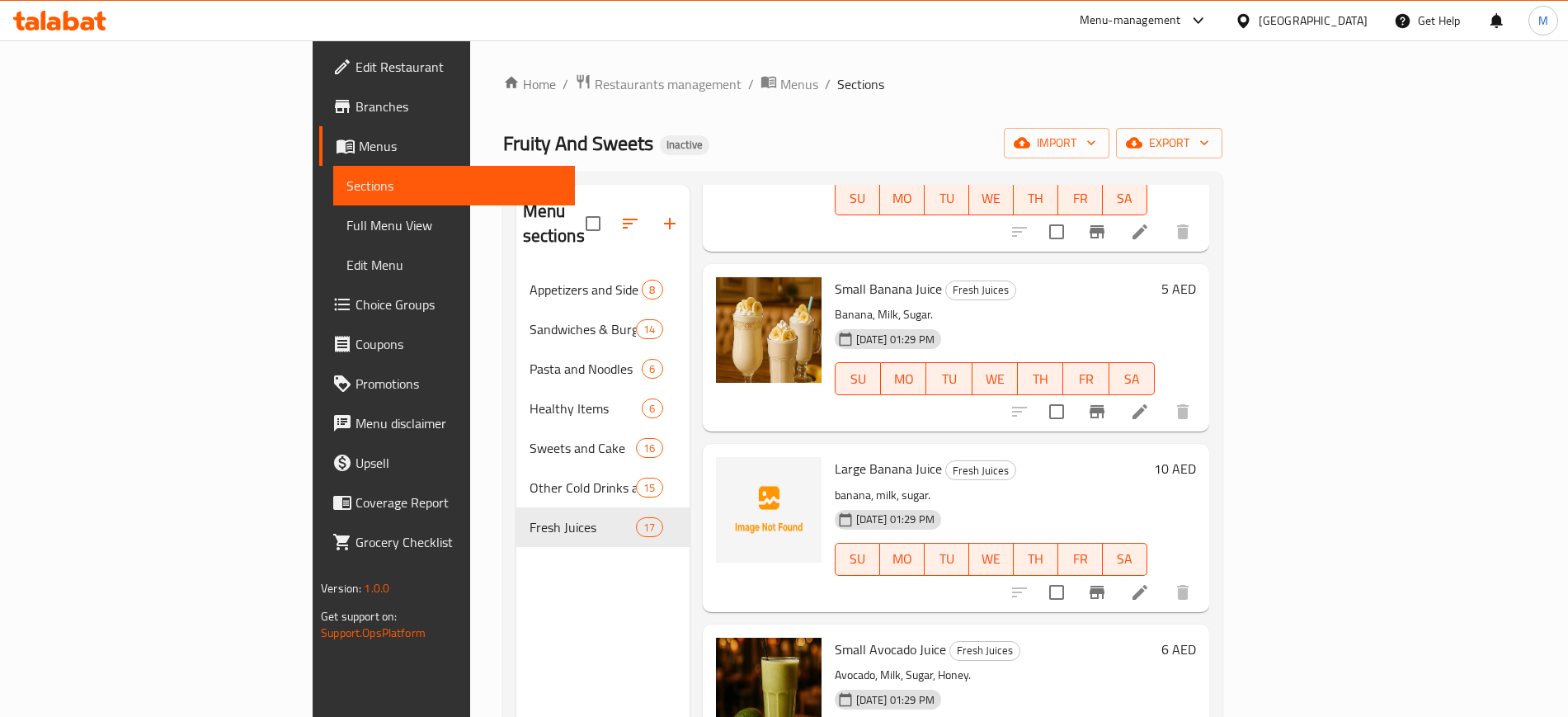
scroll to position [1085, 0]
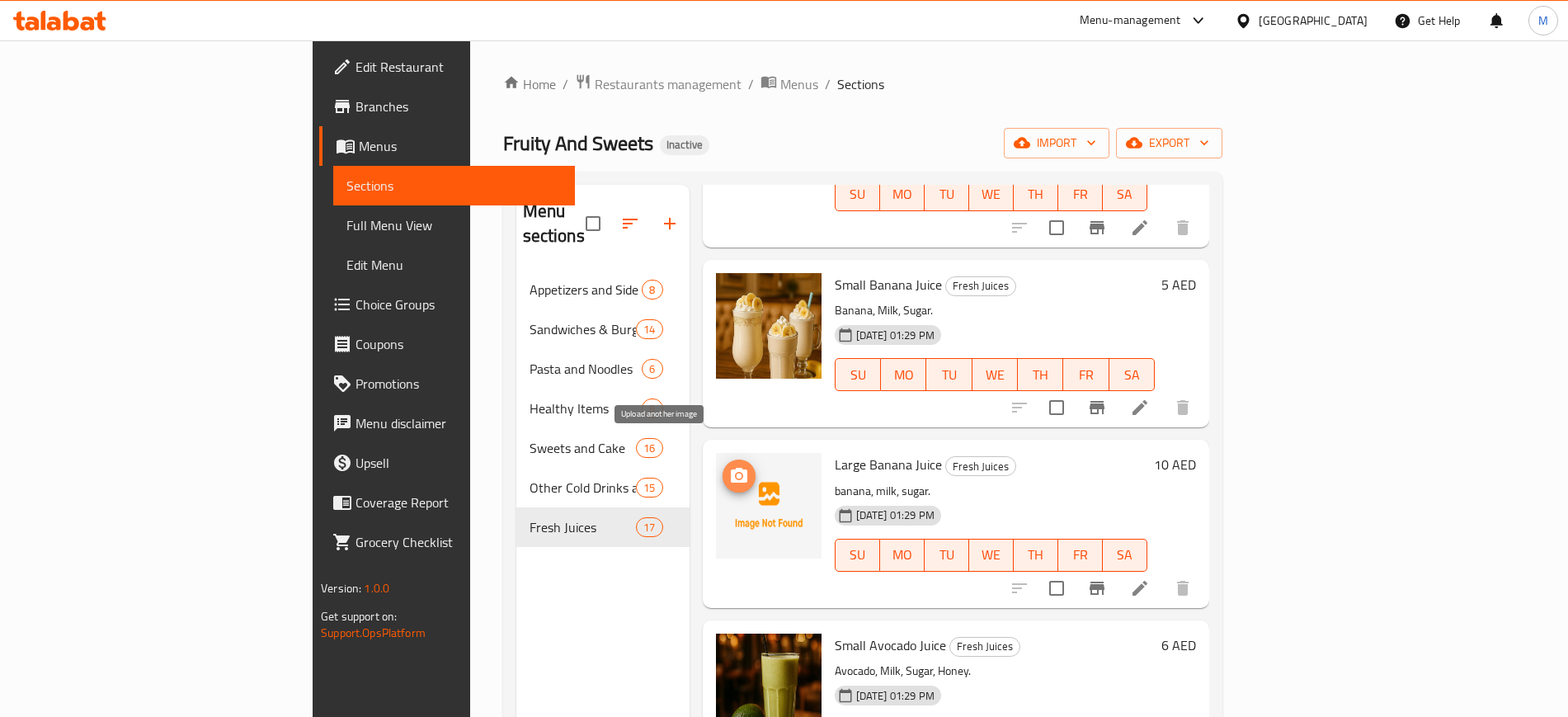
click at [729, 466] on icon "upload picture" at bounding box center [738, 476] width 20 height 20
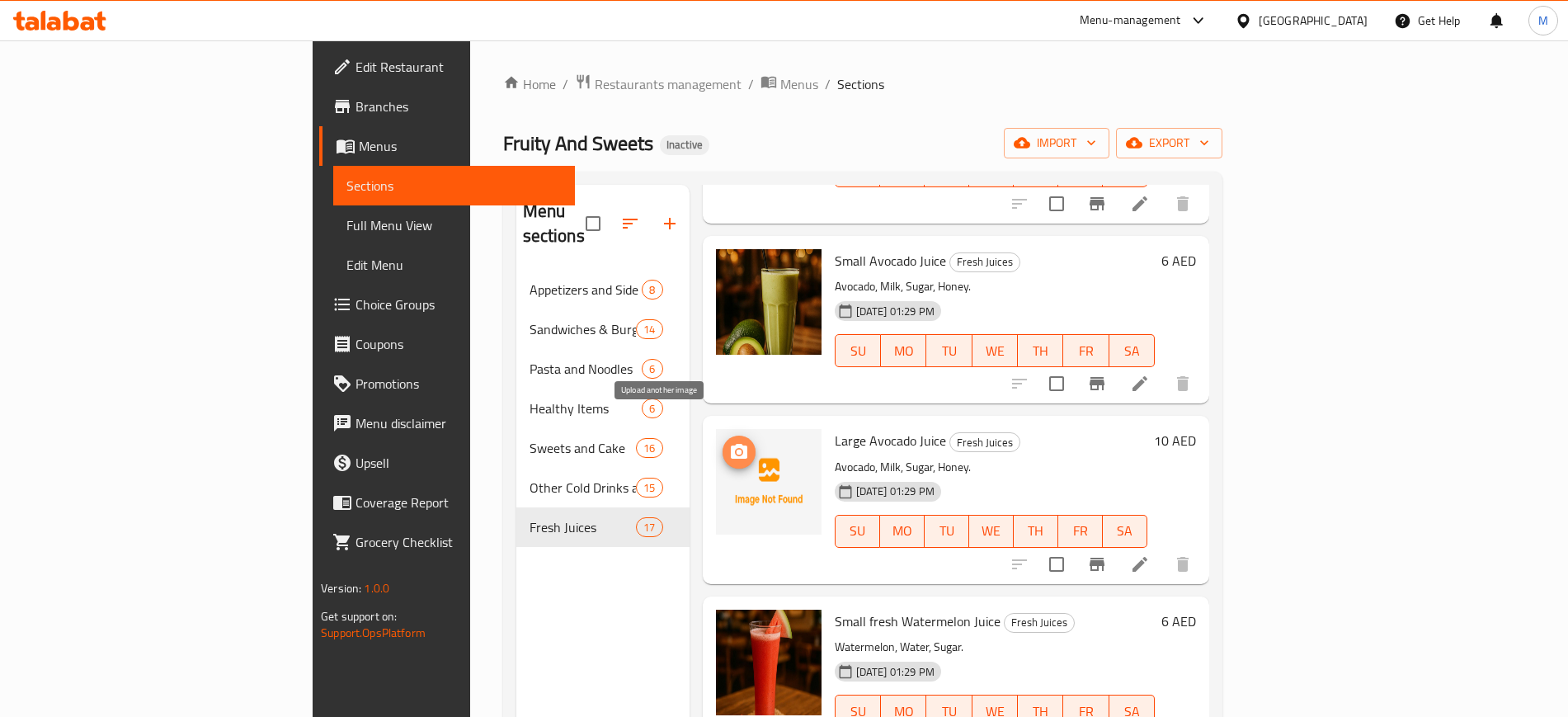
click at [723, 440] on button "upload picture" at bounding box center [739, 452] width 33 height 33
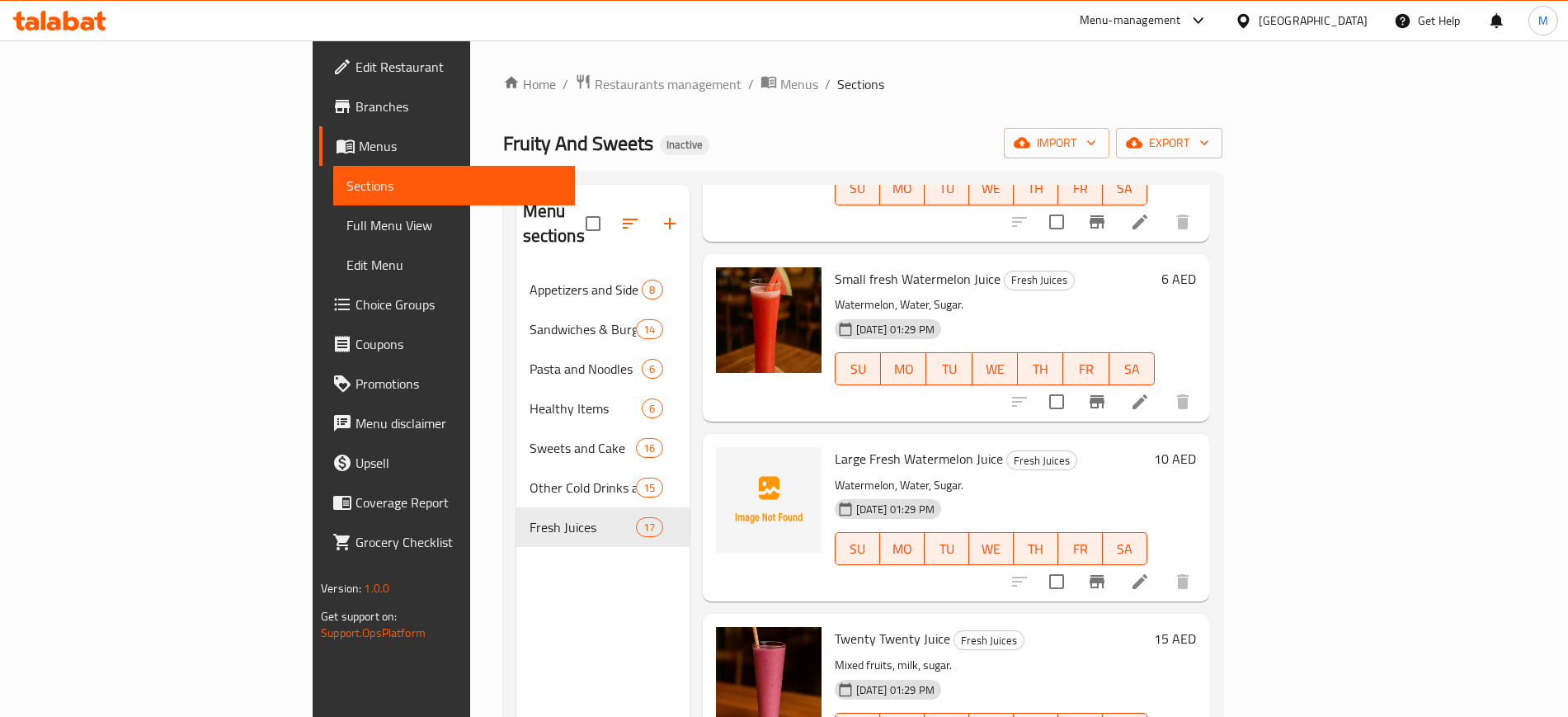
scroll to position [1862, 0]
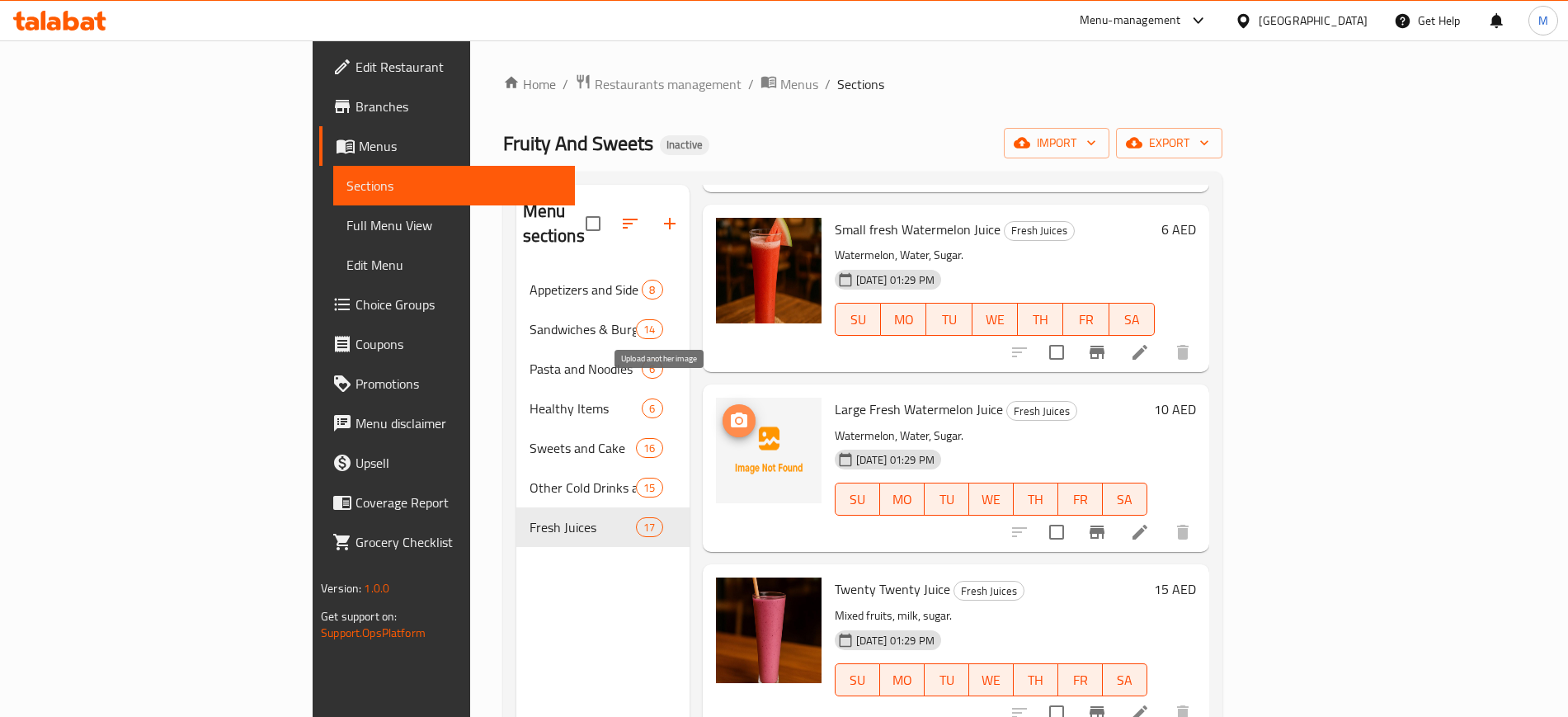
click at [731, 413] on icon "upload picture" at bounding box center [738, 420] width 17 height 15
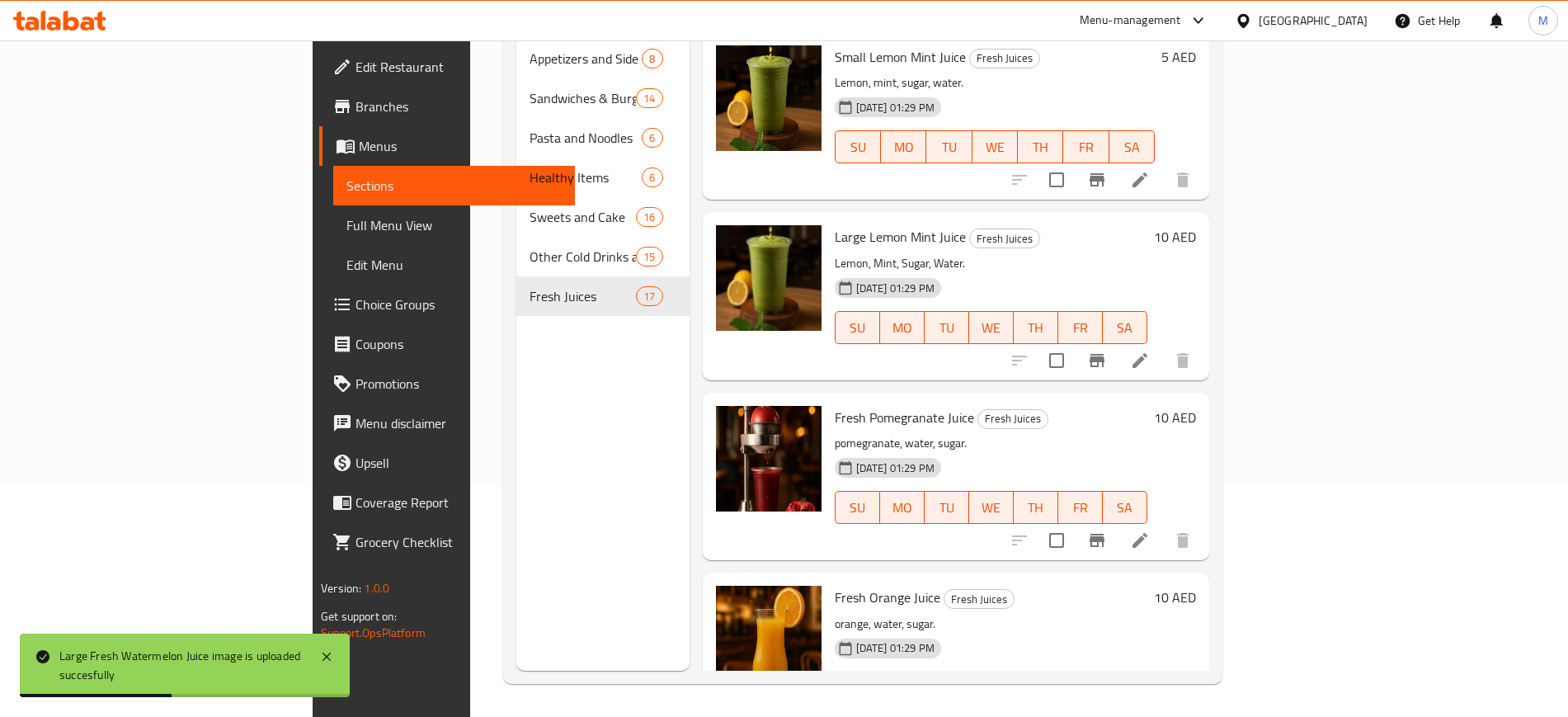
scroll to position [0, 0]
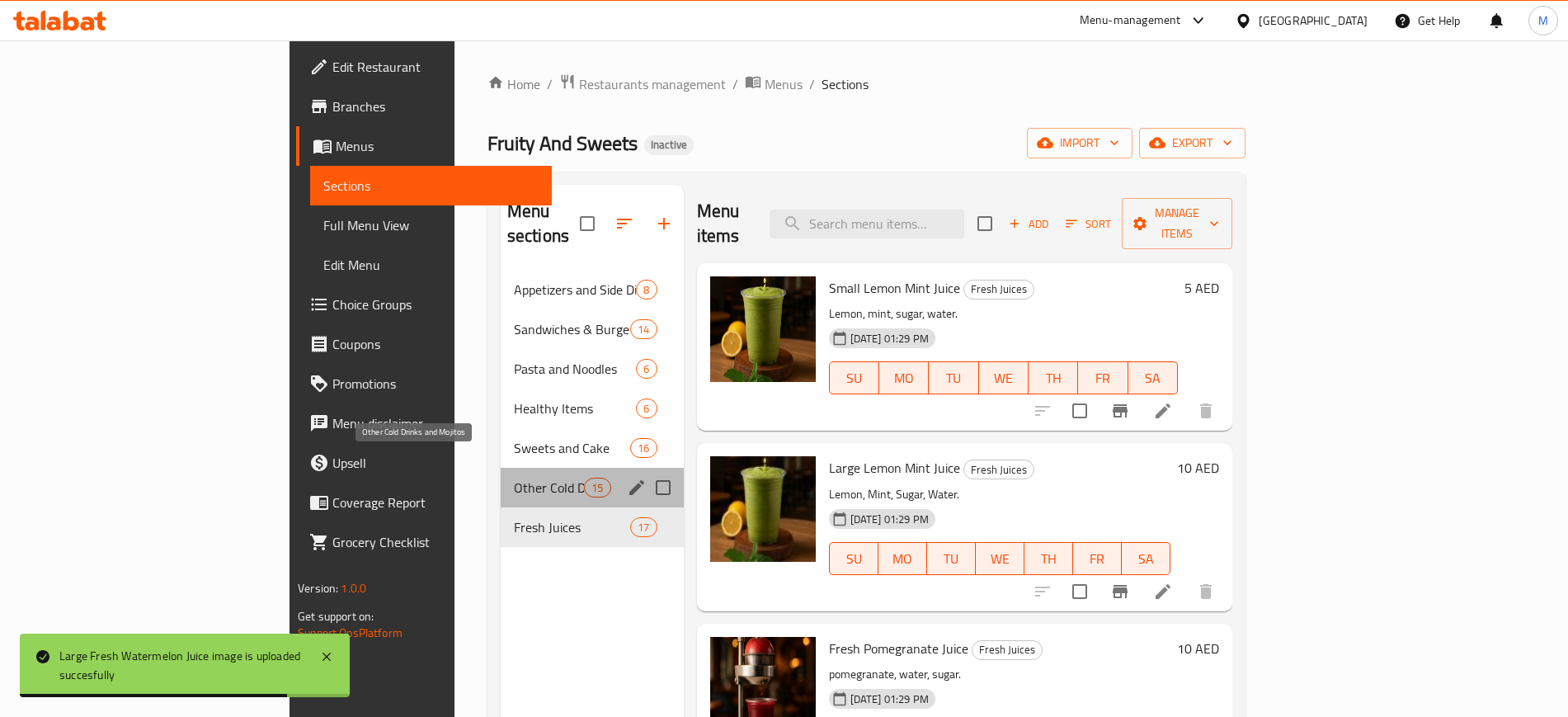
click at [514, 478] on span "Other Cold Drinks and Mojitos" at bounding box center [549, 487] width 70 height 20
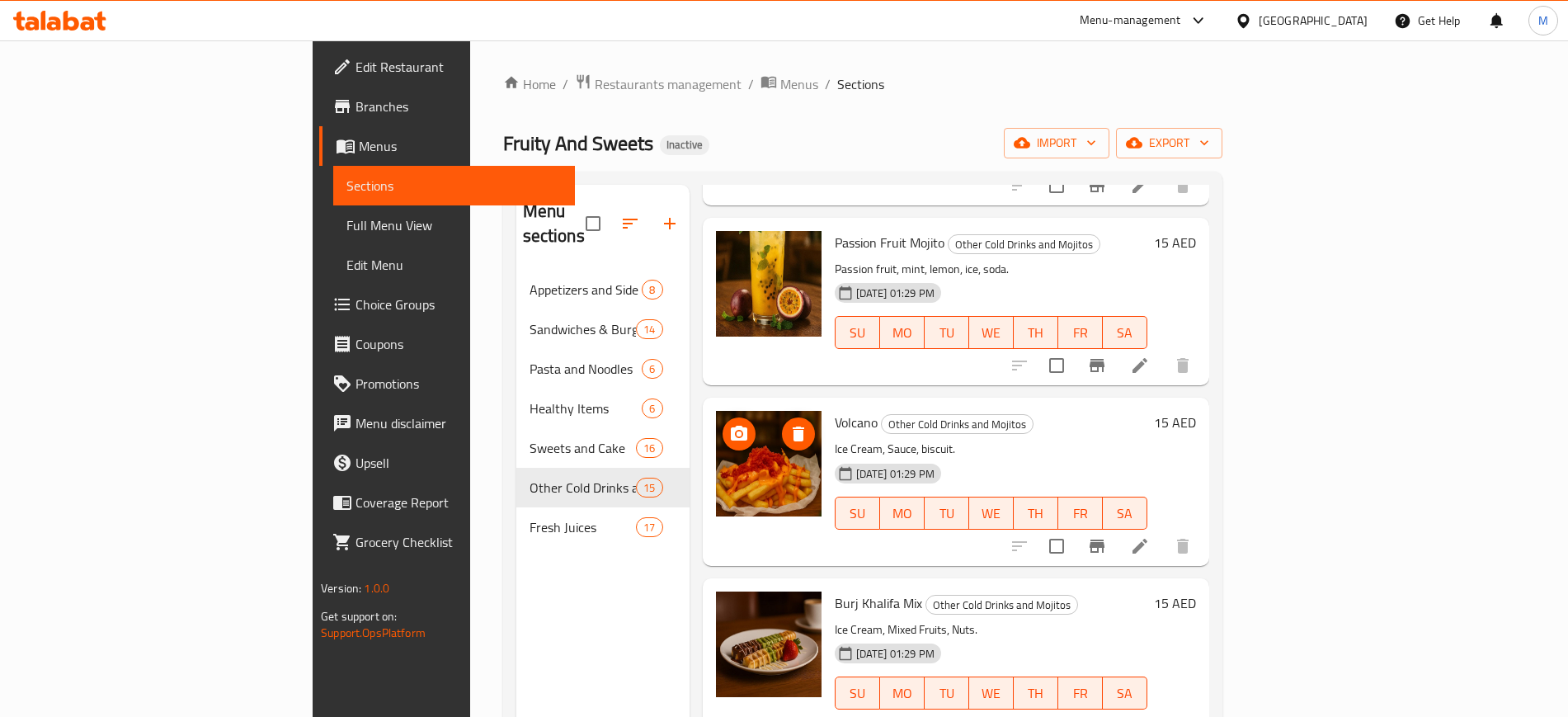
scroll to position [231, 0]
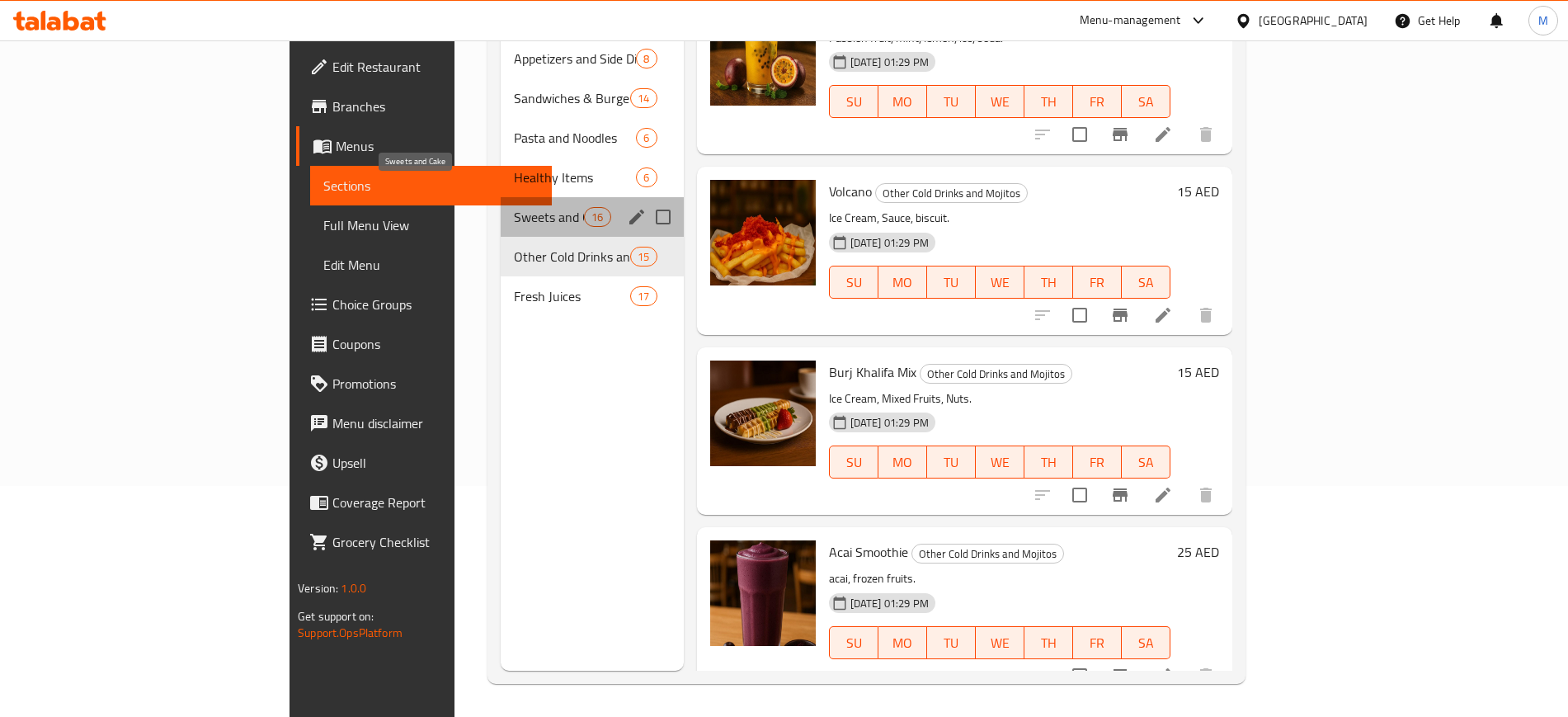
click at [514, 207] on span "Sweets and Cake" at bounding box center [549, 217] width 70 height 20
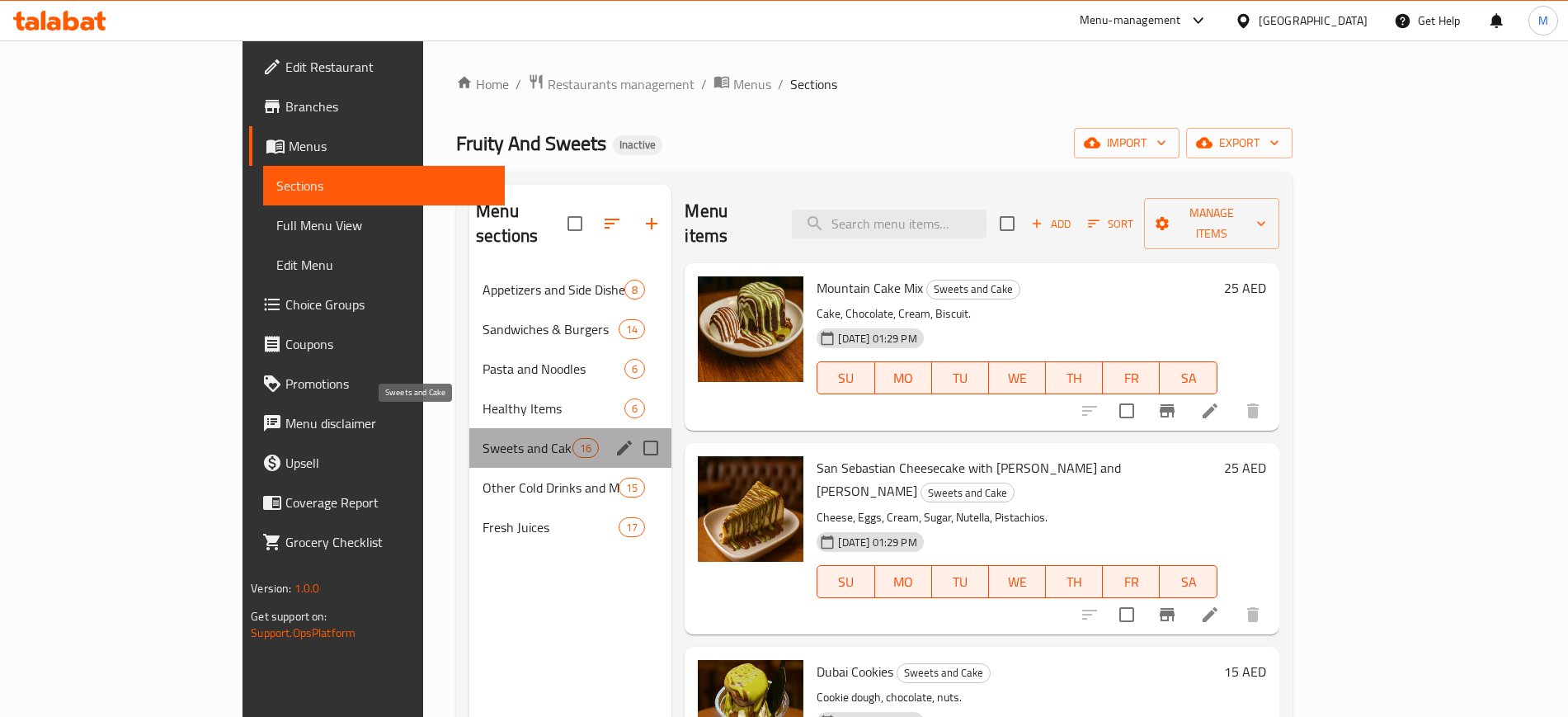
click at [483, 438] on span "Sweets and Cake" at bounding box center [527, 448] width 90 height 20
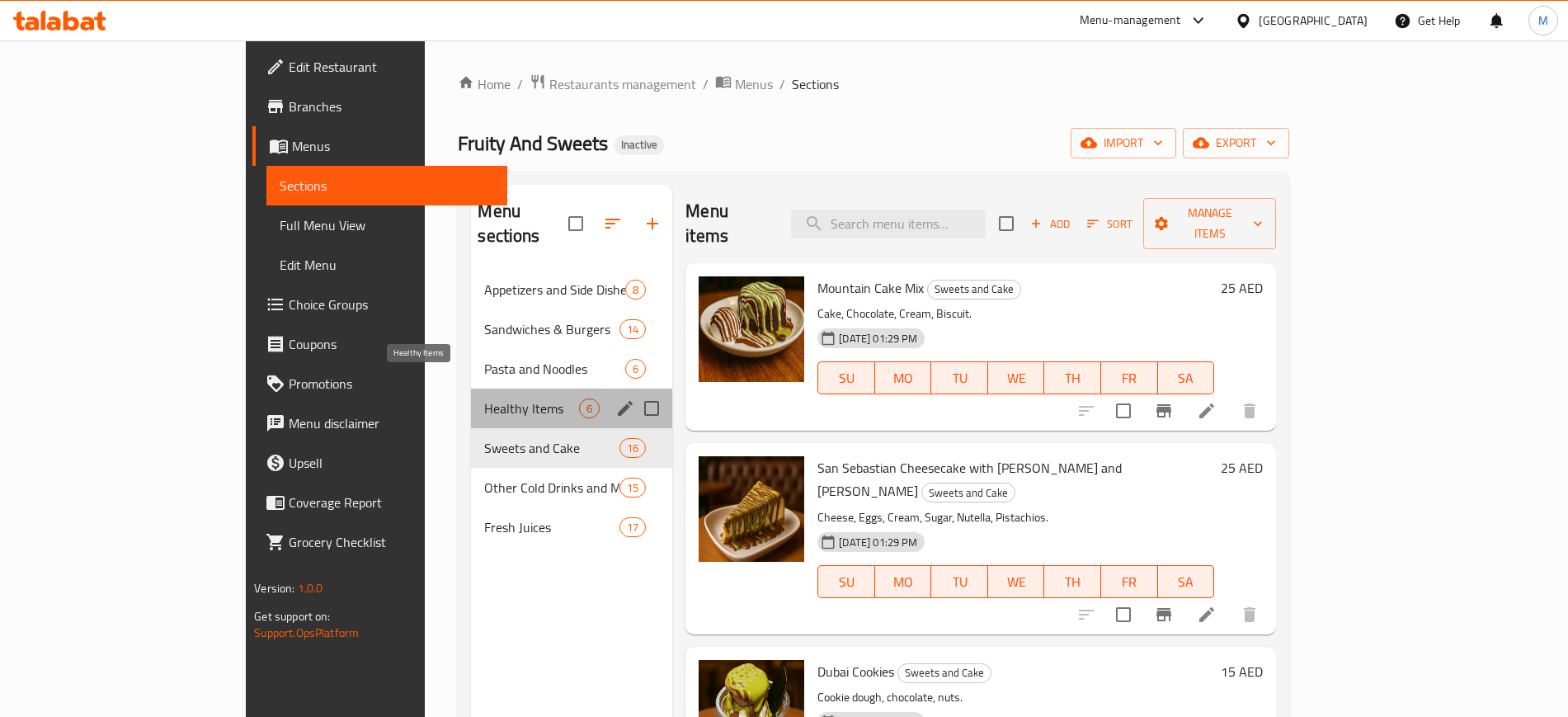
click at [484, 399] on span "Healthy Items" at bounding box center [532, 408] width 95 height 20
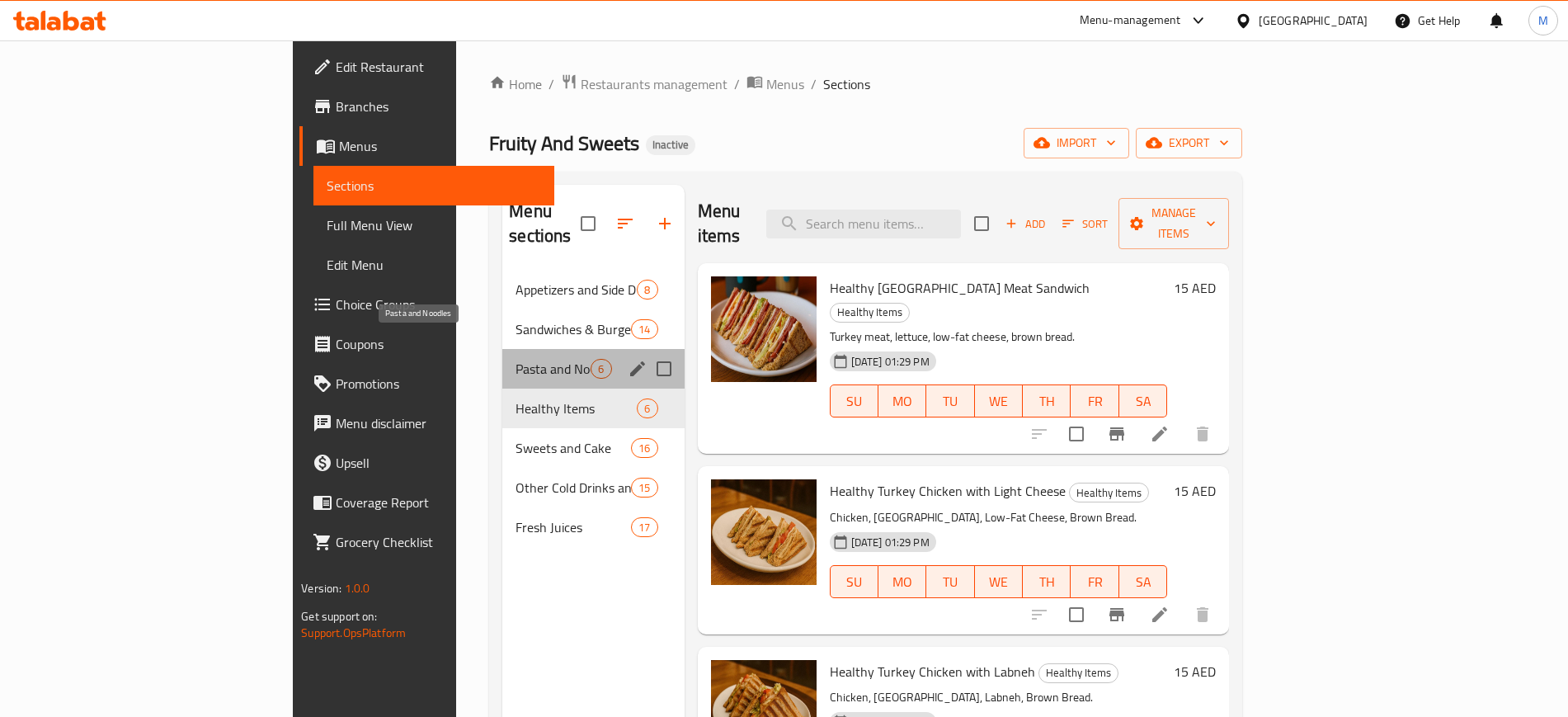
click at [516, 359] on span "Pasta and Noodles" at bounding box center [554, 369] width 75 height 20
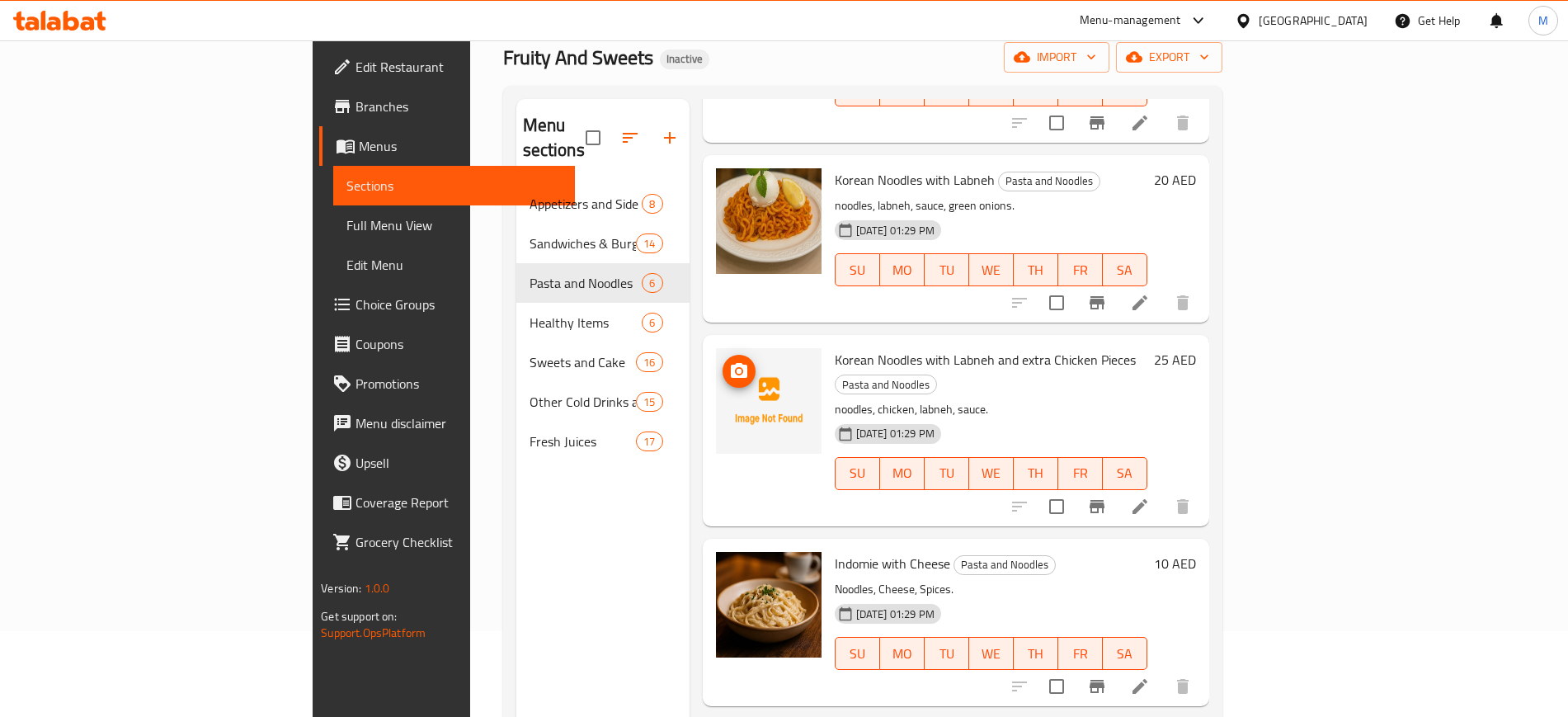
scroll to position [87, 0]
click at [731, 362] on icon "upload picture" at bounding box center [738, 369] width 17 height 15
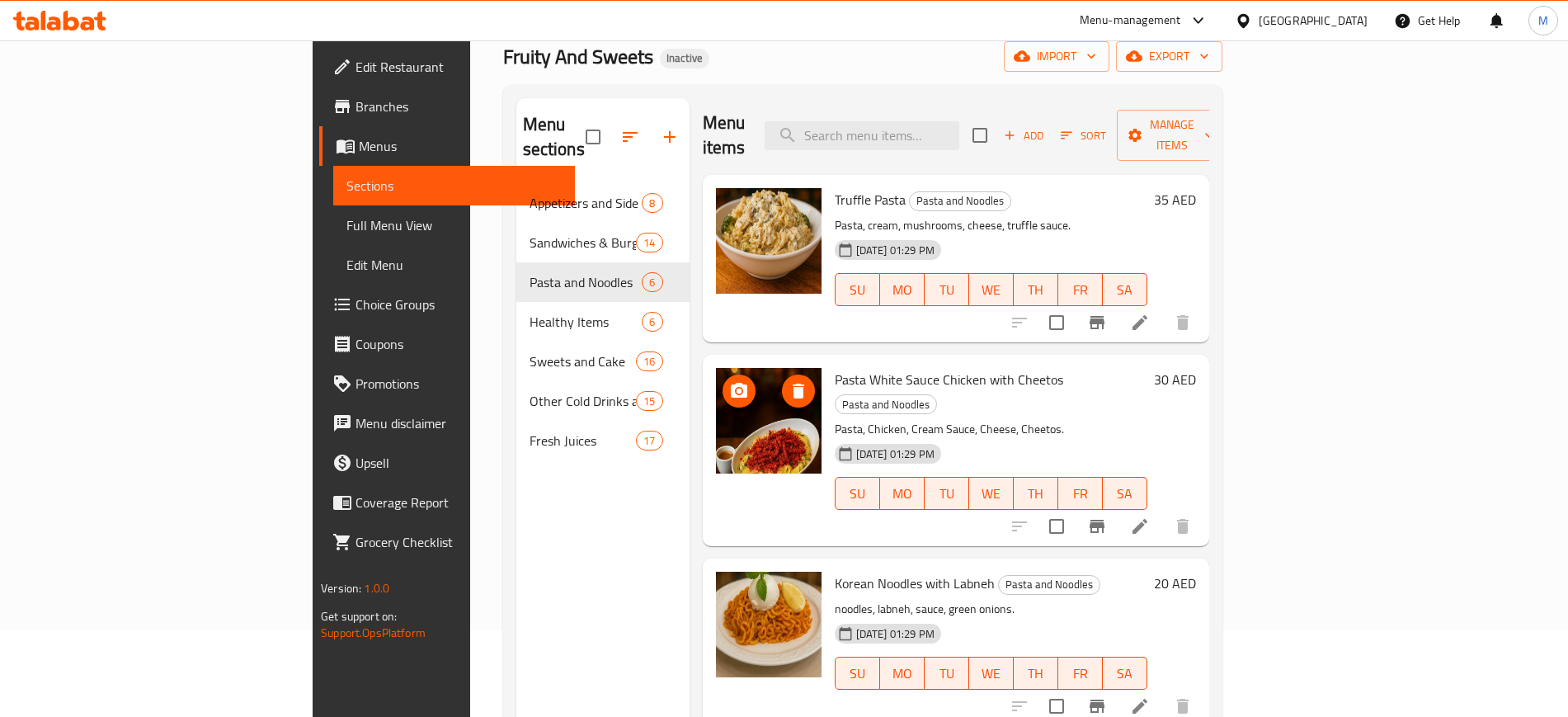
scroll to position [0, 0]
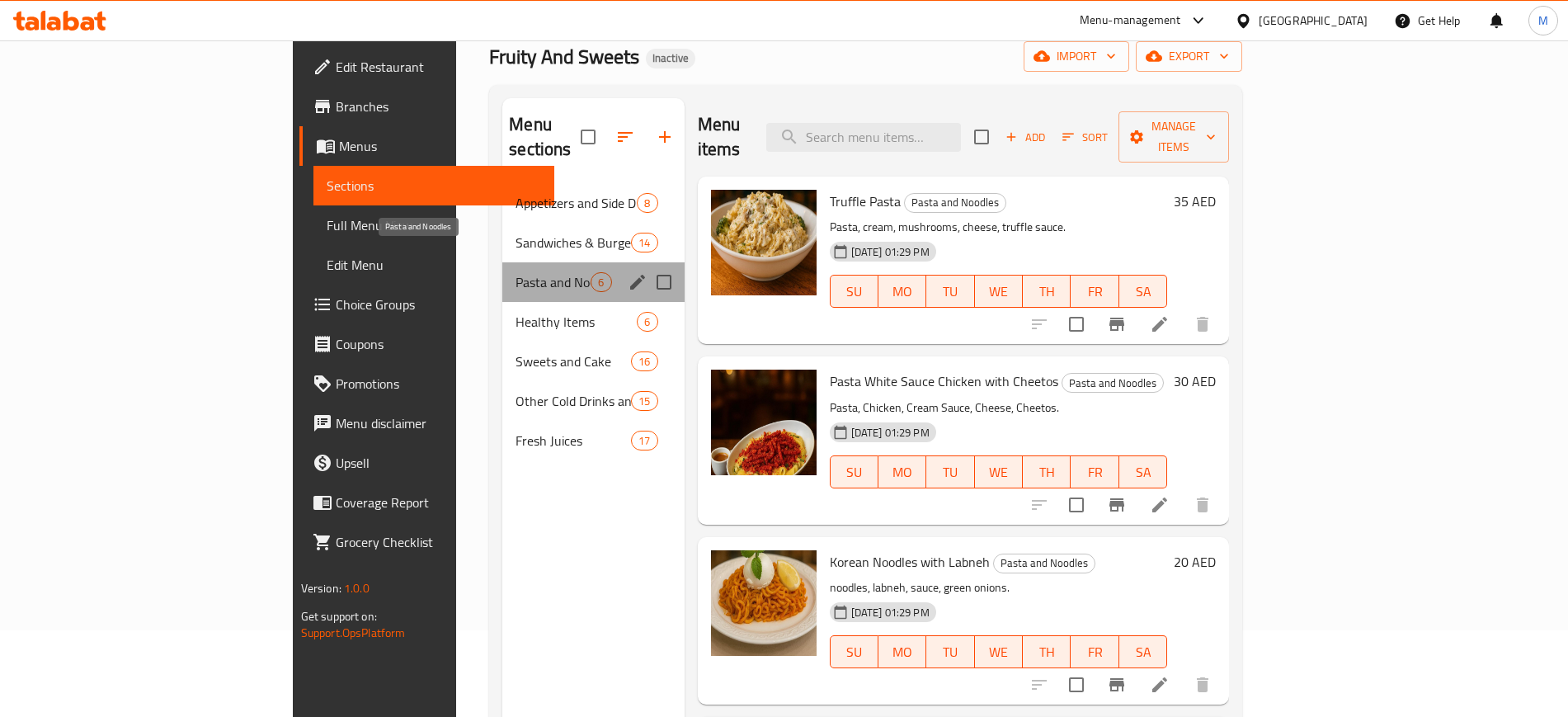
click at [516, 273] on span "Pasta and Noodles" at bounding box center [554, 282] width 75 height 20
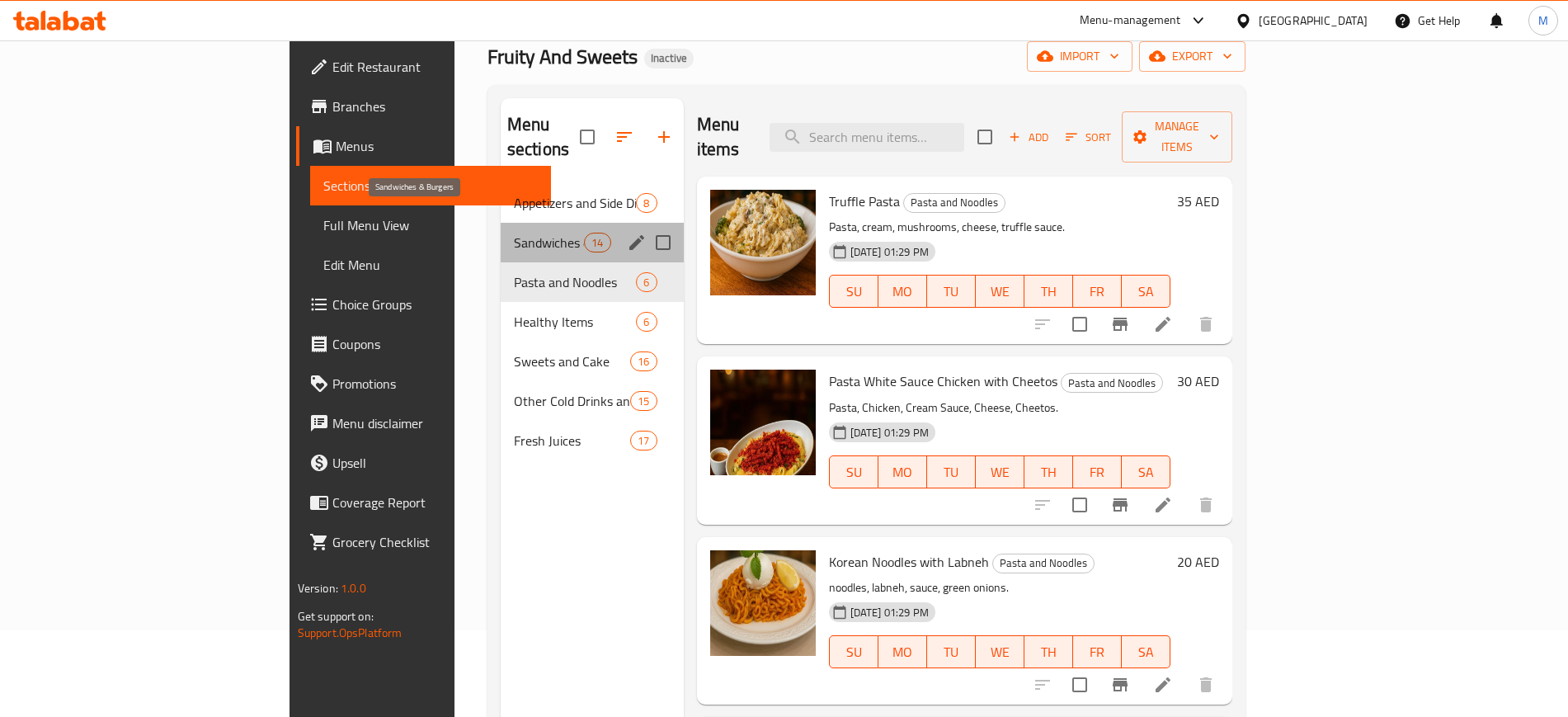
click at [514, 233] on span "Sandwiches & Burgers" at bounding box center [549, 243] width 70 height 20
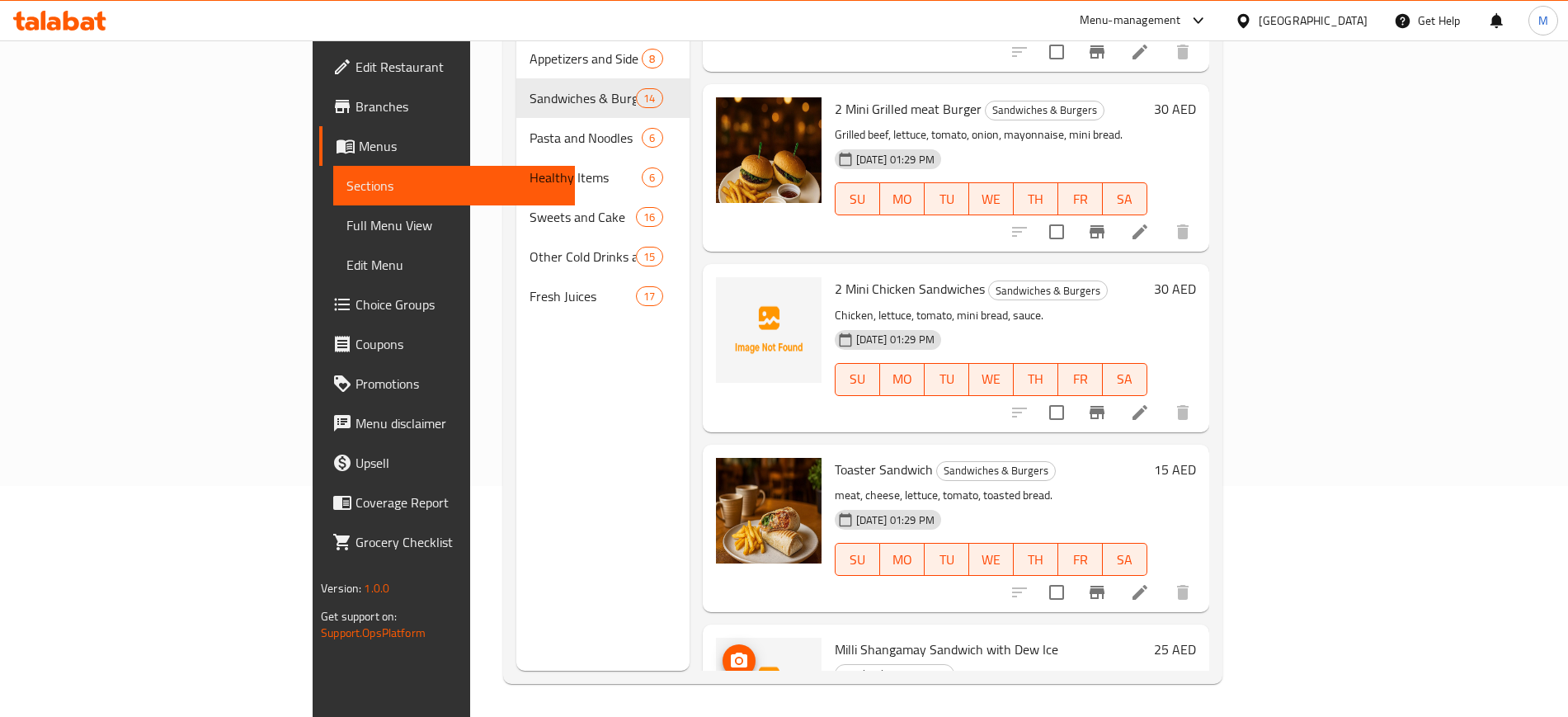
scroll to position [1093, 0]
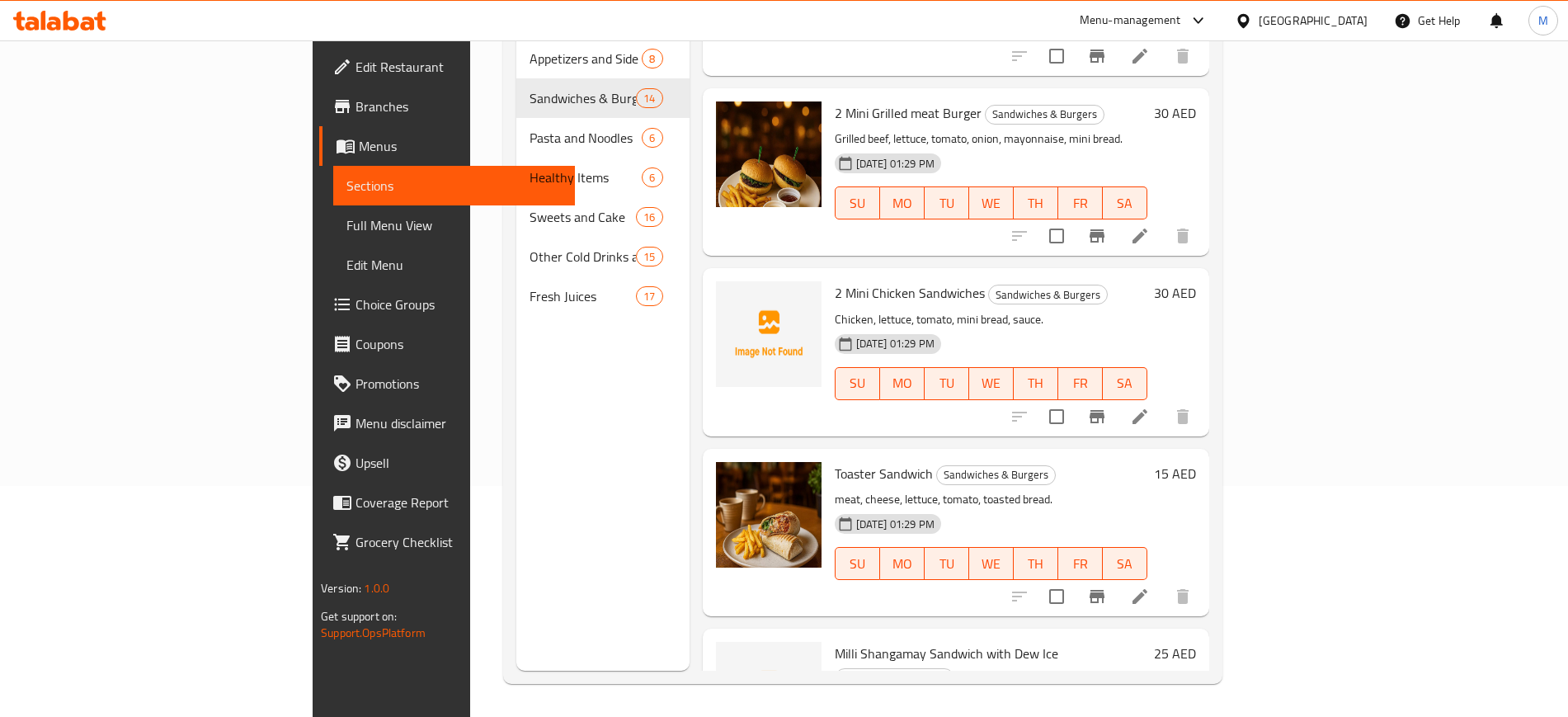
click at [1203, 577] on div at bounding box center [1101, 596] width 203 height 39
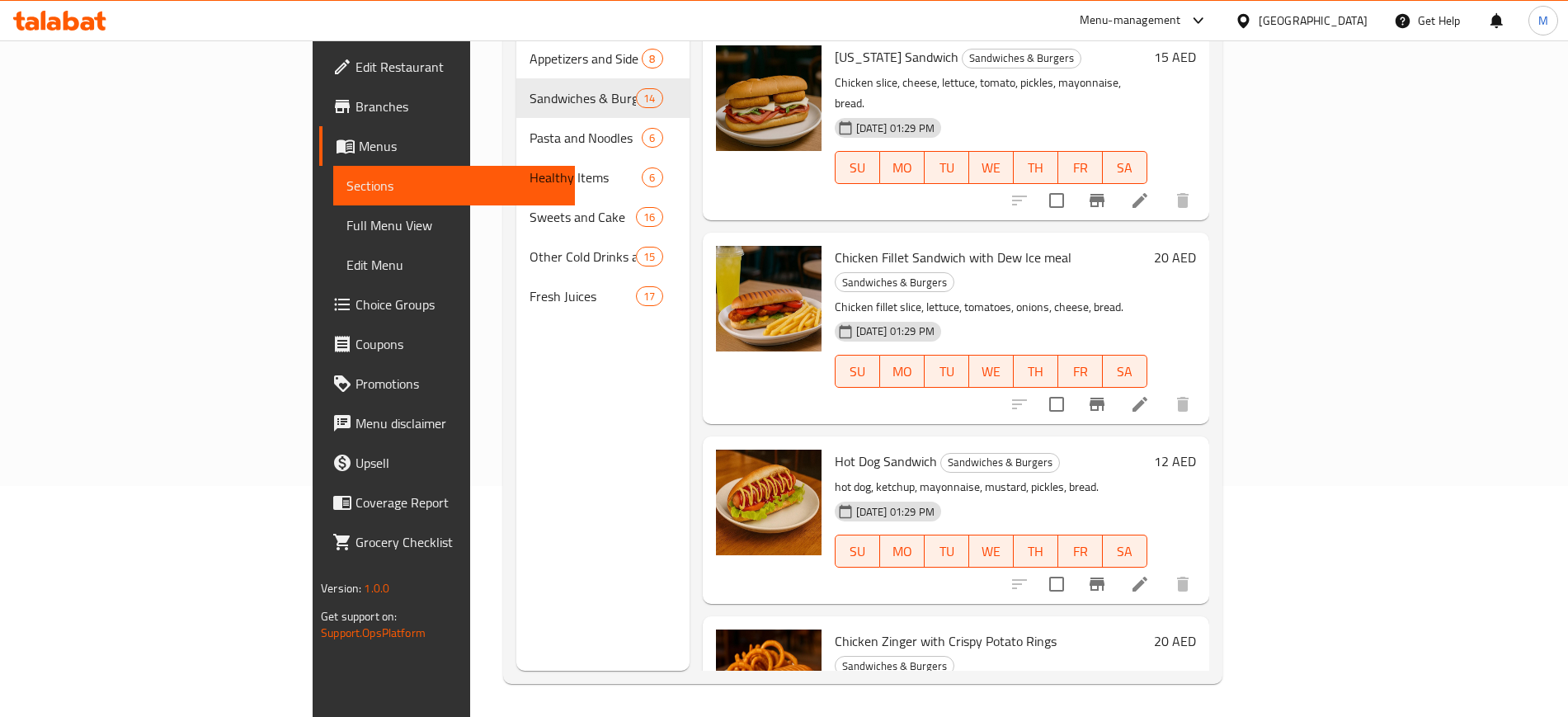
scroll to position [0, 0]
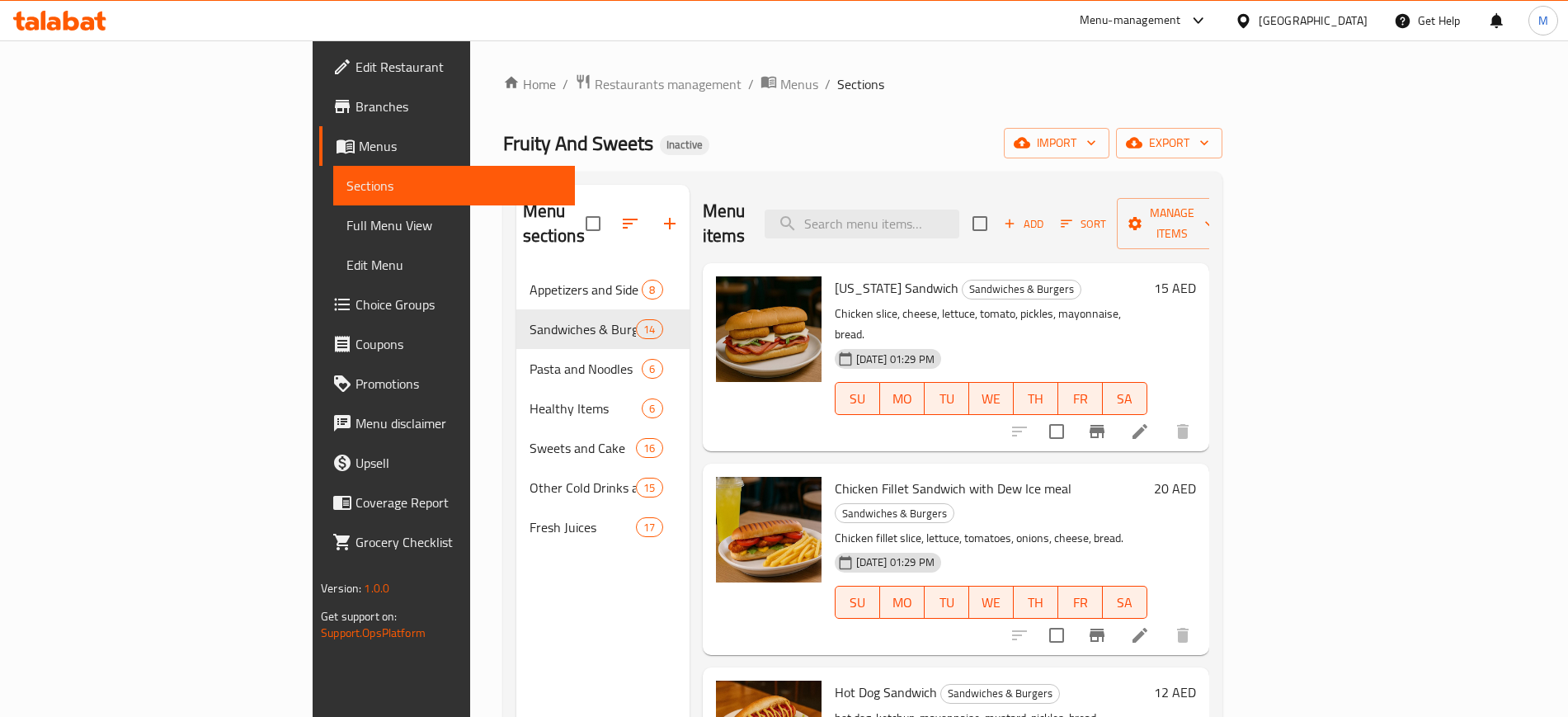
click at [1203, 615] on div at bounding box center [1101, 635] width 203 height 39
click at [835, 476] on span "Chicken Fillet Sandwich with Dew Ice meal" at bounding box center [953, 488] width 237 height 25
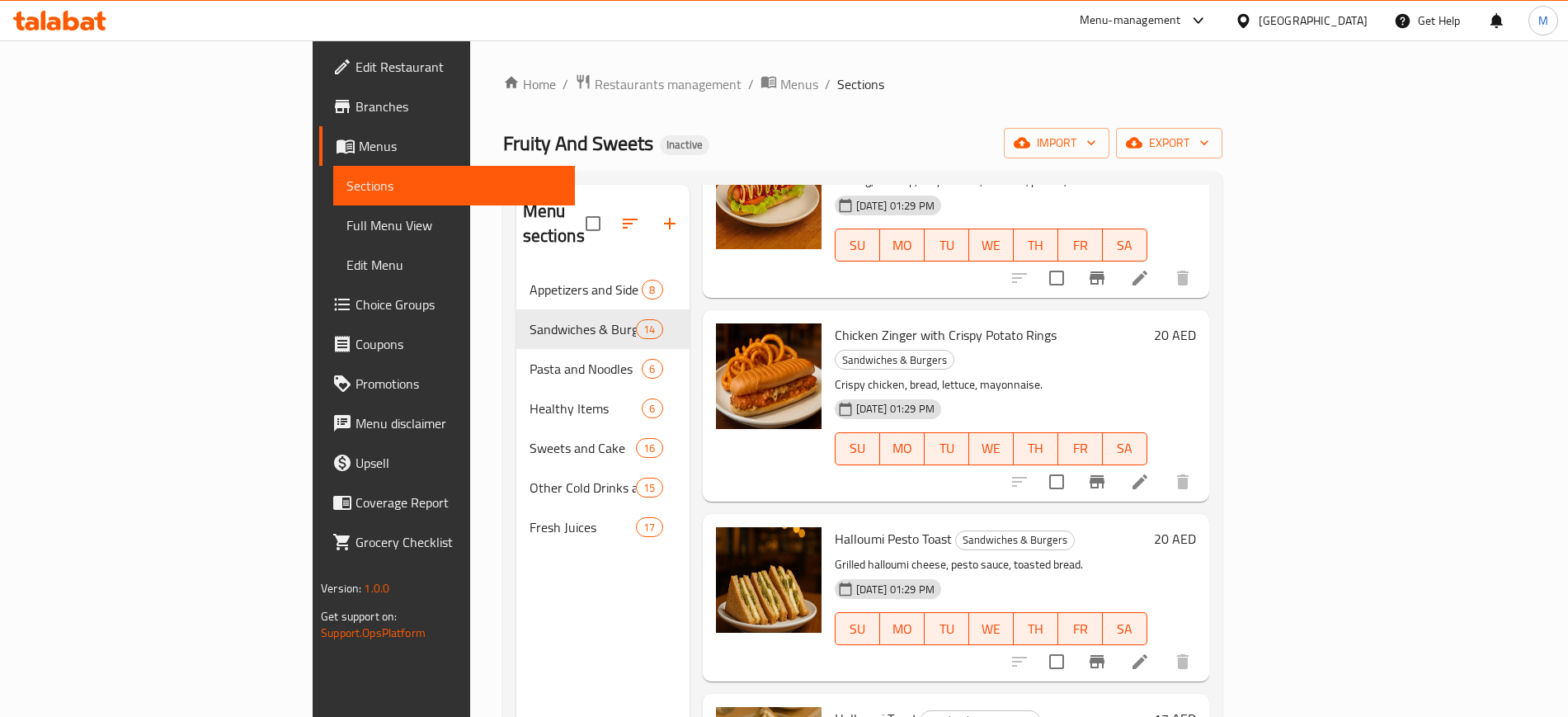
click at [1015, 555] on p "Grilled halloumi cheese, pesto sauce, toasted bread." at bounding box center [991, 565] width 313 height 21
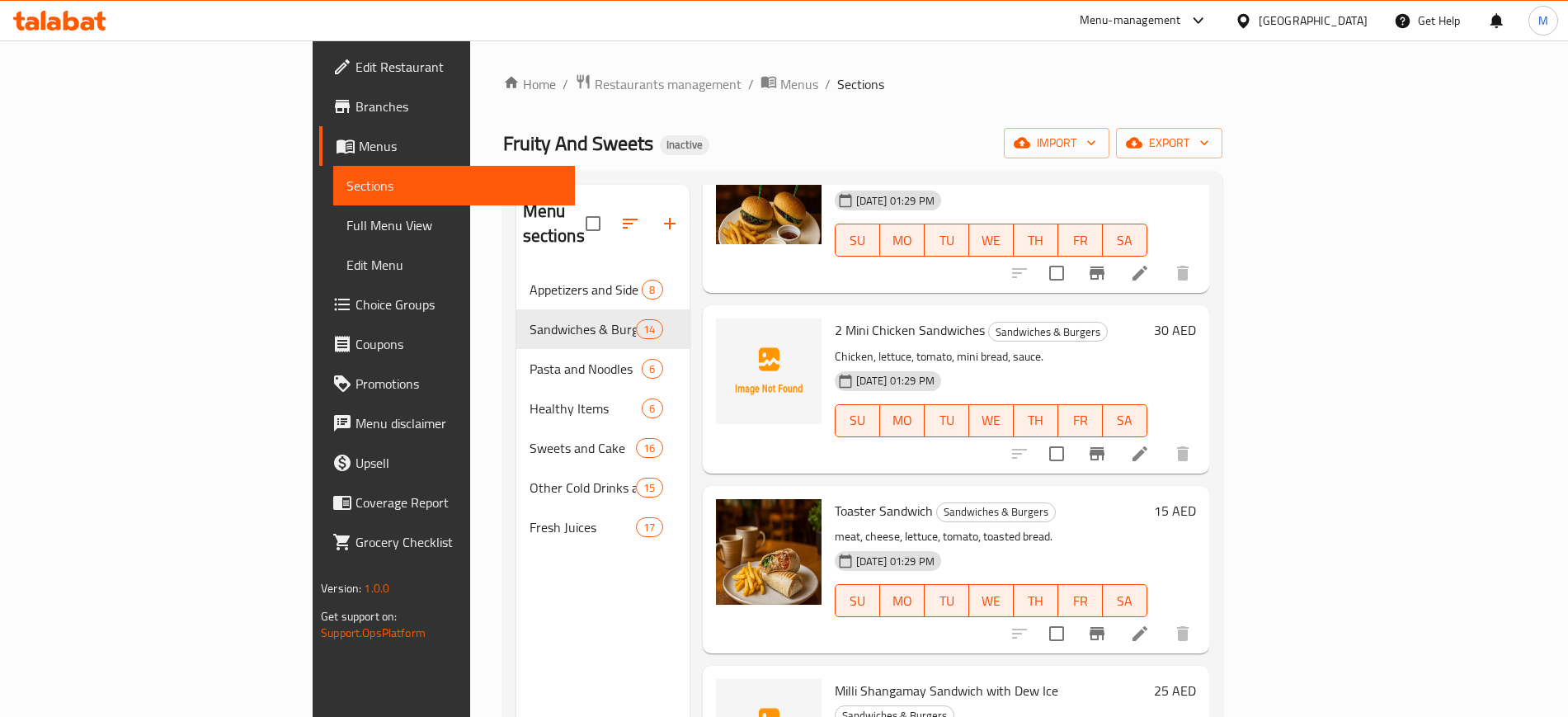
scroll to position [1299, 0]
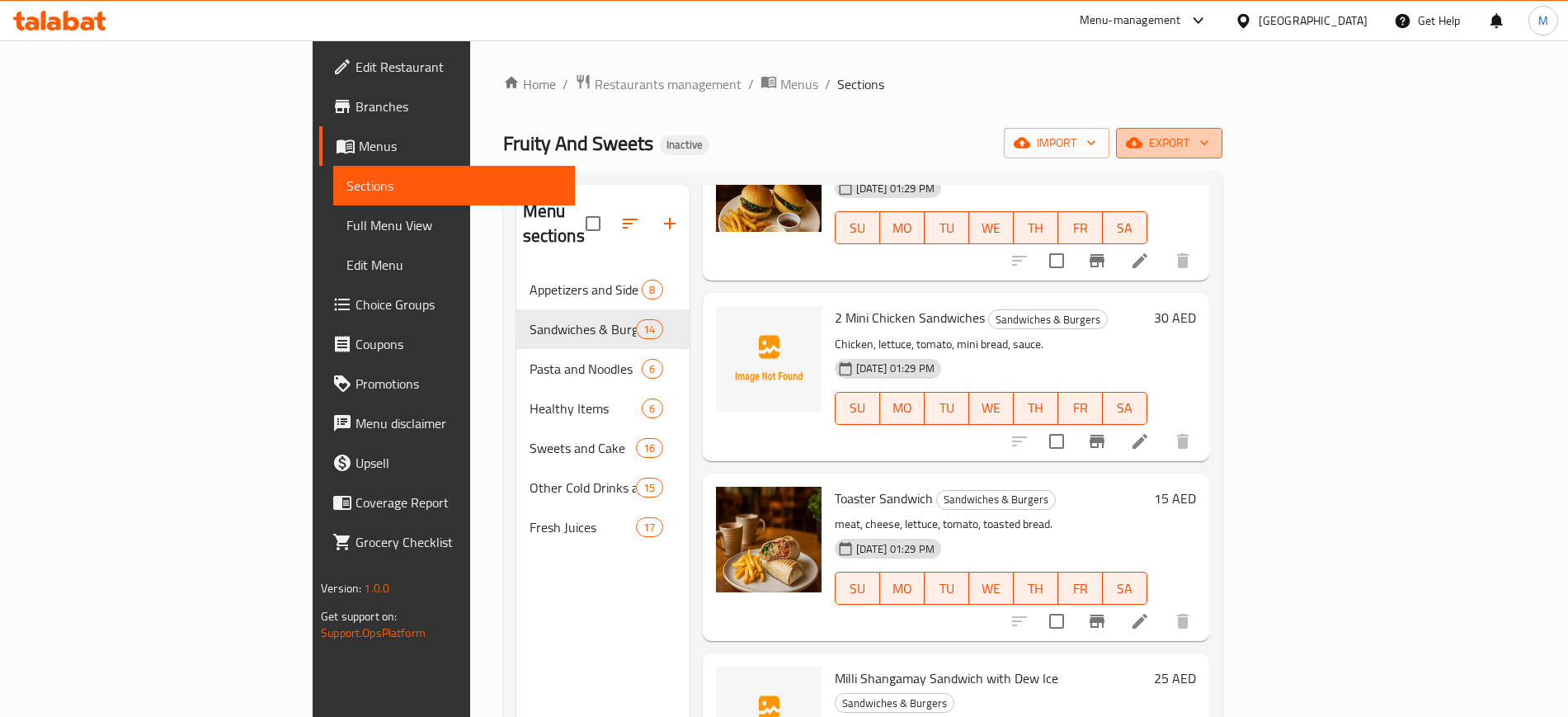
click at [1209, 138] on span "export" at bounding box center [1169, 144] width 80 height 21
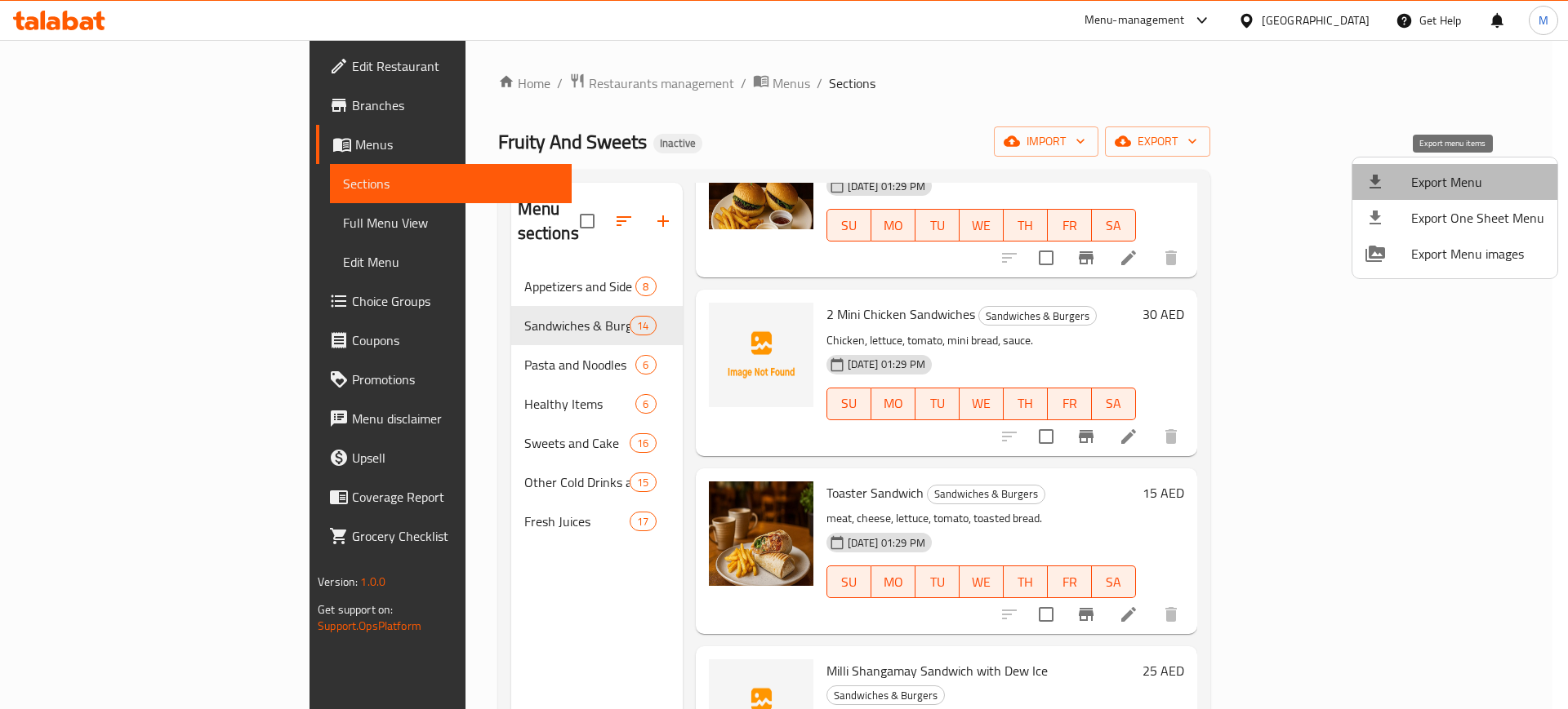
click at [1461, 172] on span "Export Menu" at bounding box center [1477, 182] width 133 height 20
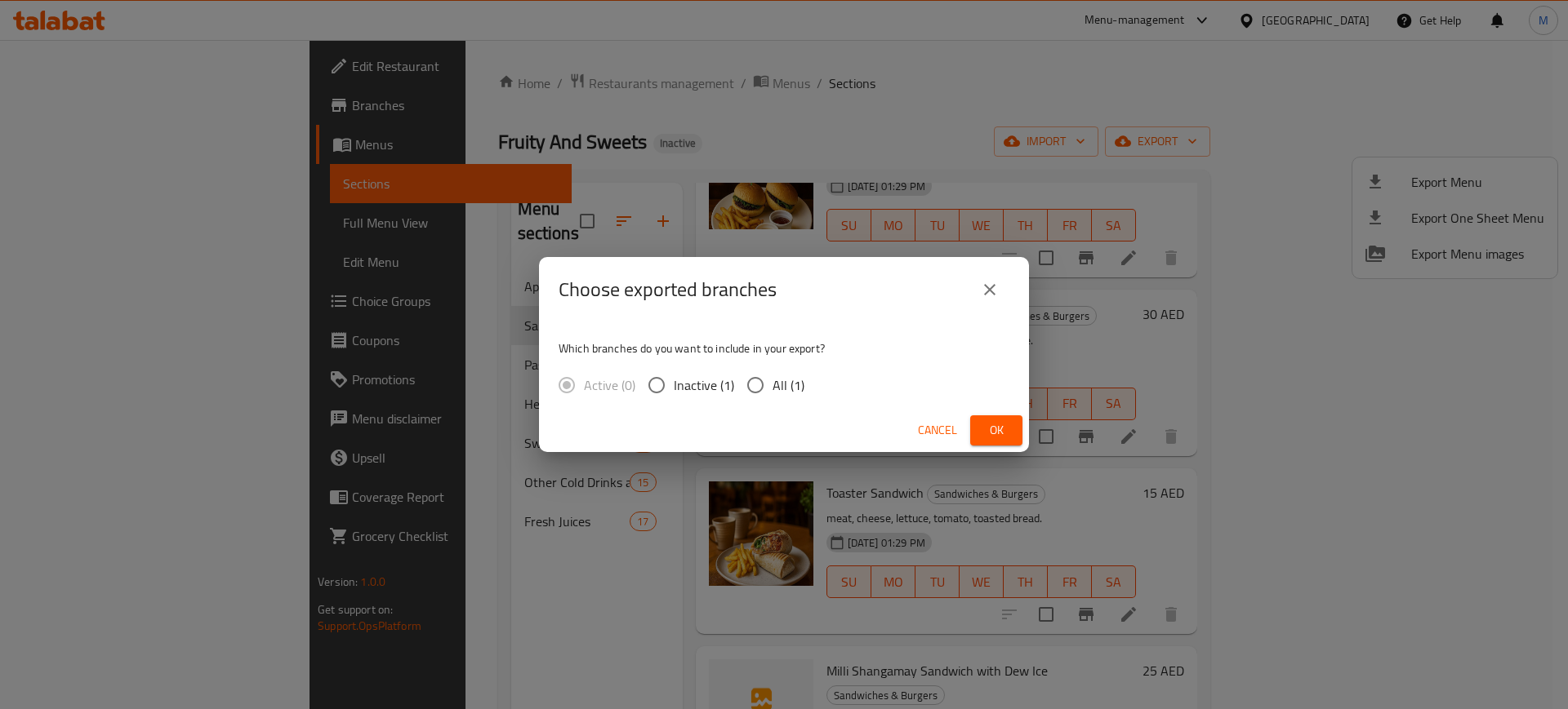
click at [781, 381] on span "All (1)" at bounding box center [788, 385] width 32 height 20
click at [773, 381] on input "All (1)" at bounding box center [755, 386] width 35 height 35
radio input "true"
click at [991, 428] on span "Ok" at bounding box center [996, 431] width 26 height 21
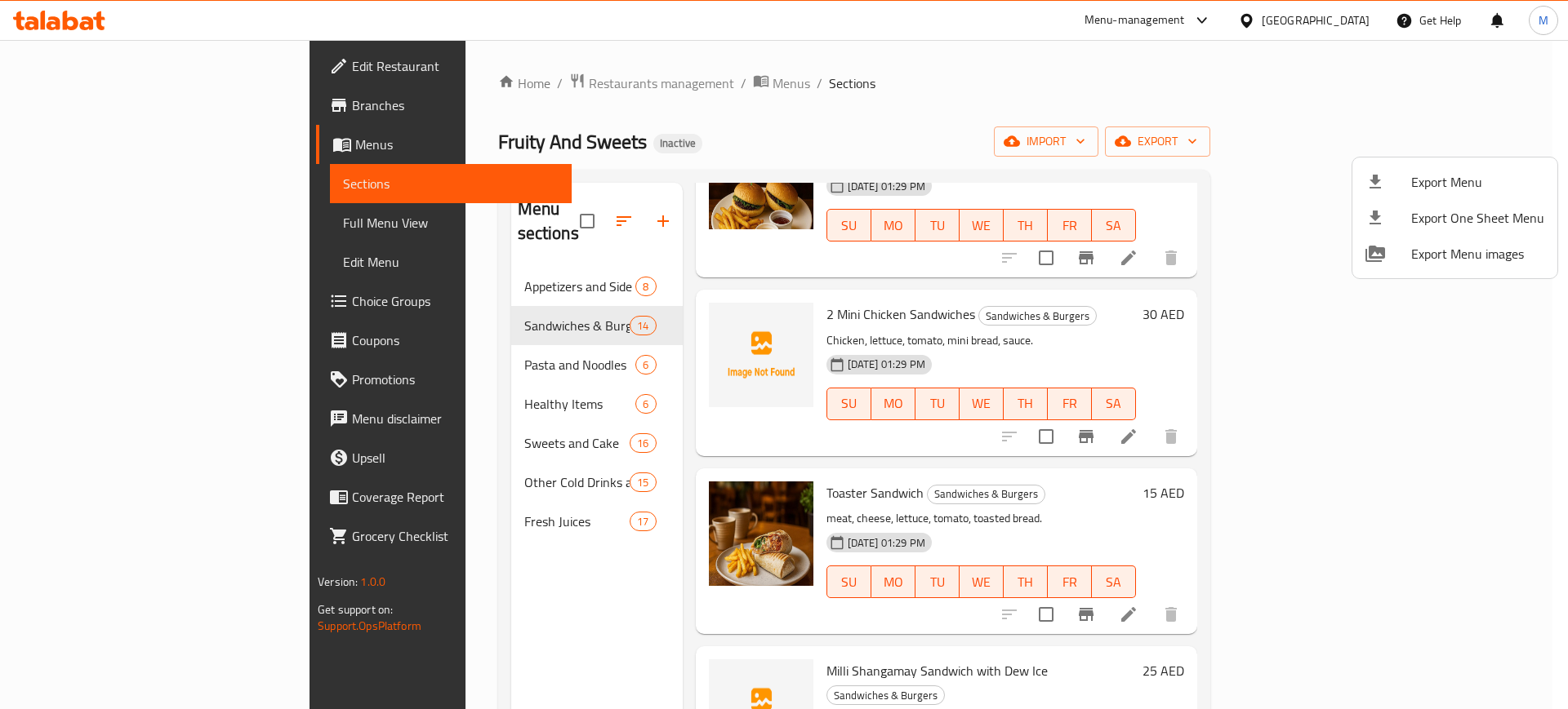
click at [766, 398] on div at bounding box center [784, 354] width 1568 height 709
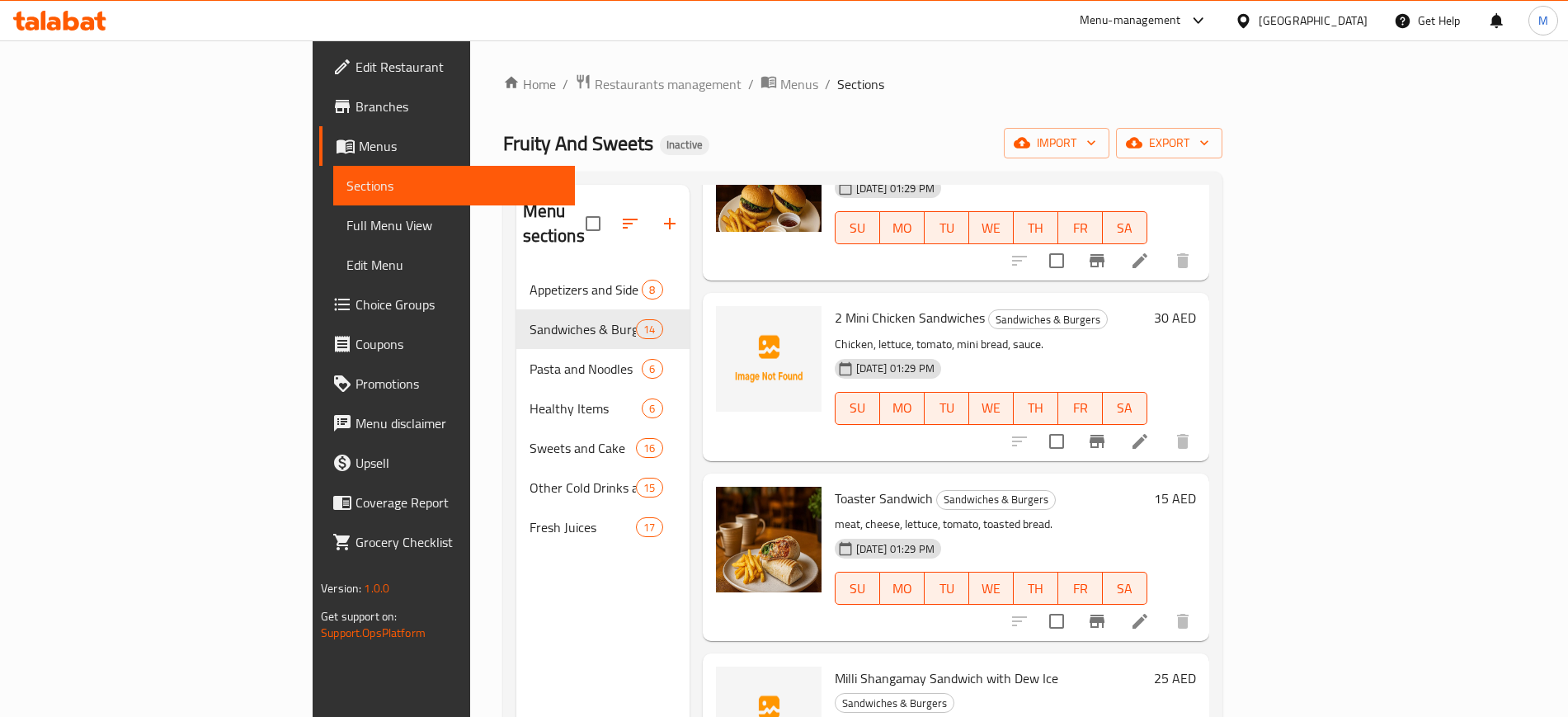
click at [835, 486] on span "Toaster Sandwich" at bounding box center [884, 499] width 98 height 25
copy h6 "Toaster Sandwich"
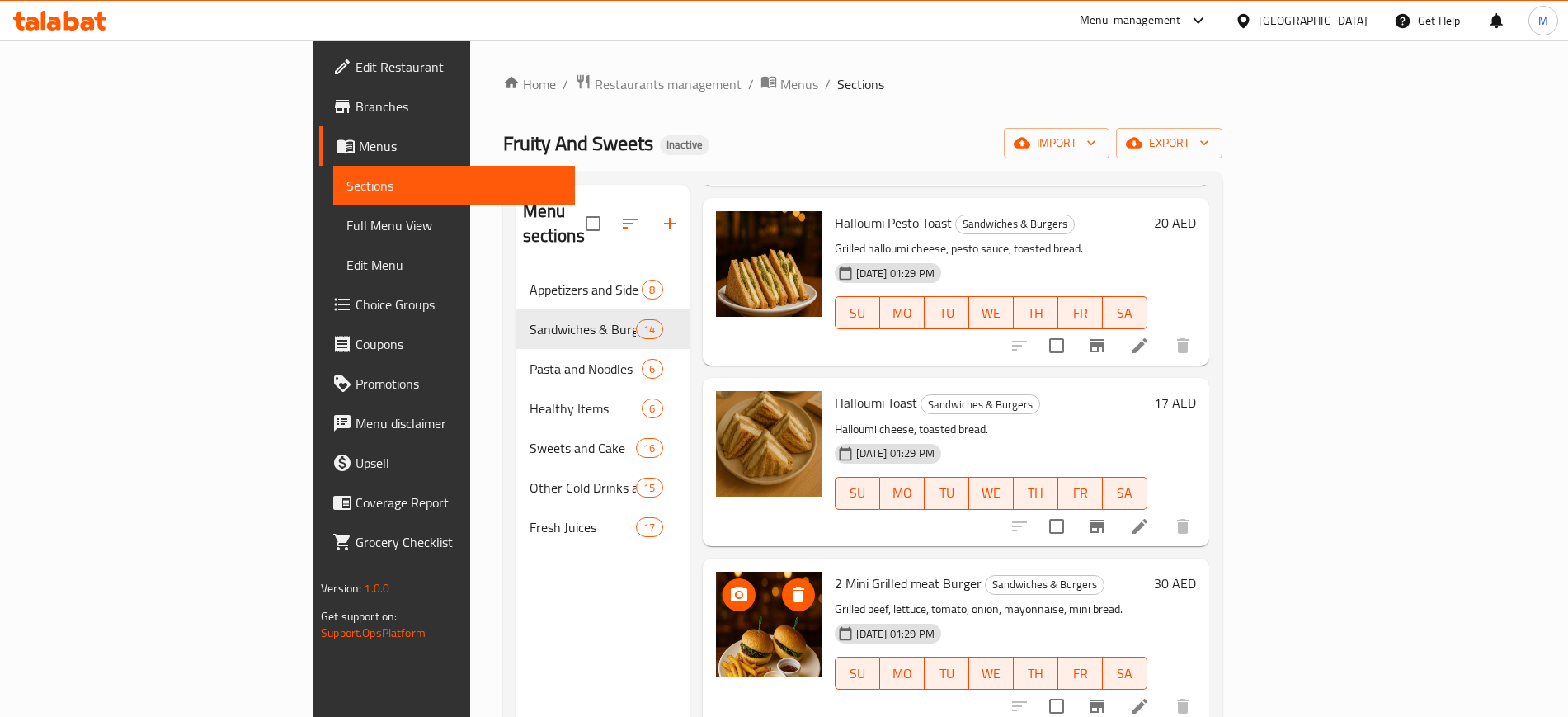
scroll to position [855, 0]
click at [835, 571] on span "2 Mini Grilled meat Burger" at bounding box center [908, 583] width 147 height 25
copy h6 "2 Mini Grilled meat Burger"
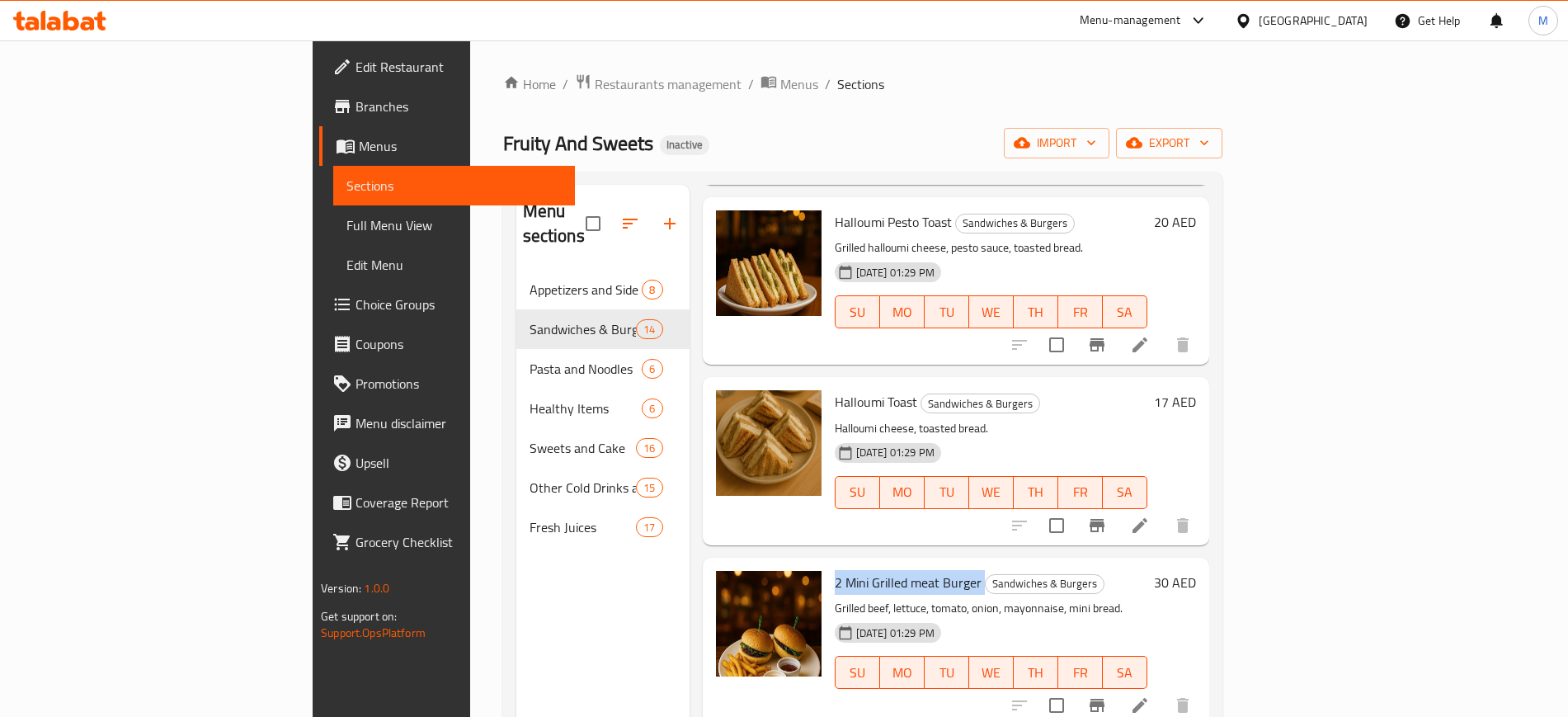
click at [857, 571] on span "2 Mini Grilled meat Burger" at bounding box center [908, 583] width 147 height 25
click at [837, 571] on span "2 Mini Grilled meat Burger" at bounding box center [908, 583] width 147 height 25
copy h6 "2 Mini Grilled meat Burger"
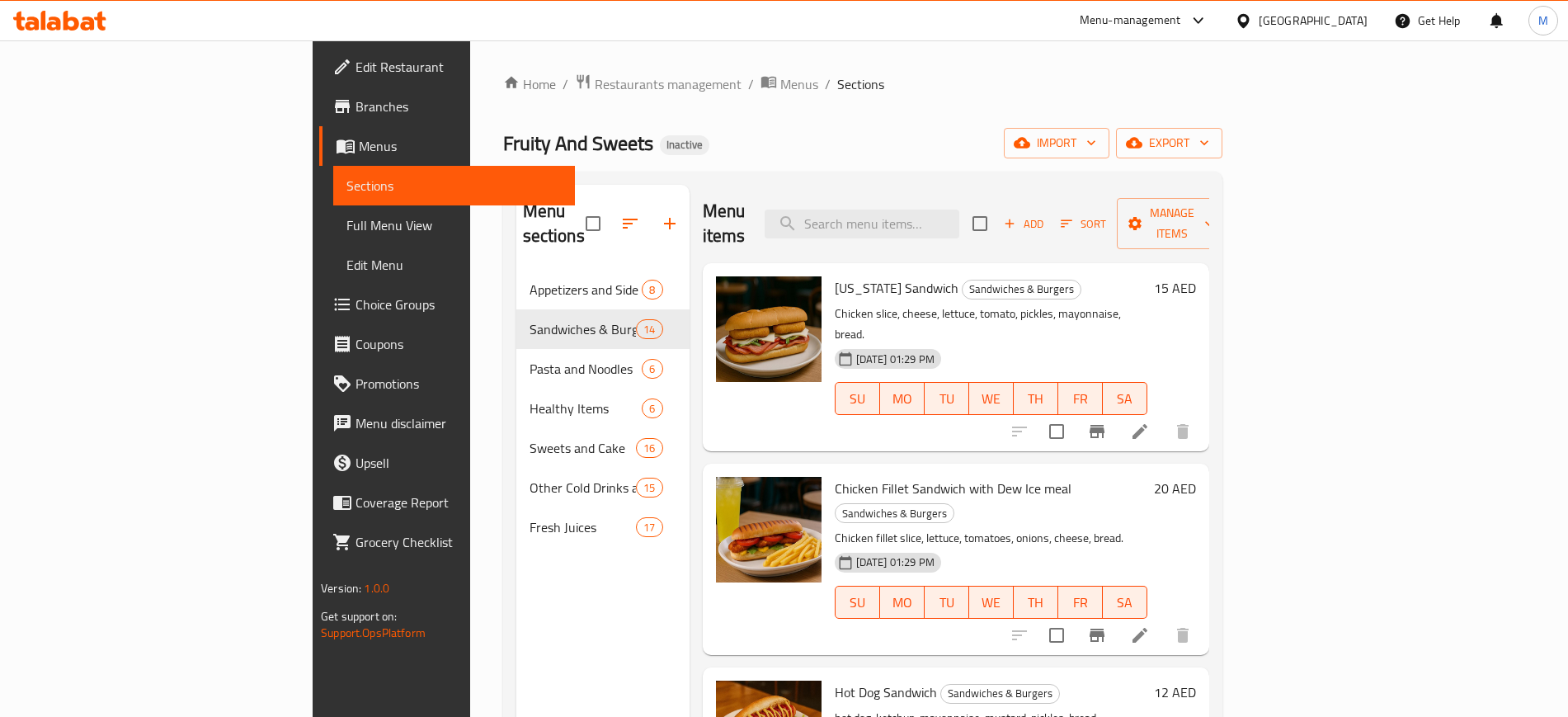
scroll to position [32, 0]
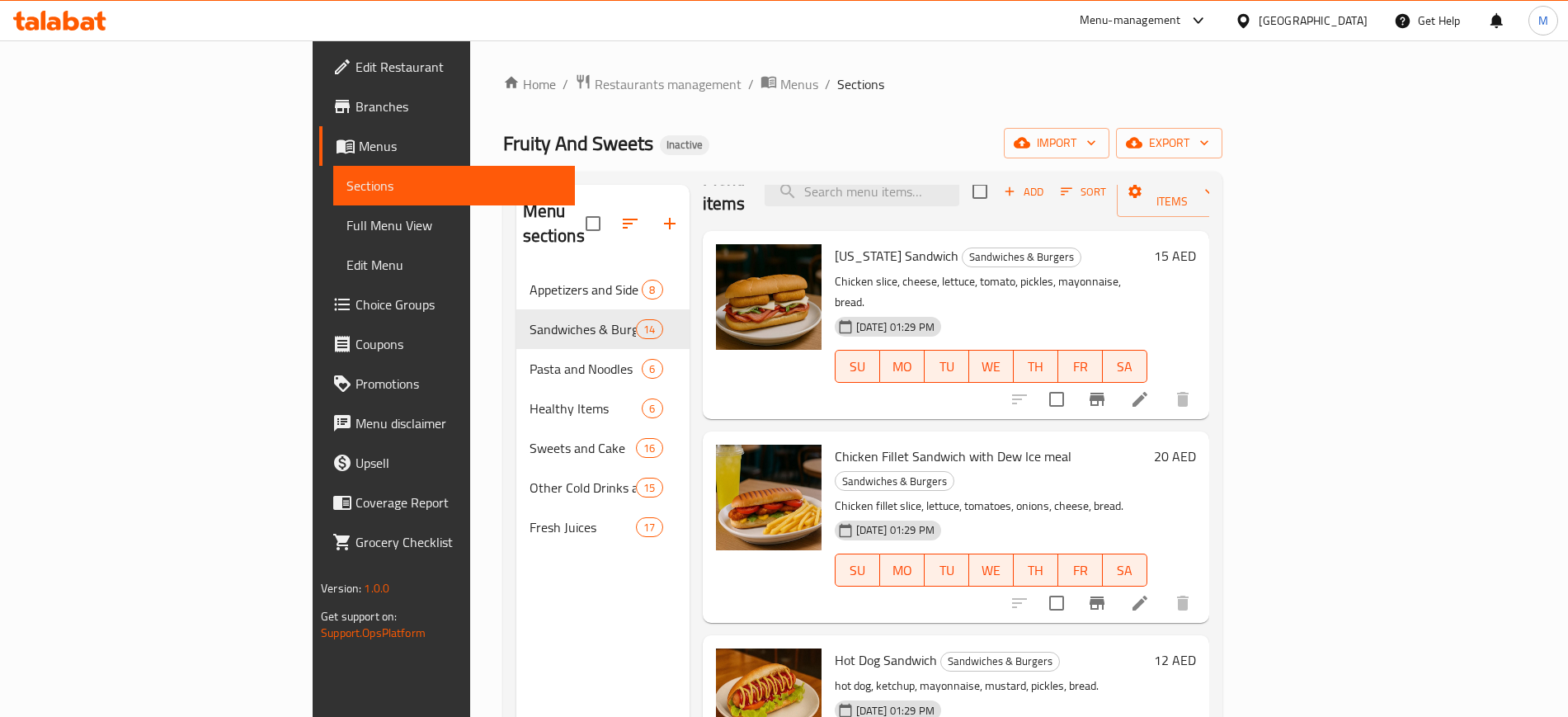
click at [835, 444] on span "Chicken Fillet Sandwich with Dew Ice meal" at bounding box center [953, 457] width 237 height 25
copy h6 "Chicken Fillet Sandwich with Dew Ice meal"
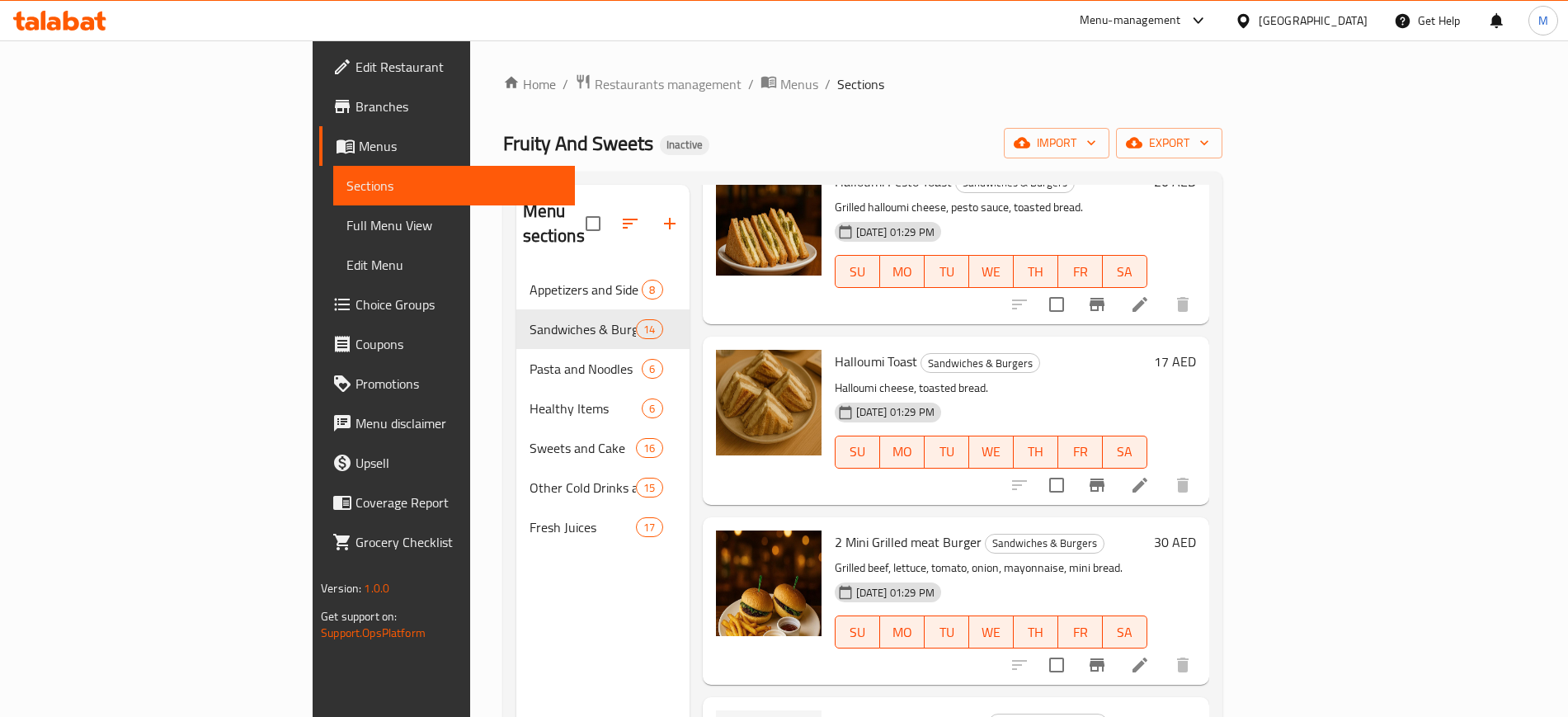
scroll to position [889, 0]
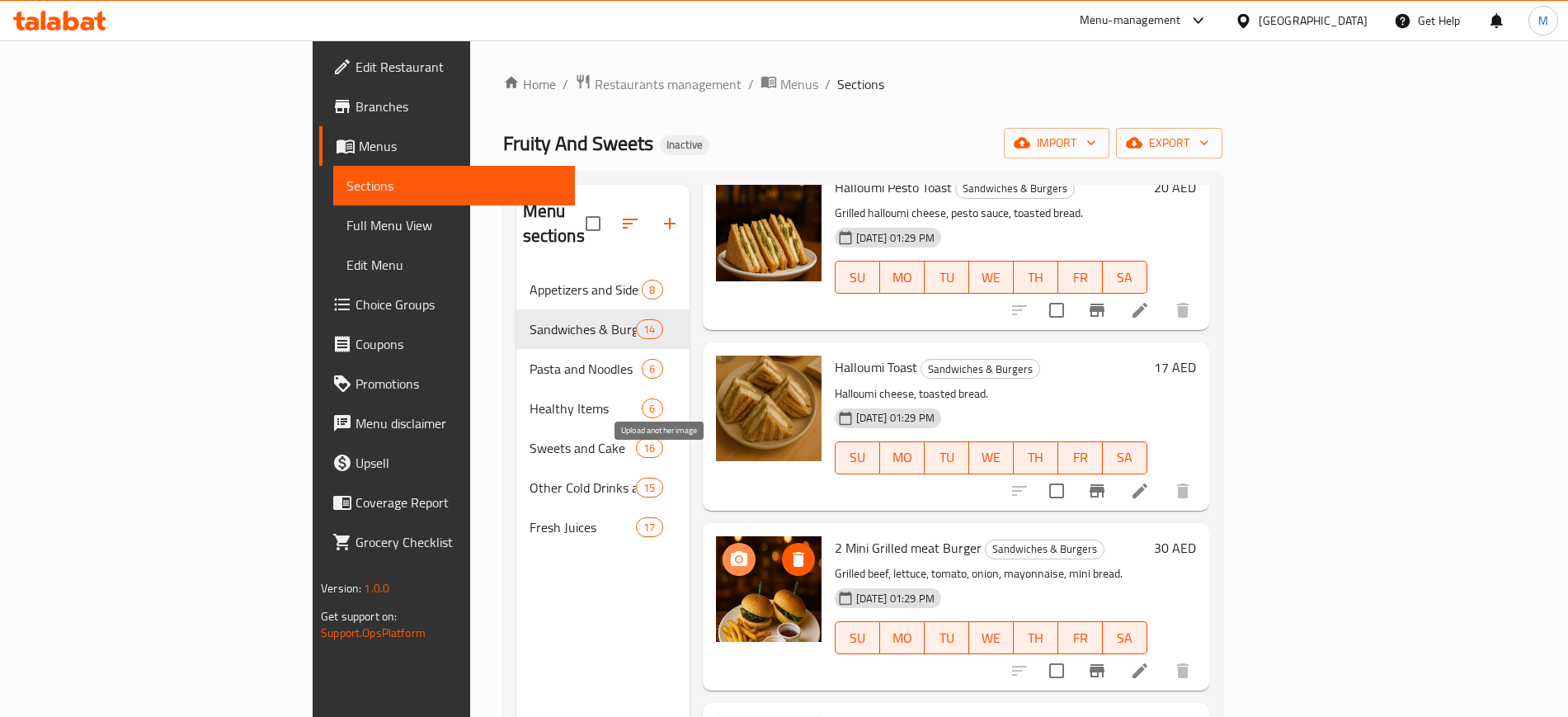
click at [731, 551] on icon "upload picture" at bounding box center [738, 558] width 17 height 15
click at [723, 550] on span "upload picture" at bounding box center [739, 559] width 33 height 20
click at [1209, 136] on span "export" at bounding box center [1169, 144] width 80 height 21
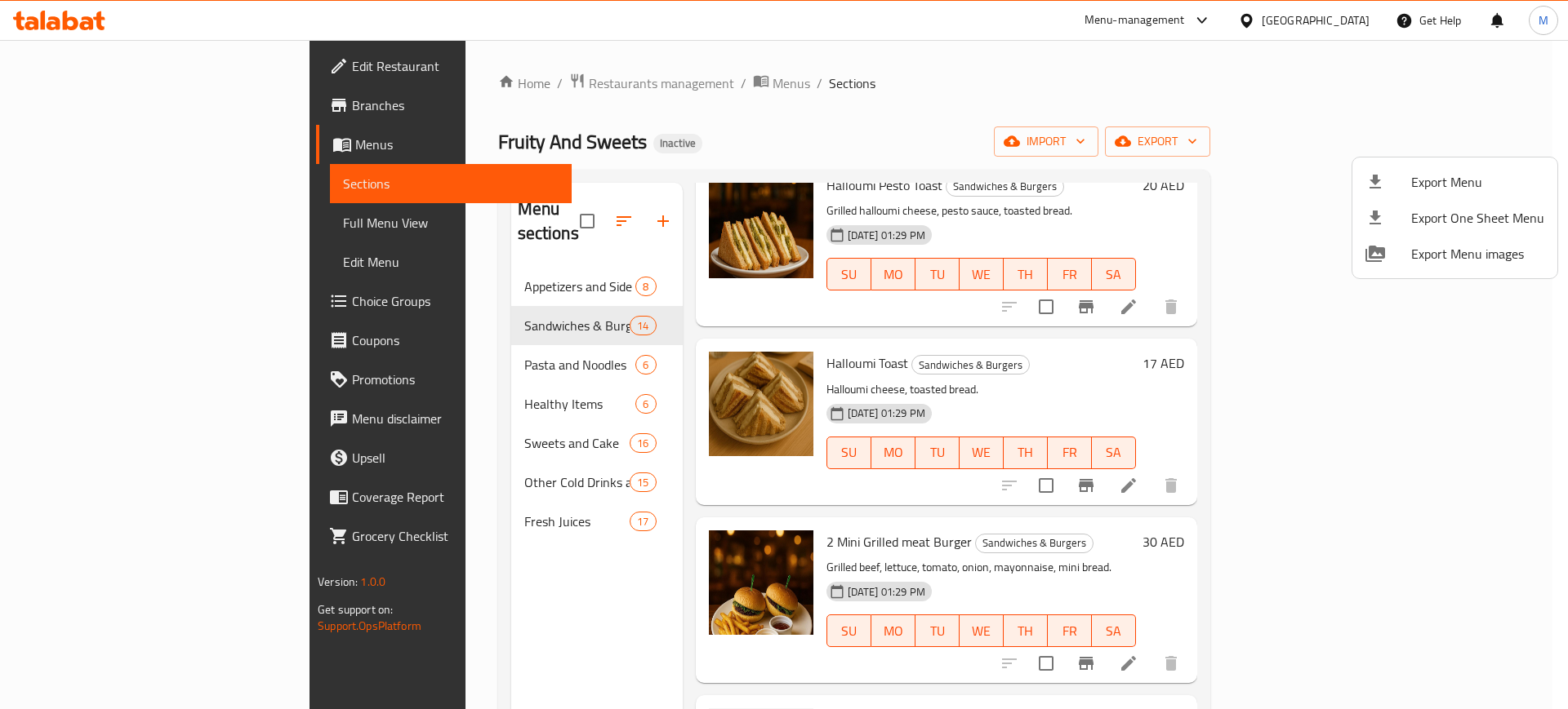
click at [1350, 139] on div at bounding box center [784, 354] width 1568 height 709
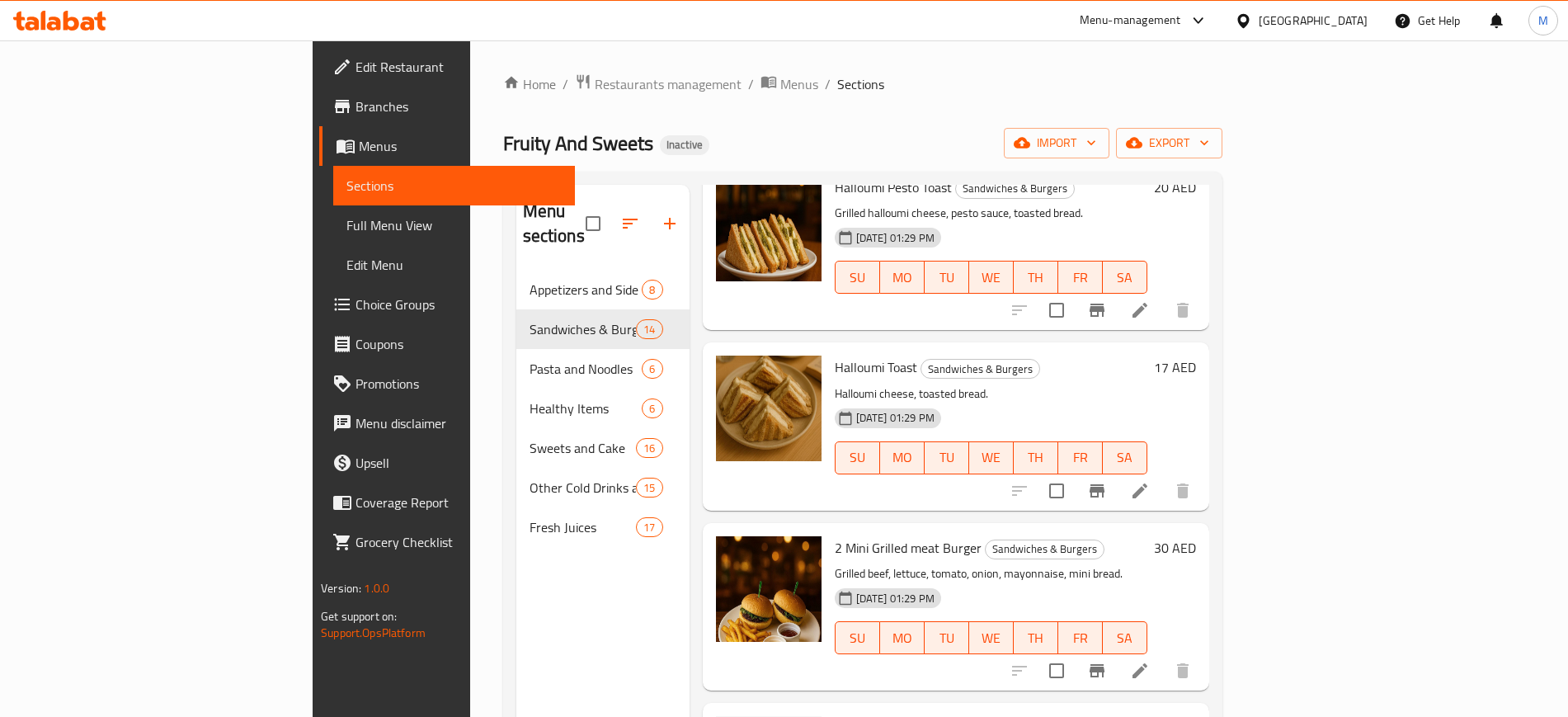
click at [1096, 140] on span "import" at bounding box center [1056, 144] width 79 height 21
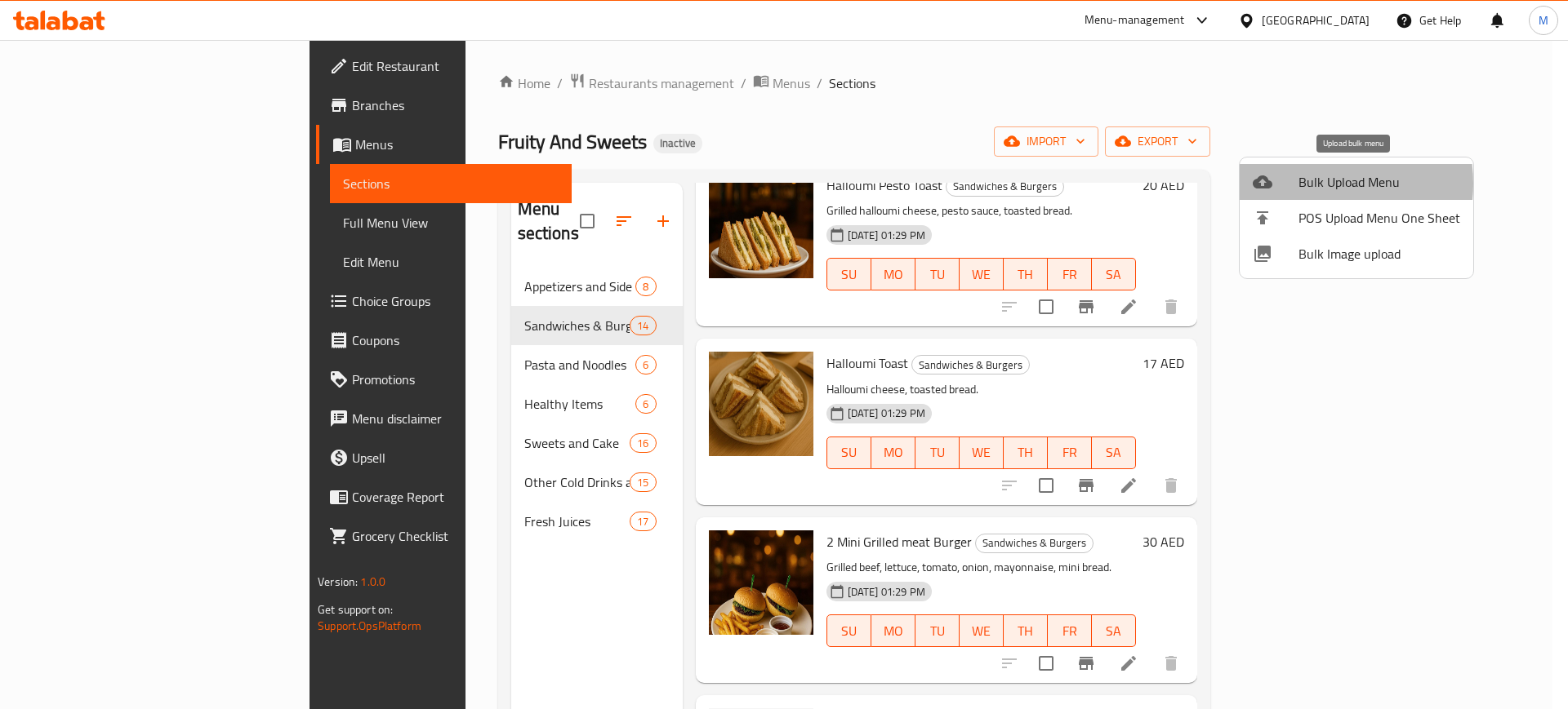
click at [1309, 184] on span "Bulk Upload Menu" at bounding box center [1379, 182] width 161 height 20
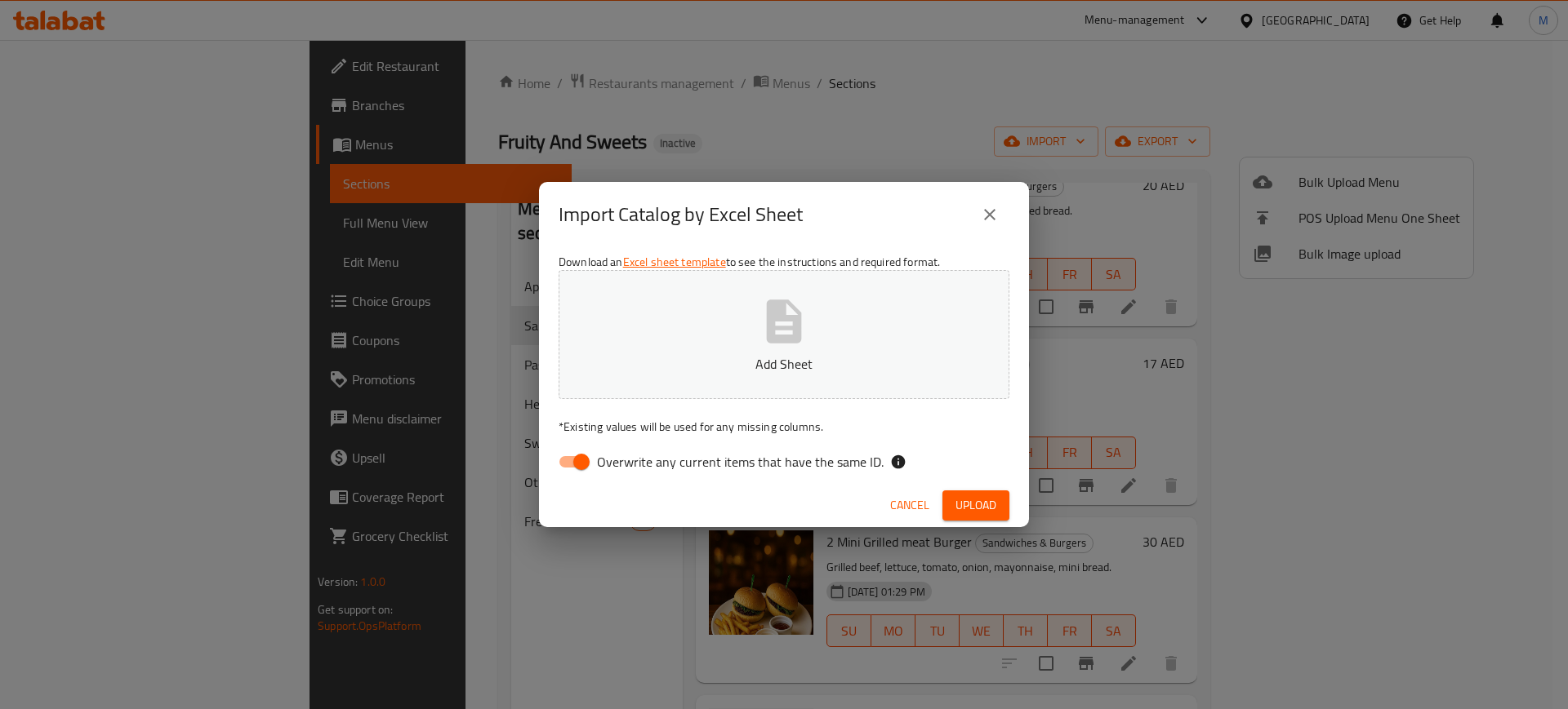
click at [662, 321] on button "Add Sheet" at bounding box center [784, 335] width 451 height 129
click at [972, 512] on span "Upload" at bounding box center [976, 506] width 41 height 21
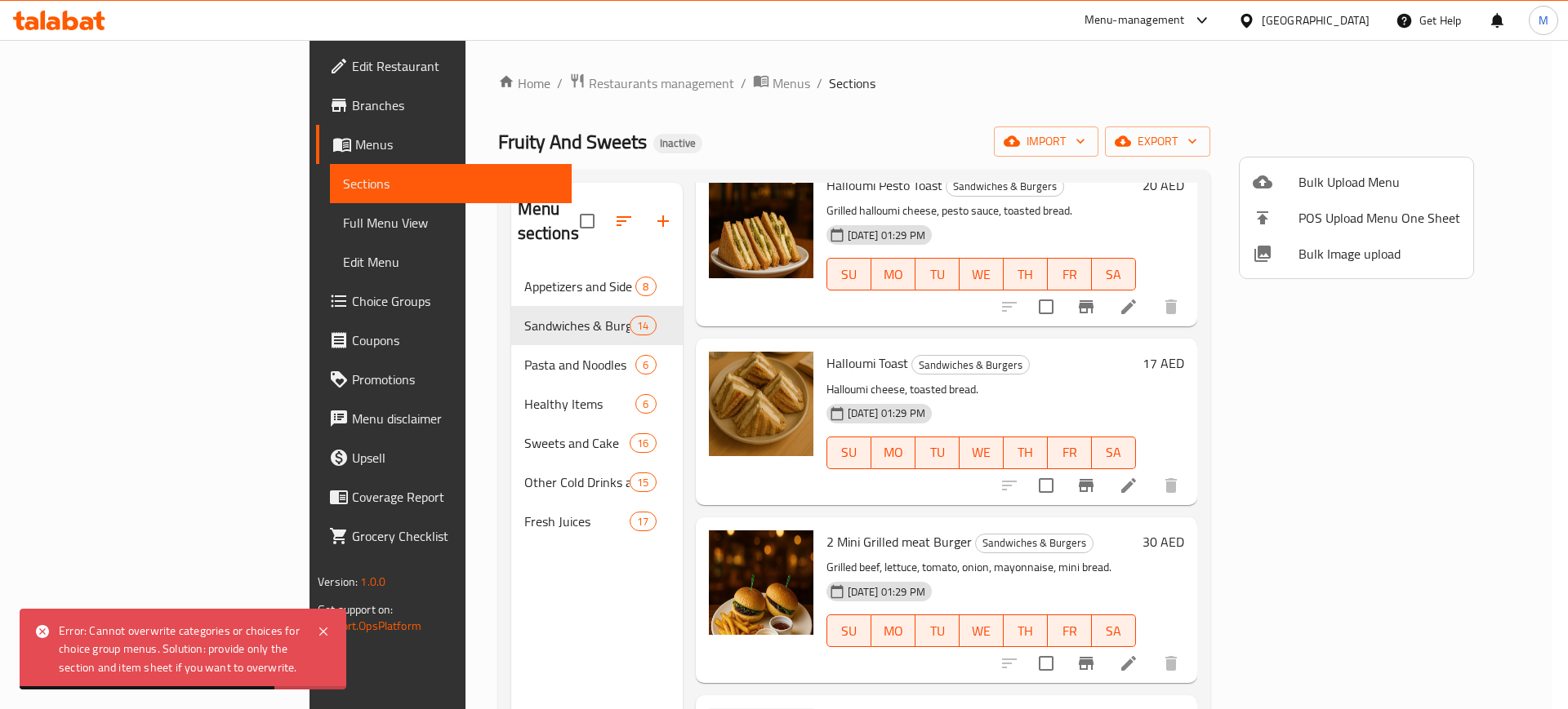
click at [71, 154] on div at bounding box center [784, 354] width 1568 height 709
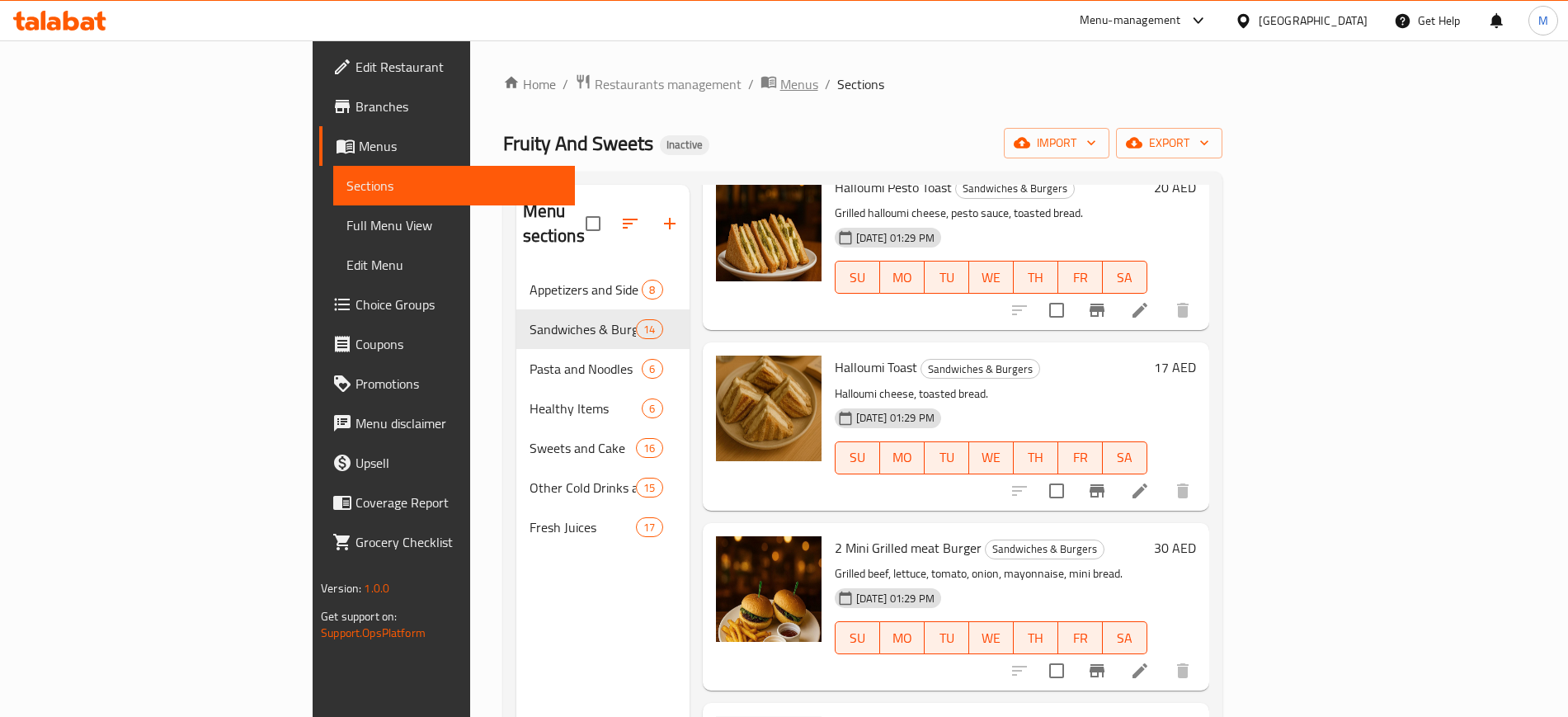
click at [780, 78] on span "Menus" at bounding box center [799, 84] width 38 height 20
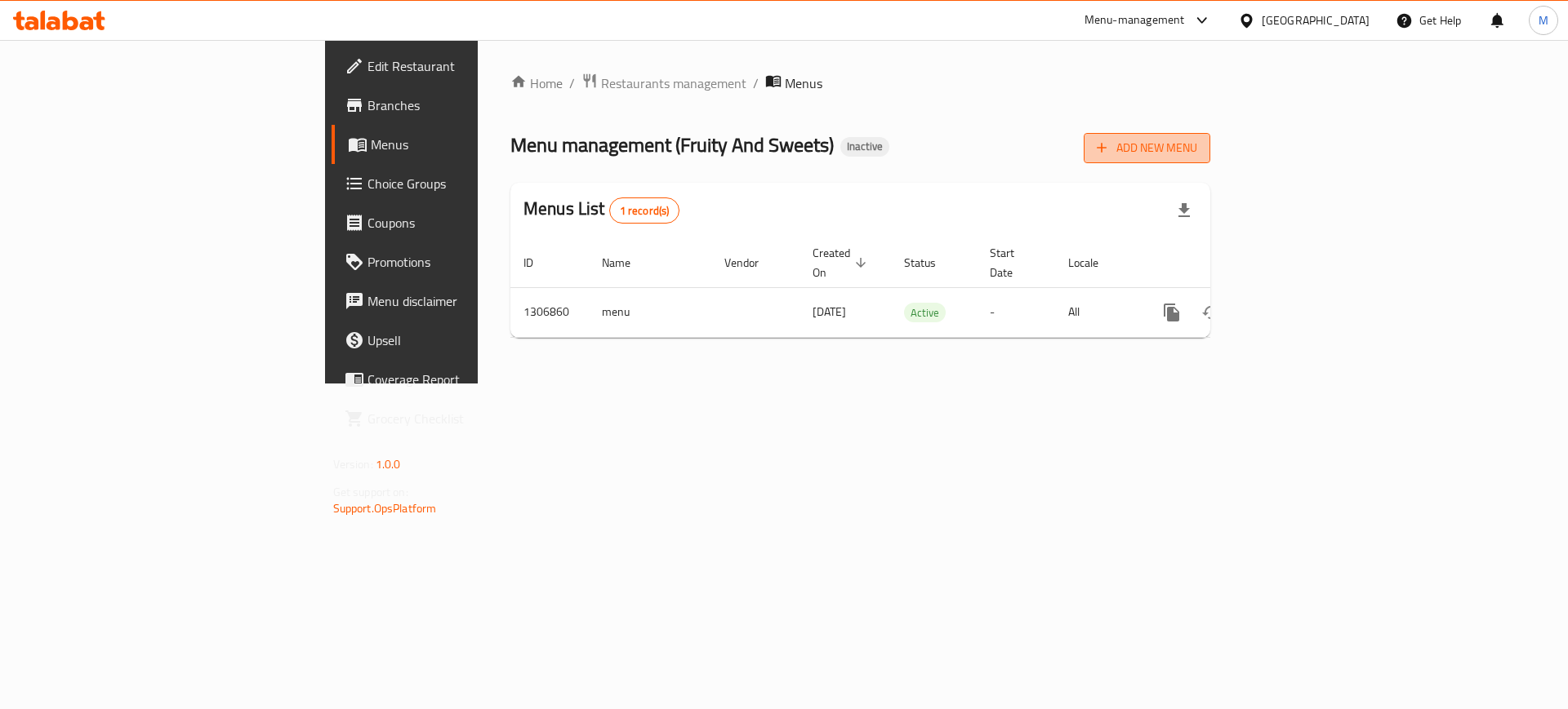
click at [1197, 153] on span "Add New Menu" at bounding box center [1147, 148] width 101 height 21
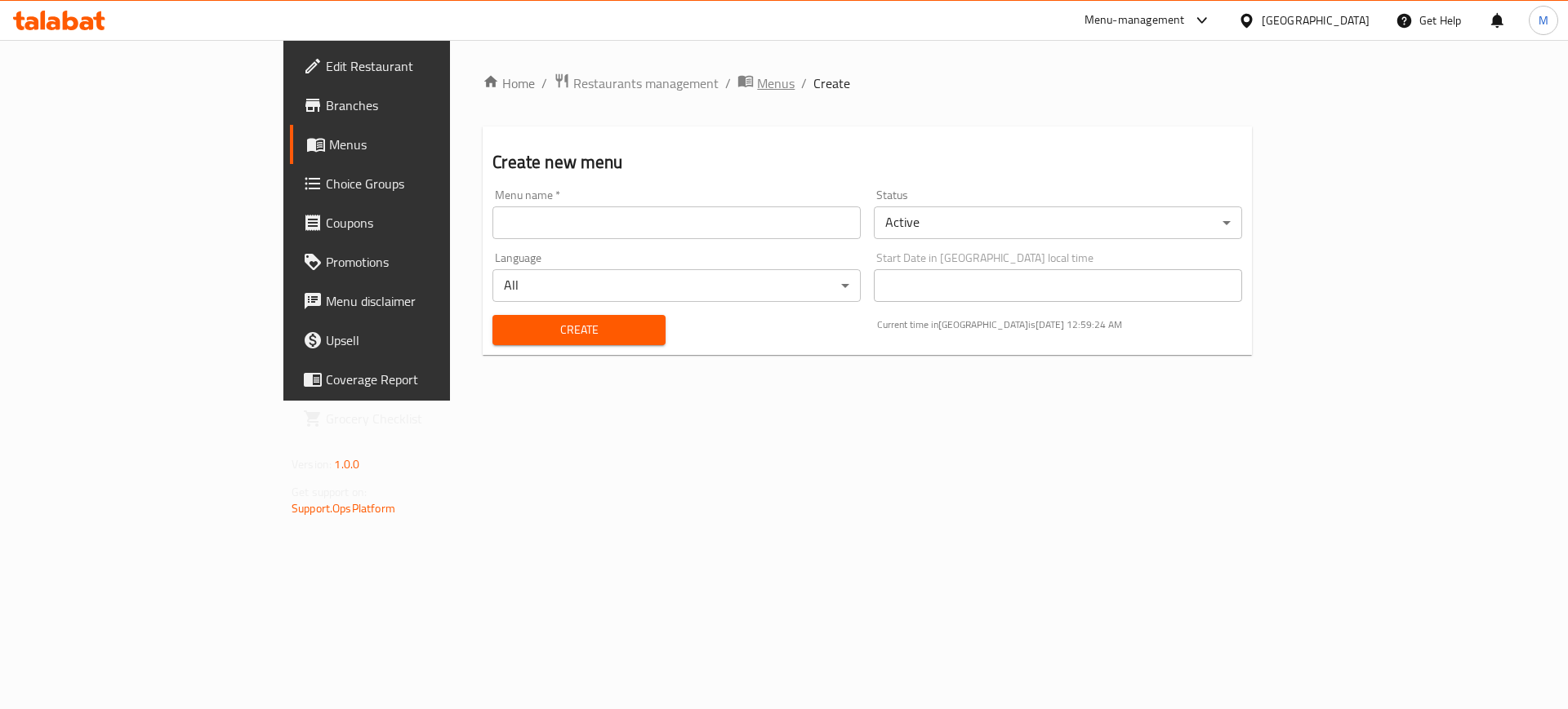
click at [757, 87] on span "Menus" at bounding box center [775, 83] width 37 height 20
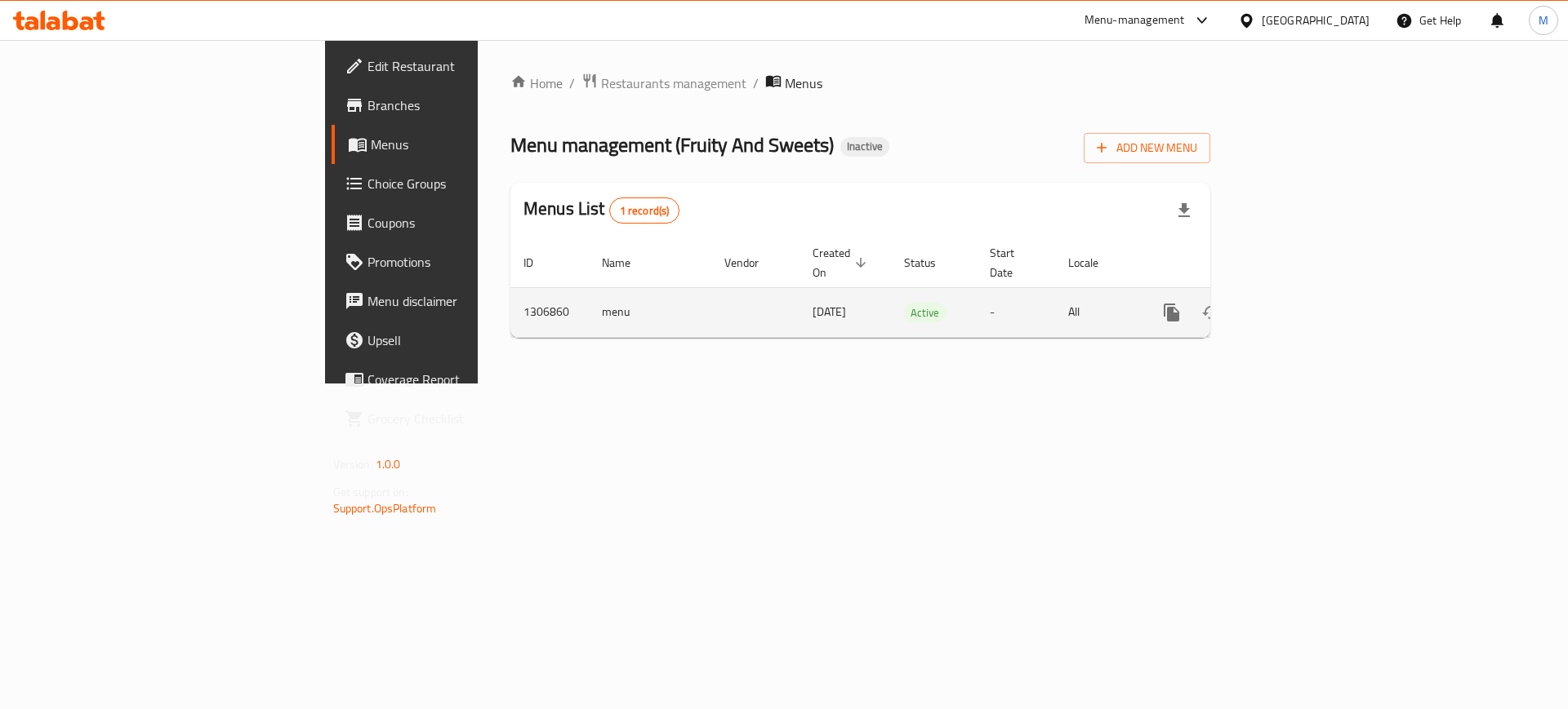
click at [589, 297] on td "menu" at bounding box center [650, 311] width 122 height 49
copy td "menu"
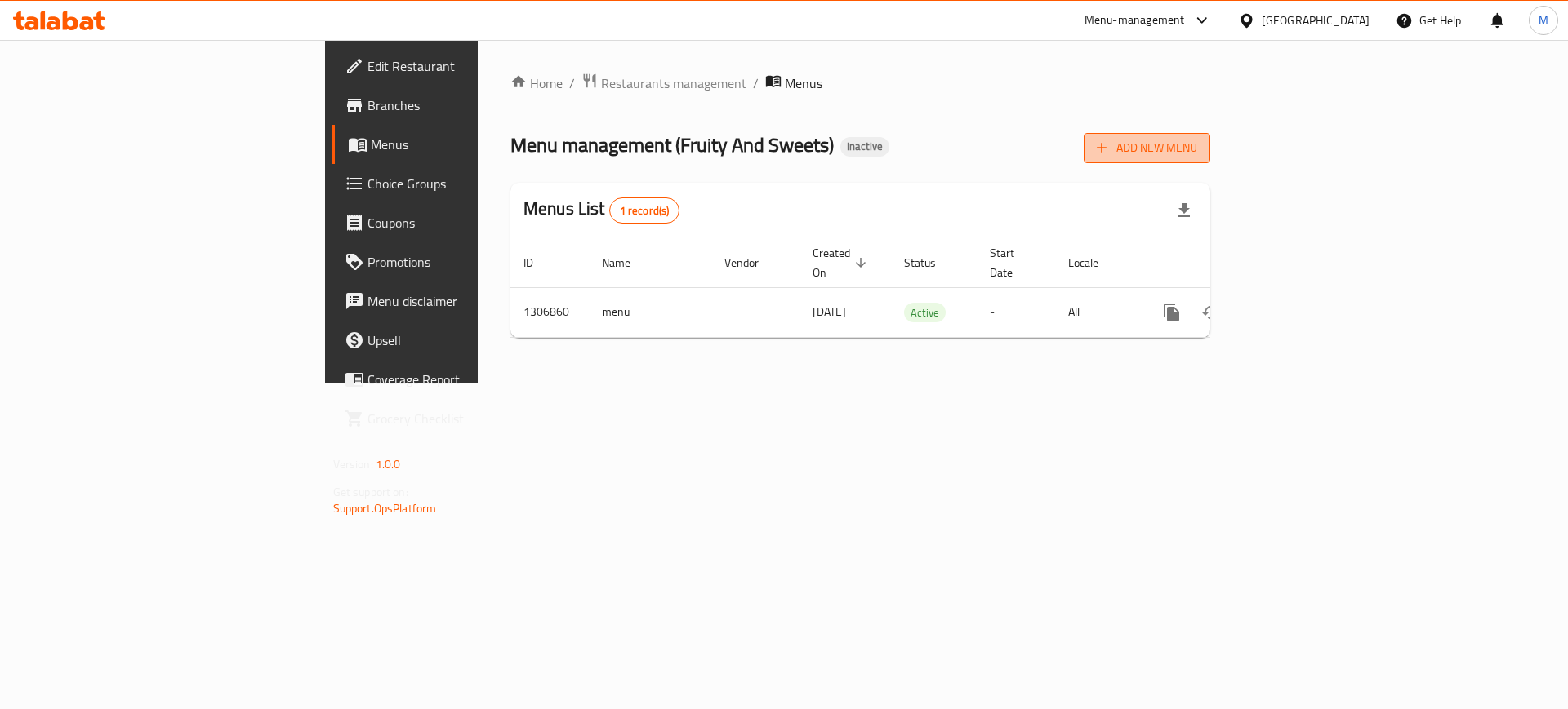
click at [1197, 150] on span "Add New Menu" at bounding box center [1147, 148] width 101 height 21
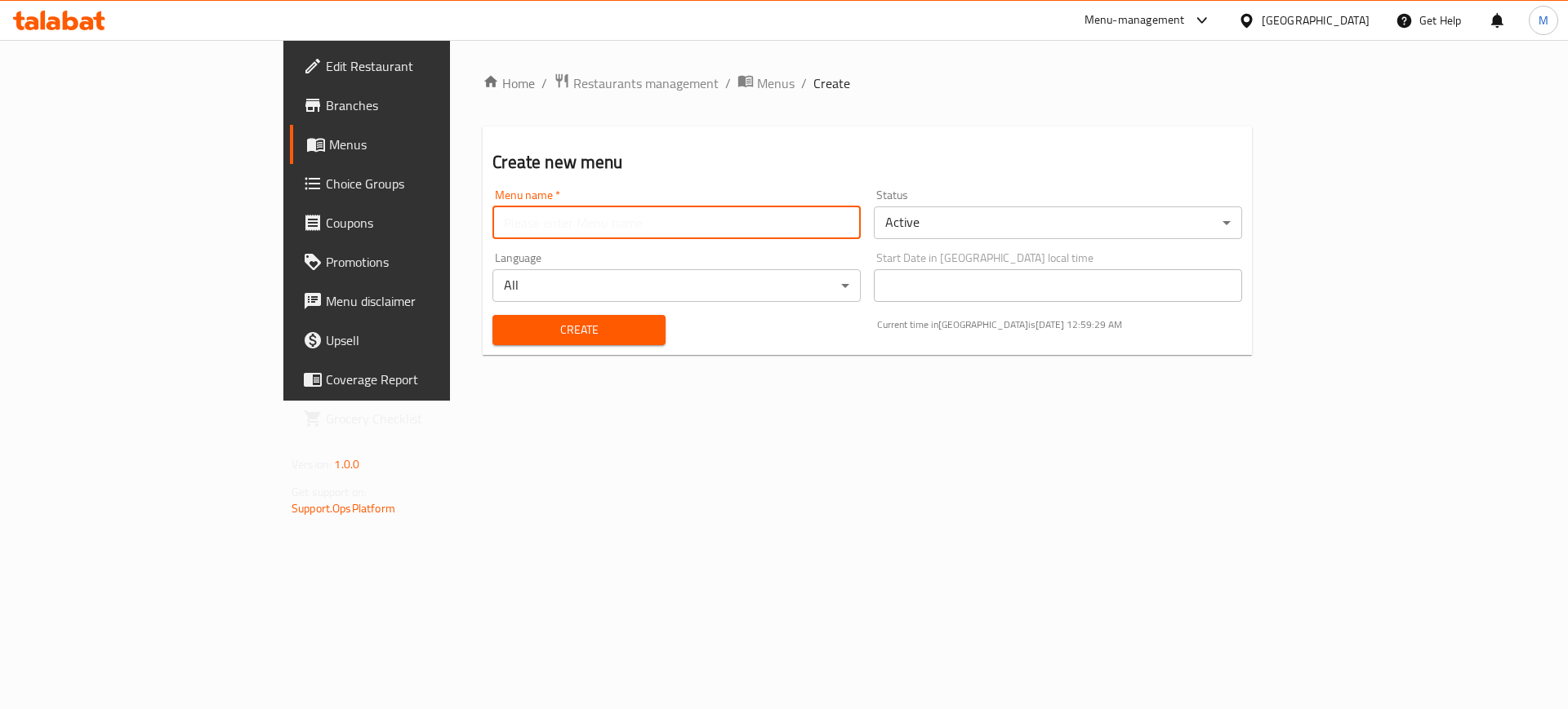
click at [735, 234] on input "text" at bounding box center [676, 223] width 369 height 33
paste input "menu"
type input "2"
type input "20/08/2025"
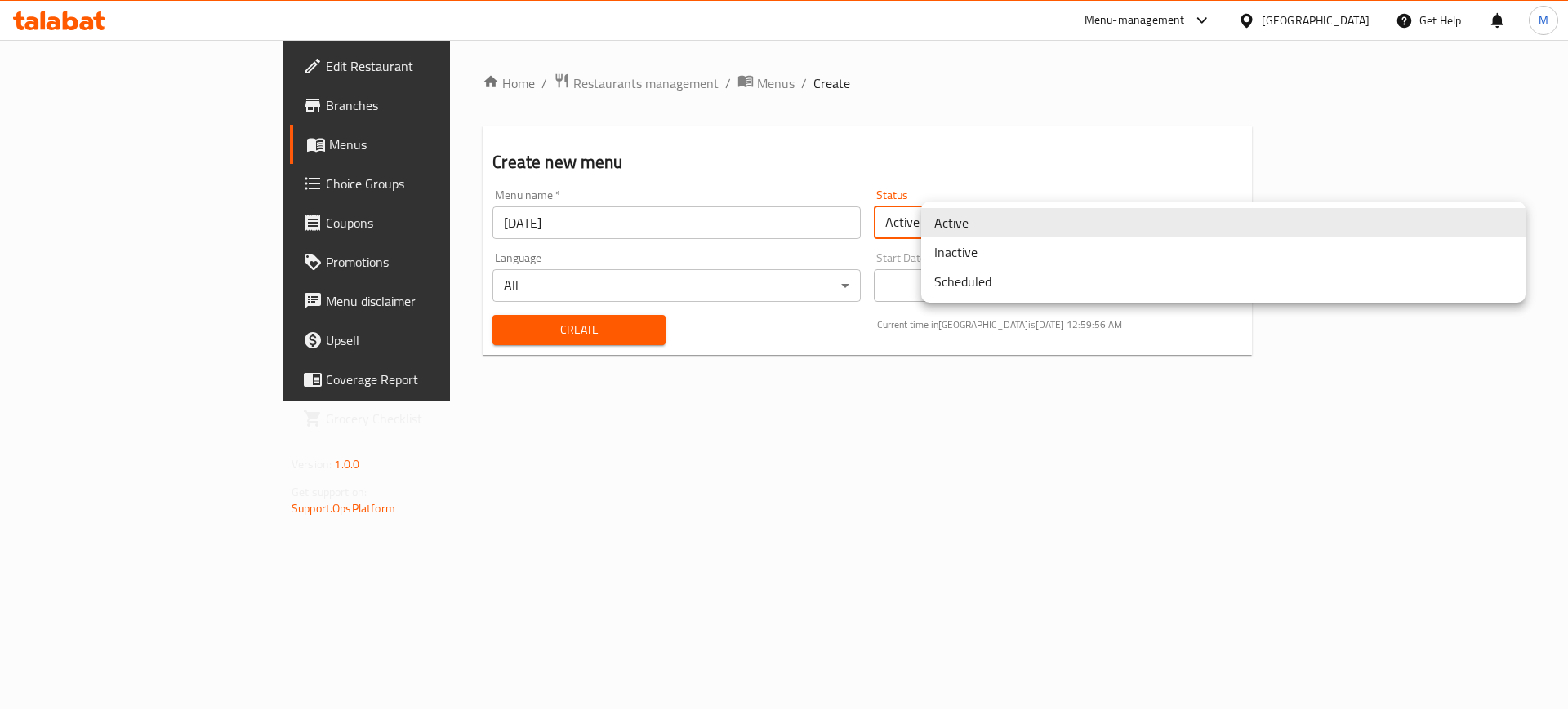
click at [975, 216] on body "​ Menu-management United Arab Emirates Get Help M Edit Restaurant Branches Menu…" at bounding box center [784, 374] width 1568 height 669
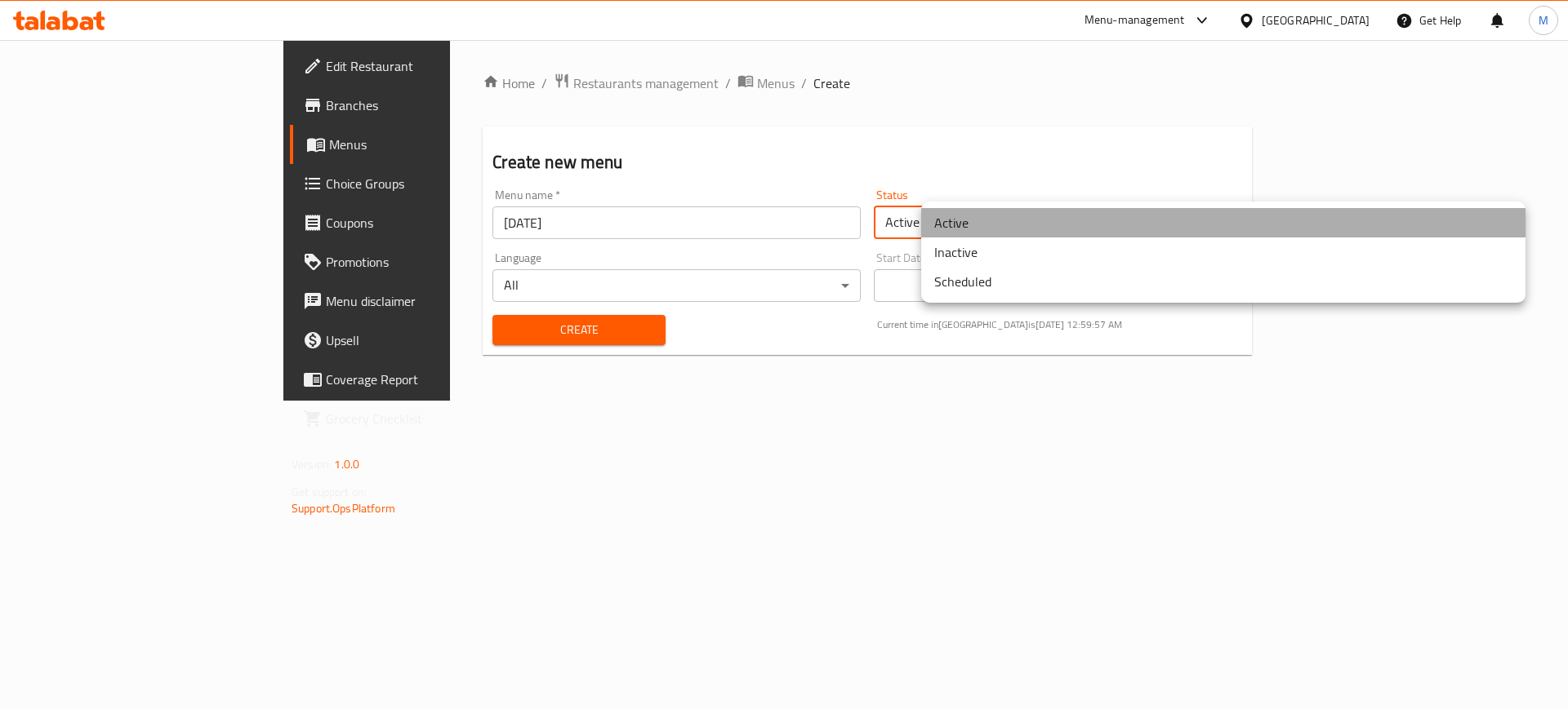
click at [975, 216] on li "Active" at bounding box center [1223, 223] width 604 height 29
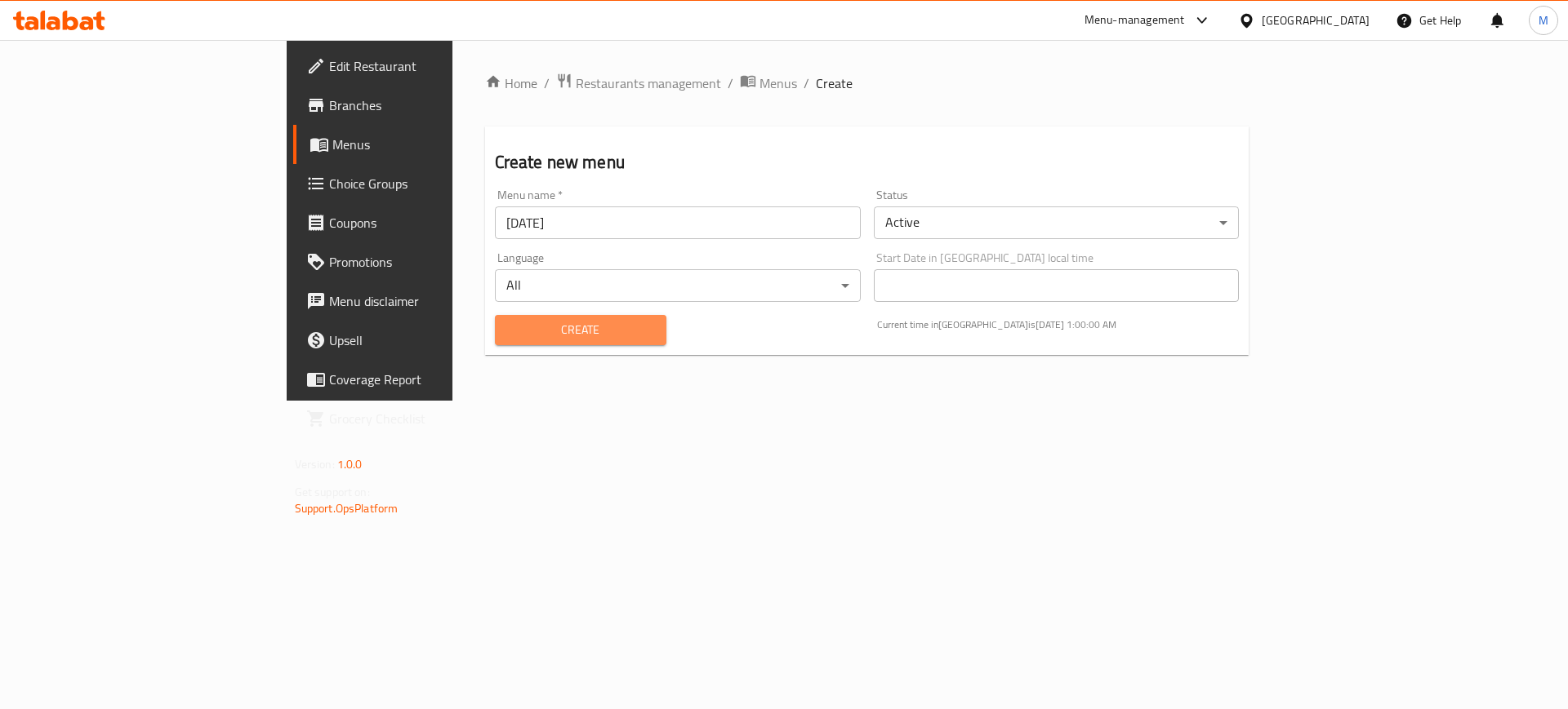
click at [508, 325] on span "Create" at bounding box center [581, 330] width 146 height 21
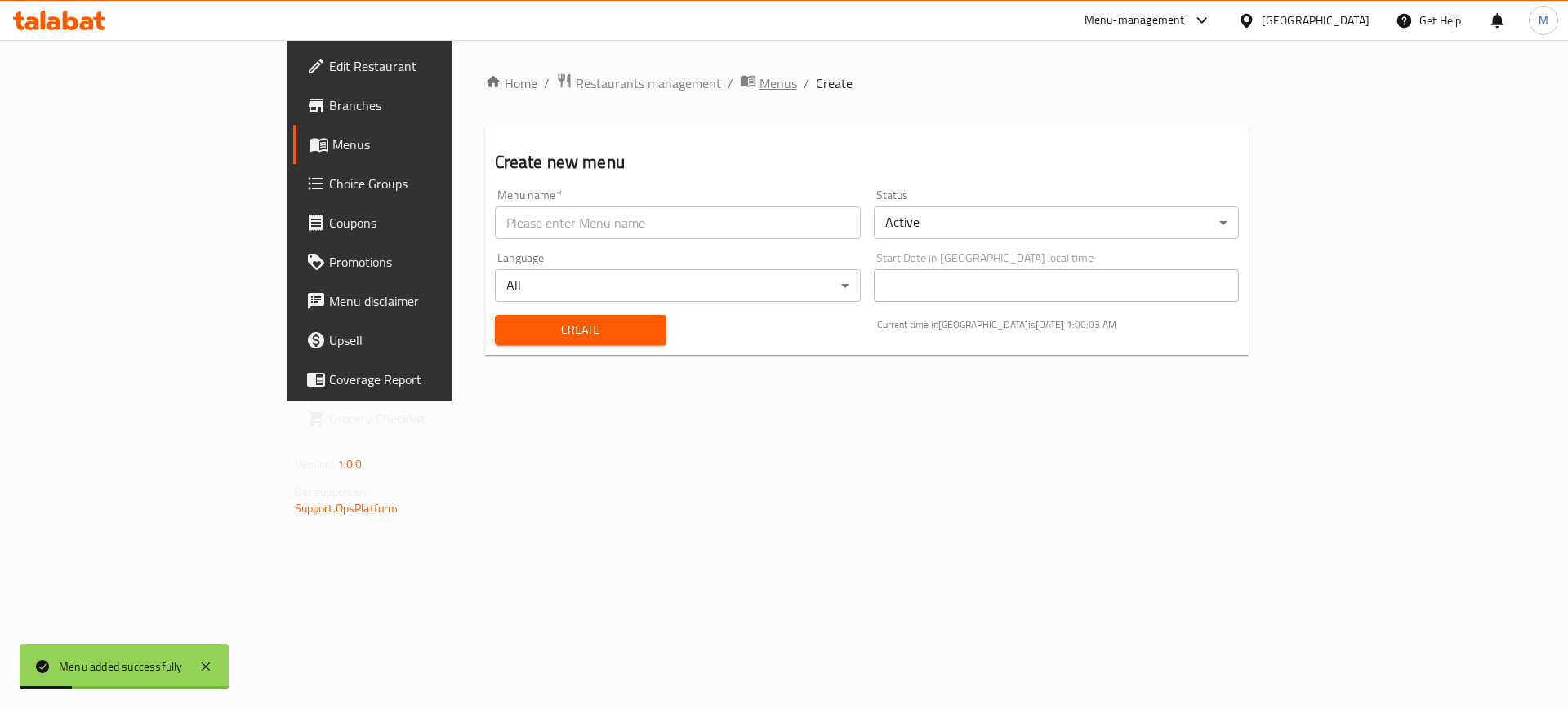
click at [760, 90] on span "Menus" at bounding box center [778, 83] width 37 height 20
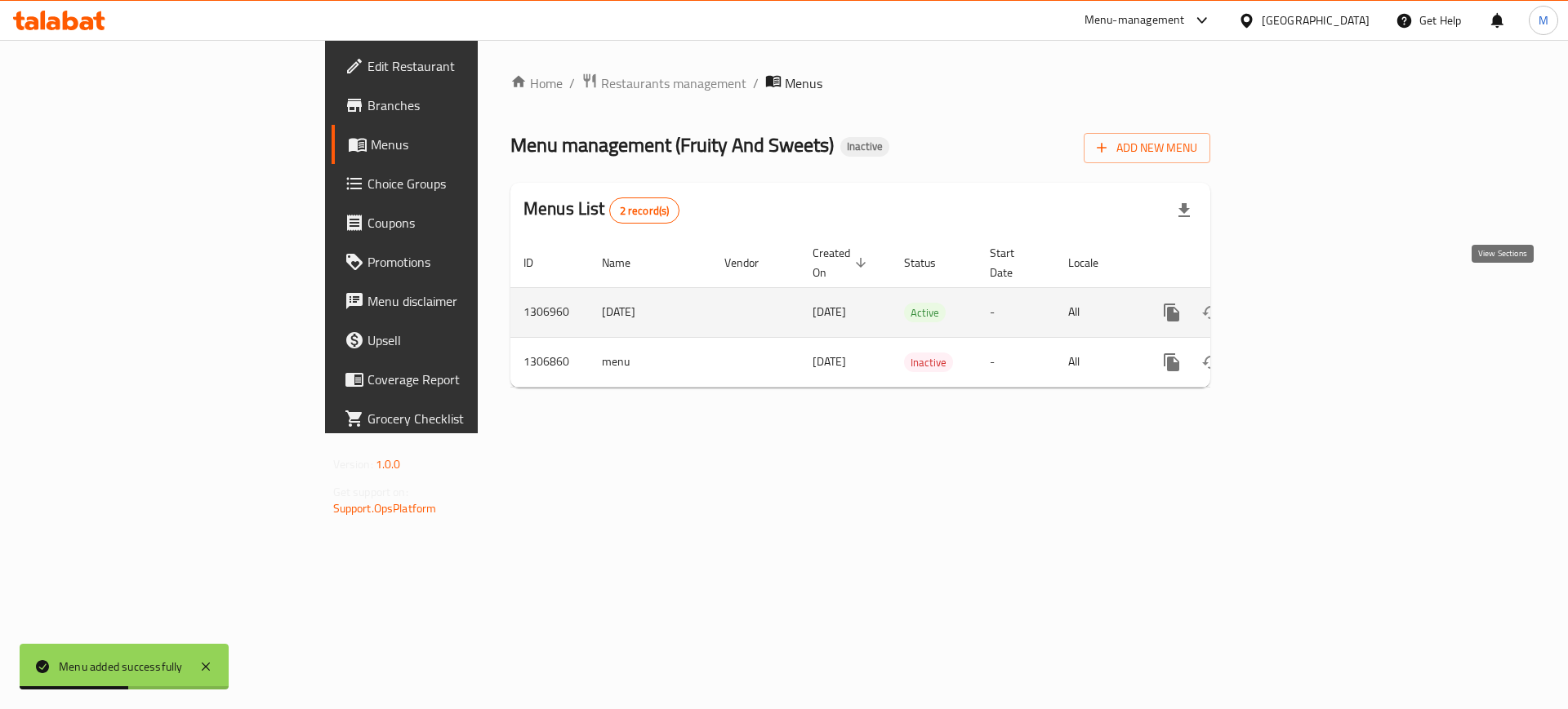
click at [1299, 302] on icon "enhanced table" at bounding box center [1290, 312] width 20 height 20
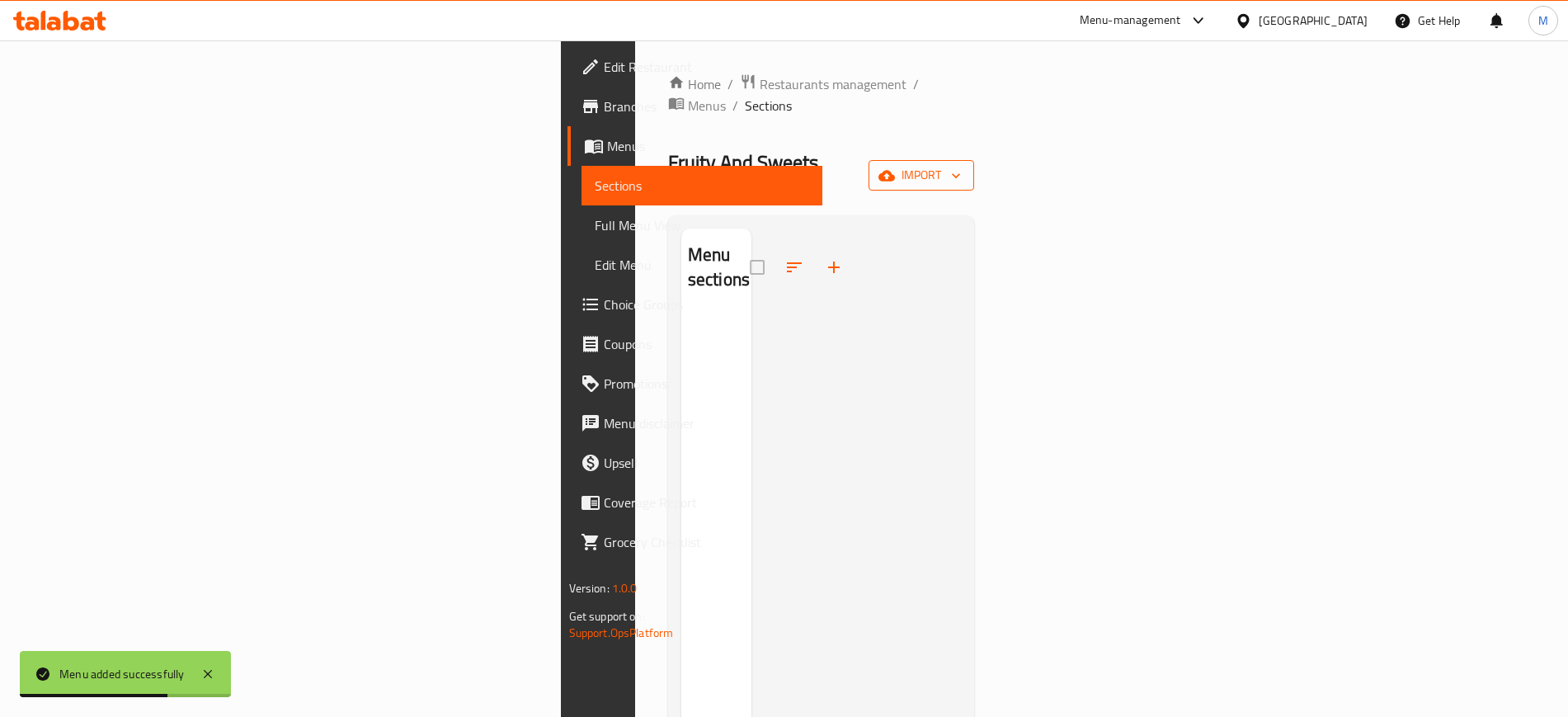
click at [961, 165] on span "import" at bounding box center [922, 175] width 79 height 21
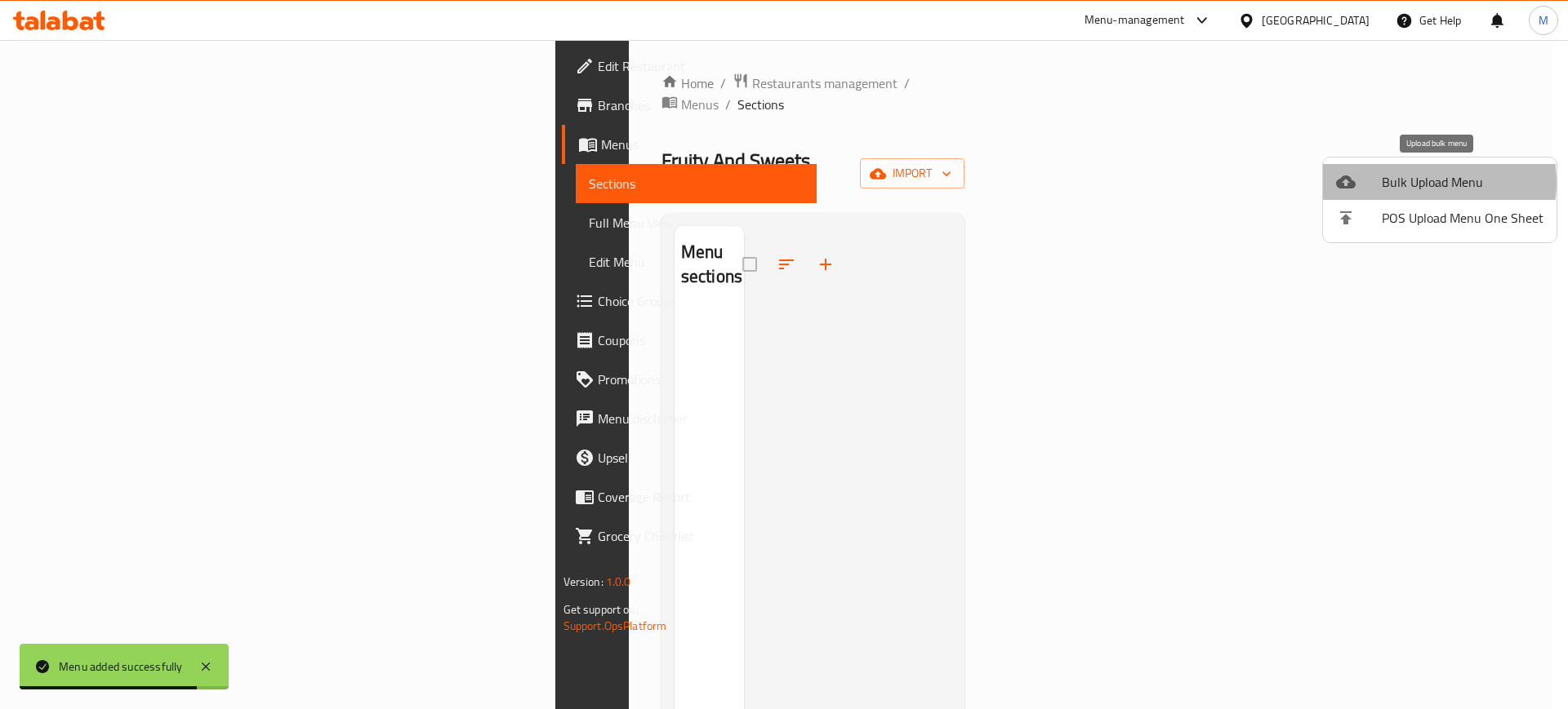
click at [1413, 182] on span "Bulk Upload Menu" at bounding box center [1462, 182] width 161 height 20
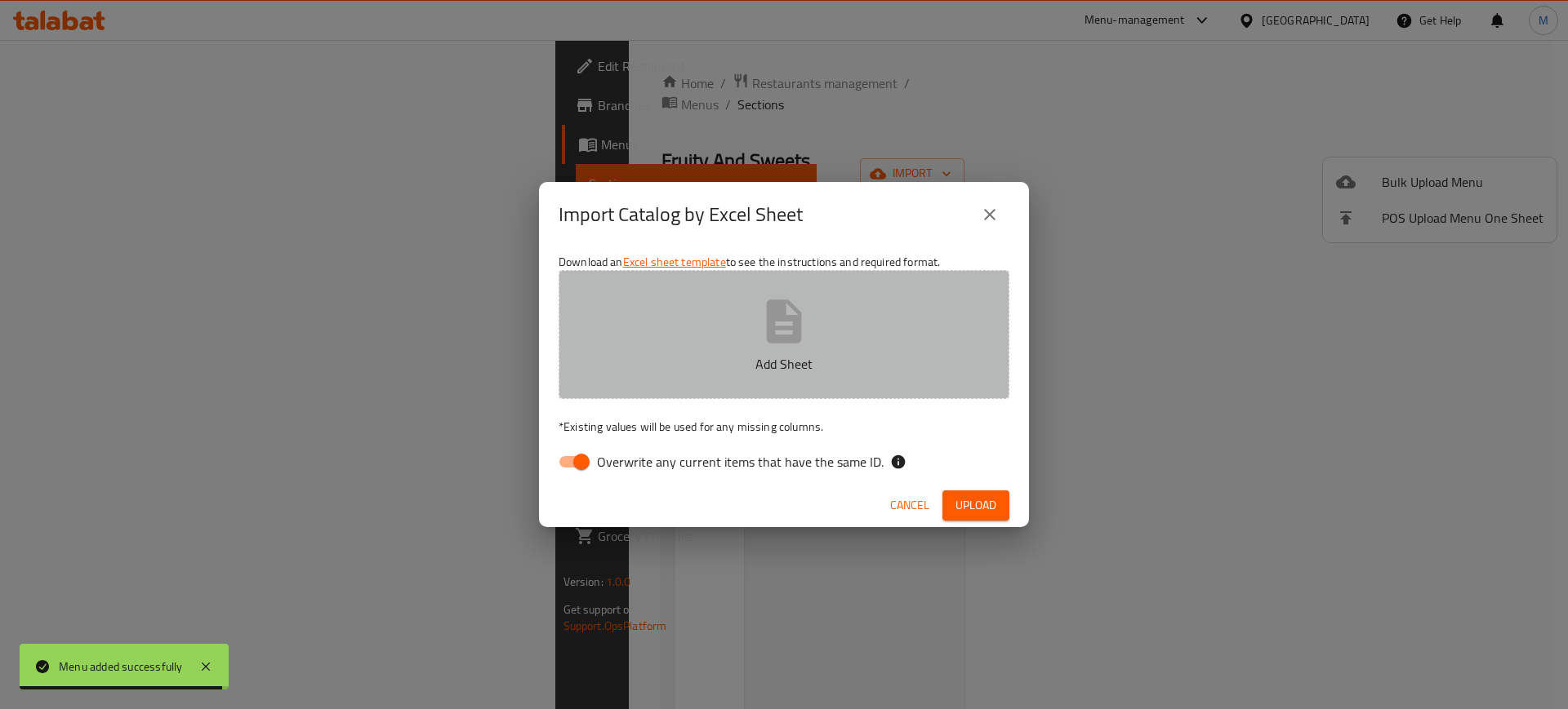
click at [754, 361] on p "Add Sheet" at bounding box center [783, 364] width 400 height 20
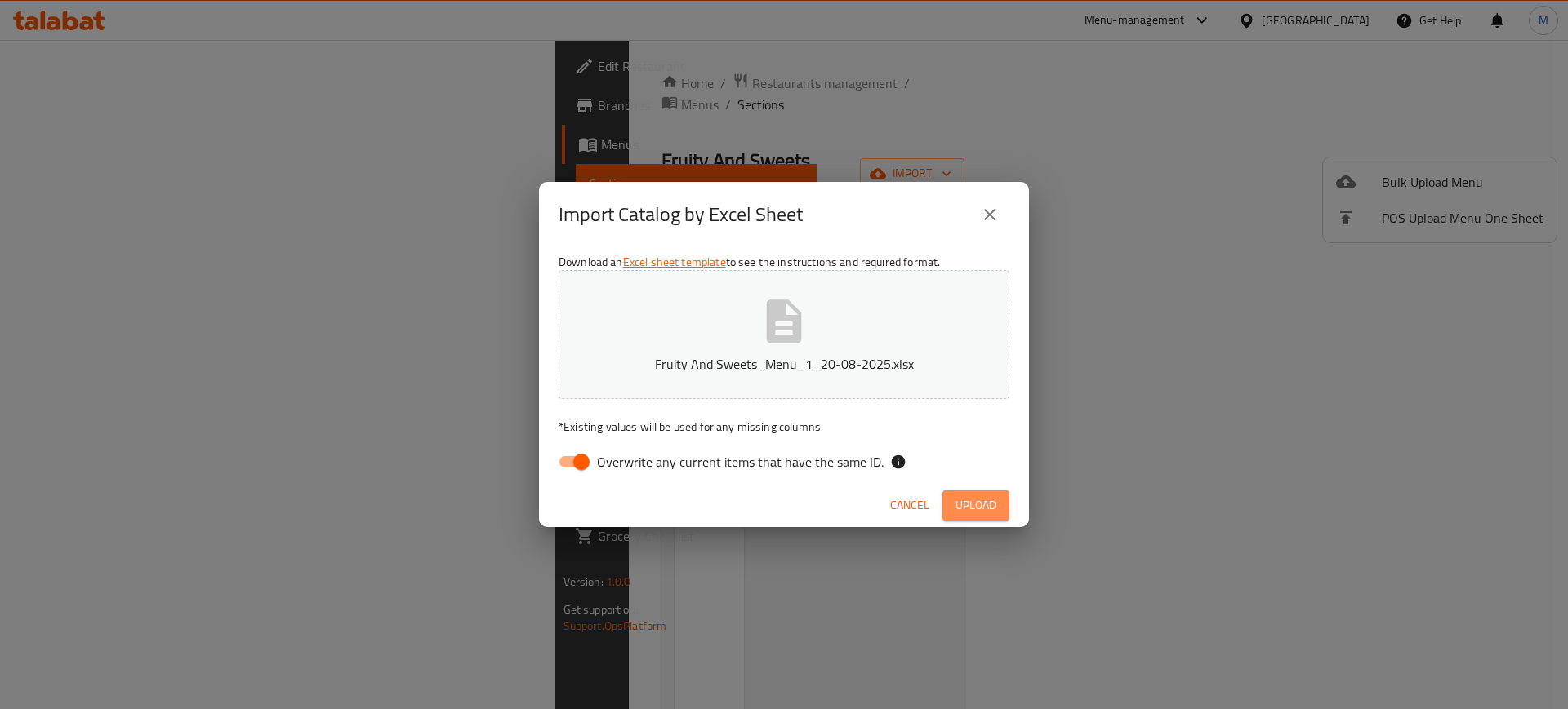
click at [984, 508] on span "Upload" at bounding box center [976, 506] width 41 height 21
click at [585, 457] on input "Overwrite any current items that have the same ID." at bounding box center [581, 462] width 93 height 31
checkbox input "false"
click at [988, 497] on span "Upload" at bounding box center [976, 506] width 41 height 21
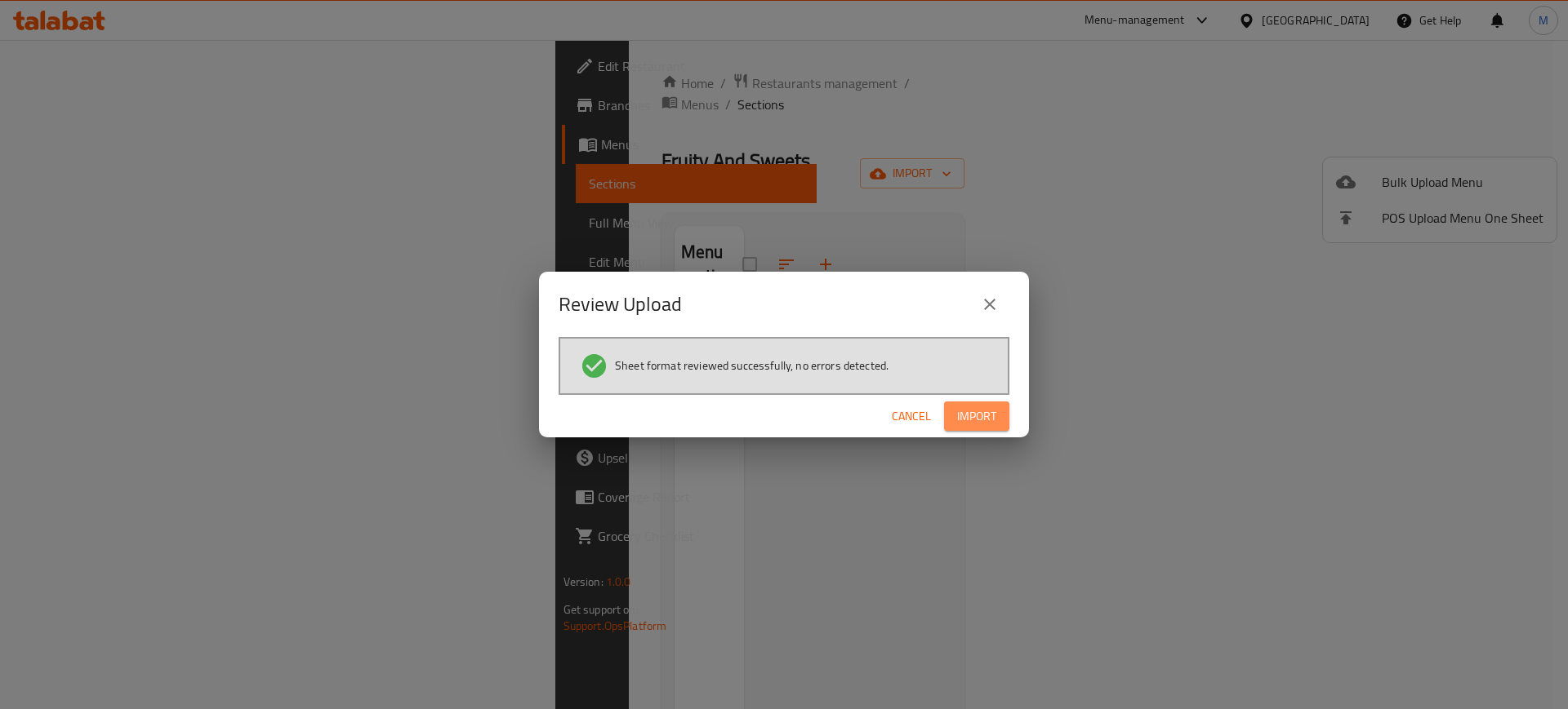
click at [963, 415] on span "Import" at bounding box center [977, 417] width 39 height 21
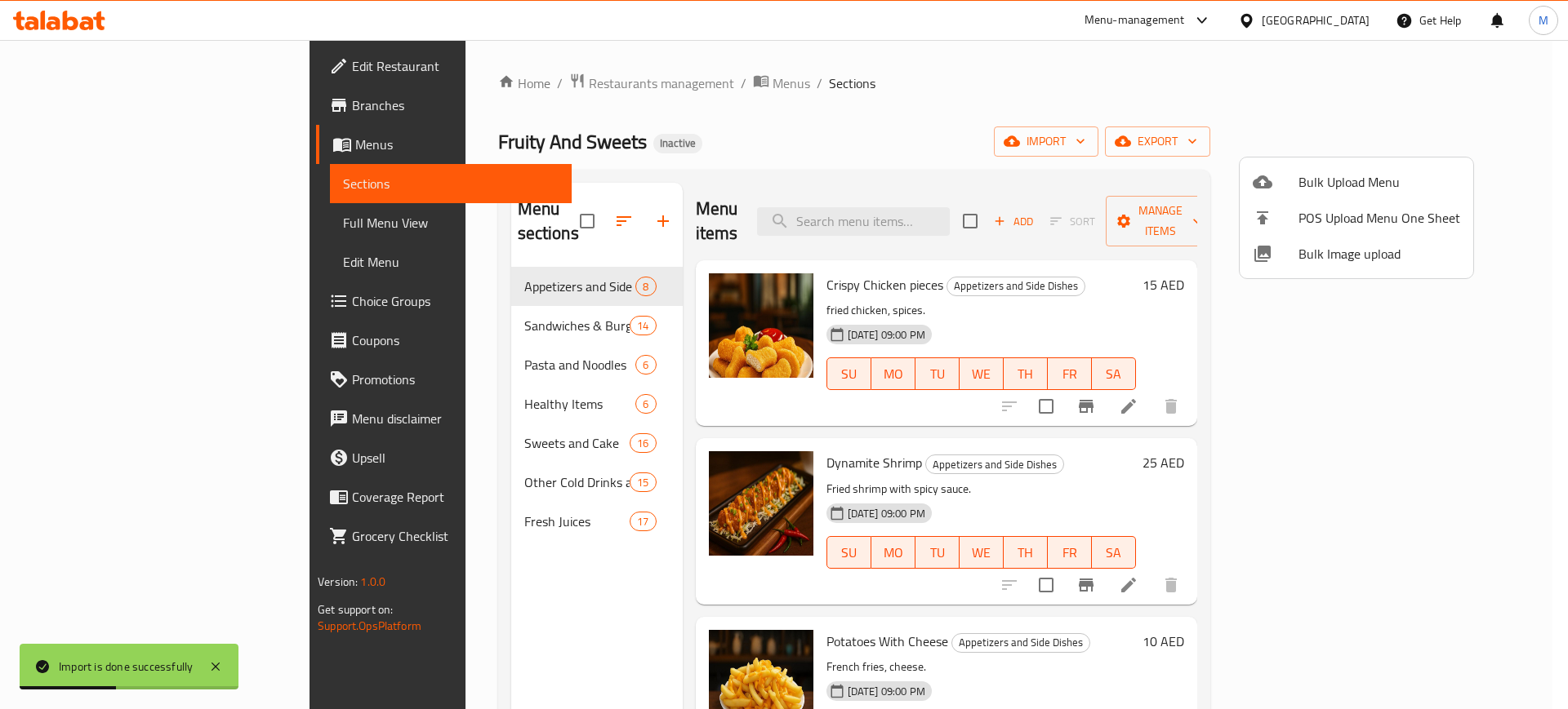
click at [539, 593] on div at bounding box center [784, 354] width 1568 height 709
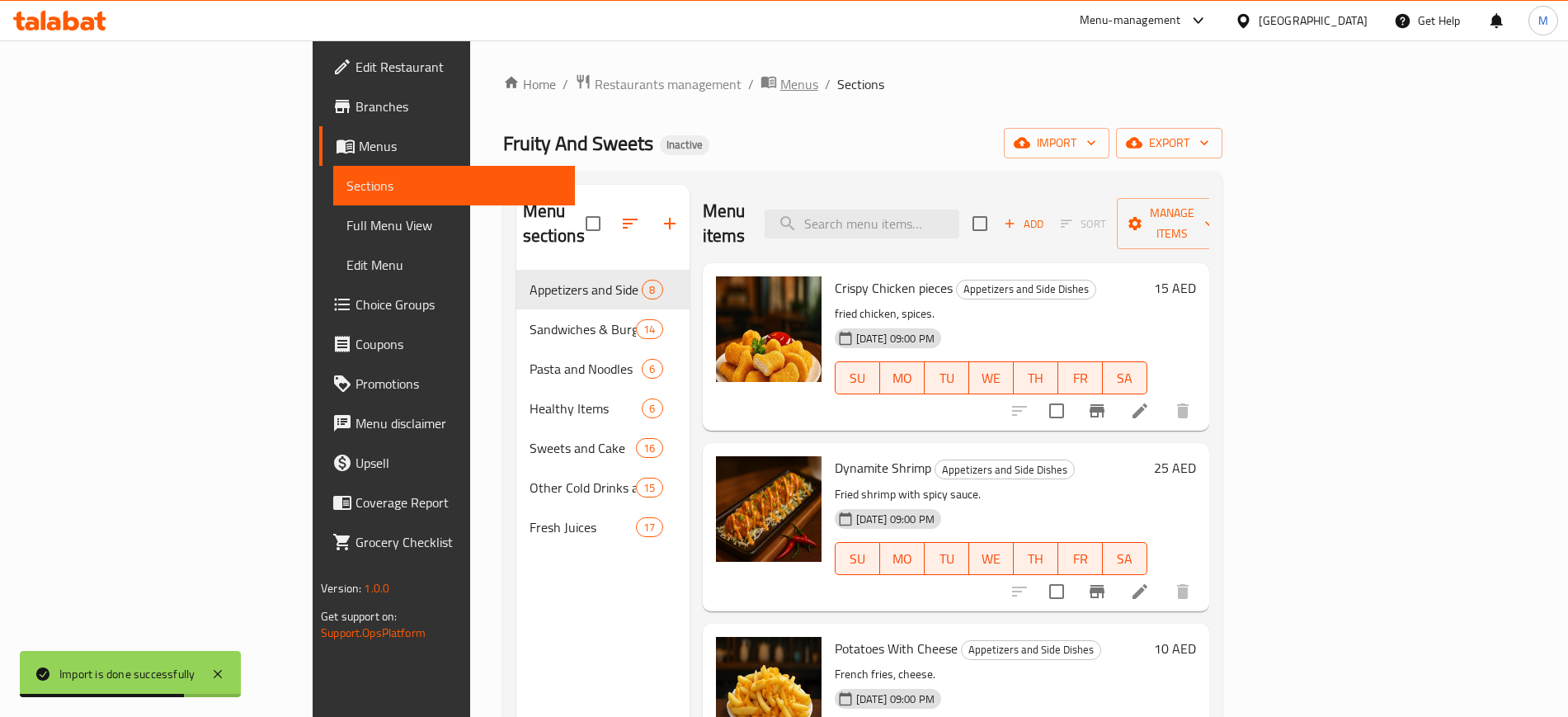
click at [780, 83] on span "Menus" at bounding box center [799, 84] width 38 height 20
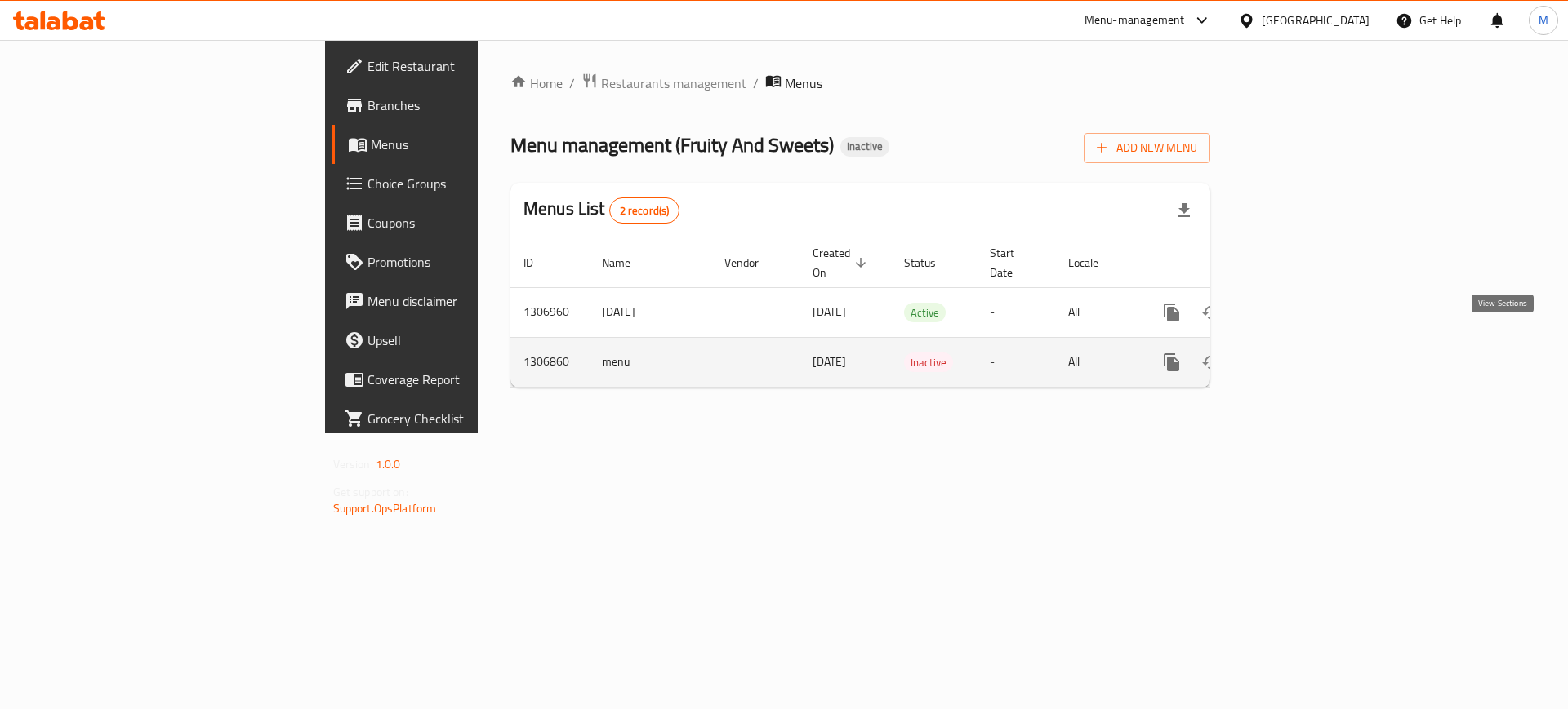
click at [1299, 353] on icon "enhanced table" at bounding box center [1290, 362] width 20 height 20
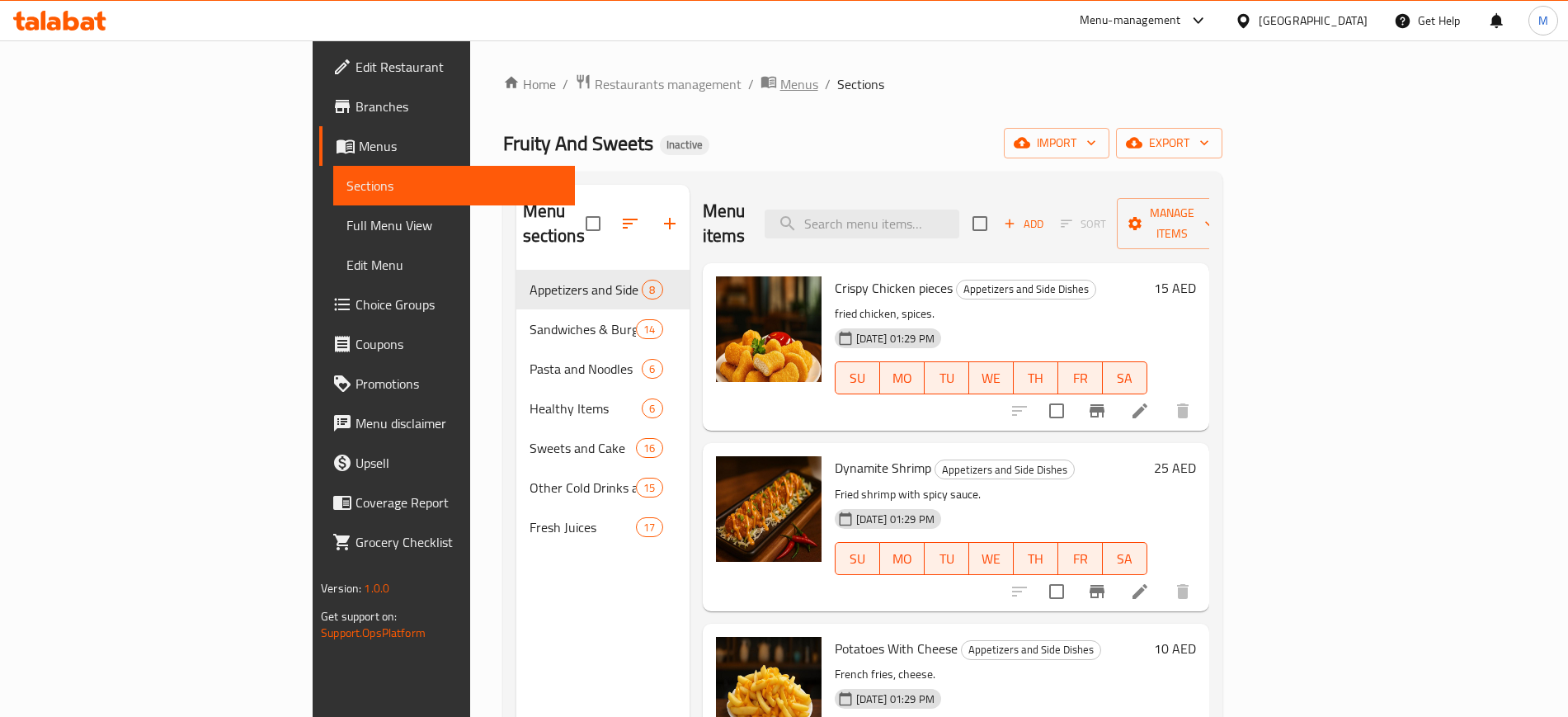
click at [780, 75] on span "Menus" at bounding box center [799, 84] width 38 height 20
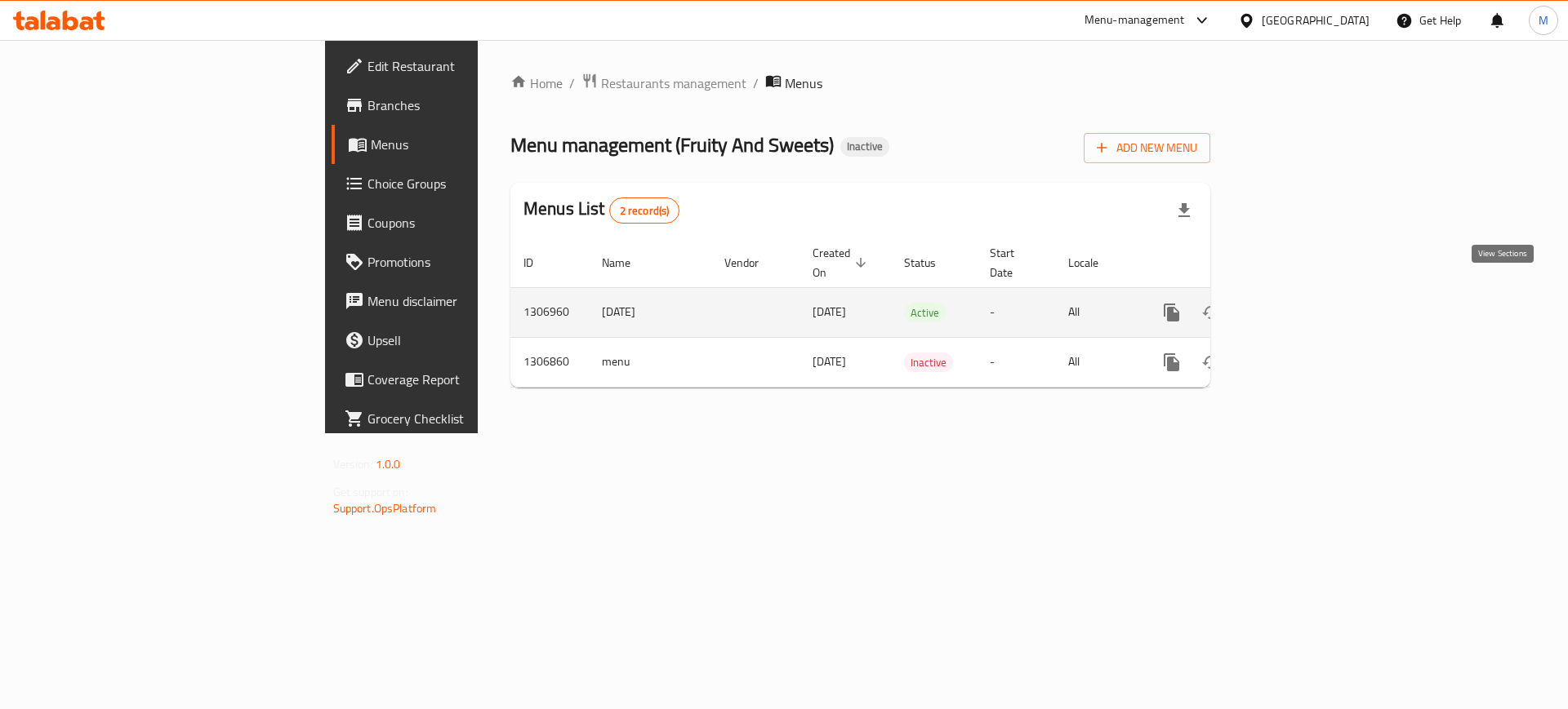
click at [1297, 305] on icon "enhanced table" at bounding box center [1289, 312] width 15 height 15
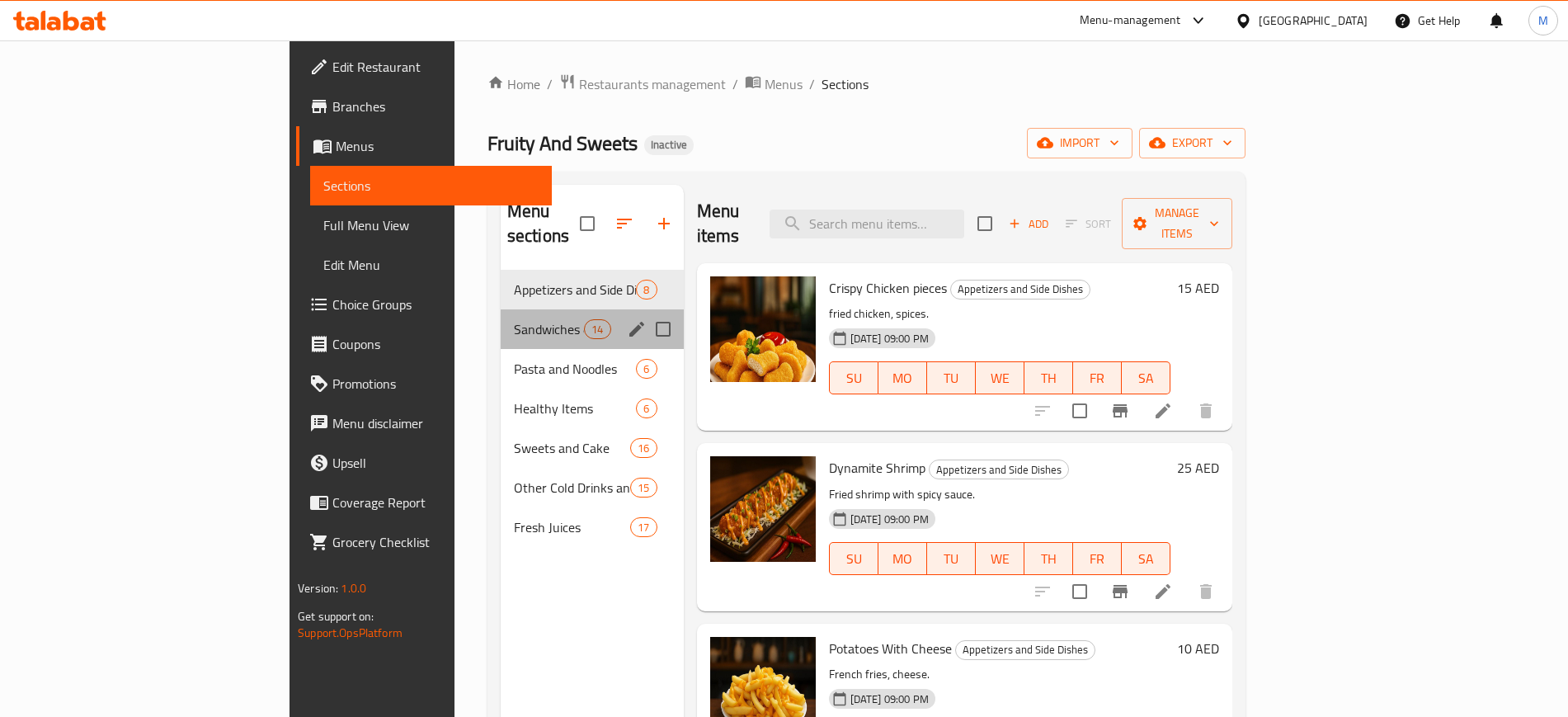
click at [501, 309] on div "Sandwiches & Burgers 14" at bounding box center [592, 329] width 183 height 39
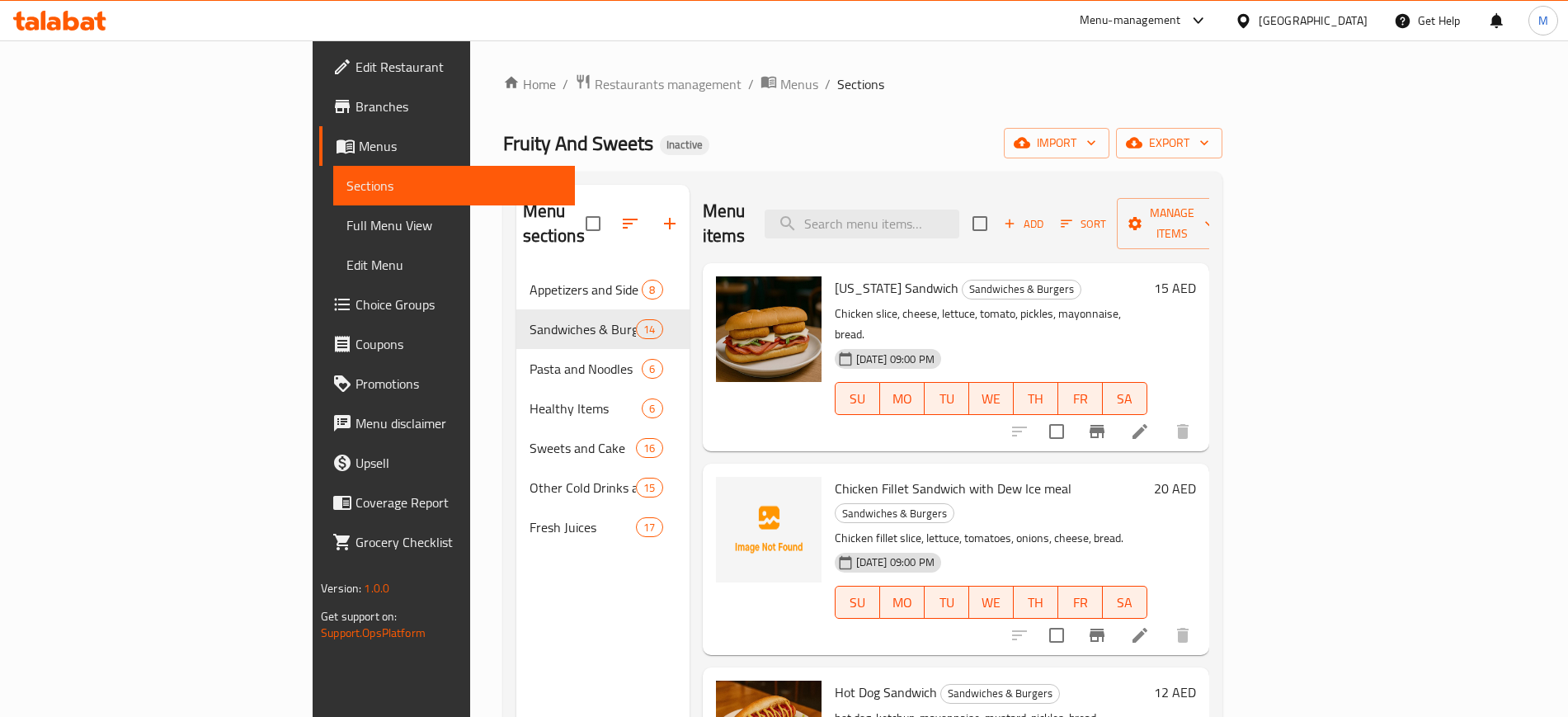
click at [587, 100] on div "Home / Restaurants management / Menus / Sections Fruity And Sweets Inactive imp…" at bounding box center [862, 494] width 719 height 841
click at [780, 88] on span "Menus" at bounding box center [799, 84] width 38 height 20
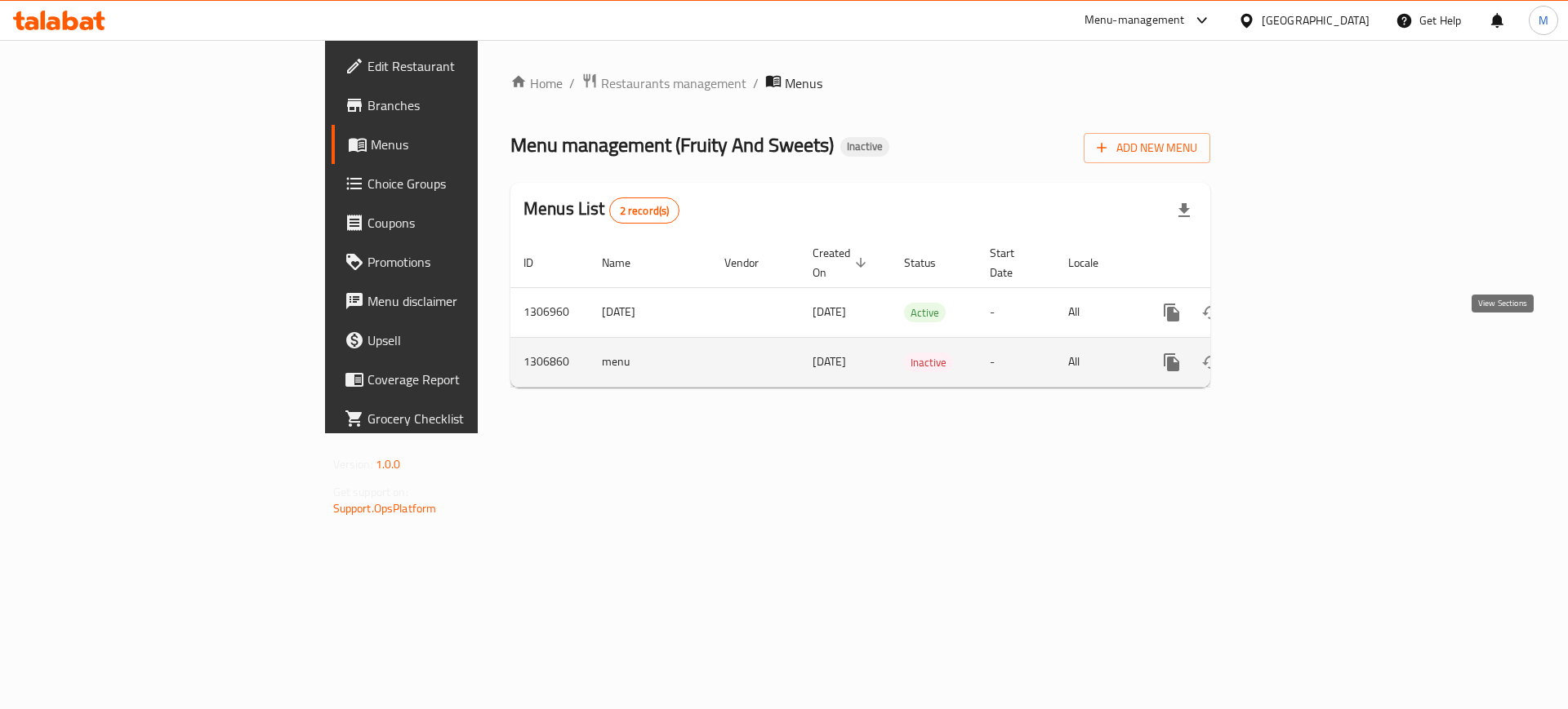
click at [1299, 353] on icon "enhanced table" at bounding box center [1290, 362] width 20 height 20
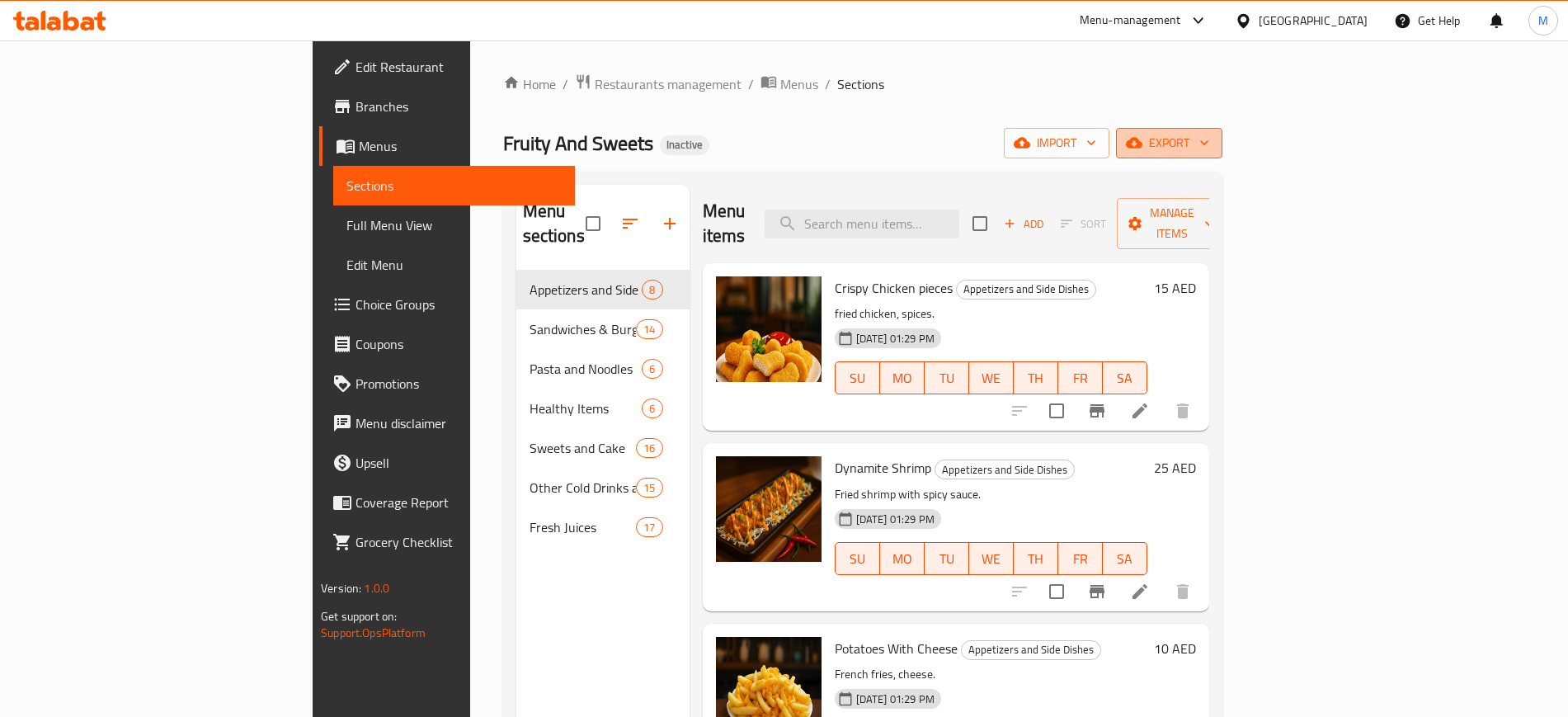
click at [1223, 155] on button "export" at bounding box center [1169, 143] width 106 height 31
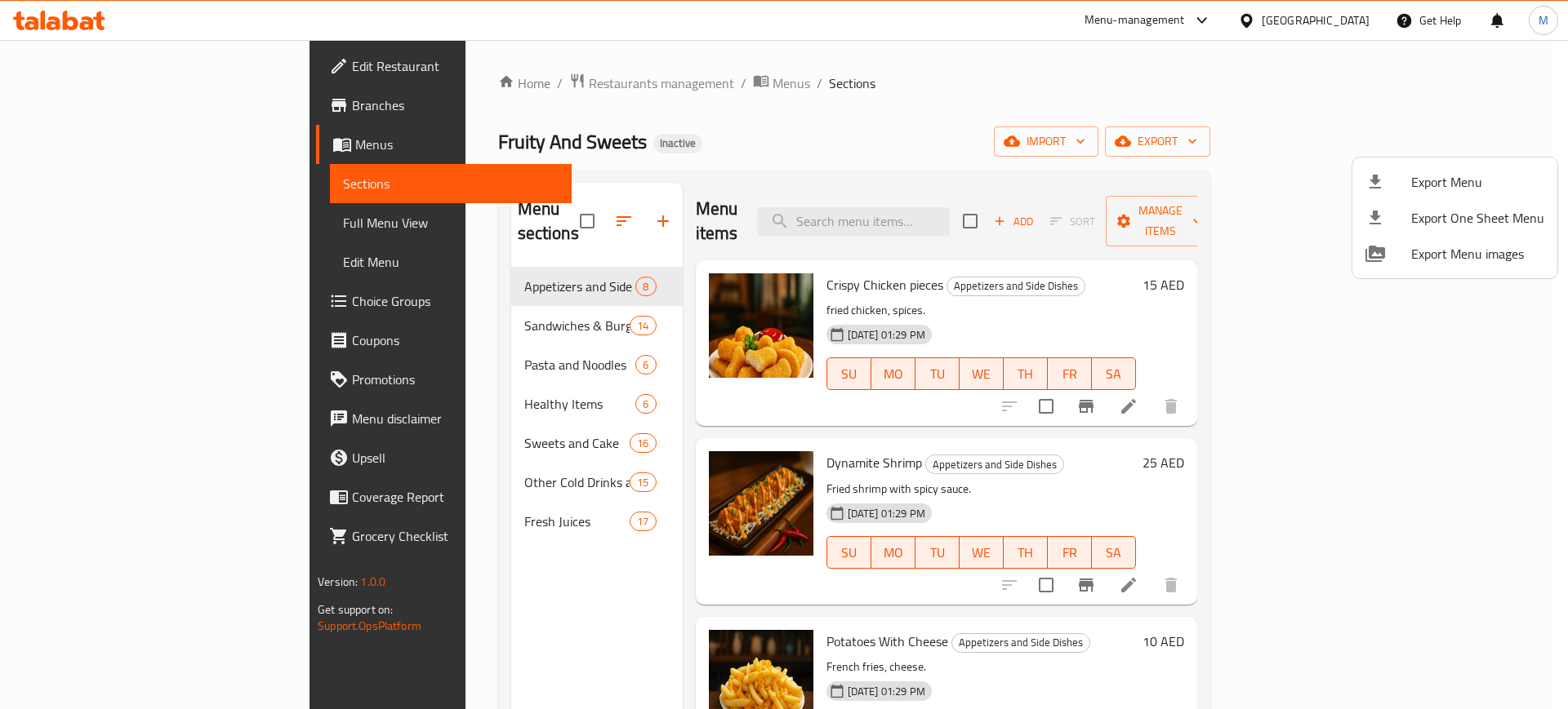
click at [1333, 143] on div at bounding box center [784, 354] width 1568 height 709
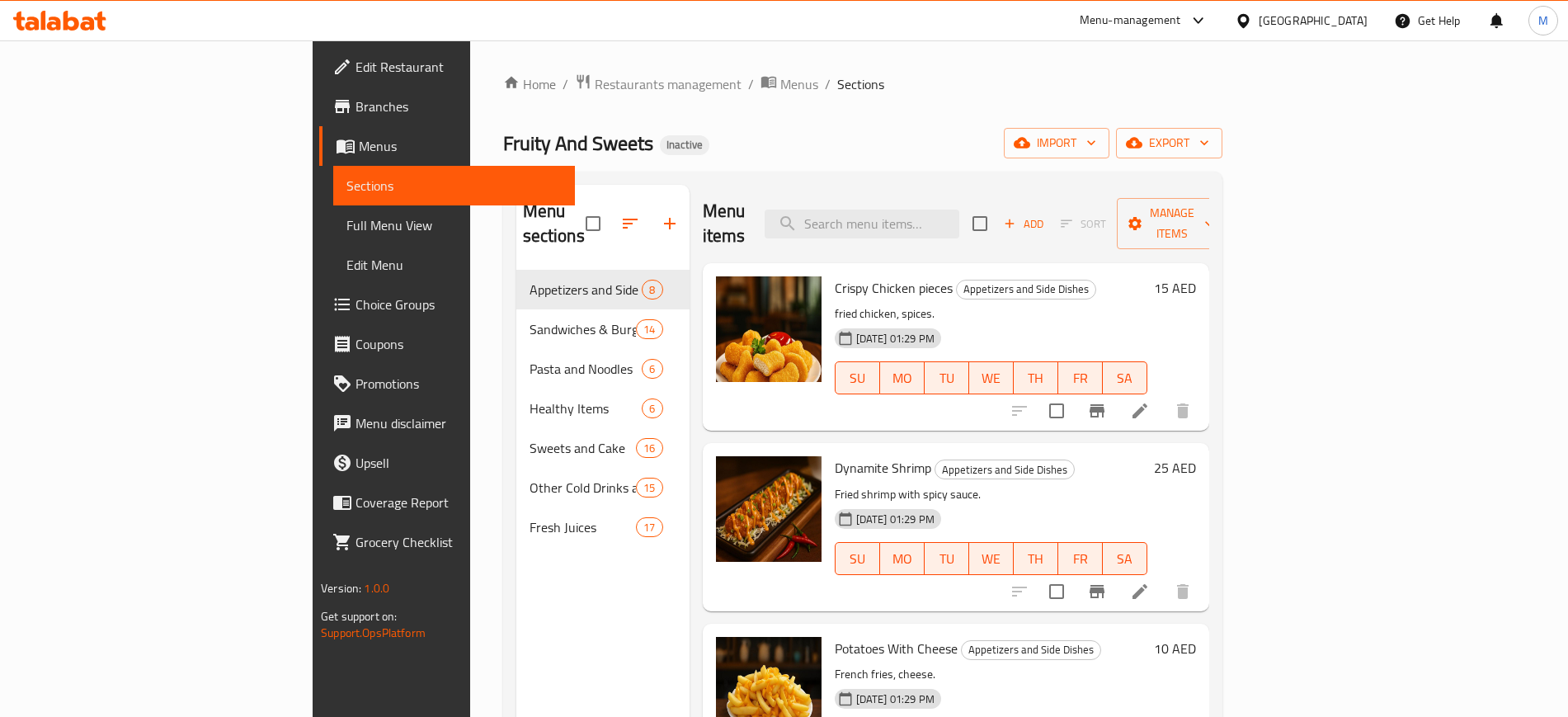
click at [1096, 145] on span "import" at bounding box center [1056, 144] width 79 height 21
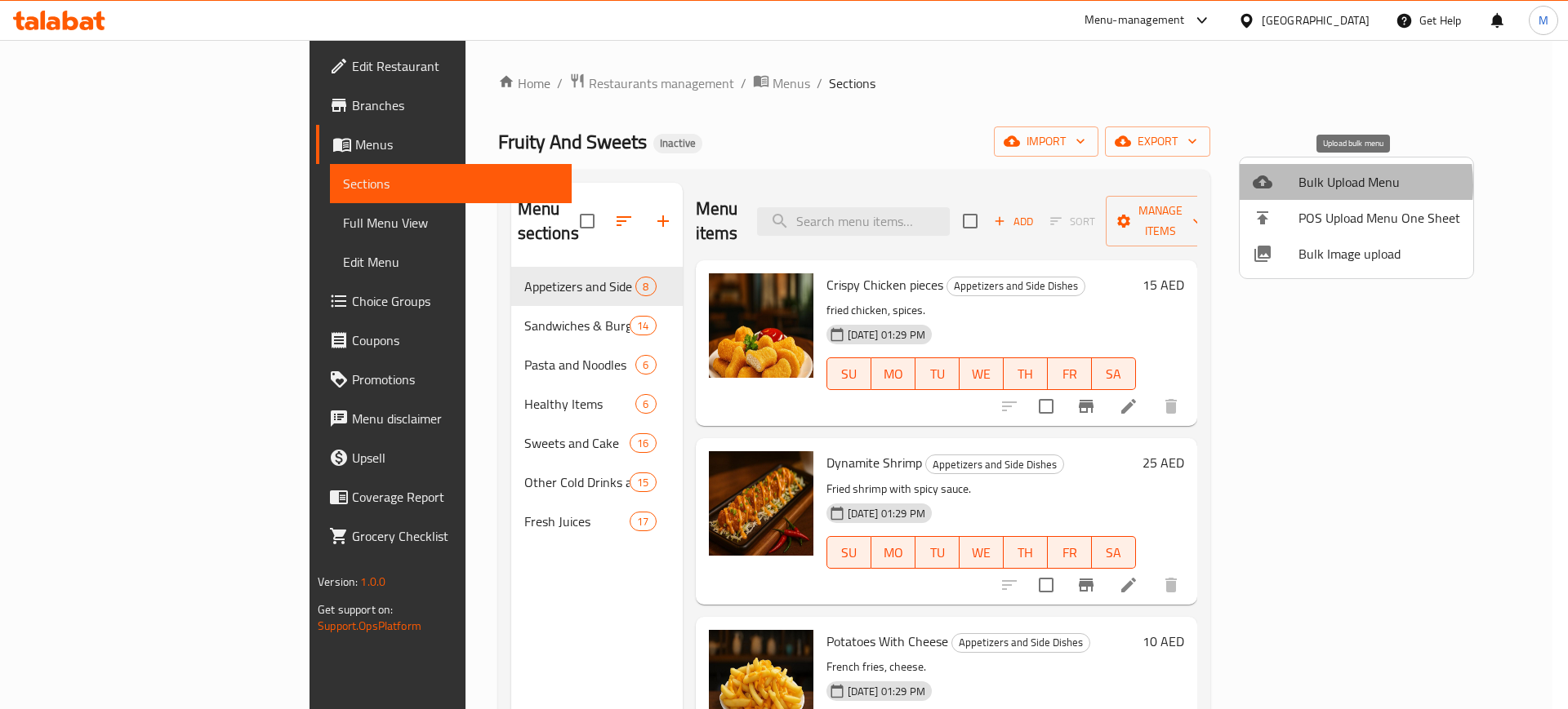
click at [1311, 185] on span "Bulk Upload Menu" at bounding box center [1379, 182] width 161 height 20
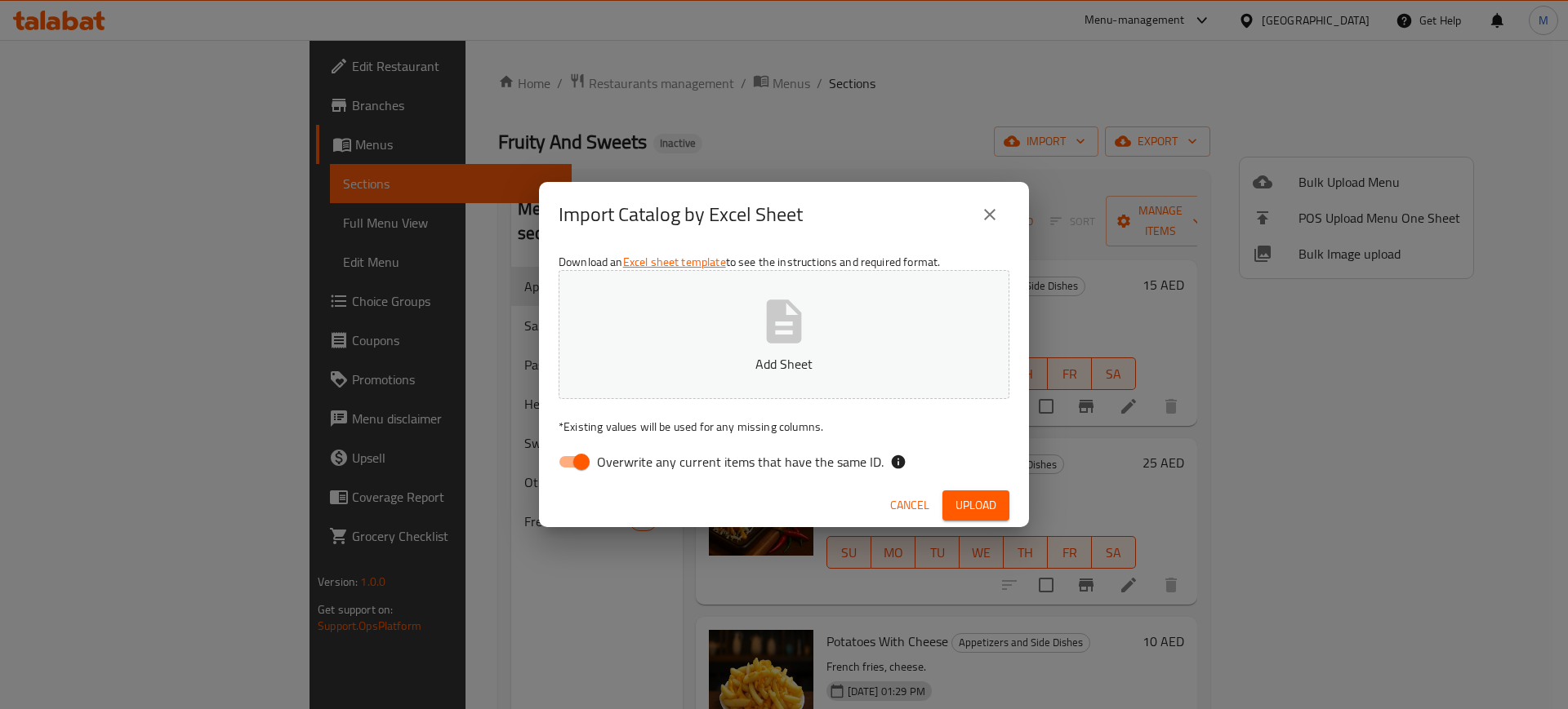
click at [626, 469] on span "Overwrite any current items that have the same ID." at bounding box center [740, 462] width 287 height 20
click at [626, 469] on input "Overwrite any current items that have the same ID." at bounding box center [581, 462] width 93 height 31
checkbox input "false"
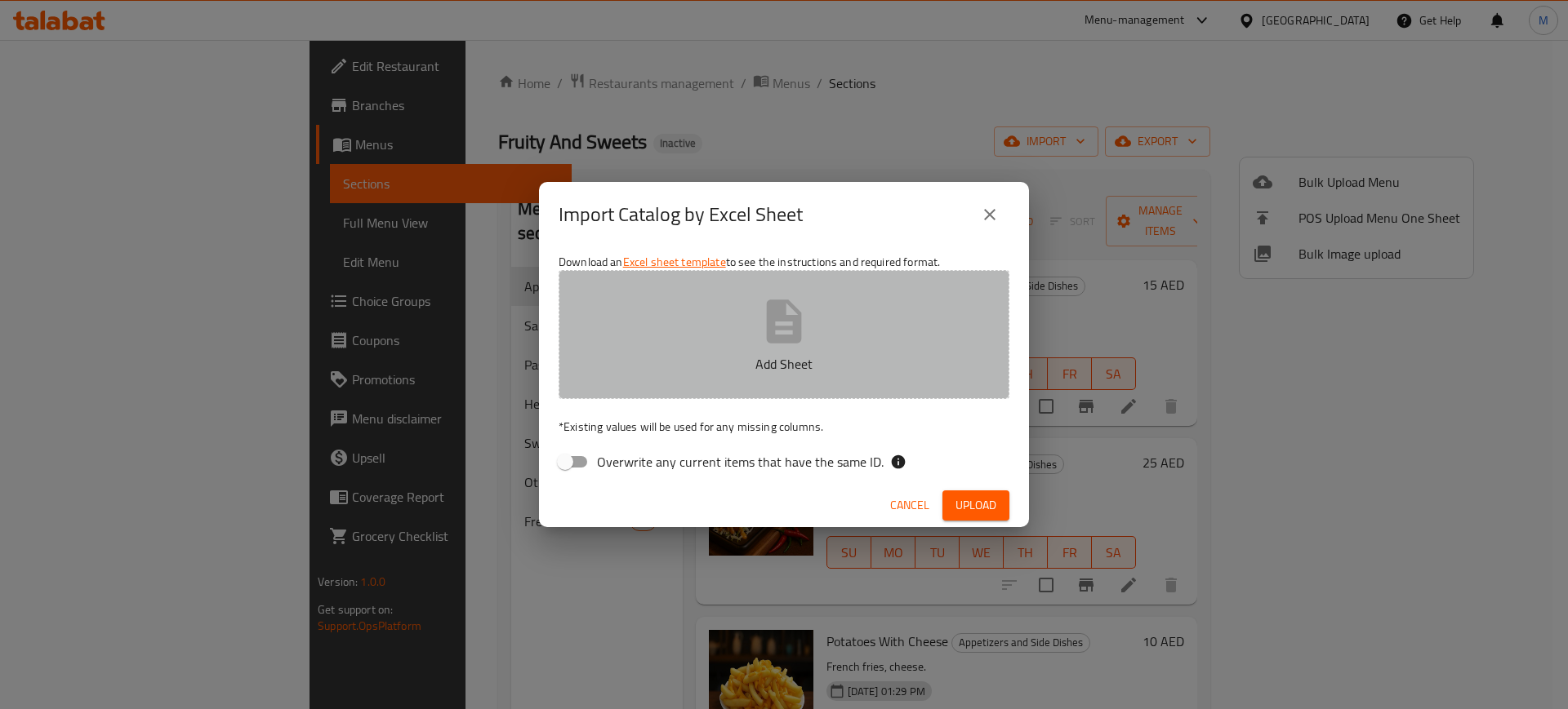
click at [801, 361] on p "Add Sheet" at bounding box center [783, 364] width 400 height 20
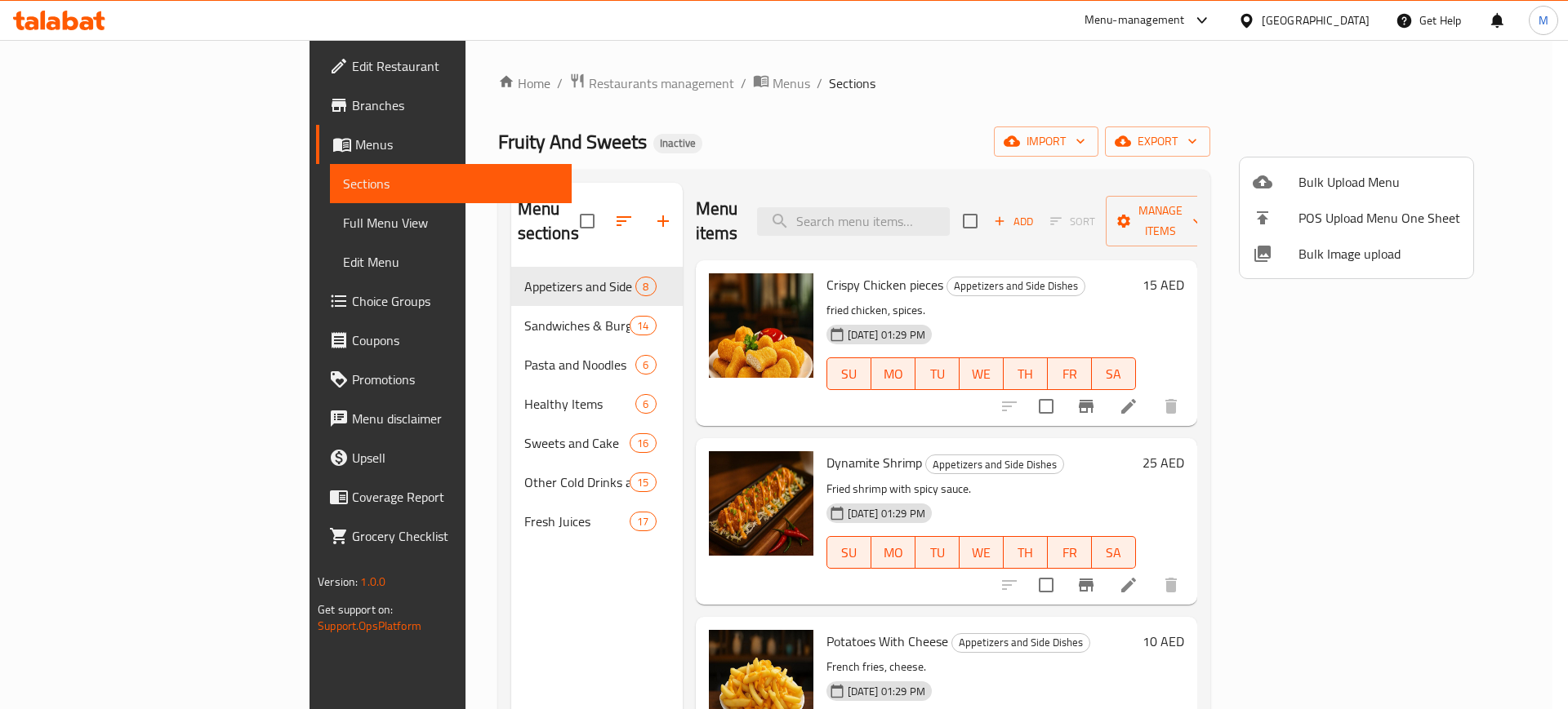
click at [558, 78] on div at bounding box center [784, 354] width 1568 height 709
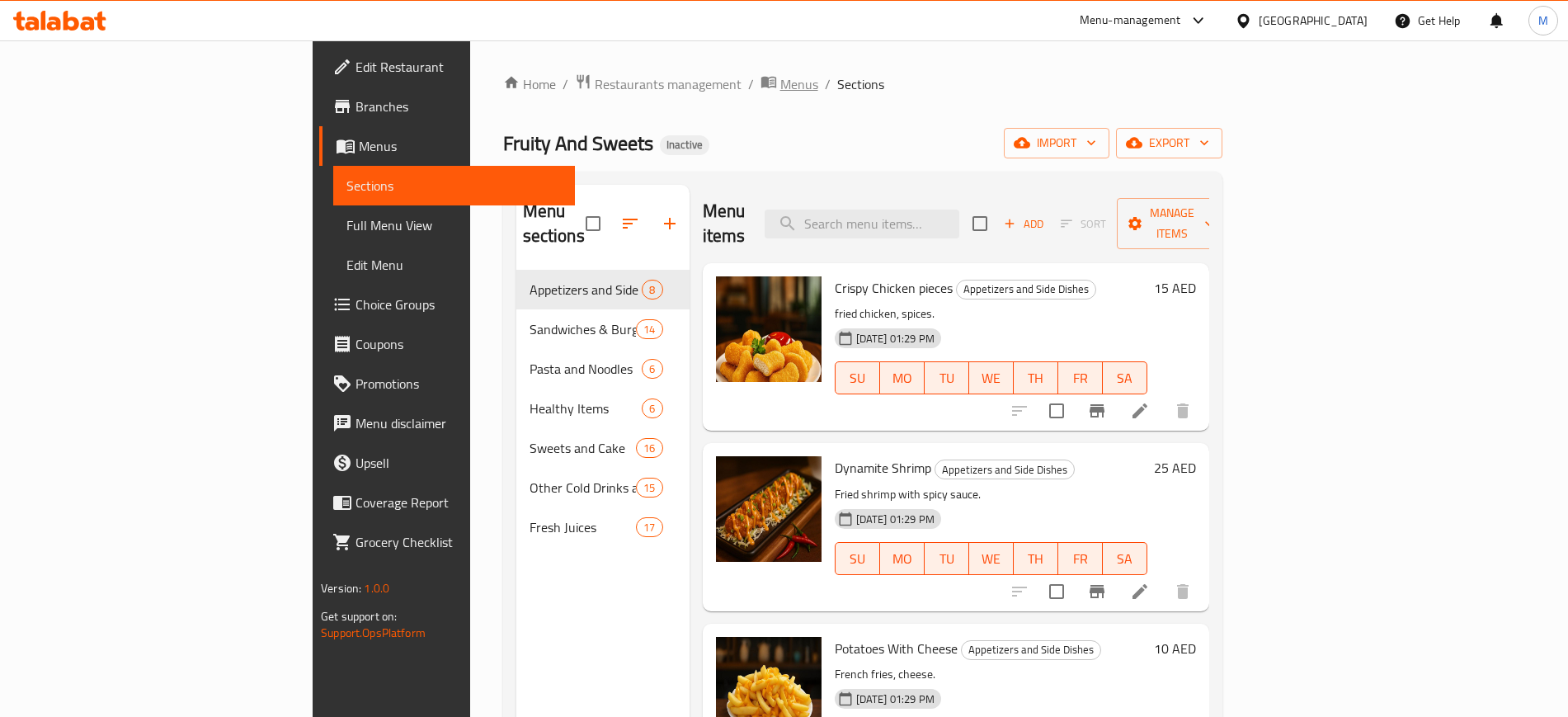
click at [769, 80] on icon "breadcrumb" at bounding box center [772, 82] width 5 height 6
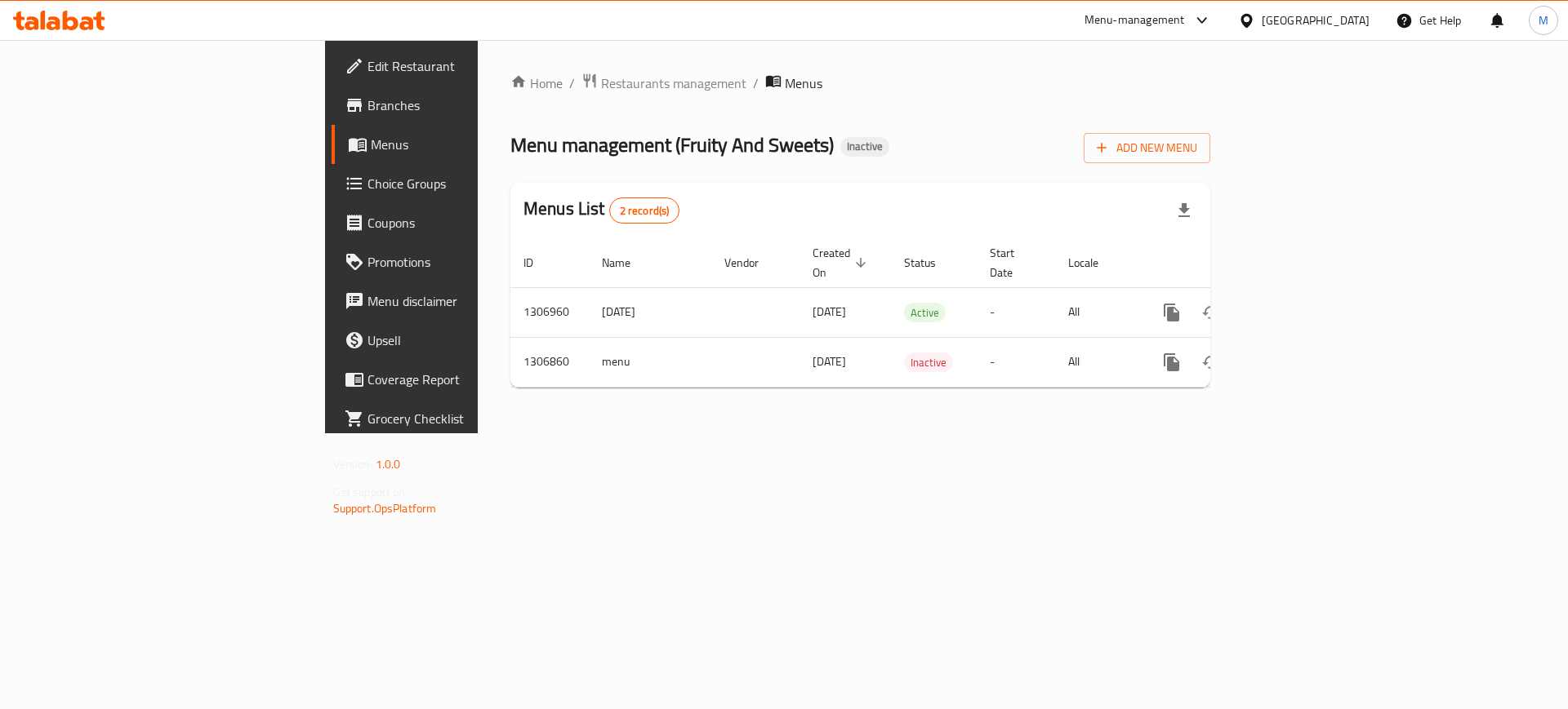
click at [580, 433] on div "Home / Restaurants management / Menus Menu management ( Fruity And Sweets ) Ina…" at bounding box center [860, 237] width 765 height 394
click at [1052, 433] on div "Home / Restaurants management / Menus Menu management ( Fruity And Sweets ) Ina…" at bounding box center [860, 237] width 765 height 394
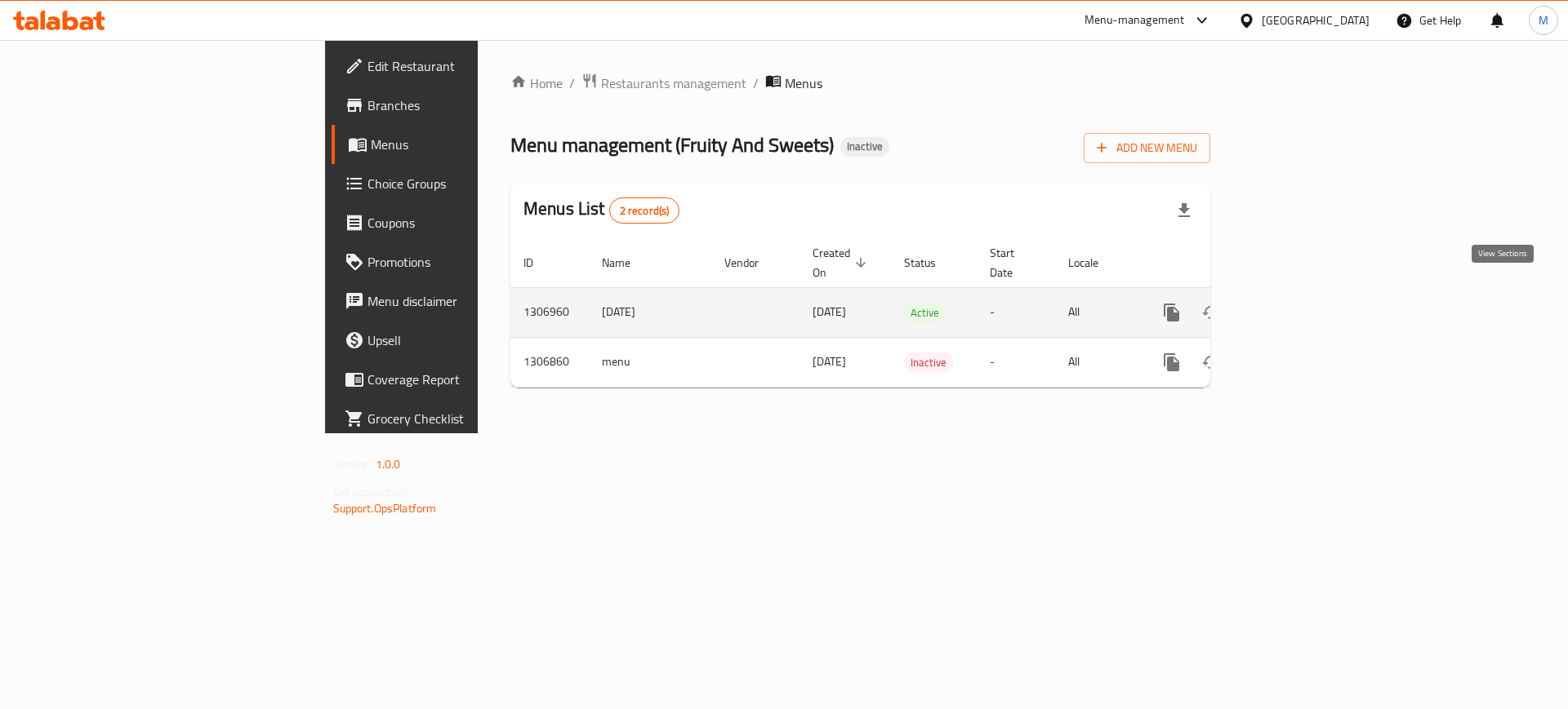
click at [1297, 305] on icon "enhanced table" at bounding box center [1289, 312] width 15 height 15
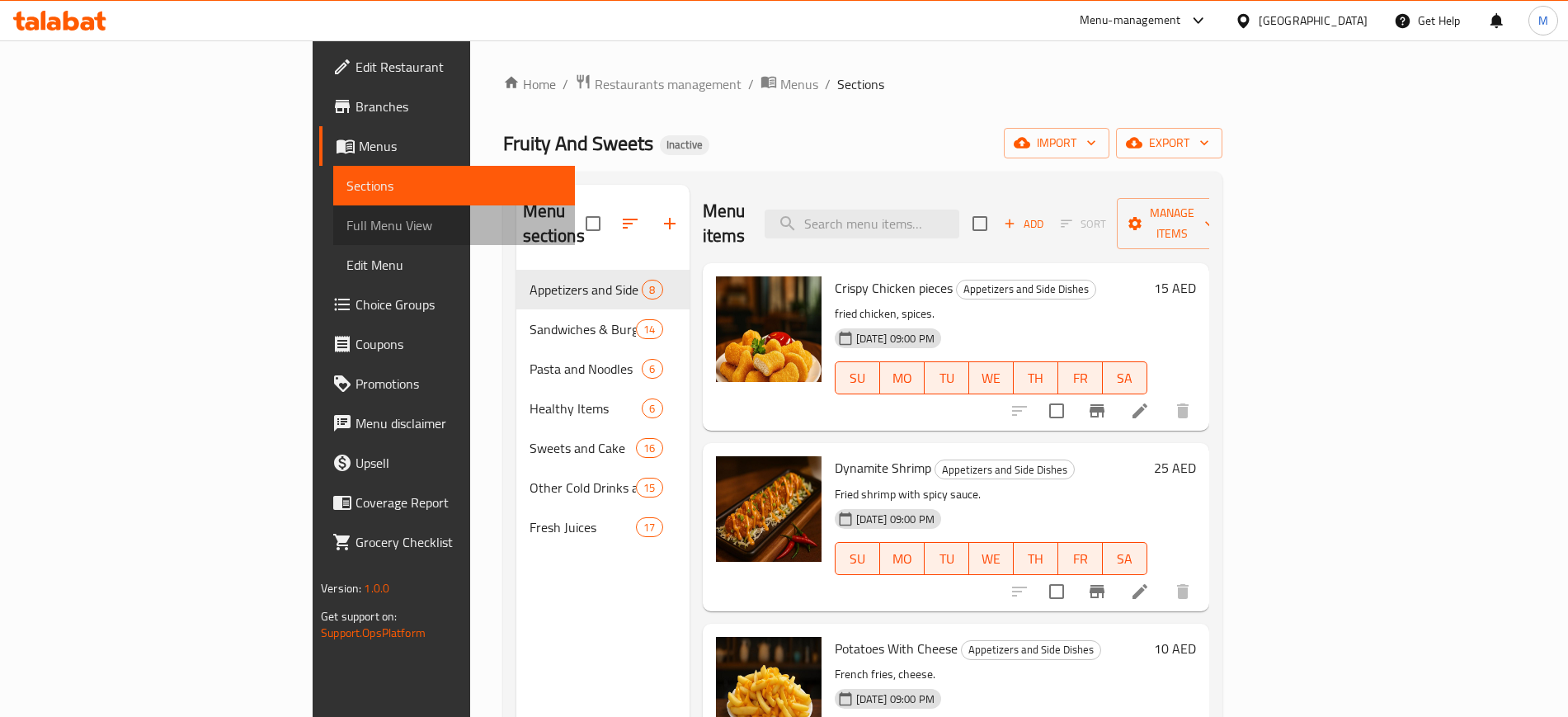
click at [346, 231] on span "Full Menu View" at bounding box center [453, 225] width 215 height 20
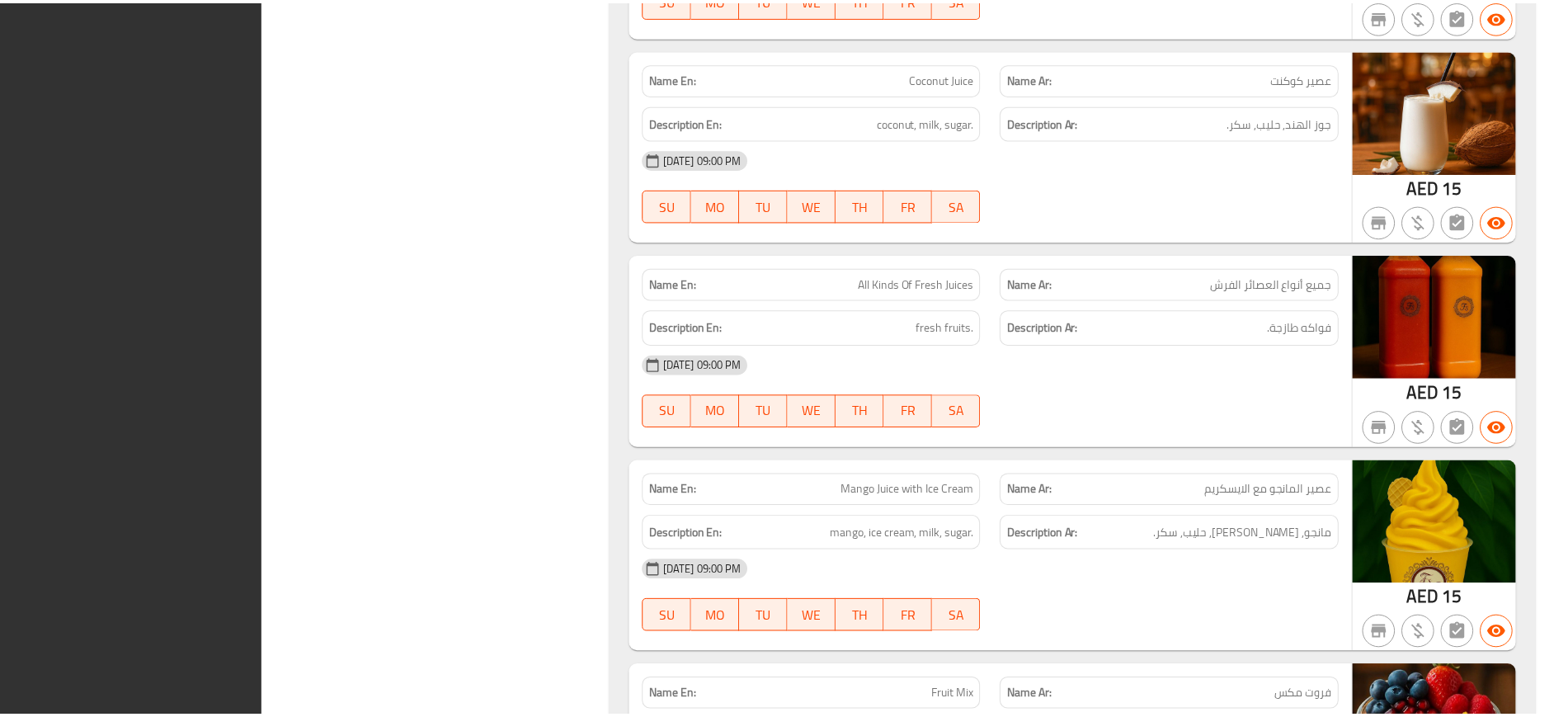
scroll to position [17182, 0]
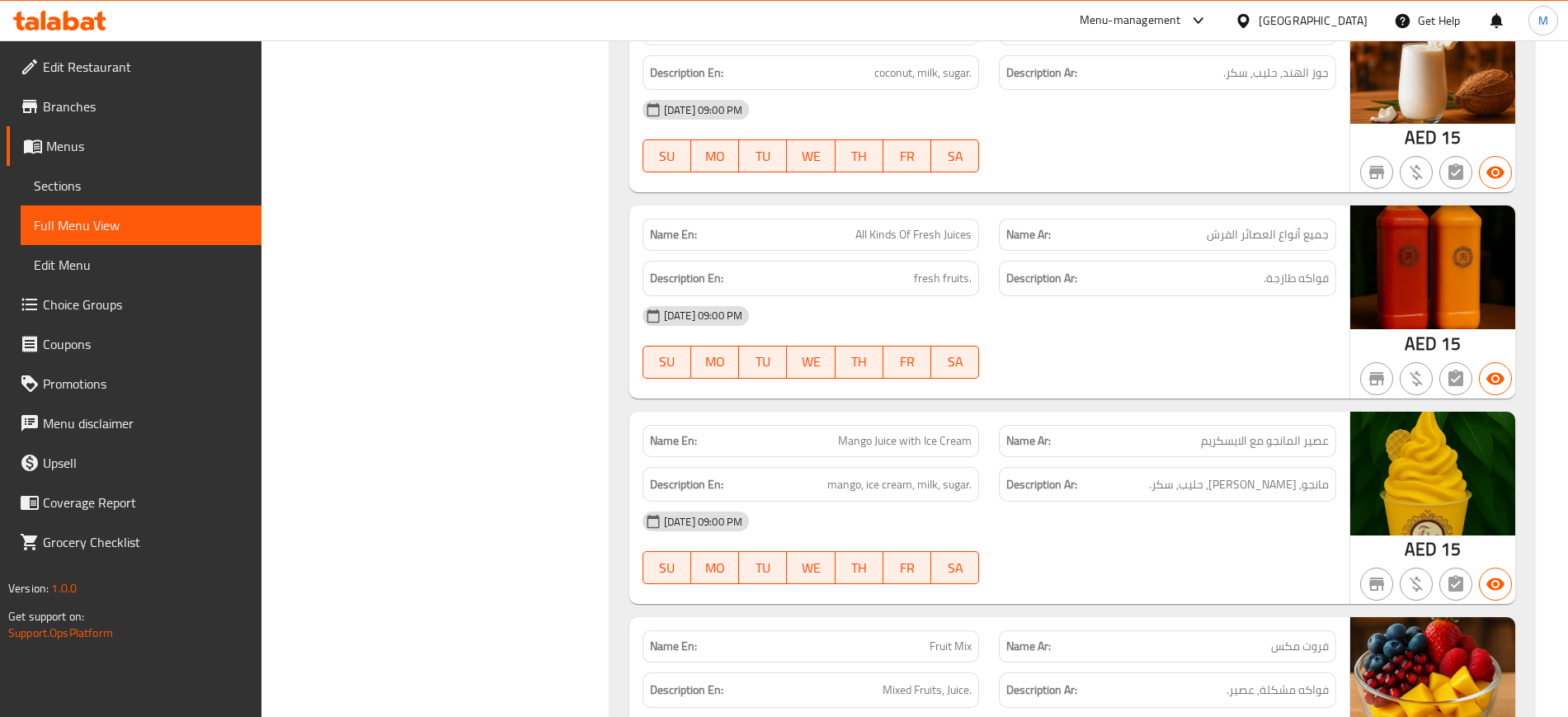
click at [185, 45] on ul "Edit Restaurant Branches Menus Sections Full Menu View Edit Menu Choice Groups …" at bounding box center [124, 304] width 274 height 529
click at [190, 55] on link "Edit Restaurant" at bounding box center [134, 67] width 255 height 39
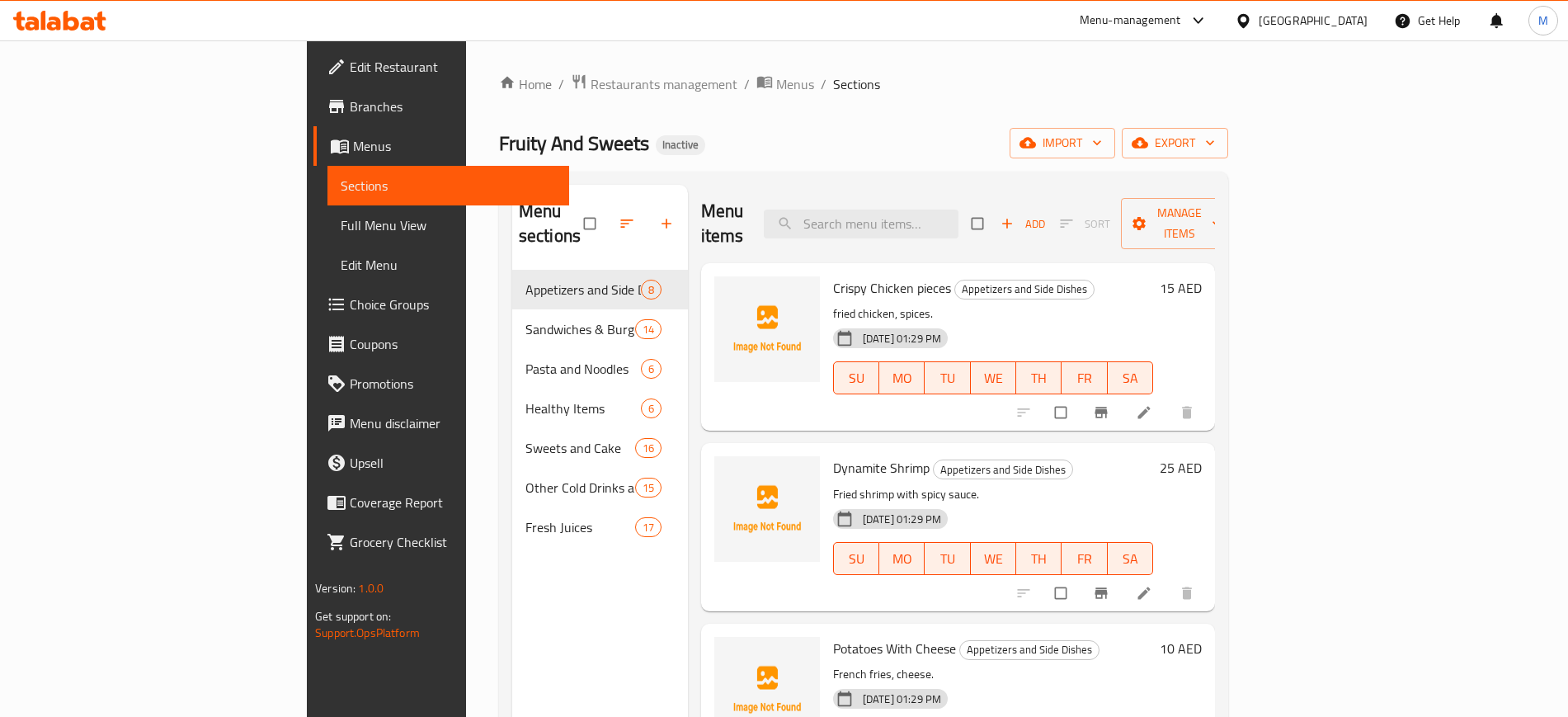
click at [978, 195] on div "Menu items Add Sort Manage items" at bounding box center [957, 224] width 514 height 78
click at [958, 209] on input "search" at bounding box center [861, 224] width 194 height 29
paste input "Milli Shangamay Sandwich with Dew Ice"
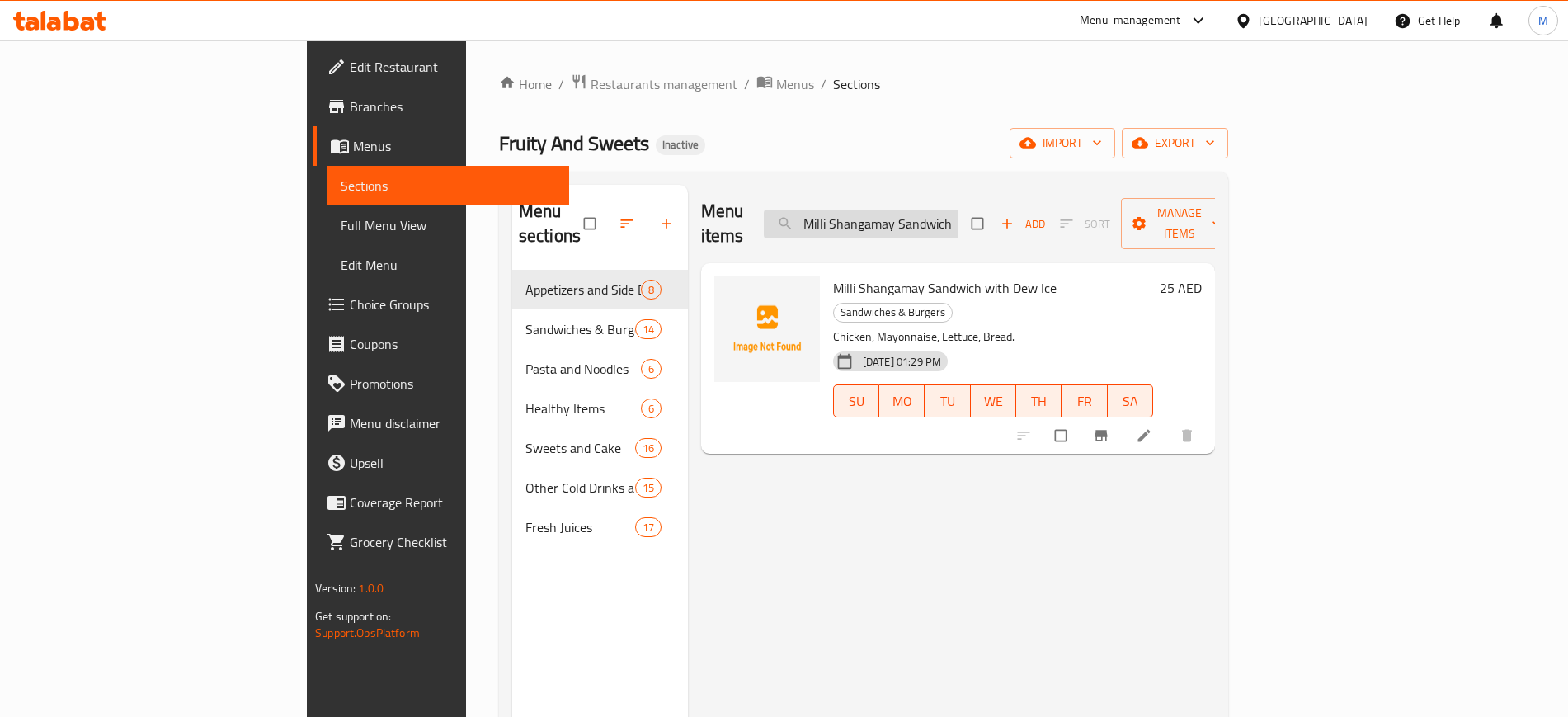
click at [958, 209] on input "Milli Shangamay Sandwich with Dew Ice" at bounding box center [861, 224] width 194 height 29
paste input "2 Mini Chicken Sandwiches"
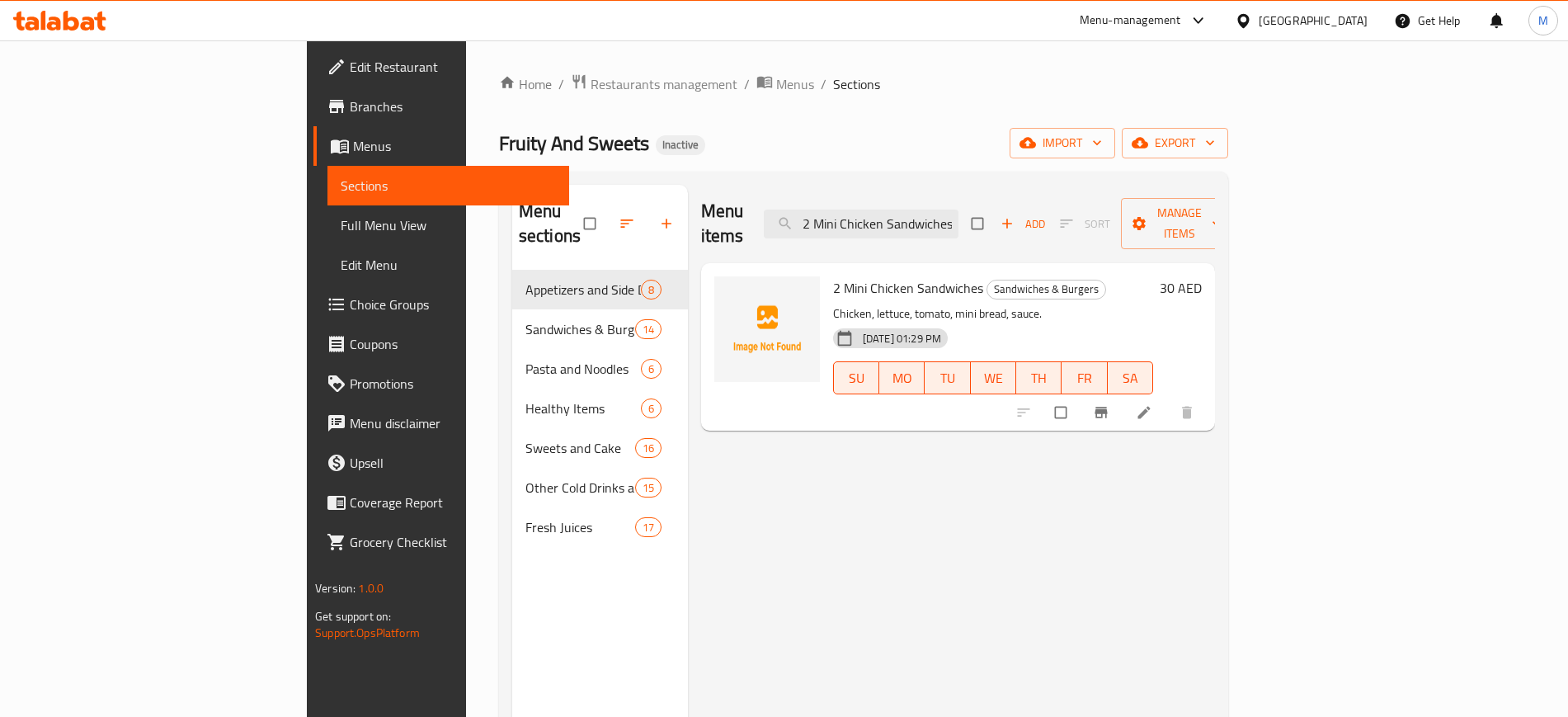
type input "2 Mini Chicken Sandwiches"
